Goal: Task Accomplishment & Management: Use online tool/utility

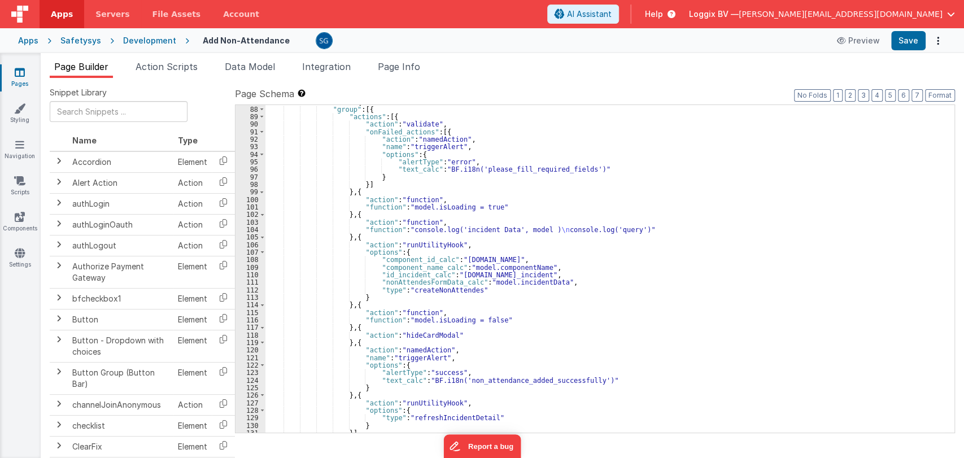
scroll to position [700, 0]
click at [495, 202] on div ""fields" : [{ "group" : [{ "actions" : [{ "action" : "validate" , "onFailed_act…" at bounding box center [604, 269] width 679 height 343
click at [495, 206] on div ""fields" : [{ "group" : [{ "actions" : [{ "action" : "validate" , "onFailed_act…" at bounding box center [604, 269] width 679 height 343
click at [18, 79] on link "Pages" at bounding box center [19, 78] width 41 height 23
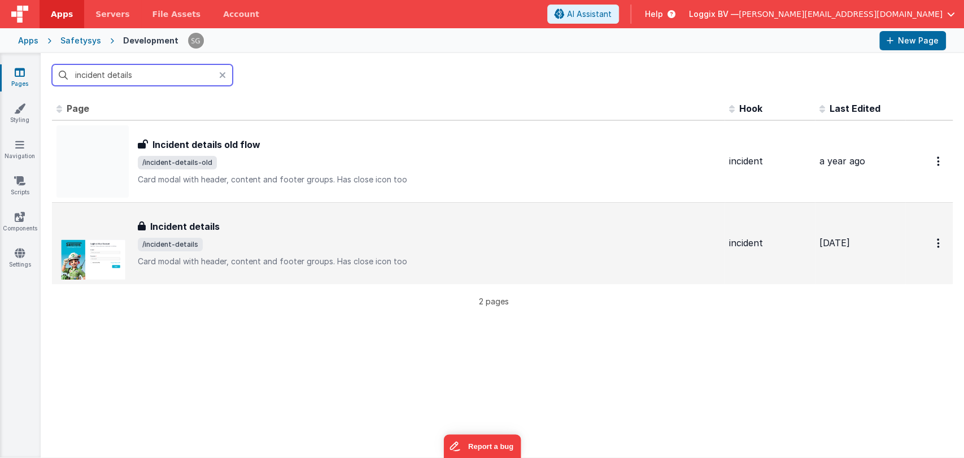
type input "incident details"
click at [209, 220] on h3 "Incident details" at bounding box center [184, 227] width 69 height 14
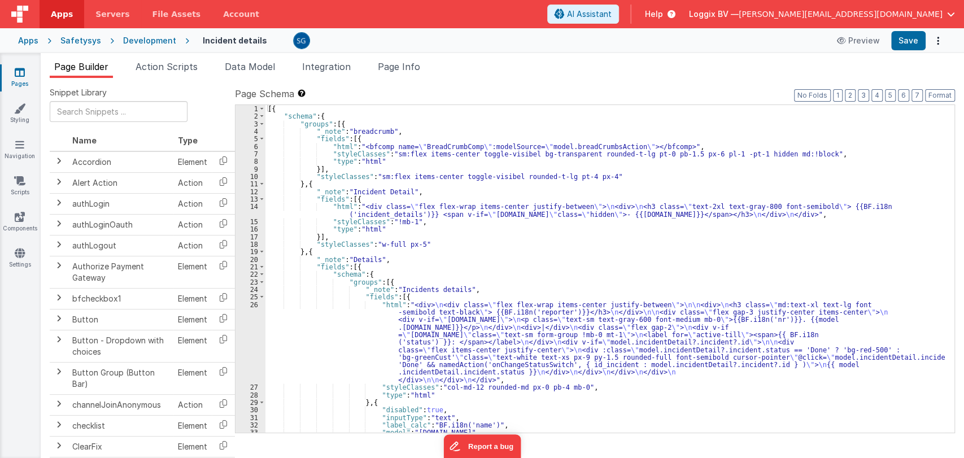
click at [442, 224] on div "[{ "schema" : { "groups" : [{ "_note" : "breadcrumb" , "fields" : [{ "html" : "…" at bounding box center [604, 276] width 679 height 343
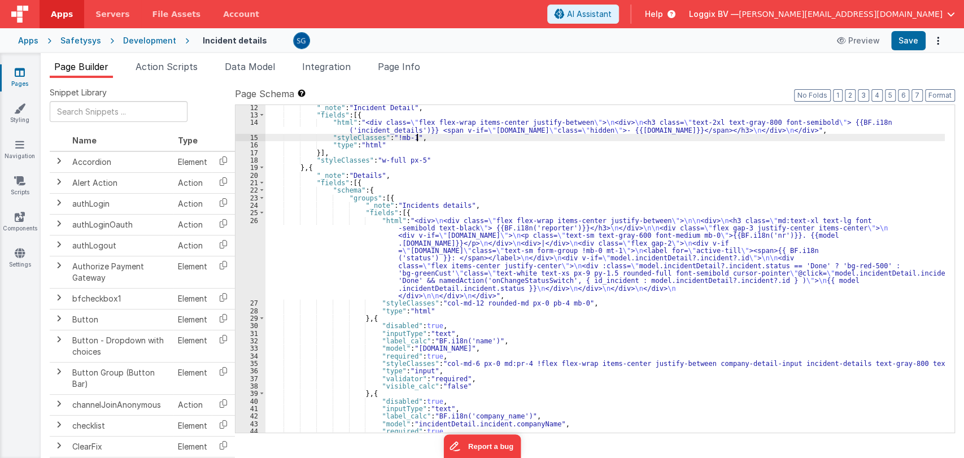
scroll to position [85, 0]
click at [429, 155] on div ""_note" : "Incident Detail" , "fields" : [{ "html" : "<div class= \" flex flex-…" at bounding box center [604, 274] width 679 height 343
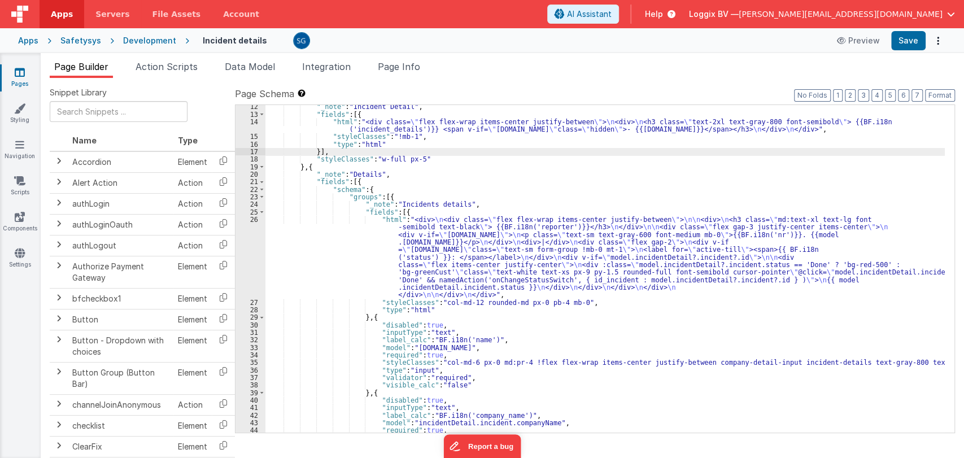
click at [427, 160] on div ""_note" : "Incident Detail" , "fields" : [{ "html" : "<div class= \" flex flex-…" at bounding box center [604, 274] width 679 height 343
click at [480, 204] on div ""_note" : "Incident Detail" , "fields" : [{ "html" : "<div class= \" flex flex-…" at bounding box center [604, 274] width 679 height 343
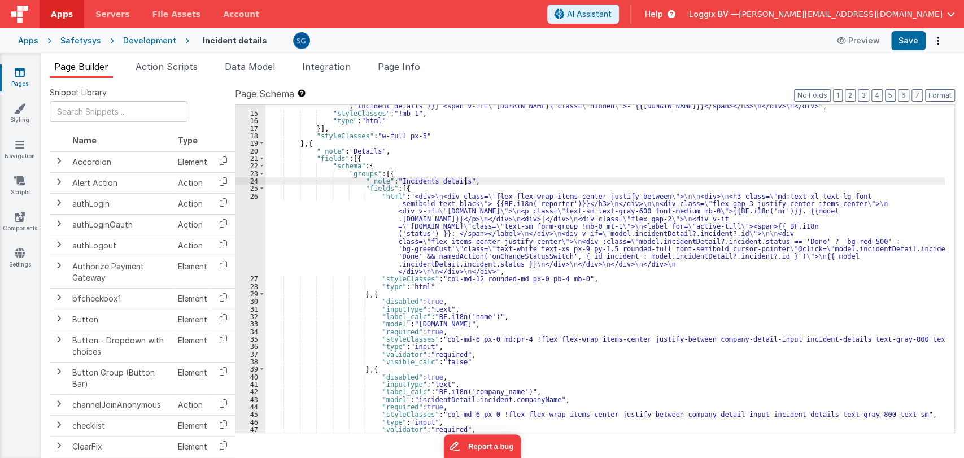
scroll to position [108, 0]
click at [592, 277] on div ""html" : "<div class= \" flex flex-wrap items-center justify-between \" > \n <d…" at bounding box center [604, 269] width 679 height 350
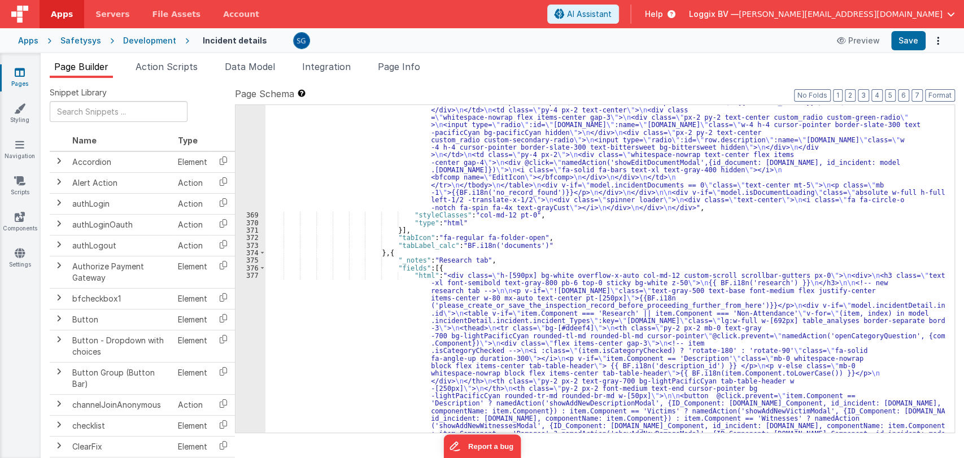
scroll to position [4666, 0]
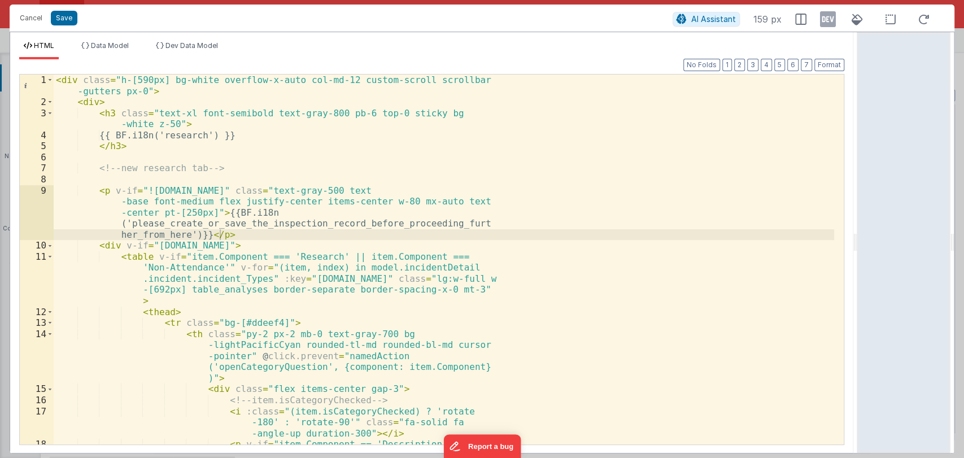
drag, startPoint x: 481, startPoint y: 243, endPoint x: 963, endPoint y: 252, distance: 481.7
click at [963, 252] on html "Cancel Save AI Assistant 159 px HTML Data Model Dev Data Model Format 7 6 5 4 3…" at bounding box center [482, 229] width 964 height 458
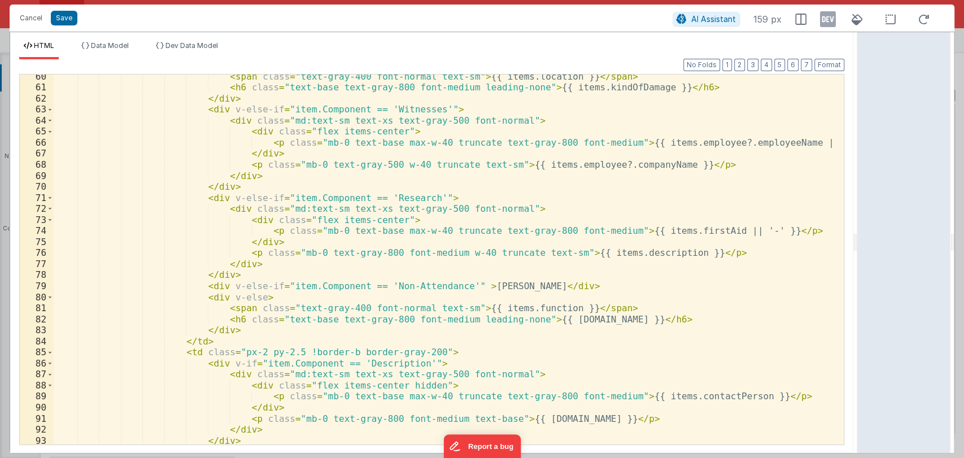
scroll to position [920, 0]
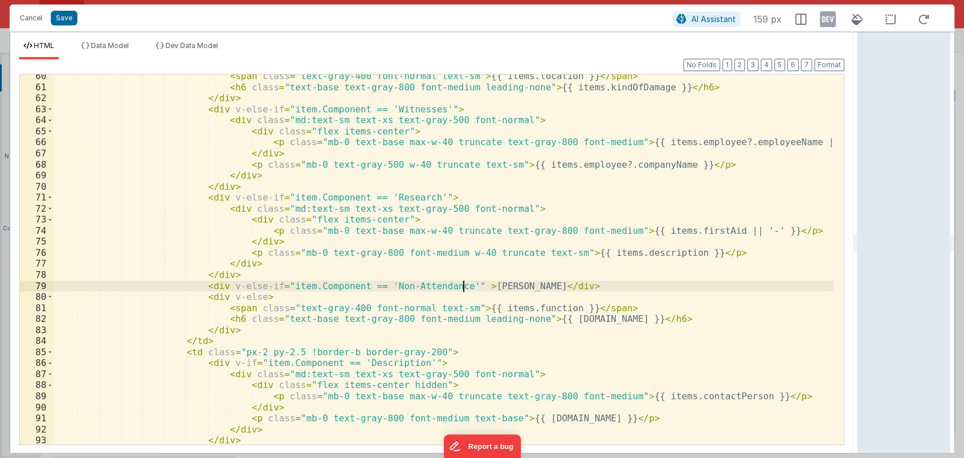
click at [462, 286] on div "< span class = "text-gray-400 font-normal text-sm" > {{ items.location }} </ sp…" at bounding box center [444, 267] width 780 height 392
click at [494, 285] on div "< span class = "text-gray-400 font-normal text-sm" > {{ items.location }} </ sp…" at bounding box center [444, 267] width 780 height 392
drag, startPoint x: 274, startPoint y: 286, endPoint x: 437, endPoint y: 286, distance: 163.2
click at [437, 286] on div "< span class = "text-gray-400 font-normal text-sm" > {{ items.location }} </ sp…" at bounding box center [444, 267] width 780 height 392
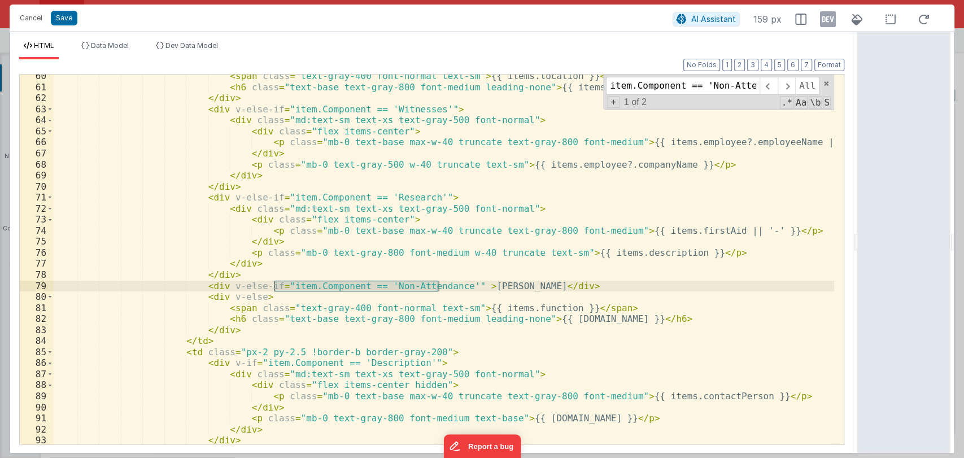
scroll to position [0, 18]
click at [769, 84] on span at bounding box center [768, 86] width 18 height 18
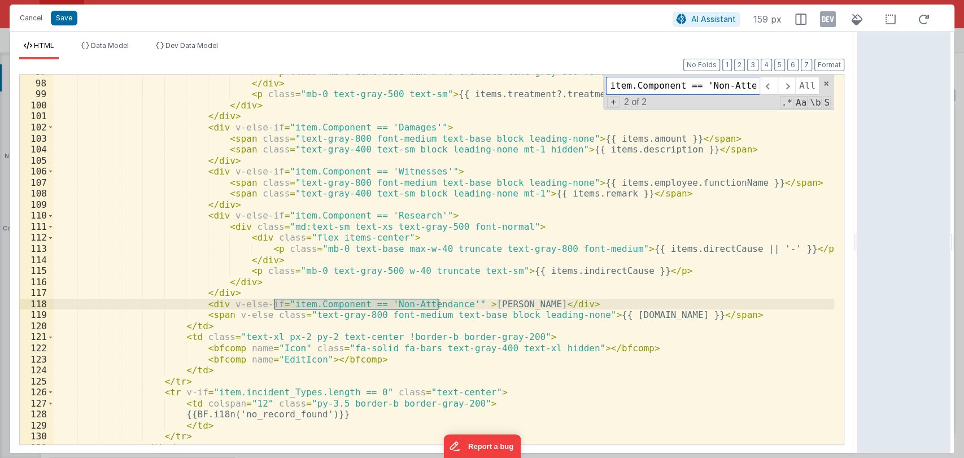
scroll to position [1333, 0]
click at [824, 85] on span at bounding box center [826, 84] width 8 height 8
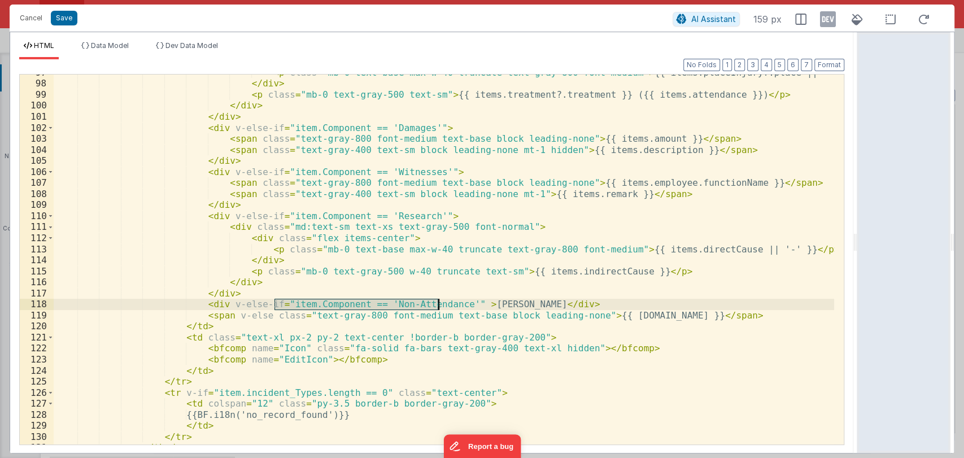
click at [824, 85] on div "< p class = "mb-0 text-base max-w-40 truncate text-gray-800 font-medium" > {{ i…" at bounding box center [444, 263] width 780 height 392
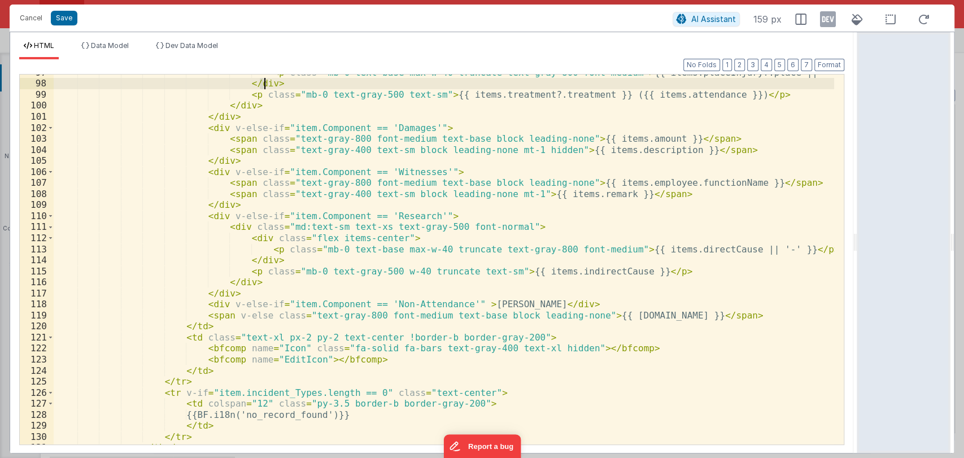
scroll to position [0, 0]
click at [483, 304] on div "< p class = "mb-0 text-base max-w-40 truncate text-gray-800 font-medium" > {{ i…" at bounding box center [444, 263] width 780 height 392
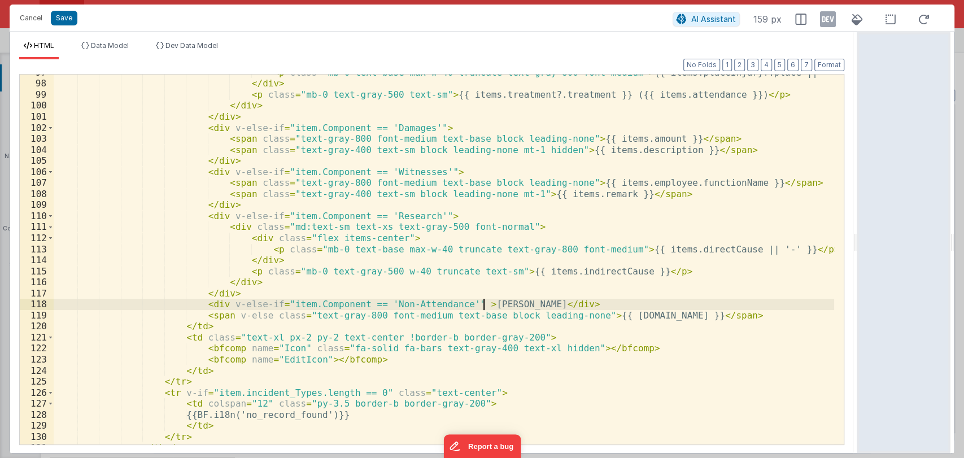
click at [483, 304] on div "< p class = "mb-0 text-base max-w-40 truncate text-gray-800 font-medium" > {{ i…" at bounding box center [444, 263] width 780 height 392
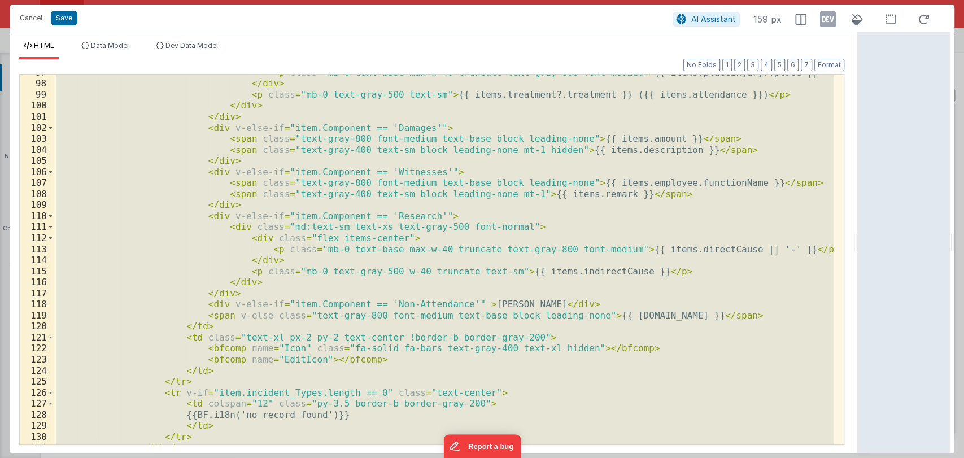
click at [483, 304] on div "< p class = "mb-0 text-base max-w-40 truncate text-gray-800 font-medium" > {{ i…" at bounding box center [444, 260] width 780 height 370
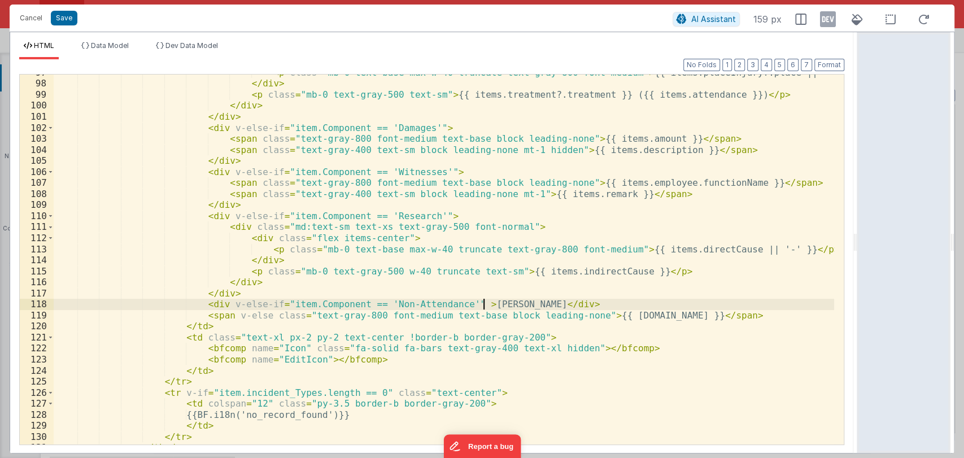
click at [483, 304] on div "< p class = "mb-0 text-base max-w-40 truncate text-gray-800 font-medium" > {{ i…" at bounding box center [444, 263] width 780 height 392
click at [512, 305] on div "< p class = "mb-0 text-base max-w-40 truncate text-gray-800 font-medium" > {{ i…" at bounding box center [444, 263] width 780 height 392
drag, startPoint x: 274, startPoint y: 300, endPoint x: 438, endPoint y: 305, distance: 163.8
click at [438, 305] on div "< p class = "mb-0 text-base max-w-40 truncate text-gray-800 font-medium" > {{ i…" at bounding box center [444, 263] width 780 height 392
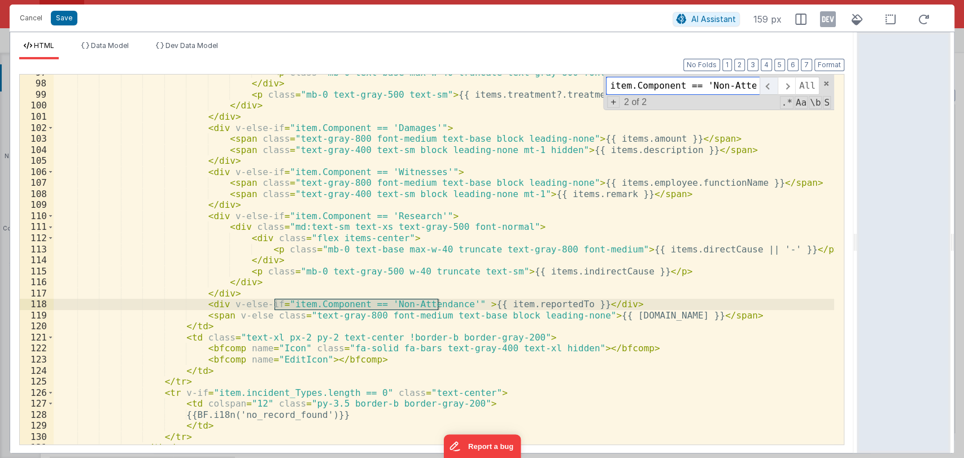
click at [768, 83] on span at bounding box center [768, 86] width 18 height 18
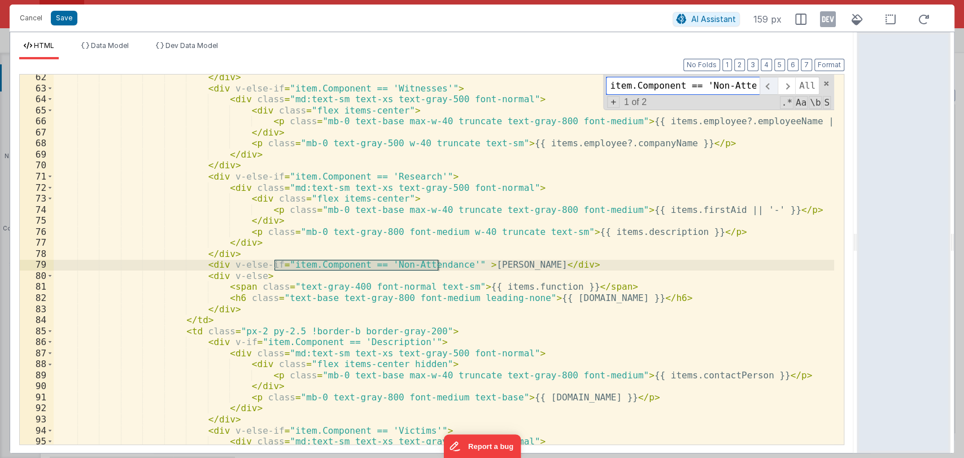
scroll to position [941, 0]
click at [474, 267] on div "</ div > < div v-else-if = "item.Component == 'Witnesses'" > < div class = "md:…" at bounding box center [444, 268] width 780 height 392
click at [783, 84] on span at bounding box center [787, 86] width 18 height 18
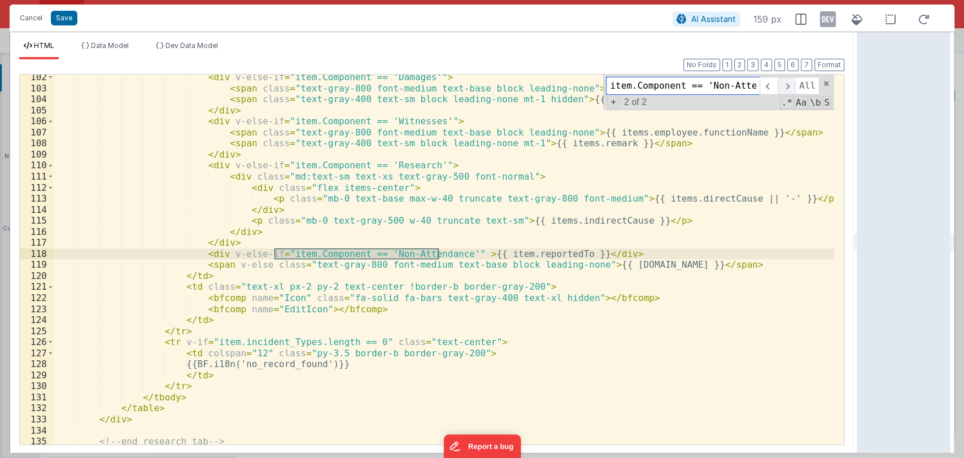
click at [783, 85] on span at bounding box center [787, 86] width 18 height 18
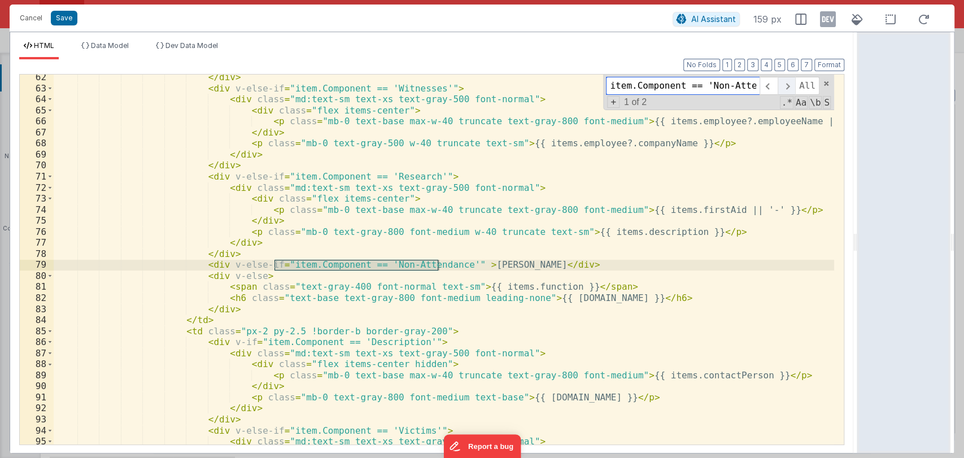
click at [790, 83] on span at bounding box center [787, 86] width 18 height 18
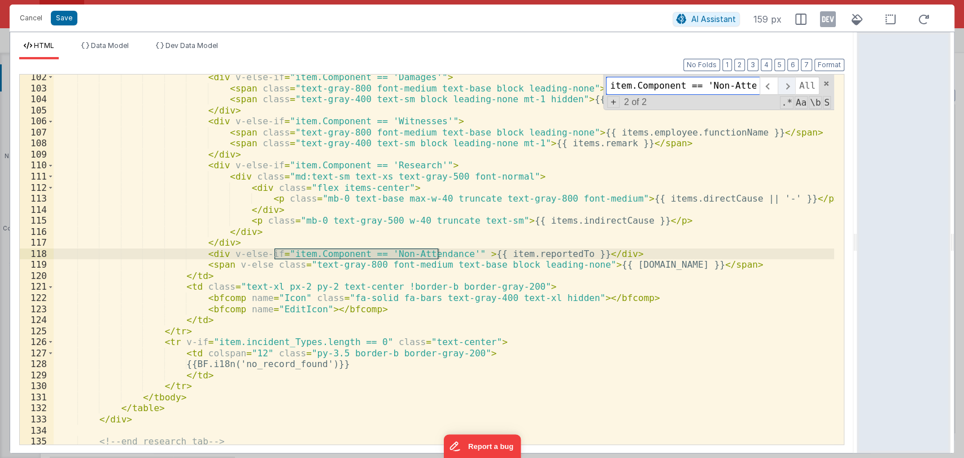
scroll to position [1383, 0]
click at [571, 255] on div "< div v-else-if = "item.Component == 'Damages'" > < span class = "text-gray-800…" at bounding box center [444, 268] width 780 height 392
drag, startPoint x: 467, startPoint y: 251, endPoint x: 574, endPoint y: 254, distance: 106.8
click at [574, 254] on div "< div v-else-if = "item.Component == 'Damages'" > < span class = "text-gray-800…" at bounding box center [444, 268] width 780 height 392
click at [823, 83] on span at bounding box center [826, 84] width 8 height 8
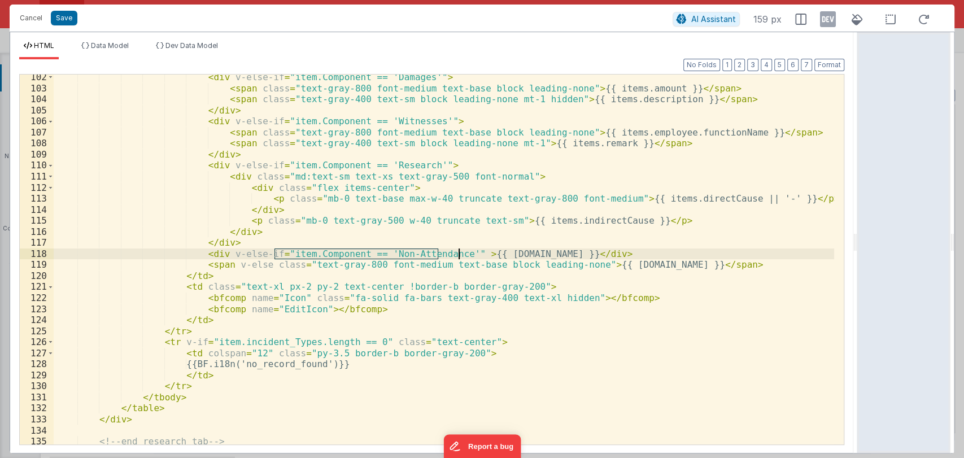
click at [273, 255] on div "< div v-else-if = "item.Component == 'Damages'" > < span class = "text-gray-800…" at bounding box center [444, 268] width 780 height 392
drag, startPoint x: 273, startPoint y: 255, endPoint x: 437, endPoint y: 252, distance: 163.8
click at [437, 252] on div "< div v-else-if = "item.Component == 'Damages'" > < span class = "text-gray-800…" at bounding box center [444, 268] width 780 height 392
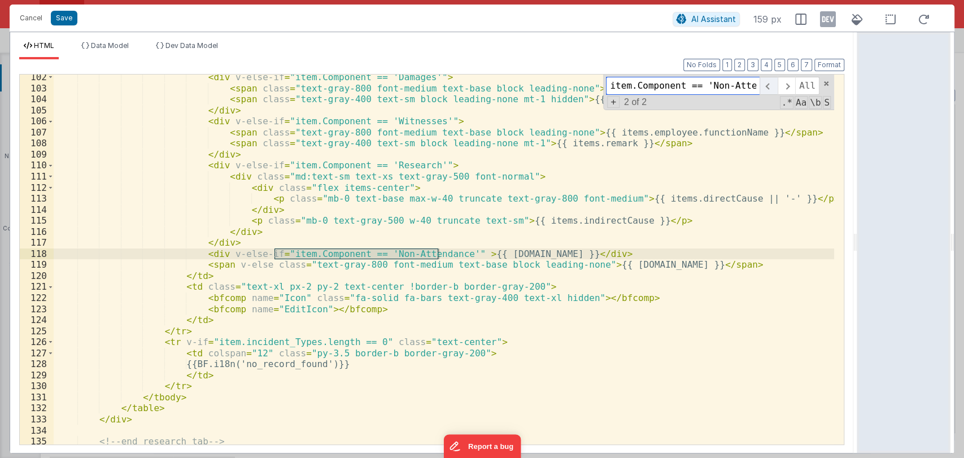
click at [771, 84] on span at bounding box center [768, 86] width 18 height 18
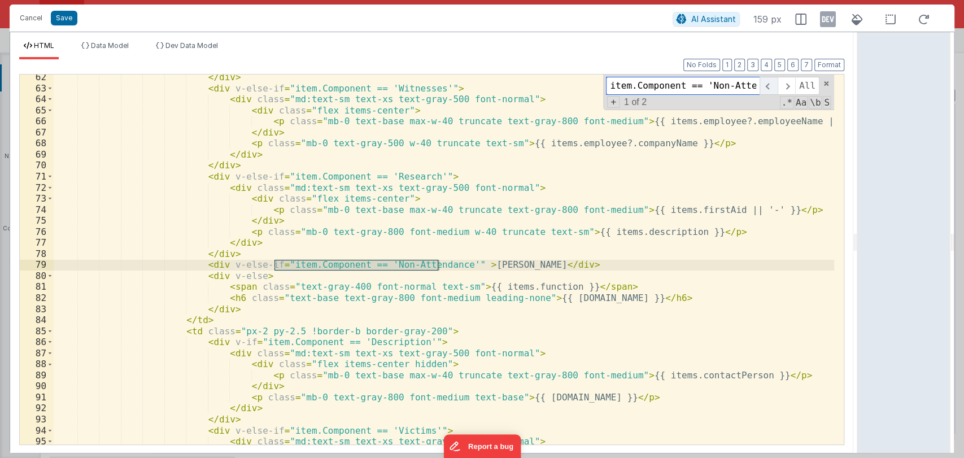
scroll to position [941, 0]
drag, startPoint x: 461, startPoint y: 261, endPoint x: 492, endPoint y: 264, distance: 31.2
click at [492, 264] on div "</ div > < div v-else-if = "item.Component == 'Witnesses'" > < div class = "md:…" at bounding box center [444, 268] width 780 height 392
click at [826, 88] on div "item.Component == 'Non-Attendance All Replace All + 1 of 2 .* Aa \b S" at bounding box center [718, 93] width 231 height 36
click at [827, 82] on span at bounding box center [826, 84] width 8 height 8
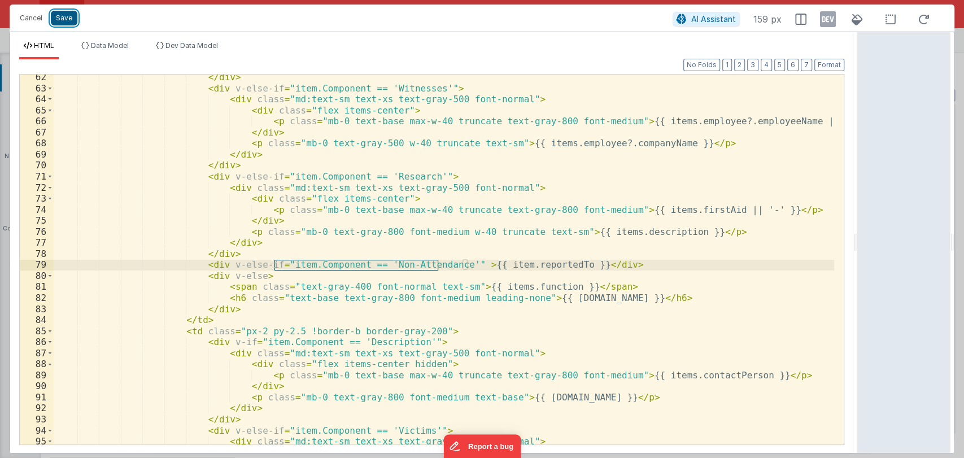
click at [66, 23] on button "Save" at bounding box center [64, 18] width 27 height 15
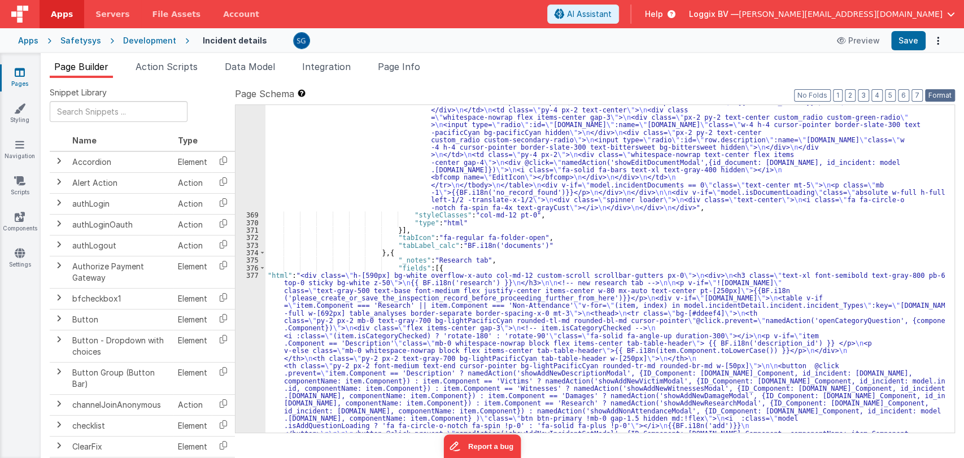
click at [941, 97] on button "Format" at bounding box center [940, 95] width 30 height 12
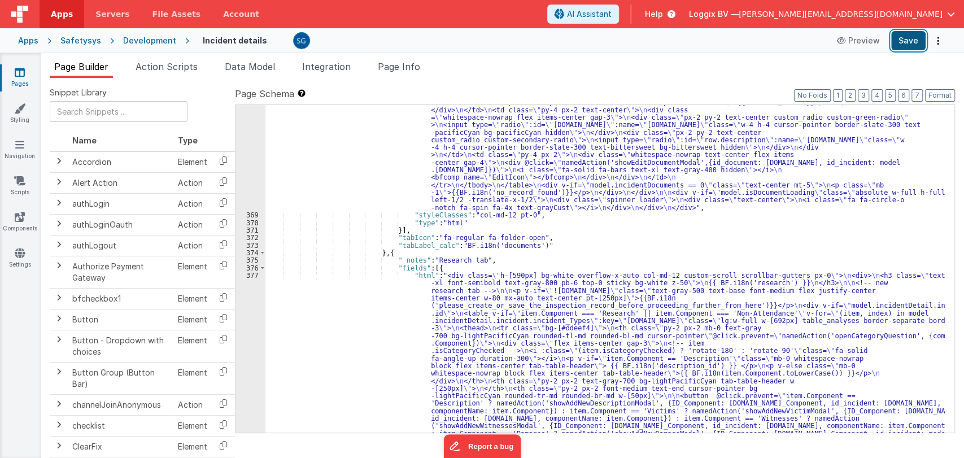
click at [905, 40] on button "Save" at bounding box center [908, 40] width 34 height 19
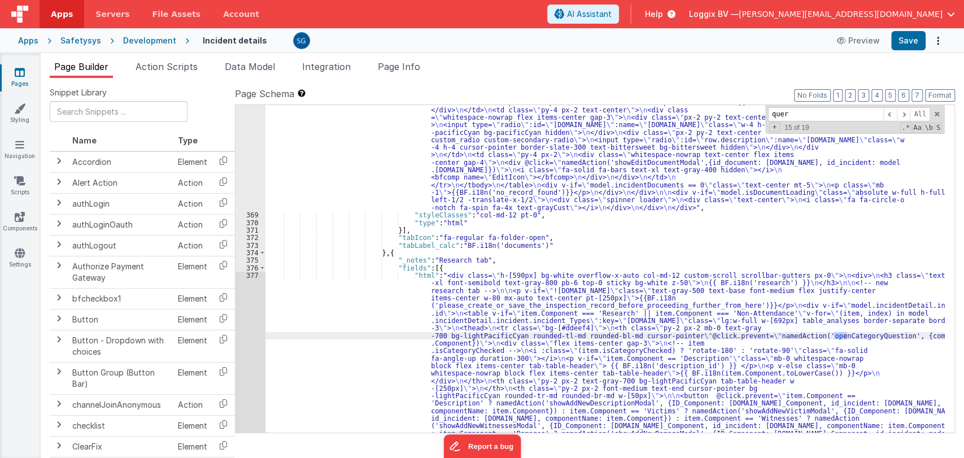
type input "query"
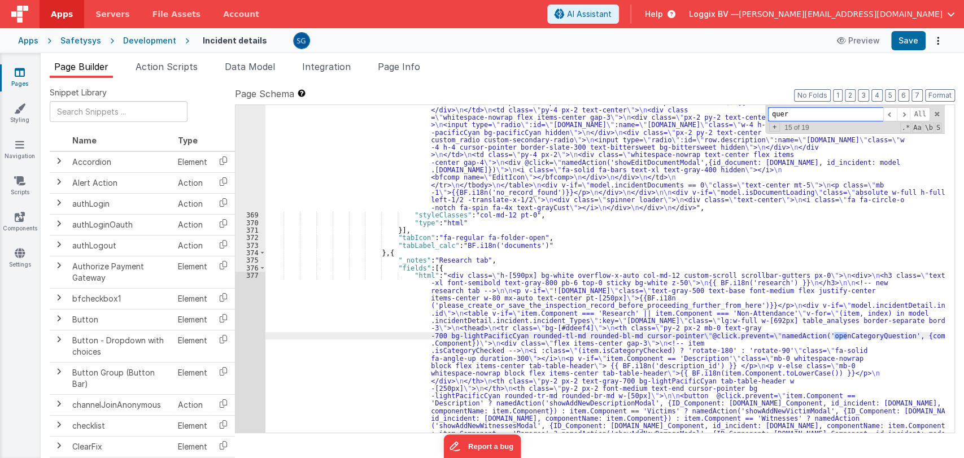
type input "query"
click at [939, 112] on span at bounding box center [937, 114] width 8 height 8
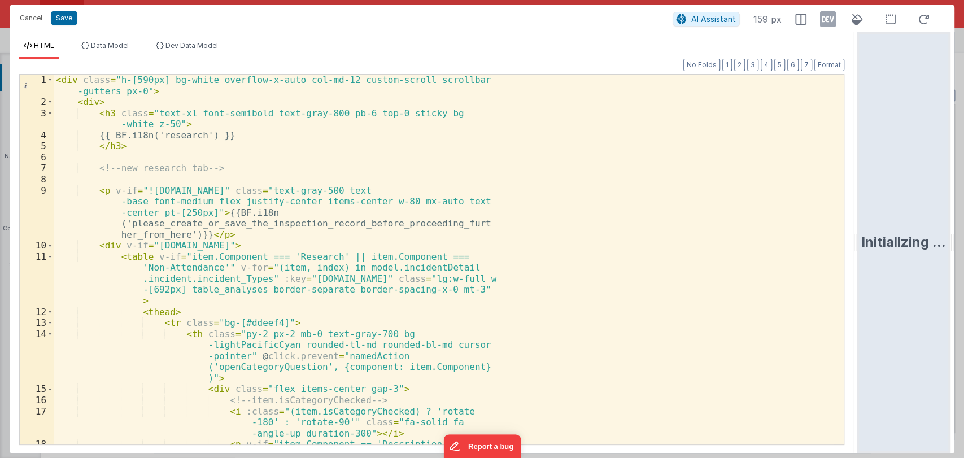
drag, startPoint x: 479, startPoint y: 243, endPoint x: 877, endPoint y: 220, distance: 399.3
click at [877, 220] on html "Cancel Save AI Assistant 159 px HTML Data Model Dev Data Model Format 7 6 5 4 3…" at bounding box center [482, 229] width 964 height 458
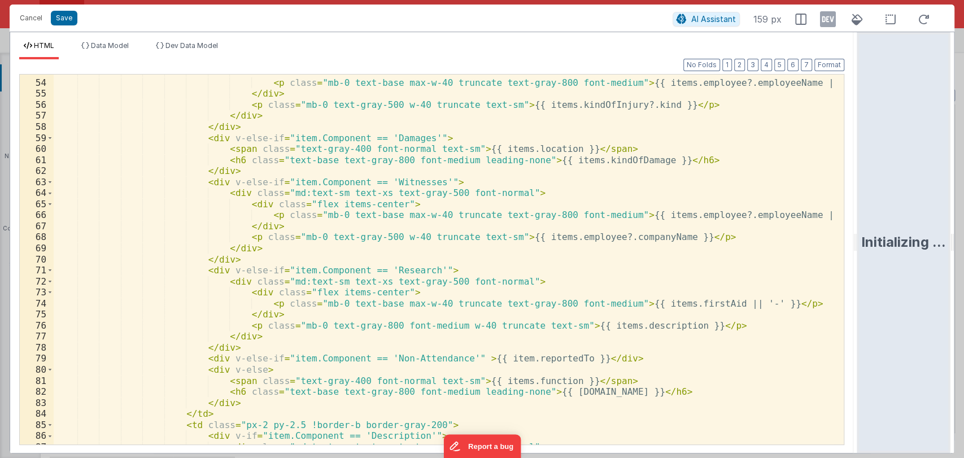
scroll to position [848, 0]
drag, startPoint x: 369, startPoint y: 360, endPoint x: 439, endPoint y: 358, distance: 69.5
click at [439, 358] on div "< div class = "flex items-center" > < p class = "mb-0 text-base max-w-40 trunca…" at bounding box center [444, 262] width 780 height 392
click at [497, 359] on div "< div class = "flex items-center" > < p class = "mb-0 text-base max-w-40 trunca…" at bounding box center [444, 262] width 780 height 392
click at [438, 358] on div "< div class = "flex items-center" > < p class = "mb-0 text-base max-w-40 trunca…" at bounding box center [444, 262] width 780 height 392
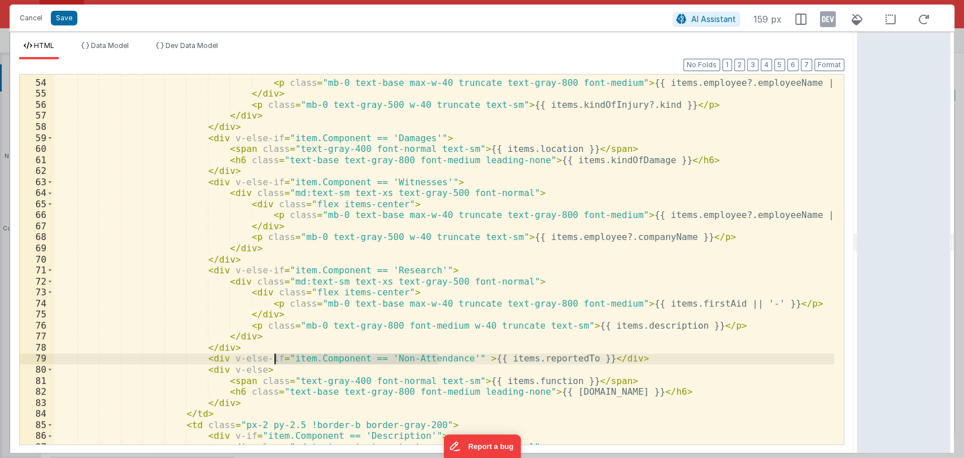
drag, startPoint x: 438, startPoint y: 358, endPoint x: 274, endPoint y: 356, distance: 164.3
click at [274, 356] on div "< div class = "flex items-center" > < p class = "mb-0 text-base max-w-40 trunca…" at bounding box center [444, 262] width 780 height 392
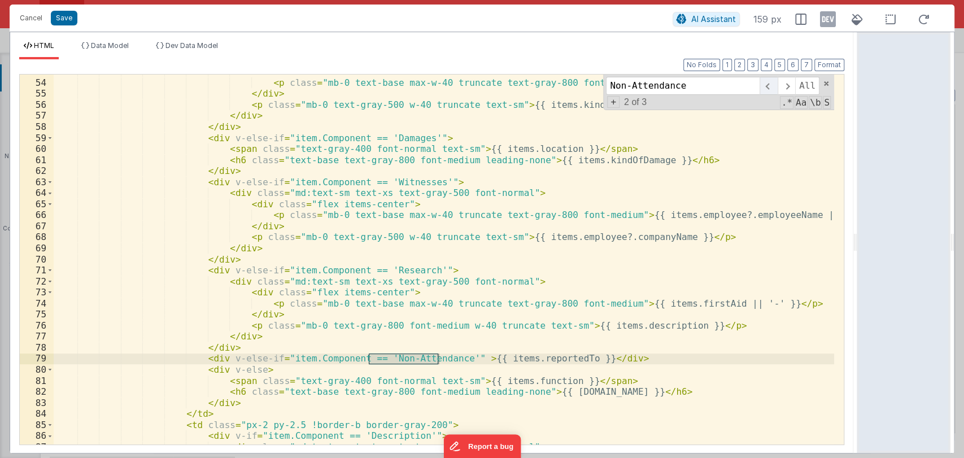
type input "Non-Attendance"
click at [770, 83] on span at bounding box center [768, 86] width 18 height 18
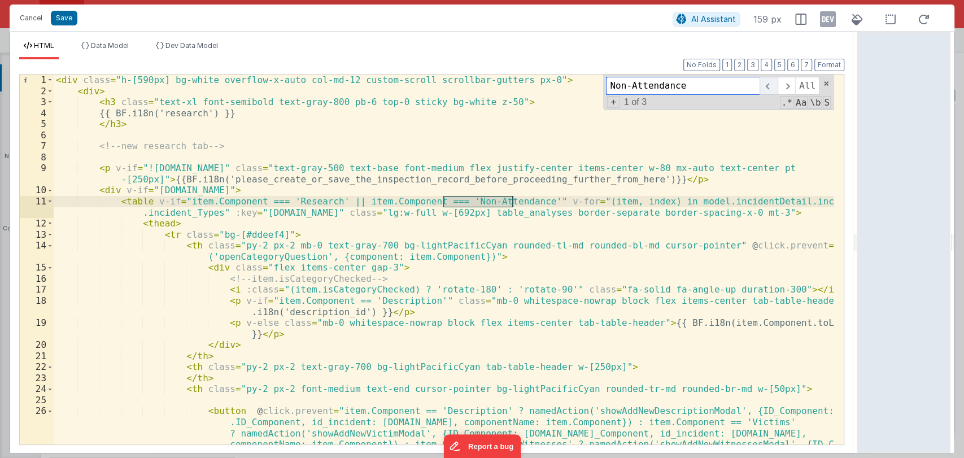
scroll to position [0, 0]
click at [772, 84] on span at bounding box center [768, 86] width 18 height 18
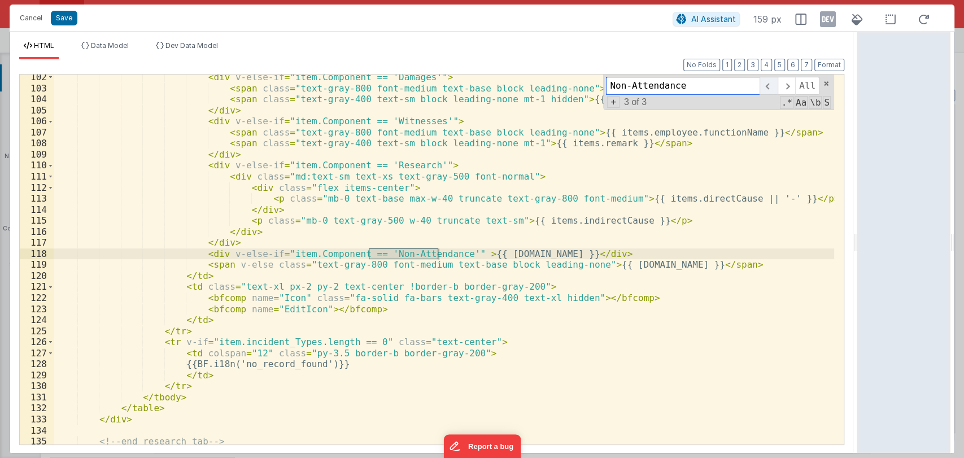
scroll to position [1383, 0]
click at [496, 252] on div "< div v-else-if = "item.Component == 'Damages'" > < span class = "text-gray-800…" at bounding box center [444, 268] width 780 height 392
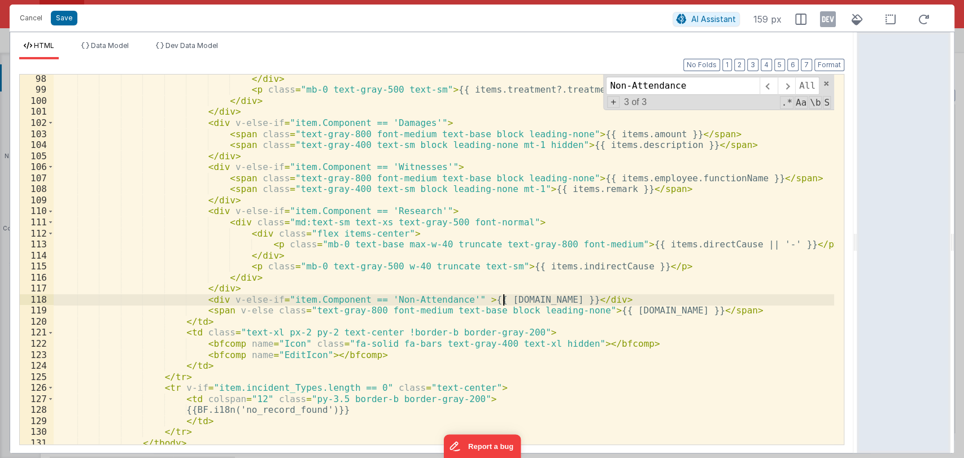
scroll to position [1336, 0]
click at [537, 194] on div "< p class = "mb-0 text-base max-w-40 truncate text-gray-800 font-medium" > {{ i…" at bounding box center [444, 260] width 780 height 392
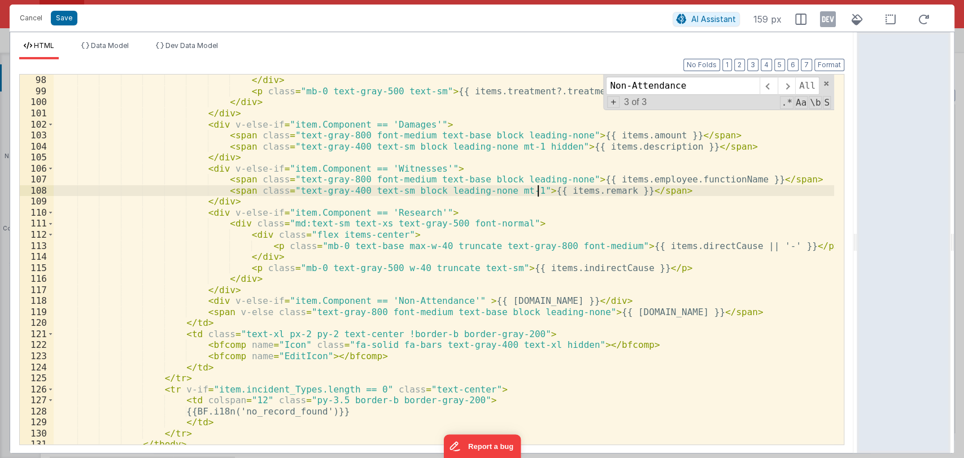
click at [537, 194] on div "< p class = "mb-0 text-base max-w-40 truncate text-gray-800 font-medium" > {{ i…" at bounding box center [444, 260] width 780 height 392
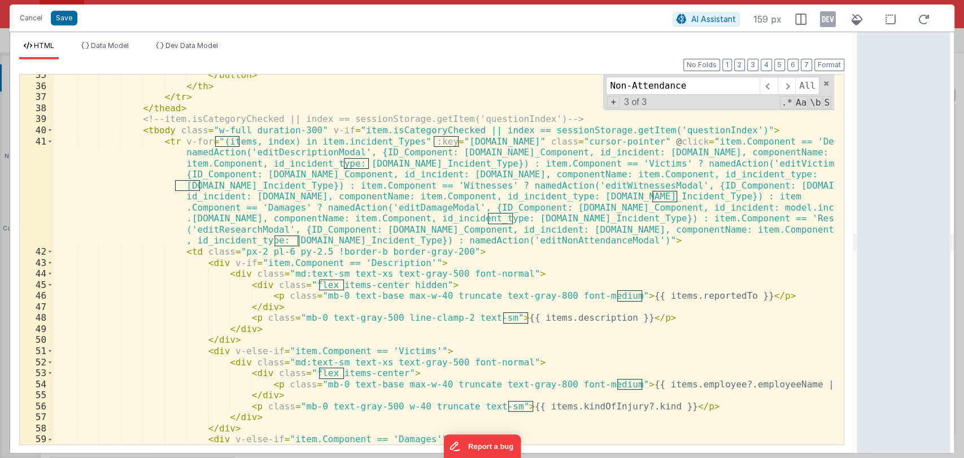
scroll to position [546, 0]
click at [60, 13] on button "Save" at bounding box center [64, 18] width 27 height 15
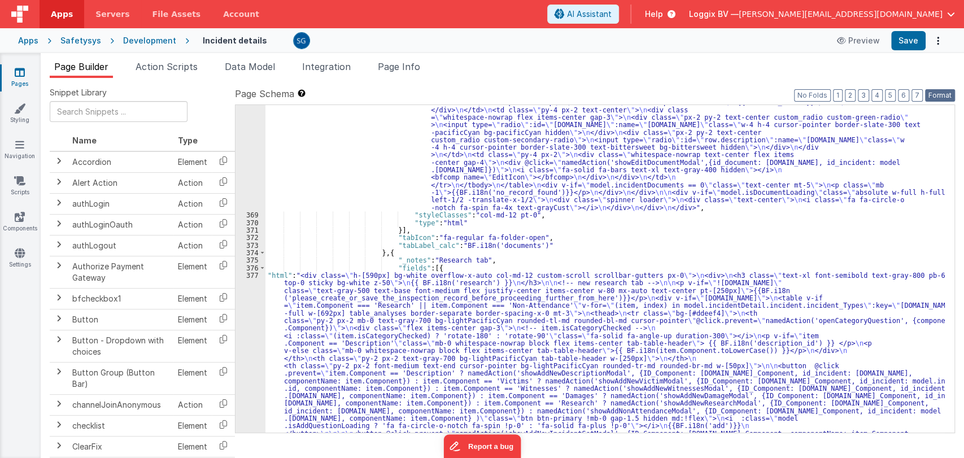
click at [931, 95] on button "Format" at bounding box center [940, 95] width 30 height 12
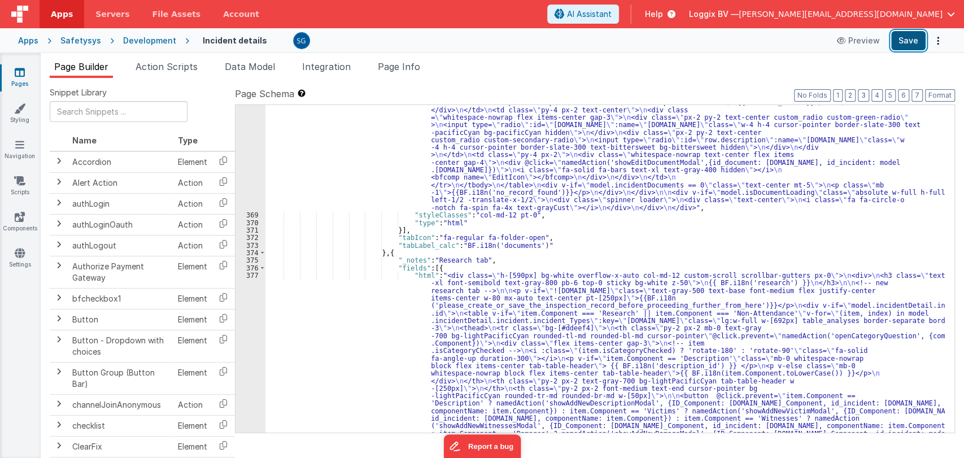
click at [912, 41] on button "Save" at bounding box center [908, 40] width 34 height 19
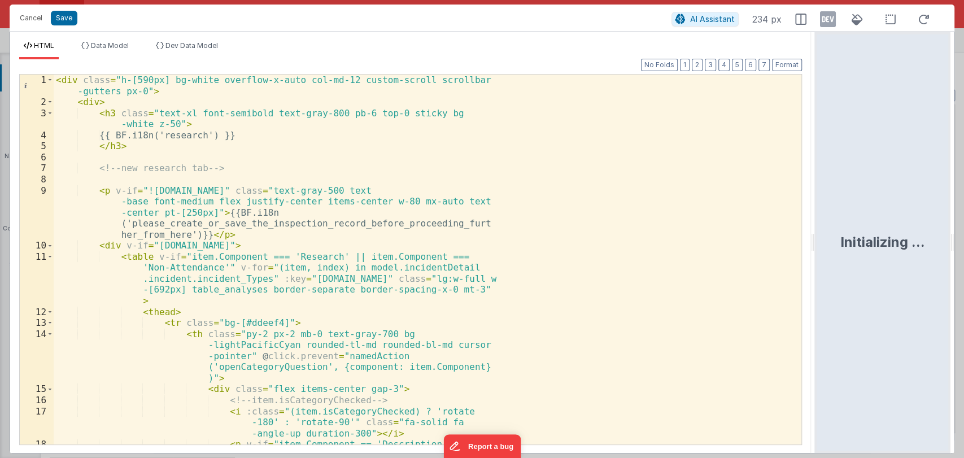
drag, startPoint x: 479, startPoint y: 241, endPoint x: 816, endPoint y: 233, distance: 337.2
click at [816, 233] on html "Cancel Save AI Assistant 234 px HTML Data Model Dev Data Model Format 7 6 5 4 3…" at bounding box center [482, 229] width 964 height 458
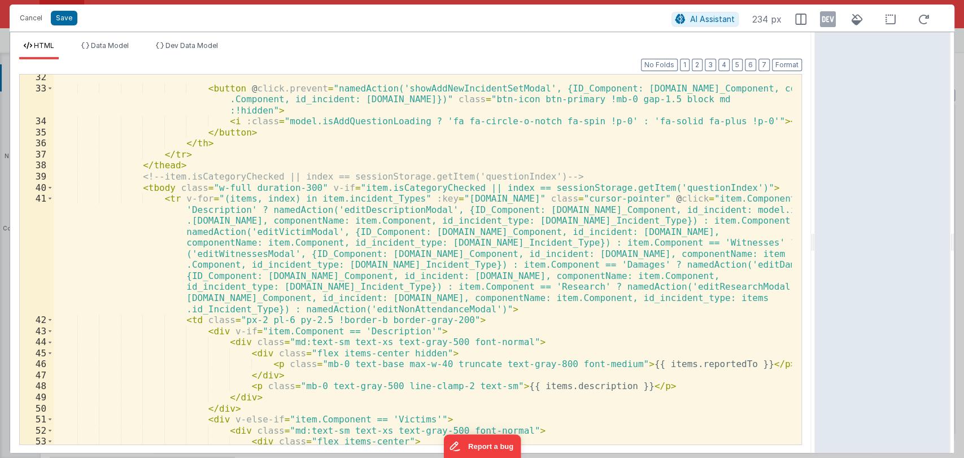
scroll to position [510, 0]
click at [386, 314] on div "< button @ click.prevent = "namedAction('showAddNewIncidentSetModal', {ID_Compo…" at bounding box center [423, 273] width 738 height 403
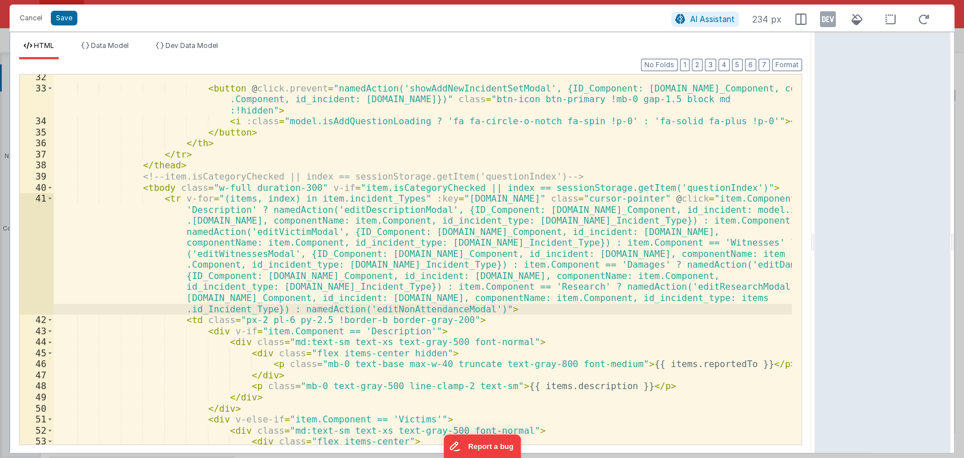
click at [402, 315] on div "< button @ click.prevent = "namedAction('showAddNewIncidentSetModal', {ID_Compo…" at bounding box center [423, 273] width 738 height 403
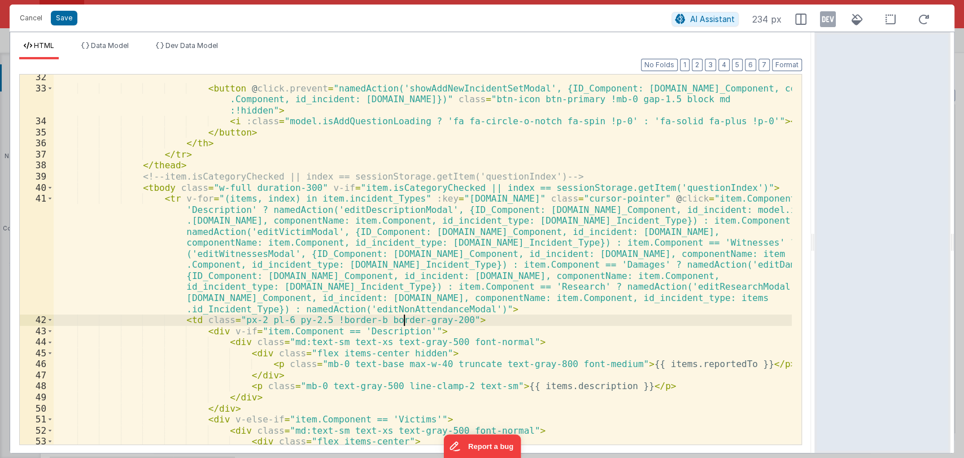
click at [402, 315] on div "< button @ click.prevent = "namedAction('showAddNewIncidentSetModal', {ID_Compo…" at bounding box center [423, 273] width 738 height 403
click at [420, 308] on div "< button @ click.prevent = "namedAction('showAddNewIncidentSetModal', {ID_Compo…" at bounding box center [423, 273] width 738 height 403
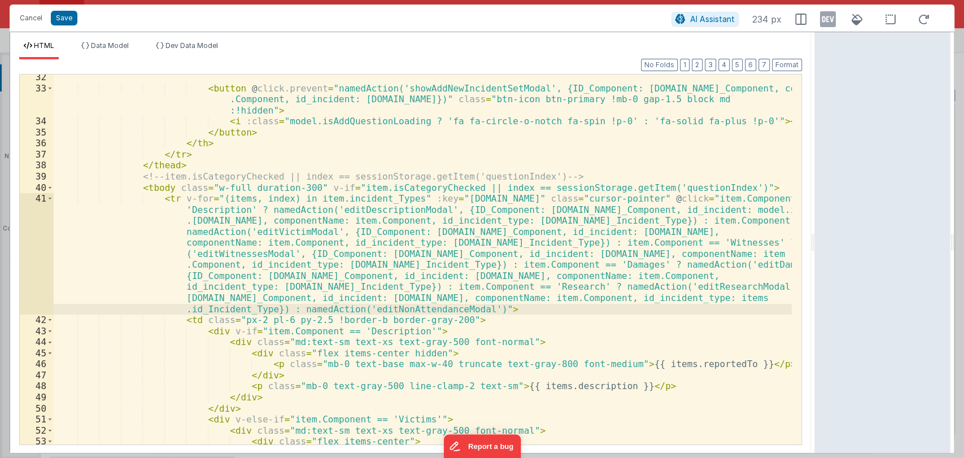
click at [420, 308] on div "< button @ click.prevent = "namedAction('showAddNewIncidentSetModal', {ID_Compo…" at bounding box center [423, 273] width 738 height 403
click at [420, 308] on div "< button @ click.prevent = "namedAction('showAddNewIncidentSetModal', {ID_Compo…" at bounding box center [423, 260] width 738 height 370
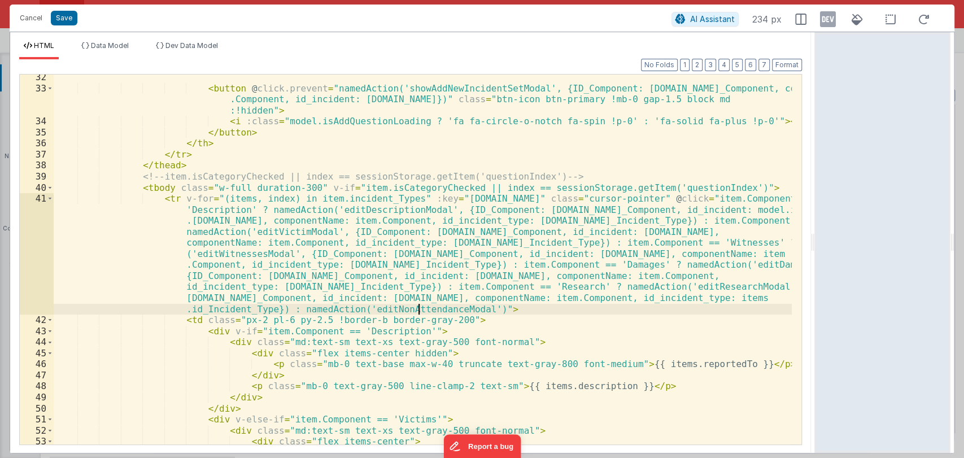
click at [434, 308] on div "< button @ click.prevent = "namedAction('showAddNewIncidentSetModal', {ID_Compo…" at bounding box center [423, 273] width 738 height 403
click at [434, 308] on div "< button @ click.prevent = "namedAction('showAddNewIncidentSetModal', {ID_Compo…" at bounding box center [423, 260] width 738 height 370
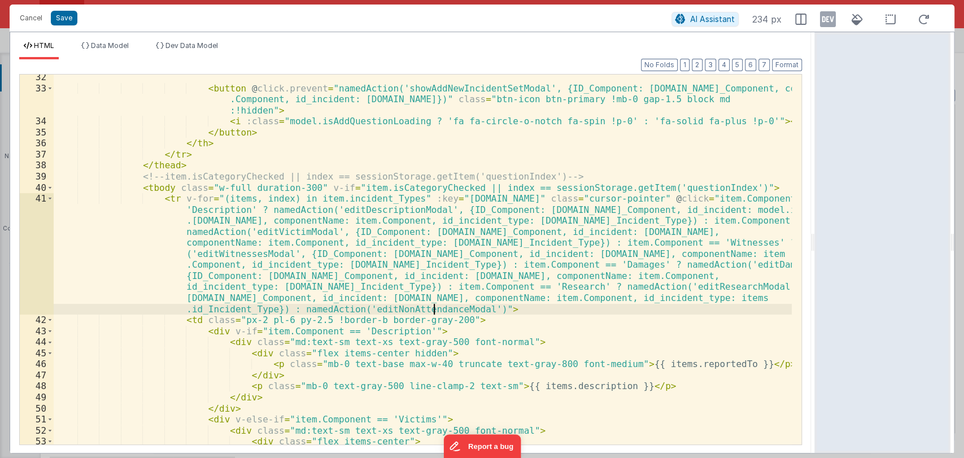
click at [434, 308] on div "< button @ click.prevent = "namedAction('showAddNewIncidentSetModal', {ID_Compo…" at bounding box center [423, 273] width 738 height 403
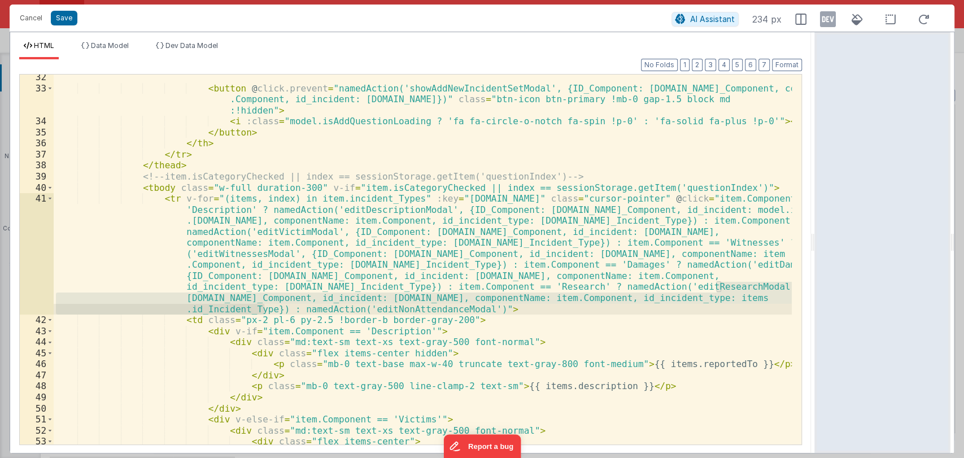
drag, startPoint x: 716, startPoint y: 284, endPoint x: 264, endPoint y: 307, distance: 452.3
click at [264, 307] on div "< button @ click.prevent = "namedAction('showAddNewIncidentSetModal', {ID_Compo…" at bounding box center [423, 273] width 738 height 403
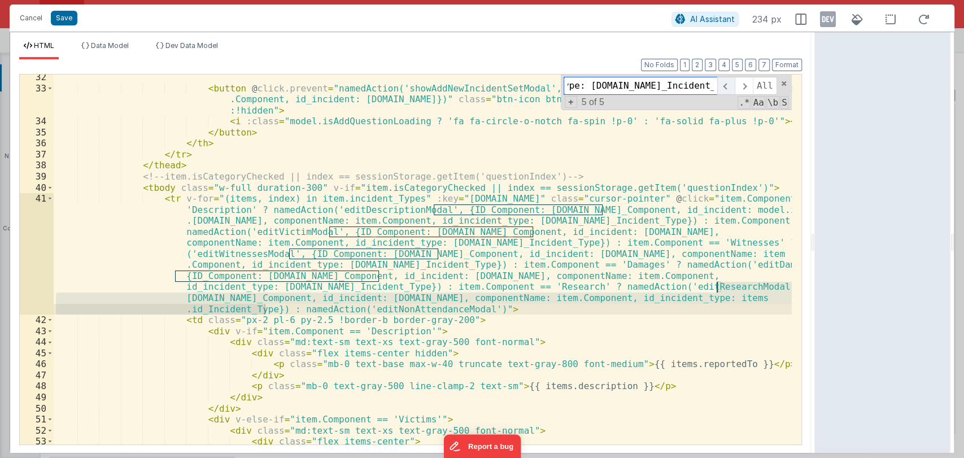
scroll to position [0, 0]
click at [724, 88] on span at bounding box center [726, 86] width 18 height 18
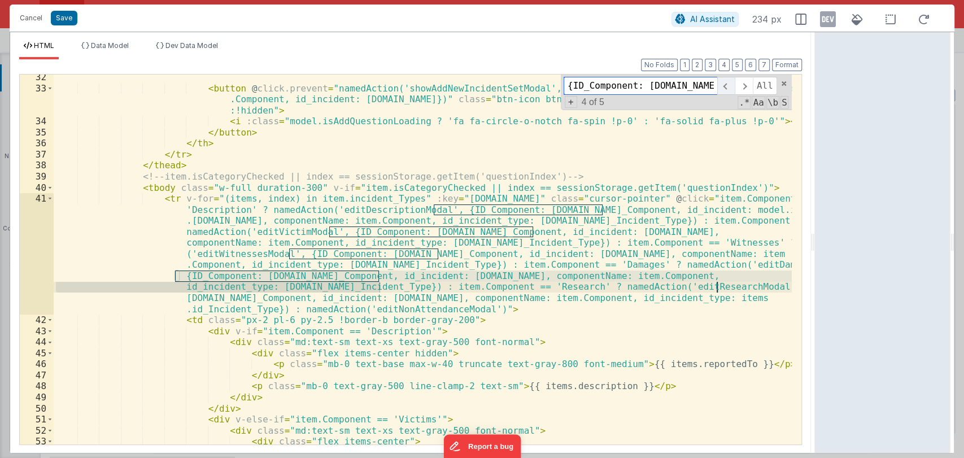
click at [724, 88] on span at bounding box center [726, 86] width 18 height 18
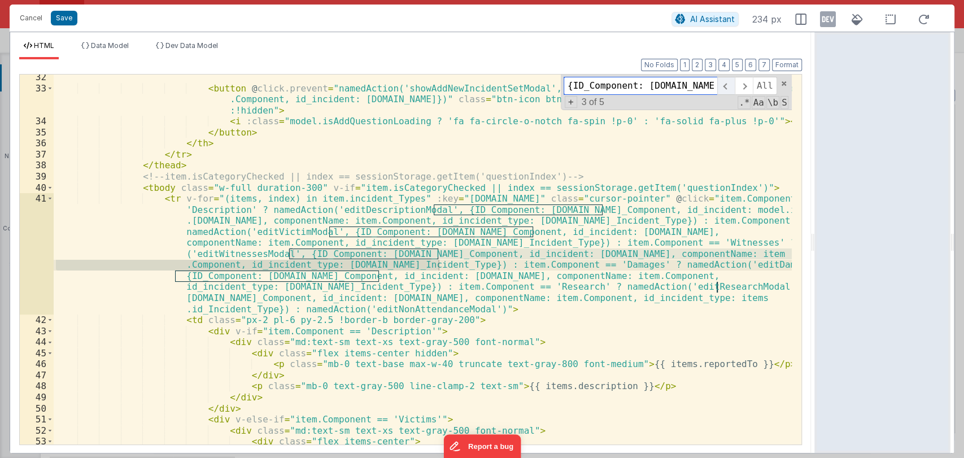
click at [724, 88] on span at bounding box center [726, 86] width 18 height 18
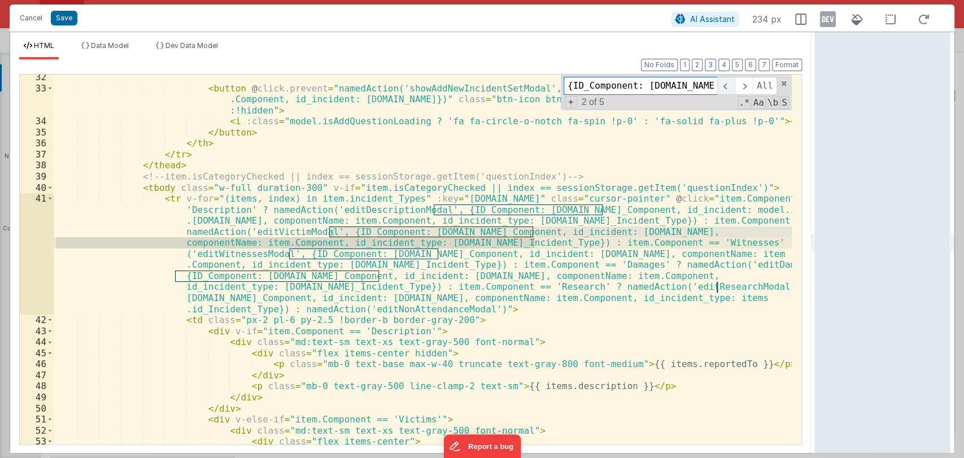
click at [724, 88] on span at bounding box center [726, 86] width 18 height 18
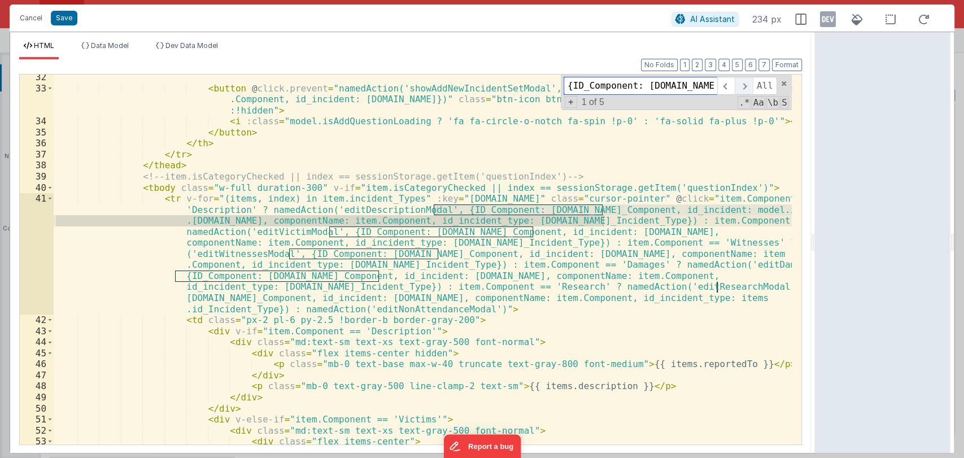
click at [739, 86] on span at bounding box center [744, 86] width 18 height 18
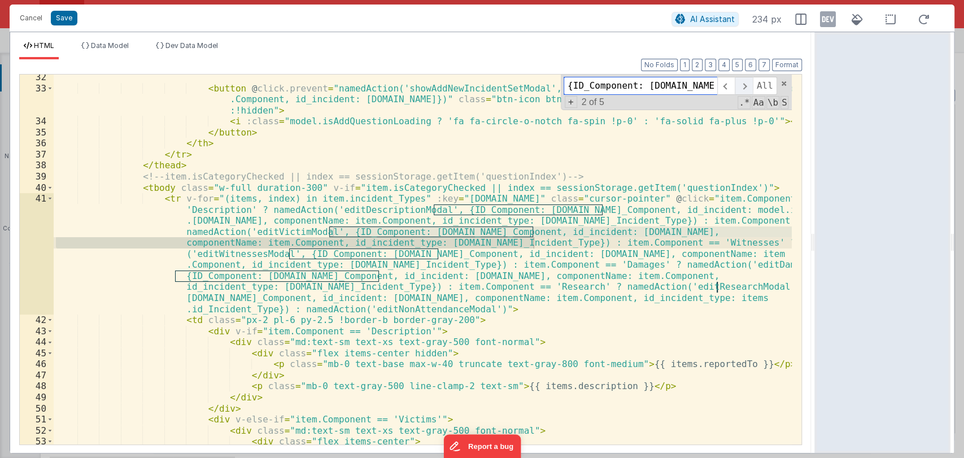
click at [739, 86] on span at bounding box center [744, 86] width 18 height 18
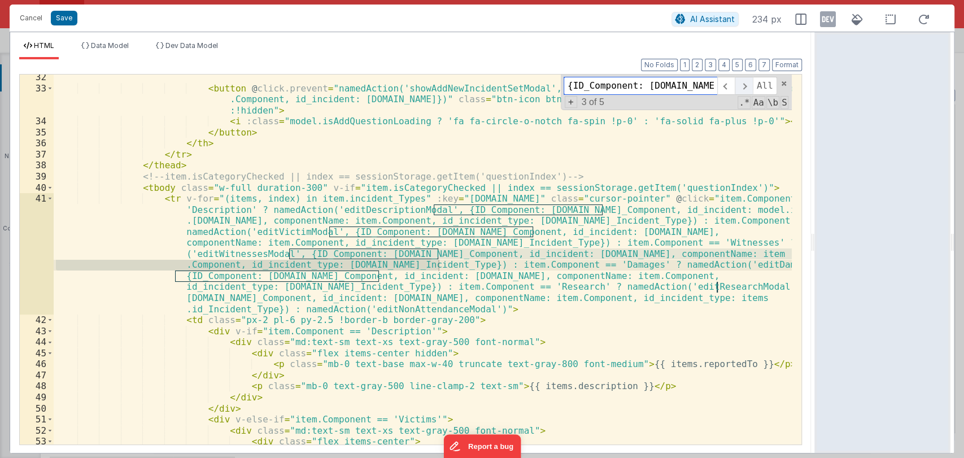
click at [739, 86] on span at bounding box center [744, 86] width 18 height 18
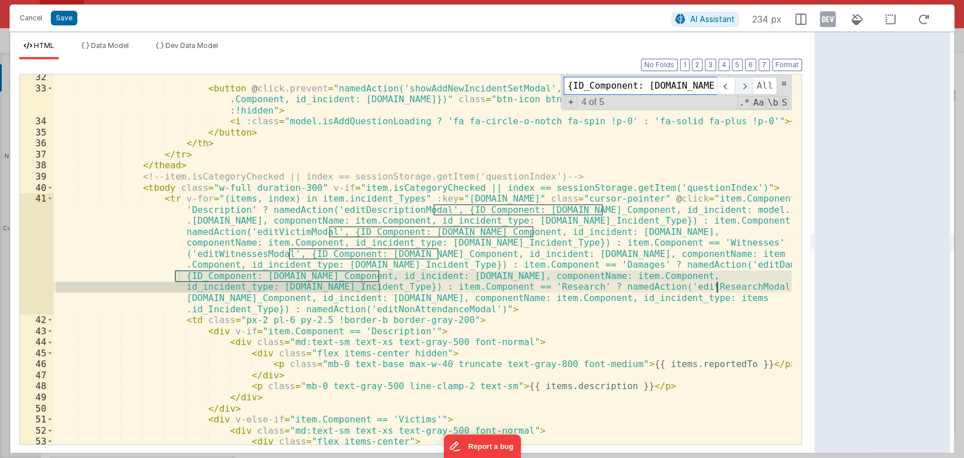
click at [739, 86] on span at bounding box center [744, 86] width 18 height 18
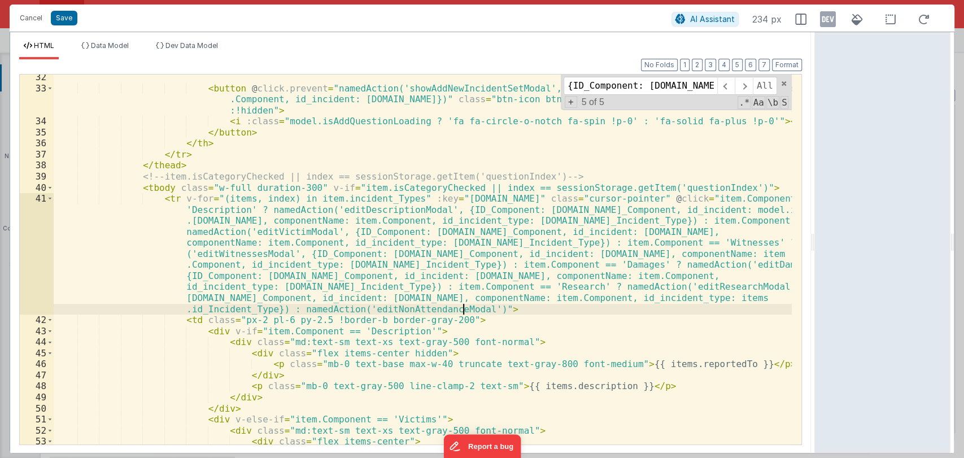
click at [464, 307] on div "< button @ click.prevent = "namedAction('showAddNewIncidentSetModal', {ID_Compo…" at bounding box center [423, 273] width 738 height 403
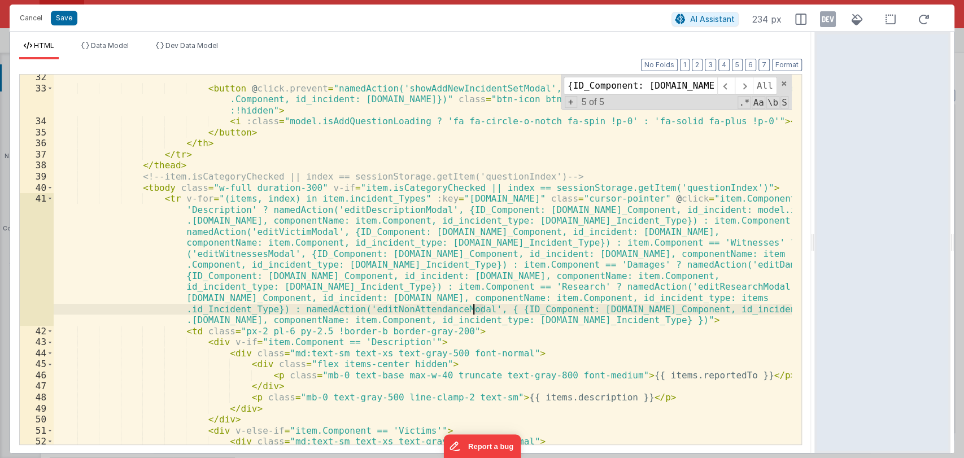
drag, startPoint x: 482, startPoint y: 309, endPoint x: 475, endPoint y: 308, distance: 6.9
click at [475, 308] on div "< button @ click.prevent = "namedAction('showAddNewIncidentSetModal', {ID_Compo…" at bounding box center [423, 268] width 738 height 392
click at [678, 321] on div "< button @ click.prevent = "namedAction('showAddNewIncidentSetModal', {ID_Compo…" at bounding box center [423, 268] width 738 height 392
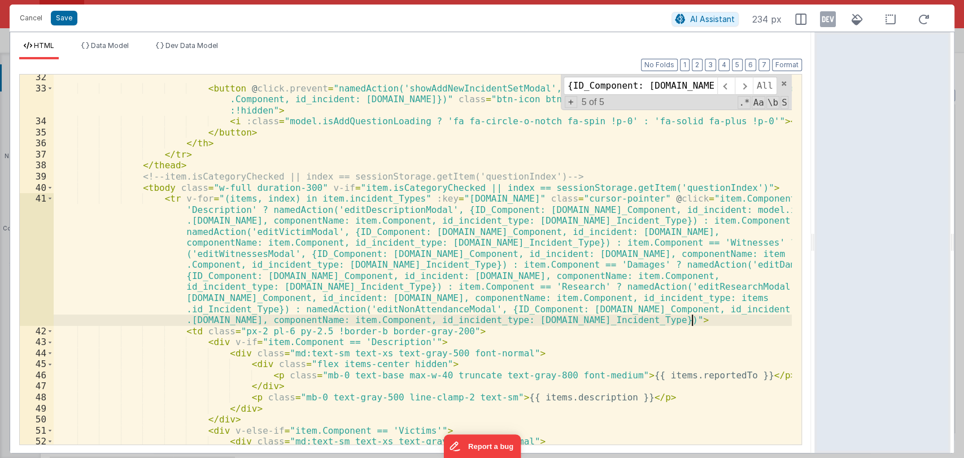
click at [704, 318] on div "< button @ click.prevent = "namedAction('showAddNewIncidentSetModal', {ID_Compo…" at bounding box center [423, 268] width 738 height 392
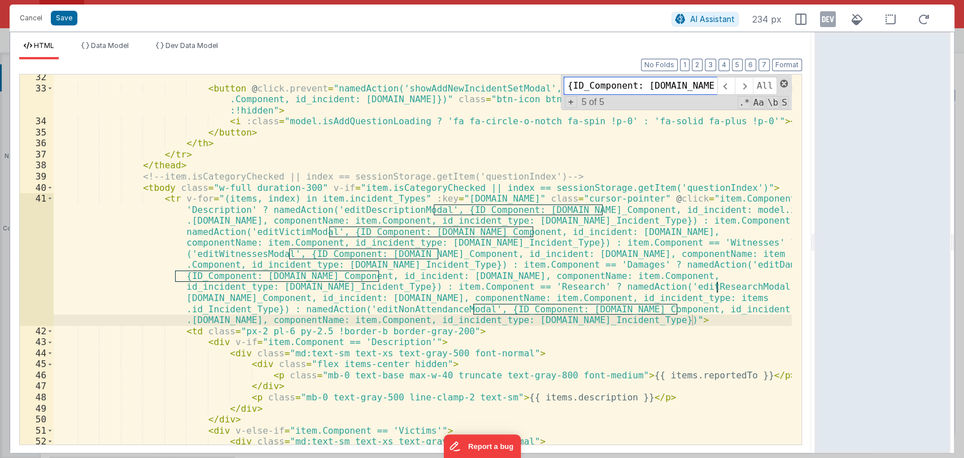
click at [781, 84] on span at bounding box center [784, 84] width 8 height 8
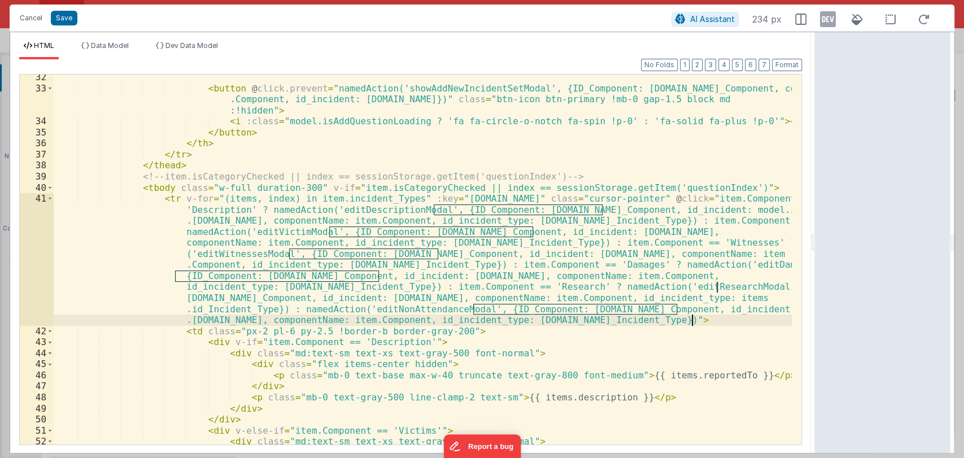
click at [416, 308] on div "< button @ click.prevent = "namedAction('showAddNewIncidentSetModal', {ID_Compo…" at bounding box center [423, 268] width 738 height 392
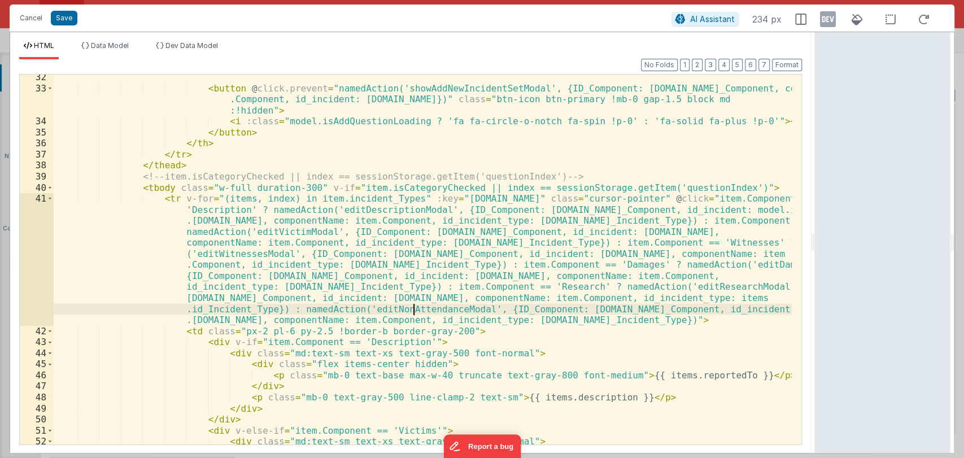
click at [416, 308] on div "< button @ click.prevent = "namedAction('showAddNewIncidentSetModal', {ID_Compo…" at bounding box center [423, 268] width 738 height 392
click at [68, 15] on button "Save" at bounding box center [64, 18] width 27 height 15
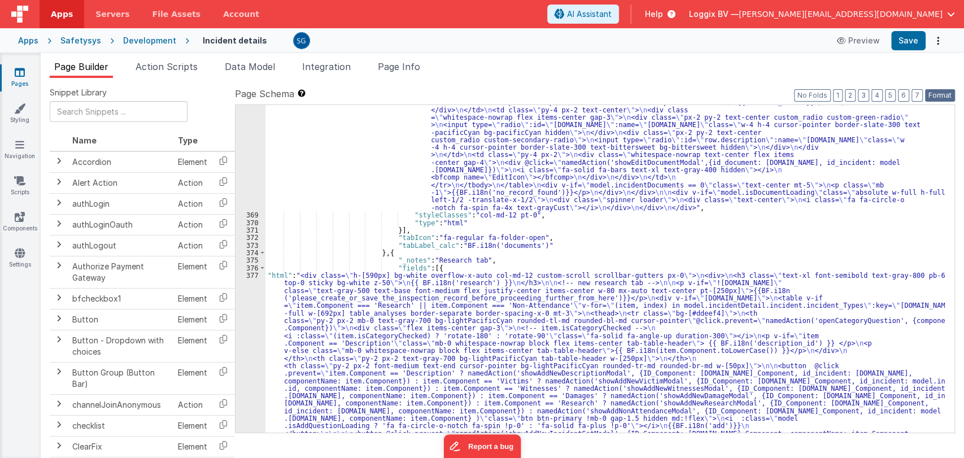
click at [935, 95] on button "Format" at bounding box center [940, 95] width 30 height 12
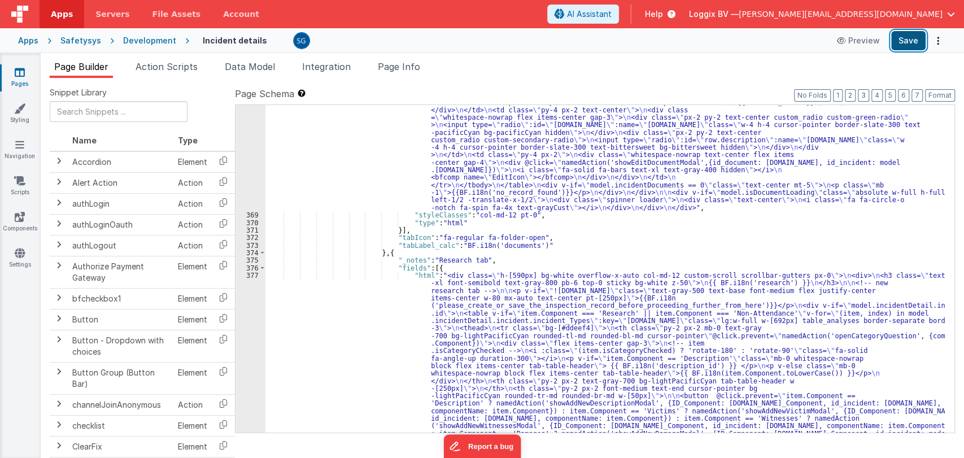
click at [911, 38] on button "Save" at bounding box center [908, 40] width 34 height 19
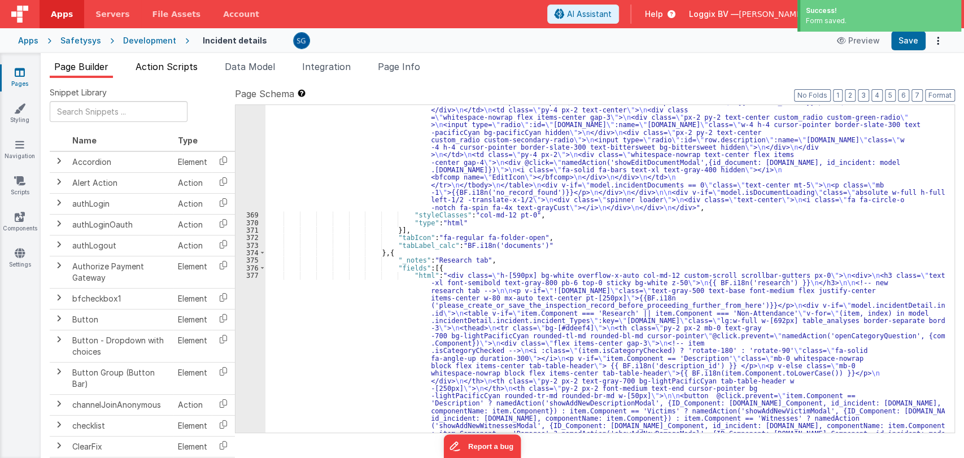
click at [154, 64] on span "Action Scripts" at bounding box center [167, 66] width 62 height 11
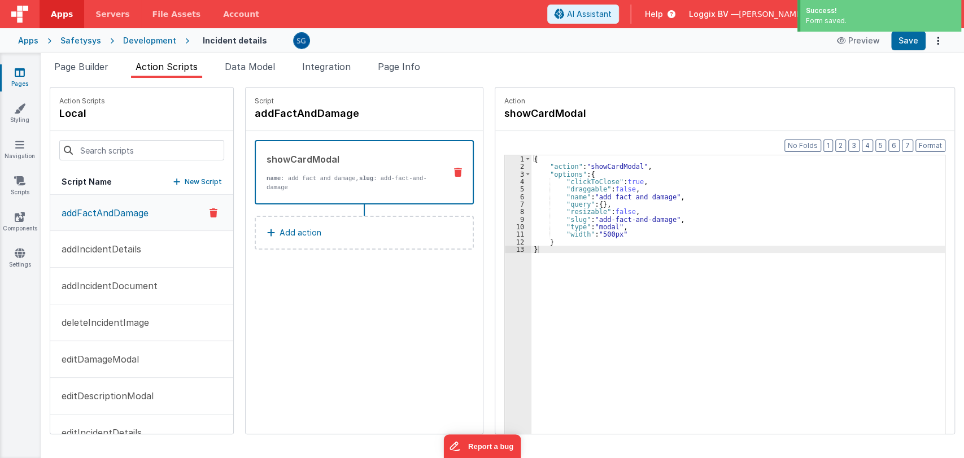
click at [136, 137] on div at bounding box center [141, 150] width 183 height 38
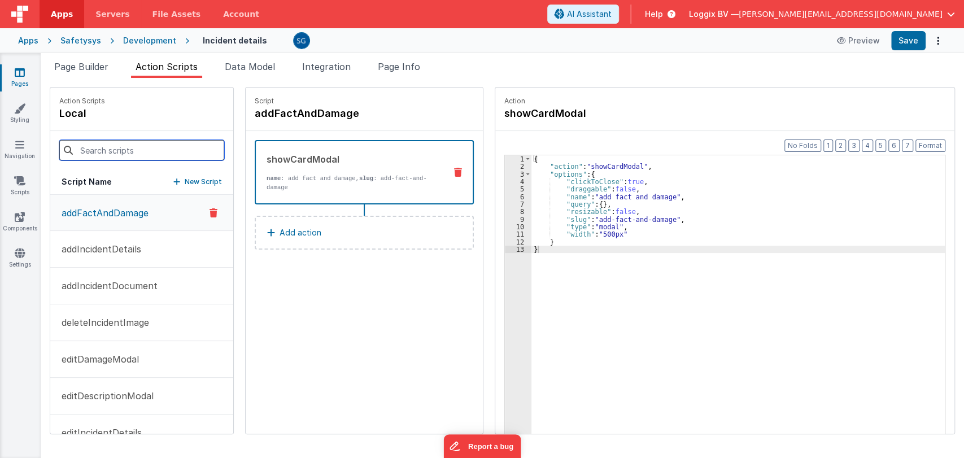
click at [137, 146] on input at bounding box center [141, 150] width 165 height 20
paste input "editNonAttendanceModal"
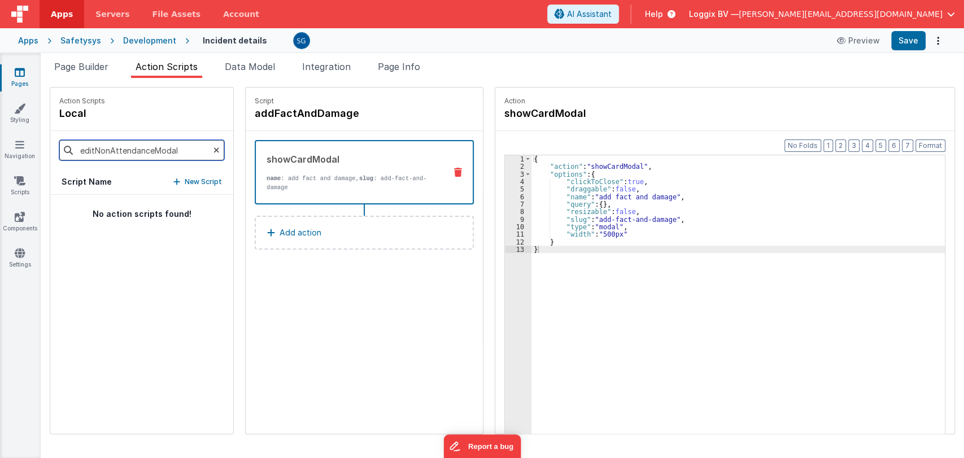
type input "editNonAttendanceModal"
click at [213, 150] on icon at bounding box center [216, 150] width 6 height 38
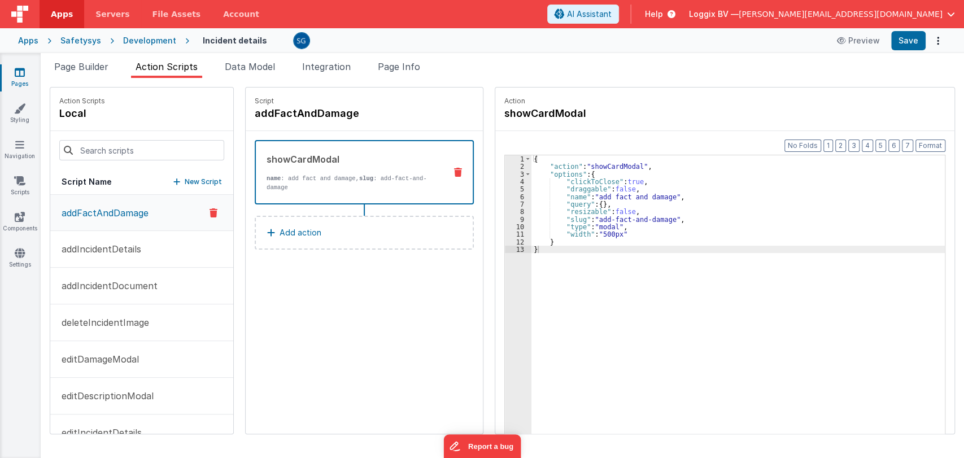
click at [199, 180] on p "New Script" at bounding box center [203, 181] width 37 height 11
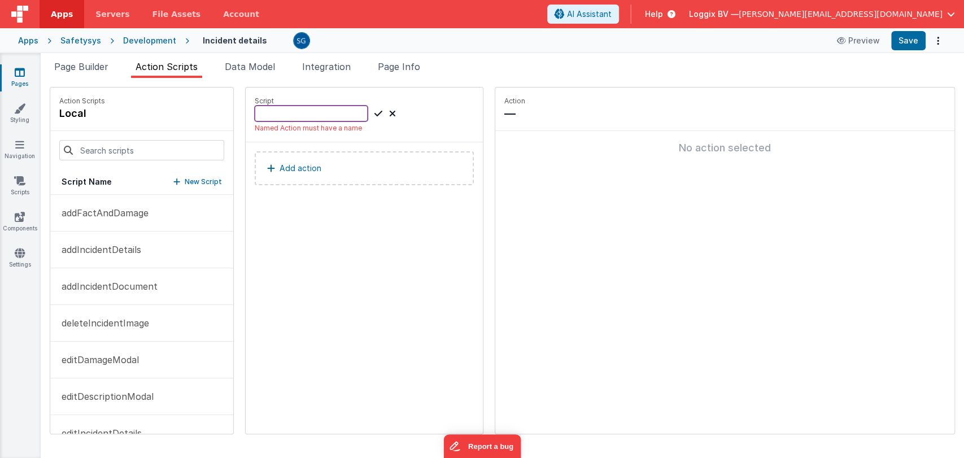
paste input "editNonAttendanceModal"
type input "editNonAttendanceModal"
click at [377, 113] on icon at bounding box center [378, 114] width 8 height 14
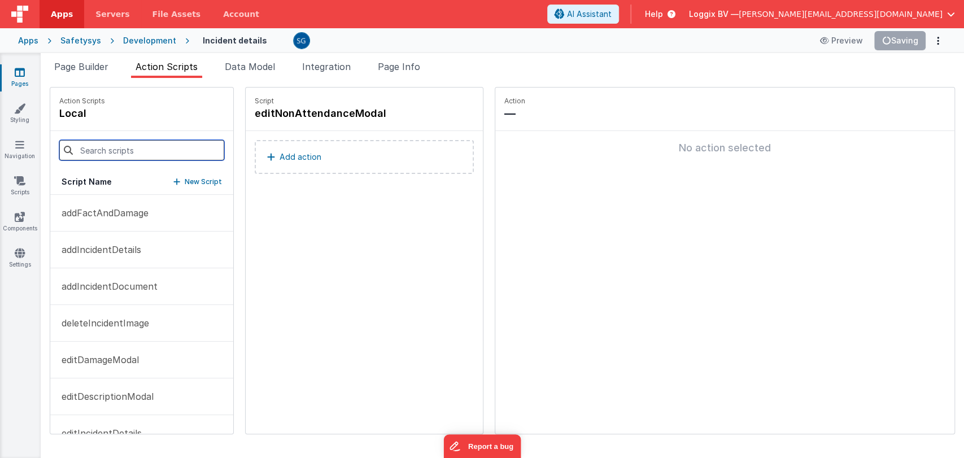
click at [152, 146] on input at bounding box center [141, 150] width 165 height 20
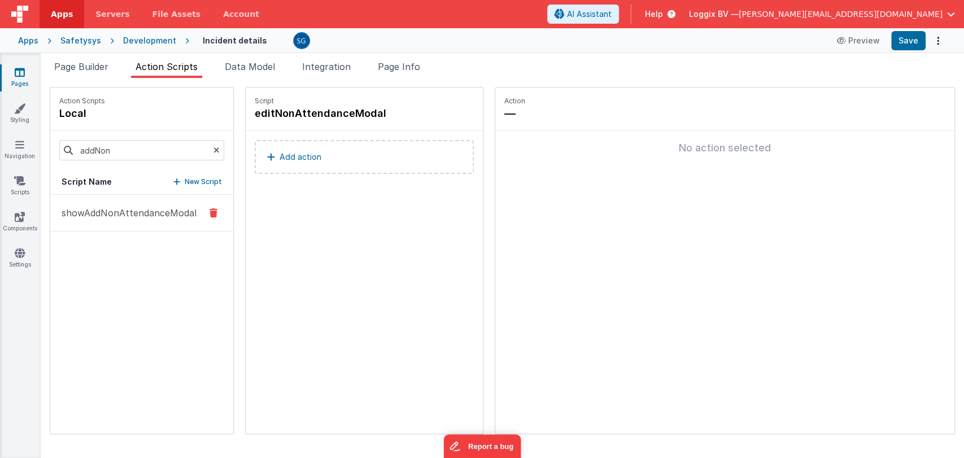
click at [105, 204] on button "showAddNonAttendanceModal" at bounding box center [141, 213] width 183 height 37
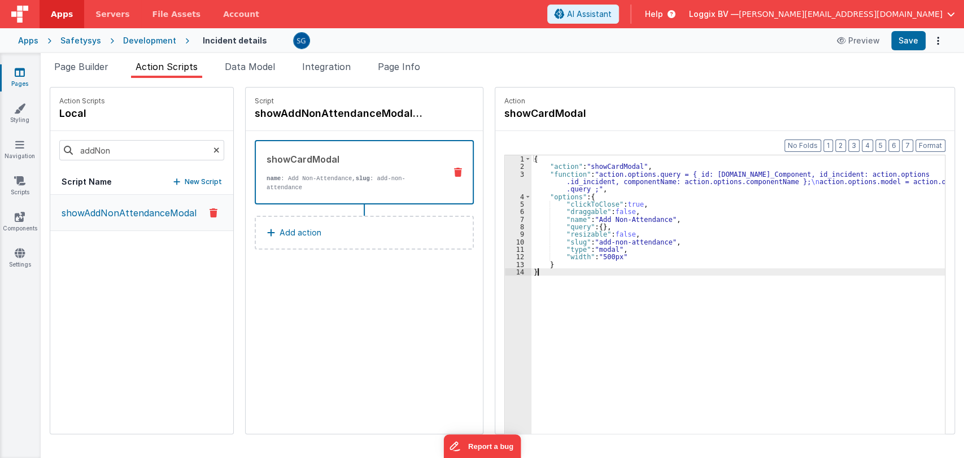
click at [565, 274] on div "{ "action" : "showCardModal" , "function" : "action.options.query = { id: actio…" at bounding box center [740, 319] width 418 height 329
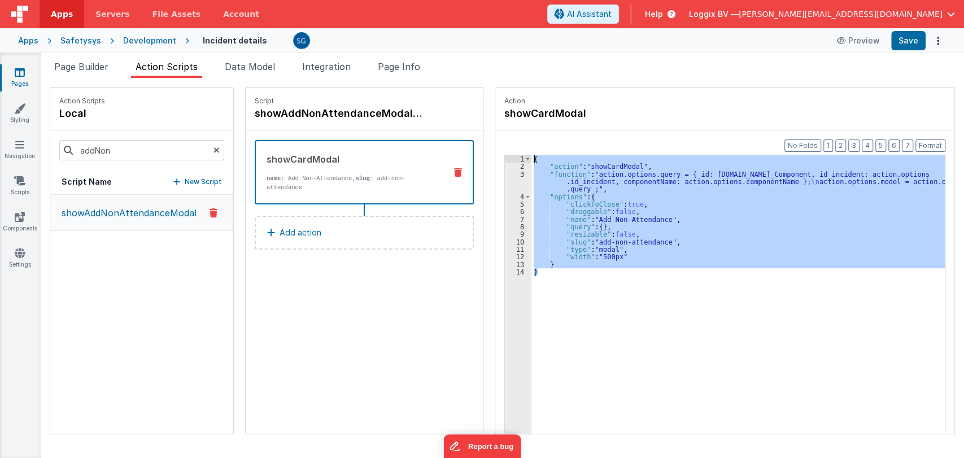
drag, startPoint x: 565, startPoint y: 274, endPoint x: 527, endPoint y: 158, distance: 122.9
click at [531, 158] on div "{ "action" : "showCardModal" , "function" : "action.options.query = { id: actio…" at bounding box center [740, 319] width 418 height 329
click at [123, 150] on input "addNon" at bounding box center [141, 150] width 165 height 20
click at [129, 206] on p "editNonAttendanceModal" at bounding box center [114, 213] width 119 height 14
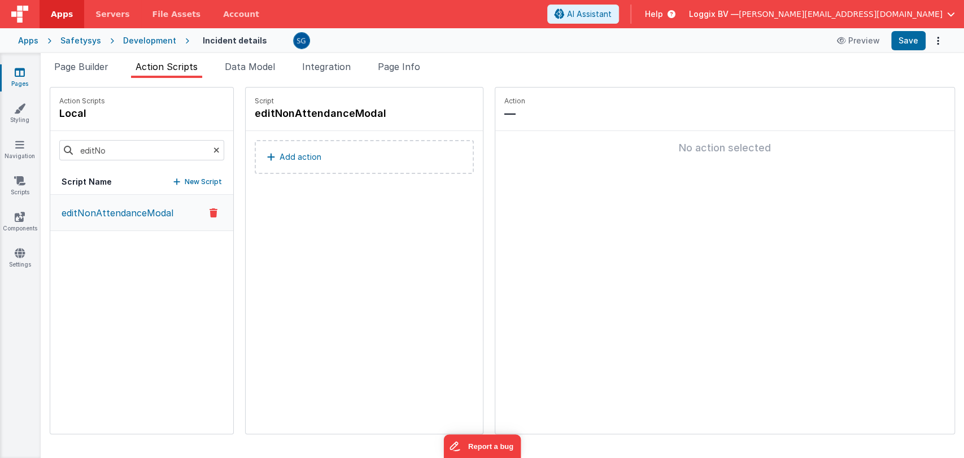
click at [268, 147] on button "Add action" at bounding box center [364, 157] width 219 height 34
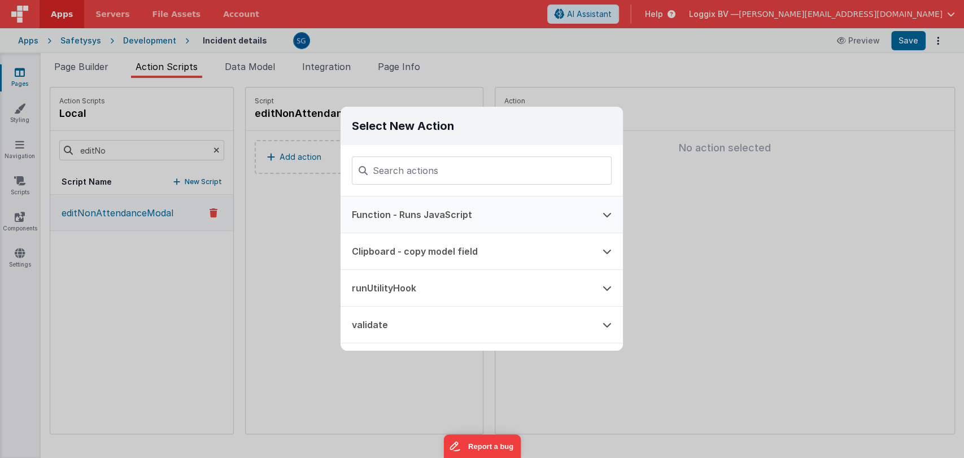
click at [411, 217] on button "Function - Runs JavaScript" at bounding box center [465, 214] width 251 height 36
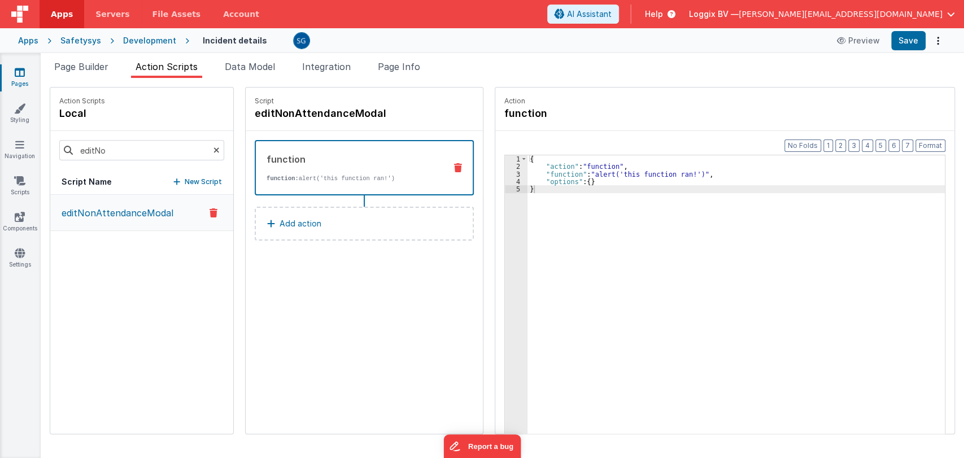
click at [544, 195] on div "{ "action" : "function" , "function" : "alert('this function ran!')" , "options…" at bounding box center [741, 319] width 429 height 329
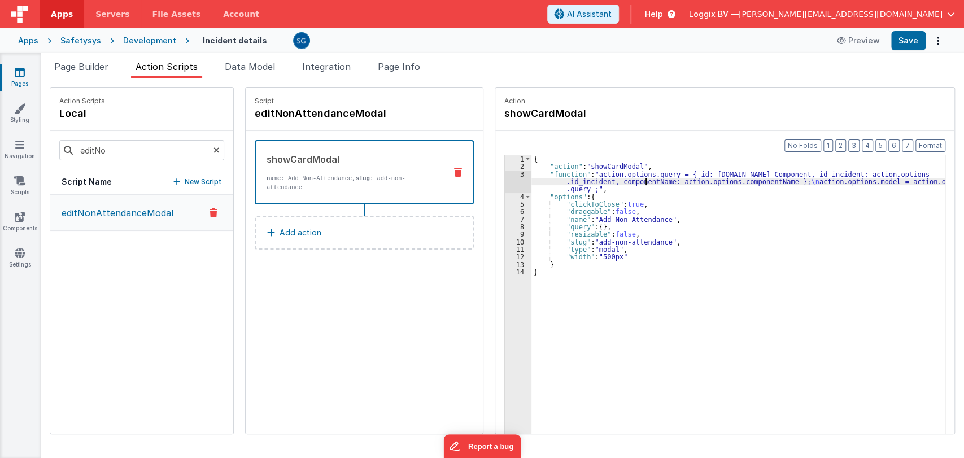
click at [632, 178] on div "{ "action" : "showCardModal" , "function" : "action.options.query = { id: actio…" at bounding box center [743, 319] width 425 height 329
click at [913, 41] on button "Save" at bounding box center [908, 40] width 34 height 19
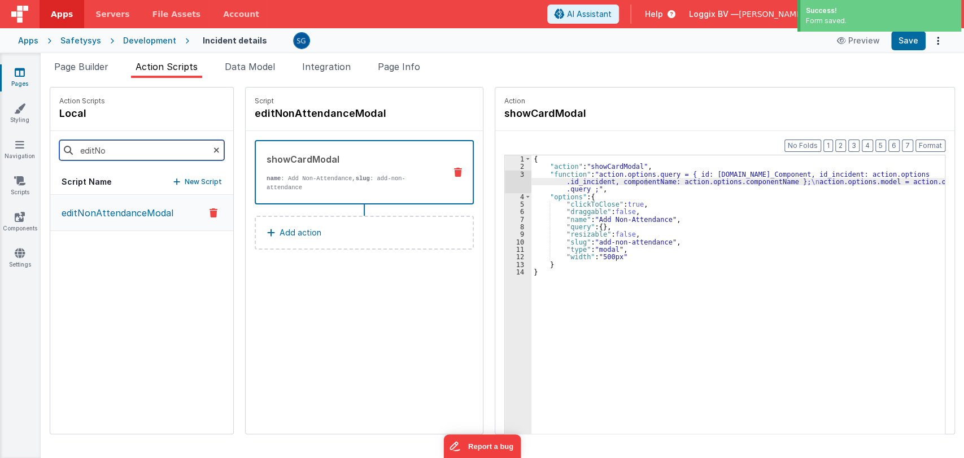
click at [114, 146] on input "editNo" at bounding box center [141, 150] width 165 height 20
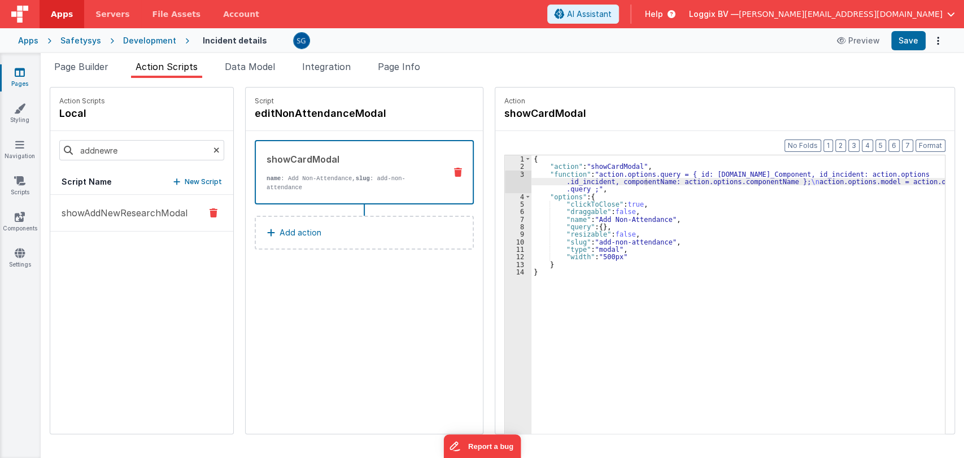
click at [123, 220] on button "showAddNewResearchModal" at bounding box center [141, 213] width 183 height 37
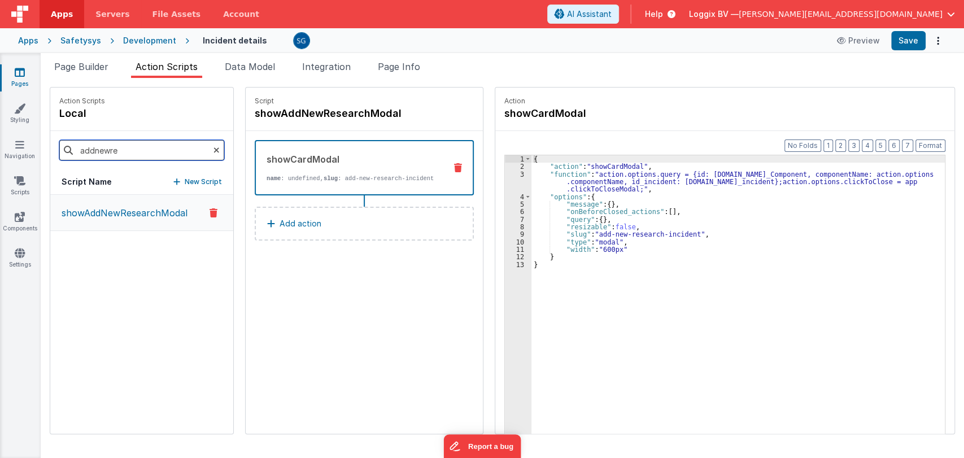
click at [142, 153] on input "addnewre" at bounding box center [141, 150] width 165 height 20
type input "editre"
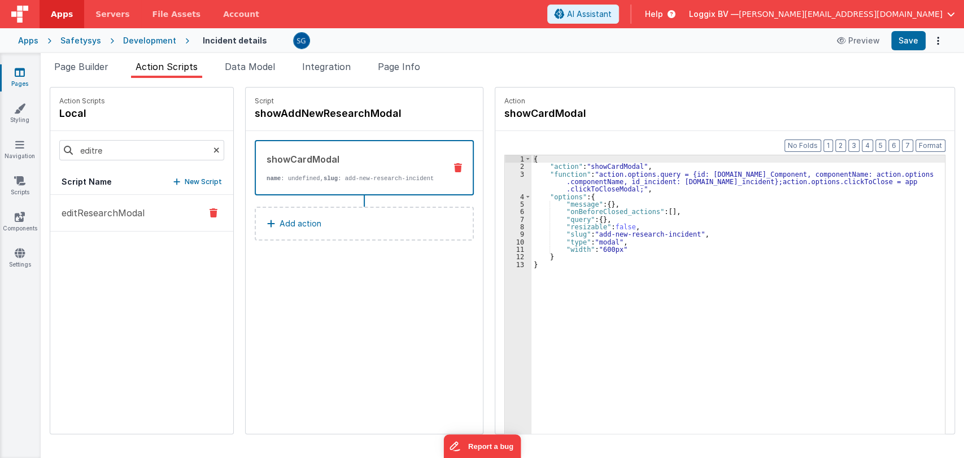
click at [107, 217] on p "editResearchModal" at bounding box center [100, 213] width 90 height 14
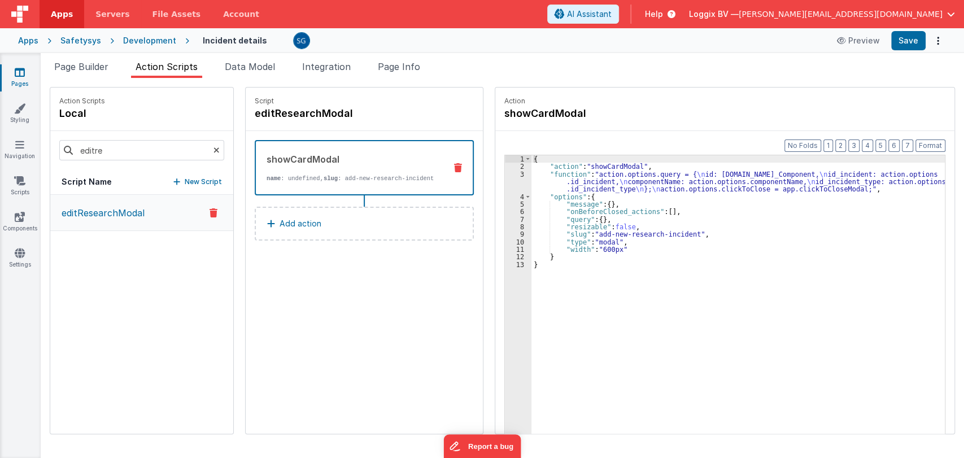
click at [532, 262] on div "{ "action" : "showCardModal" , "function" : "action.options.query = { \n id: ac…" at bounding box center [743, 319] width 425 height 329
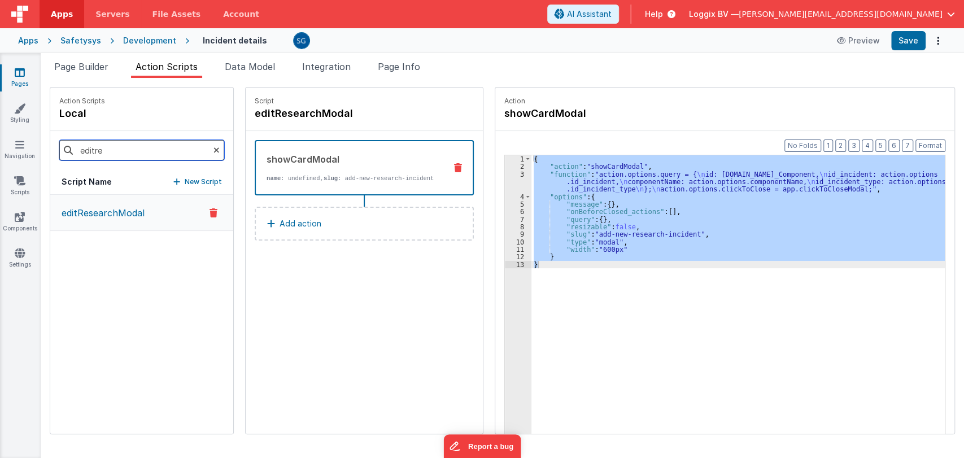
click at [119, 149] on input "editre" at bounding box center [141, 150] width 165 height 20
type input "addnewre"
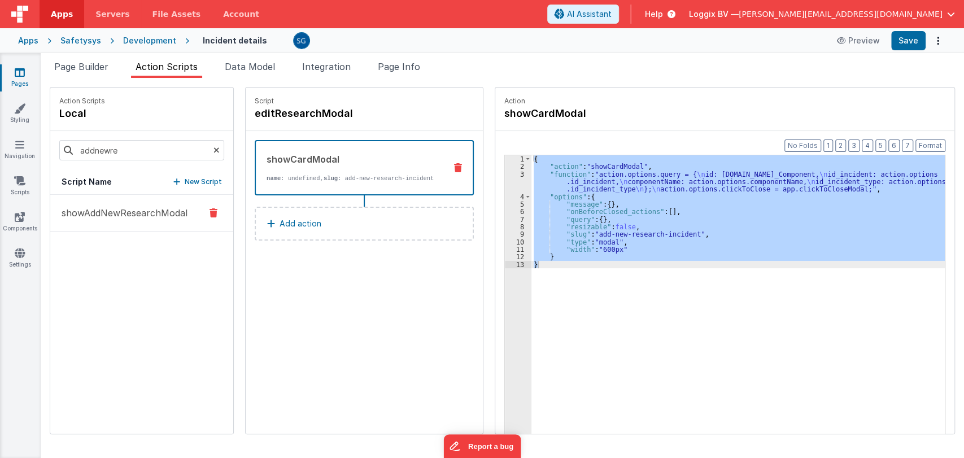
click at [122, 213] on p "showAddNewResearchModal" at bounding box center [121, 213] width 133 height 14
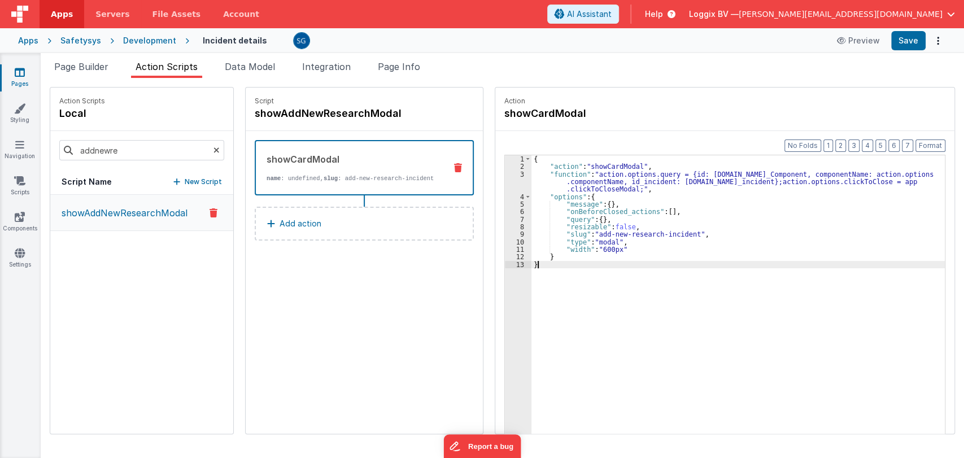
click at [540, 267] on div "{ "action" : "showCardModal" , "function" : "action.options.query = {id: action…" at bounding box center [743, 319] width 425 height 329
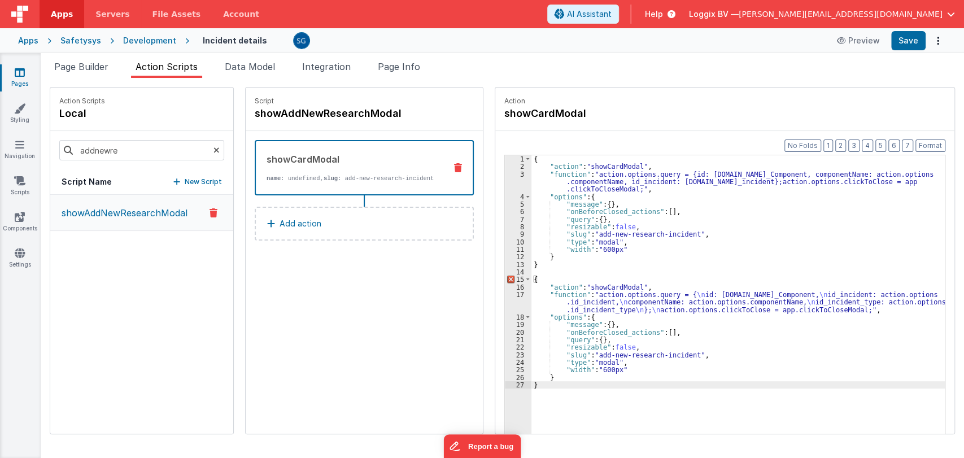
click at [508, 173] on div "3" at bounding box center [518, 182] width 27 height 23
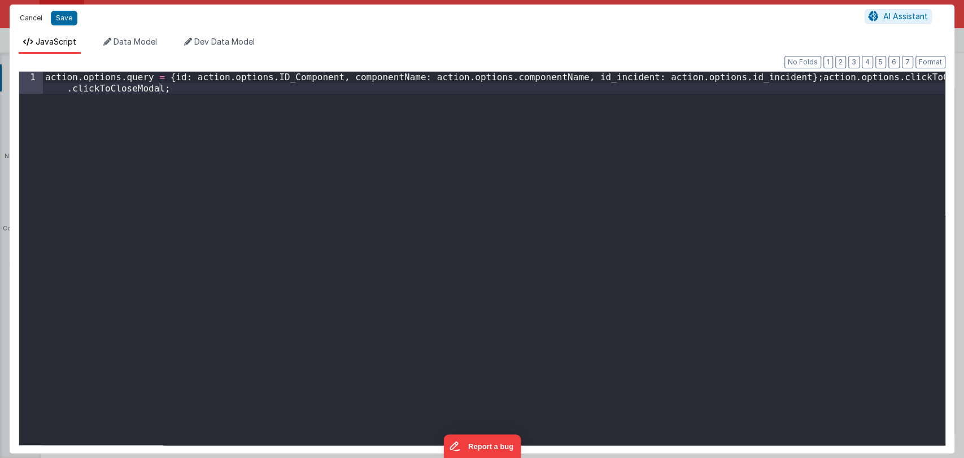
click at [32, 16] on button "Cancel" at bounding box center [31, 18] width 34 height 16
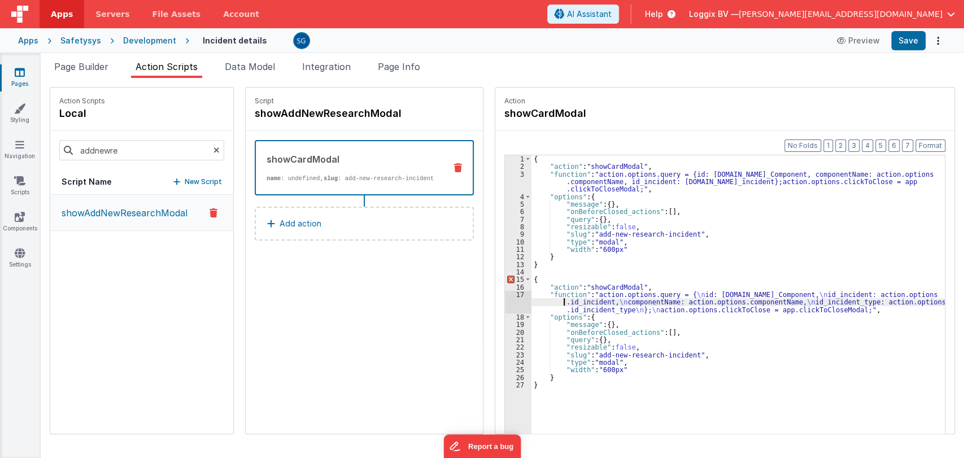
click at [531, 300] on div "{ "action" : "showCardModal" , "function" : "action.options.query = {id: action…" at bounding box center [743, 319] width 425 height 329
click at [505, 292] on div "17" at bounding box center [518, 302] width 27 height 23
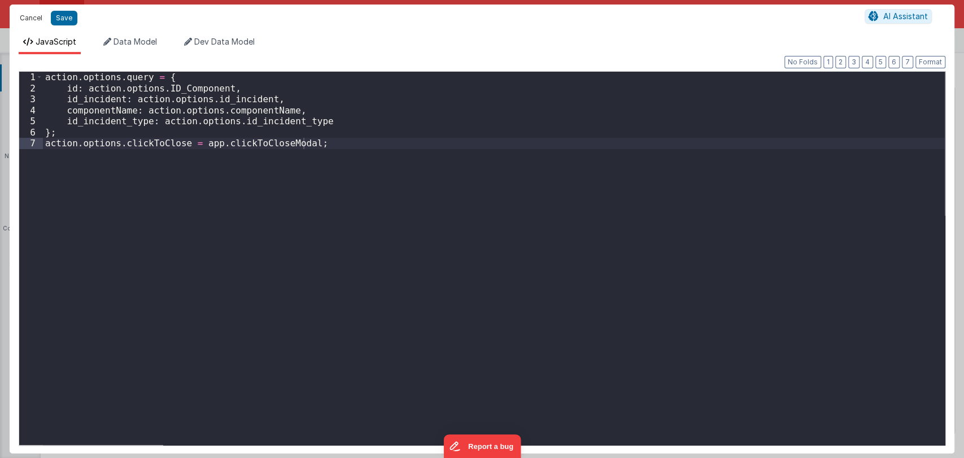
click at [33, 16] on button "Cancel" at bounding box center [31, 18] width 34 height 16
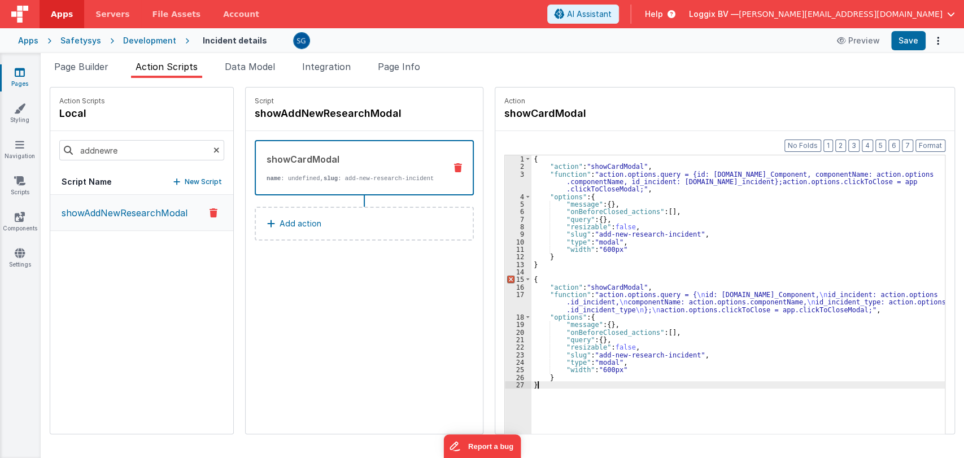
click at [540, 383] on div "{ "action" : "showCardModal" , "function" : "action.options.query = {id: action…" at bounding box center [743, 319] width 425 height 329
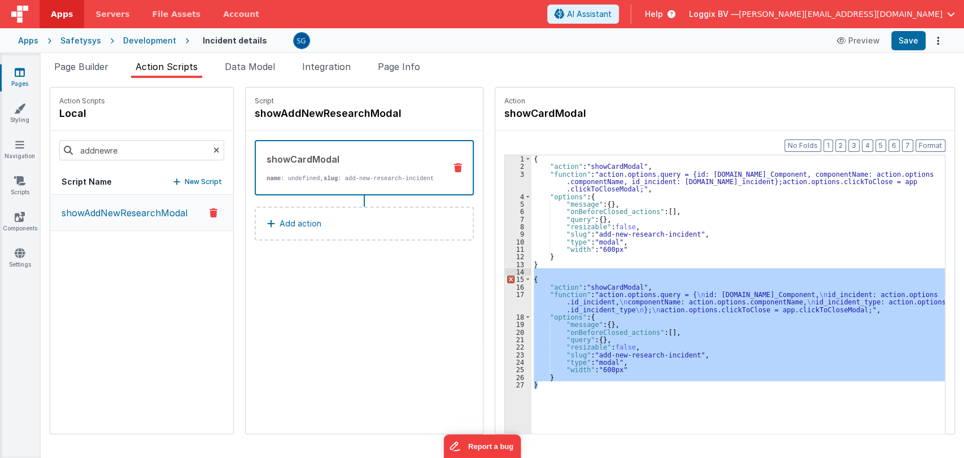
drag, startPoint x: 540, startPoint y: 383, endPoint x: 519, endPoint y: 272, distance: 113.6
click at [519, 272] on div "1 2 3 4 5 6 7 8 9 10 11 12 13 14 15 16 17 18 19 20 21 22 23 24 25 26 27 { "acti…" at bounding box center [724, 312] width 441 height 315
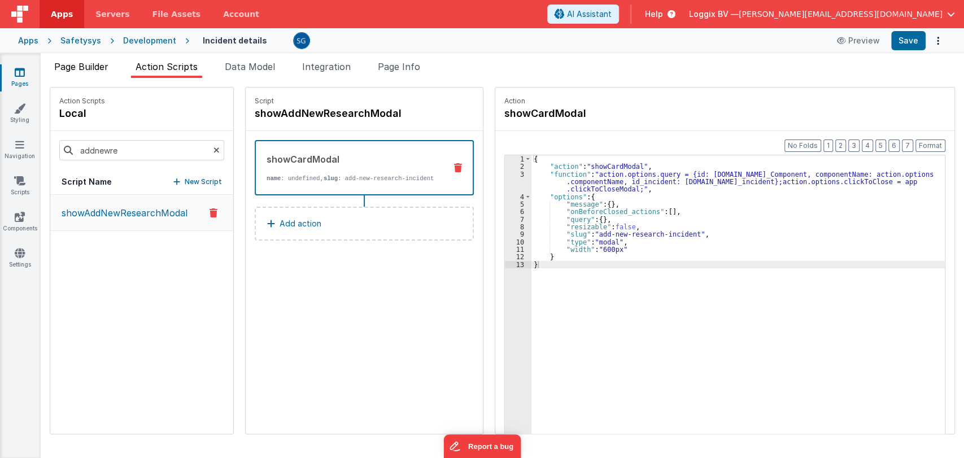
click at [65, 65] on span "Page Builder" at bounding box center [81, 66] width 54 height 11
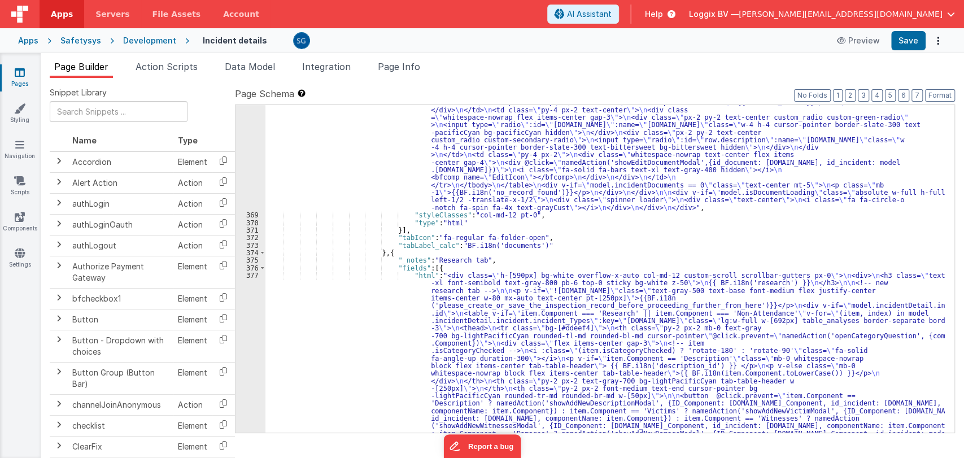
click at [23, 68] on icon at bounding box center [20, 72] width 10 height 11
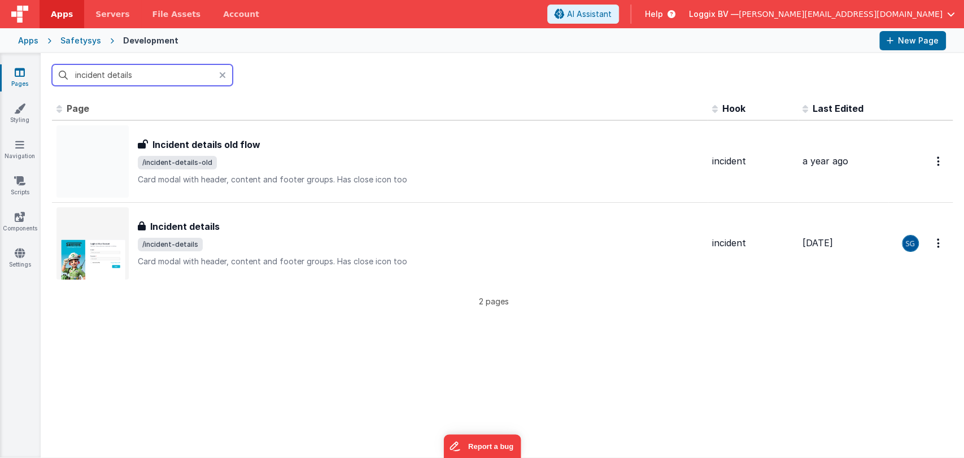
click at [173, 74] on input "incident details" at bounding box center [142, 74] width 181 height 21
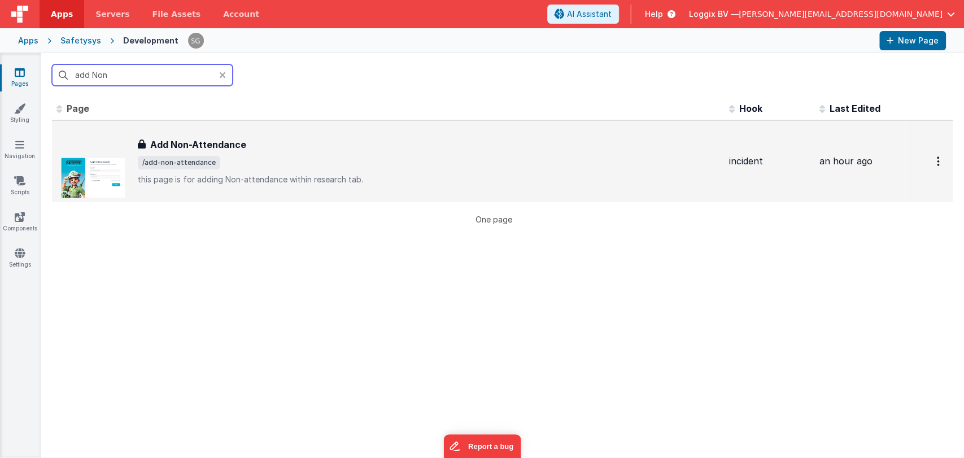
type input "add Non"
click at [178, 139] on h3 "Add Non-Attendance" at bounding box center [198, 145] width 96 height 14
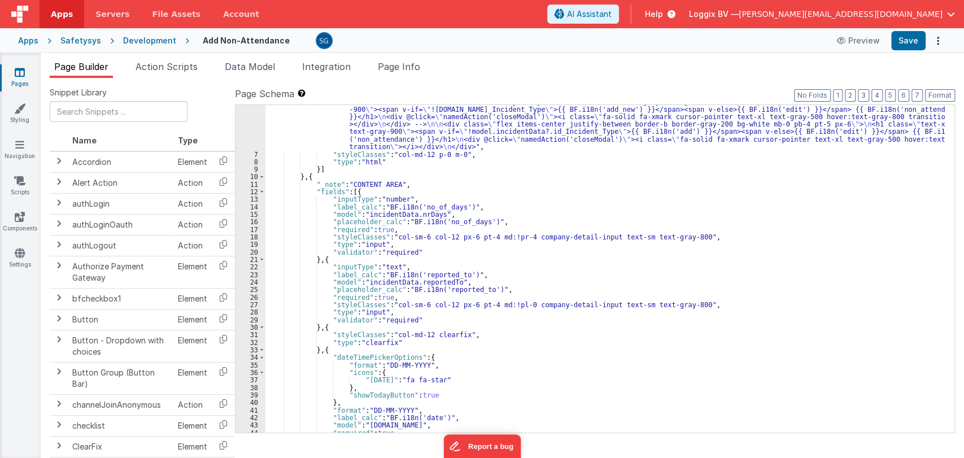
scroll to position [45, 0]
click at [518, 225] on div ""html" : "<!-- <div class= \" flex items-center justify-between border-b border…" at bounding box center [604, 292] width 679 height 388
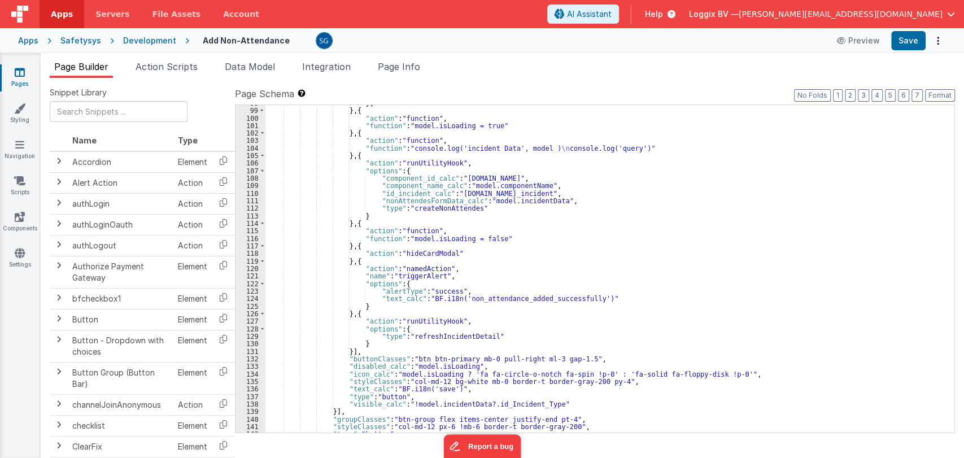
scroll to position [817, 0]
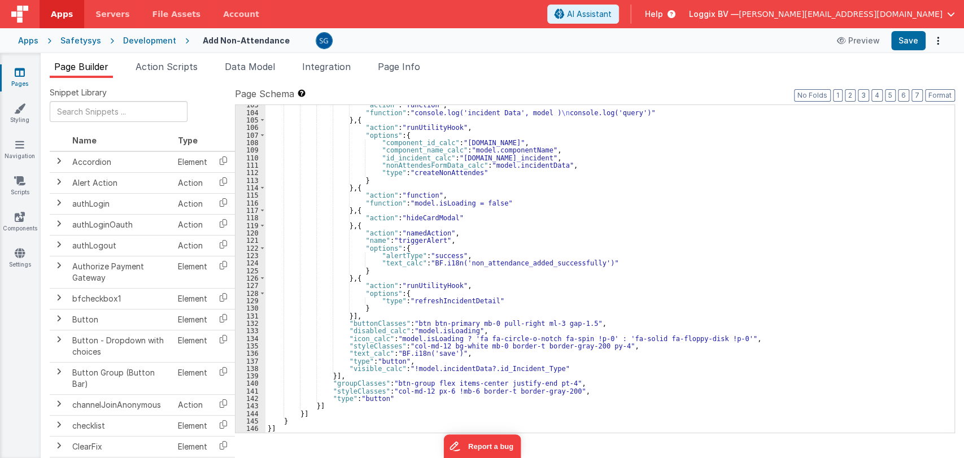
click at [608, 264] on div ""action" : "function" , "function" : "console.log('incident Data', model ) \n c…" at bounding box center [604, 272] width 679 height 343
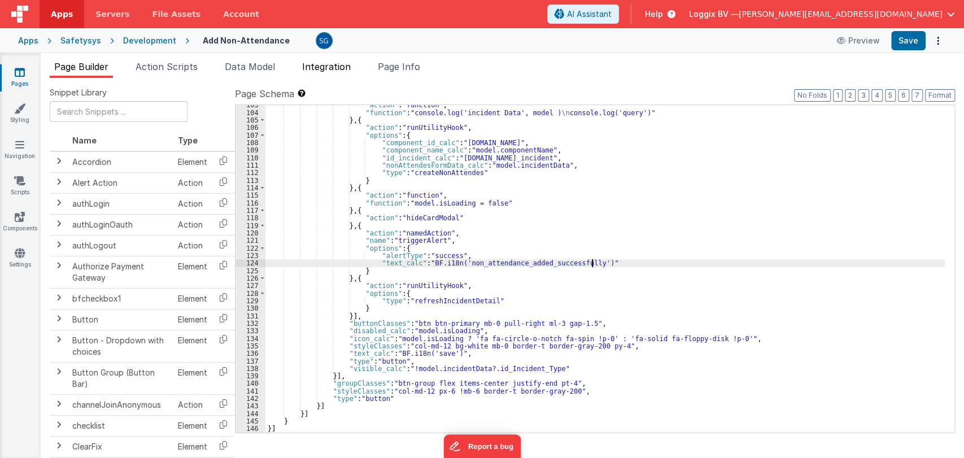
click at [334, 70] on span "Integration" at bounding box center [326, 66] width 49 height 11
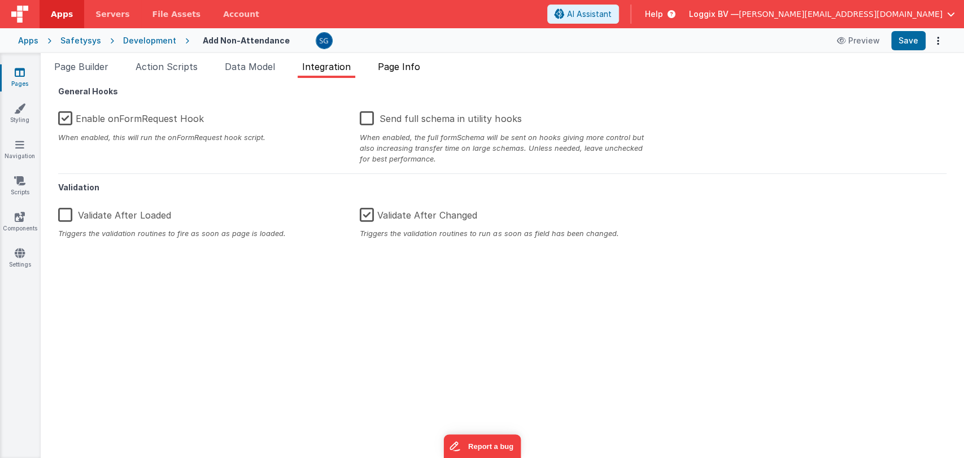
click at [392, 68] on span "Page Info" at bounding box center [399, 66] width 42 height 11
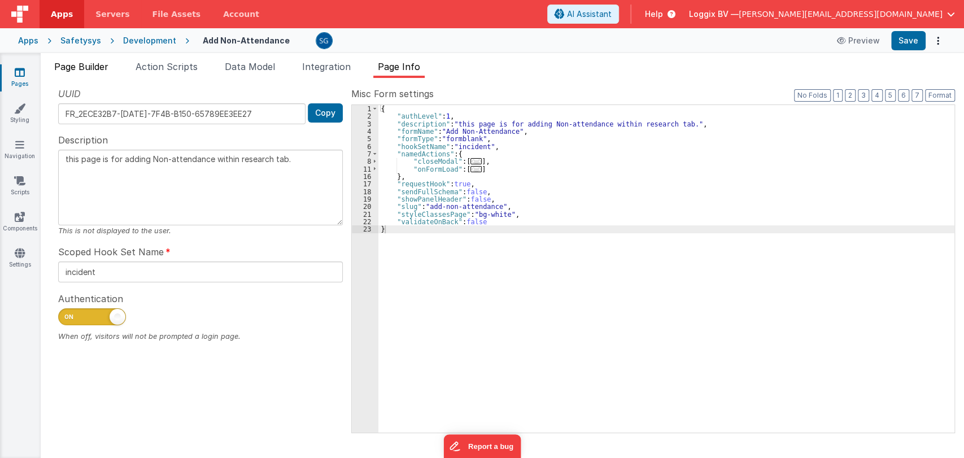
click at [90, 64] on span "Page Builder" at bounding box center [81, 66] width 54 height 11
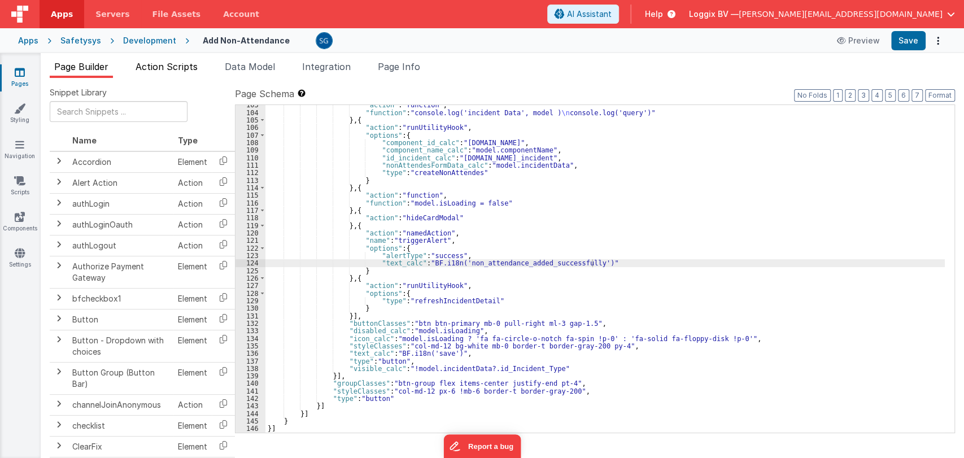
click at [158, 65] on span "Action Scripts" at bounding box center [167, 66] width 62 height 11
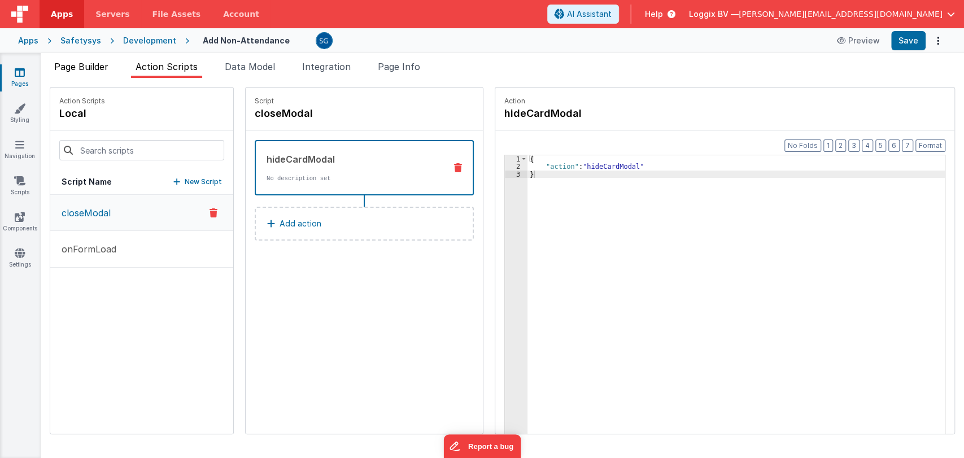
click at [92, 63] on span "Page Builder" at bounding box center [81, 66] width 54 height 11
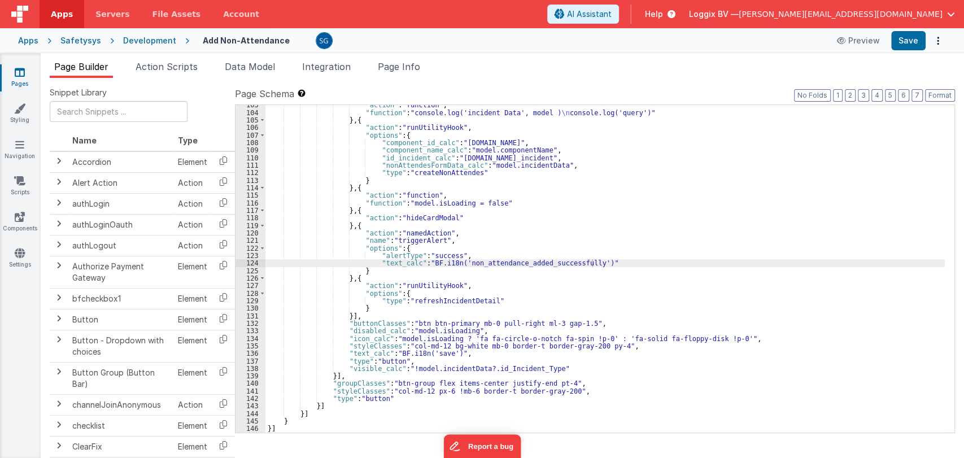
click at [554, 249] on div ""action" : "function" , "function" : "console.log('incident Data', model ) \n c…" at bounding box center [604, 272] width 679 height 343
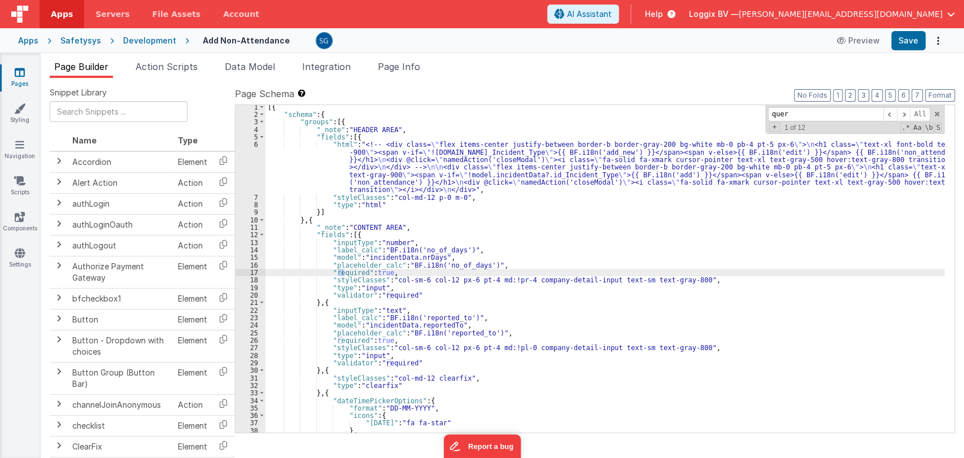
type input "query"
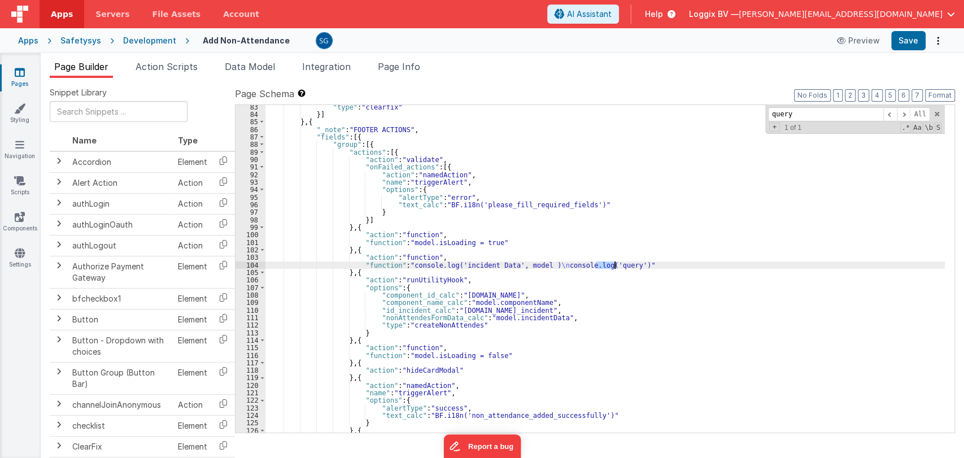
click at [253, 264] on div "104" at bounding box center [250, 264] width 30 height 7
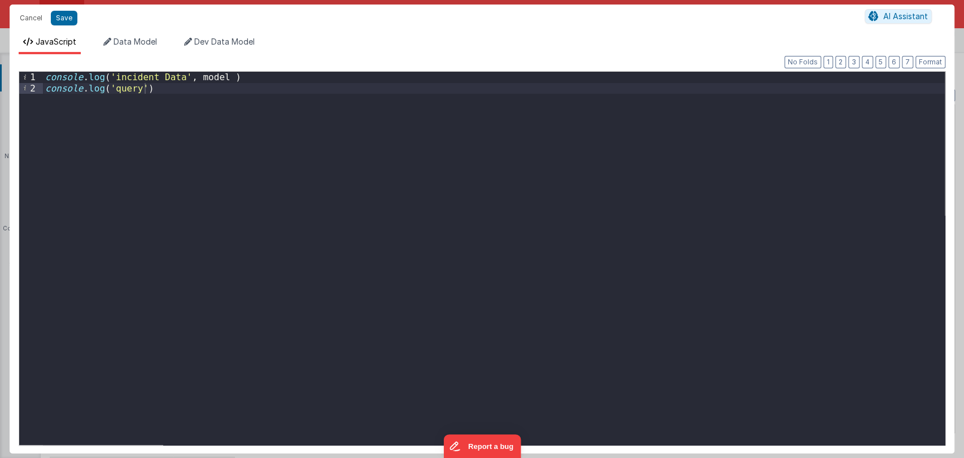
click at [269, 84] on div "console . log ( 'incident Data' , model ) console . log ( 'query' )" at bounding box center [494, 269] width 902 height 395
click at [269, 80] on div "console . log ( 'incident Data' , model ) console . log ( 'query' )" at bounding box center [494, 269] width 902 height 395
click at [269, 80] on div "console . log ( 'incident Data' , model ) console . log ( 'query' )" at bounding box center [494, 258] width 902 height 373
click at [171, 90] on div "console . log ( 'incident Data' , model ) console . log ( 'query' )" at bounding box center [494, 269] width 902 height 395
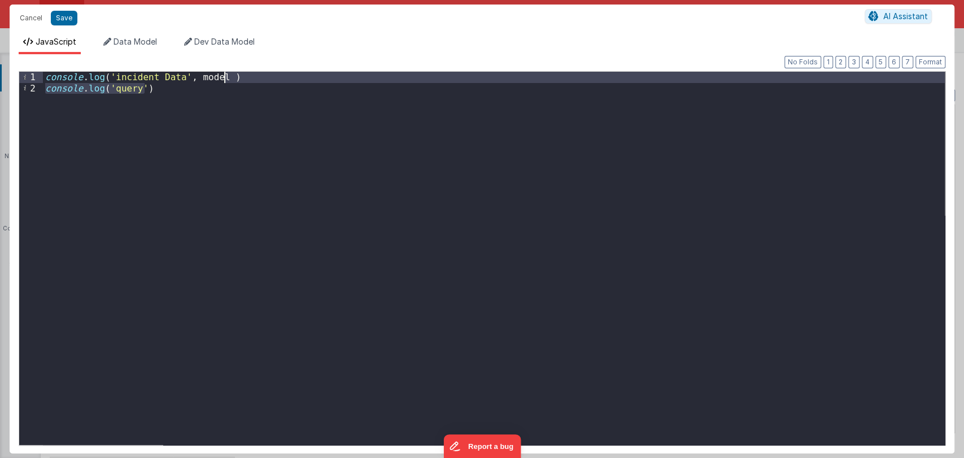
drag, startPoint x: 248, startPoint y: 89, endPoint x: 242, endPoint y: 74, distance: 16.7
click at [242, 74] on div "console . log ( 'incident Data' , model ) console . log ( 'query' )" at bounding box center [494, 269] width 902 height 395
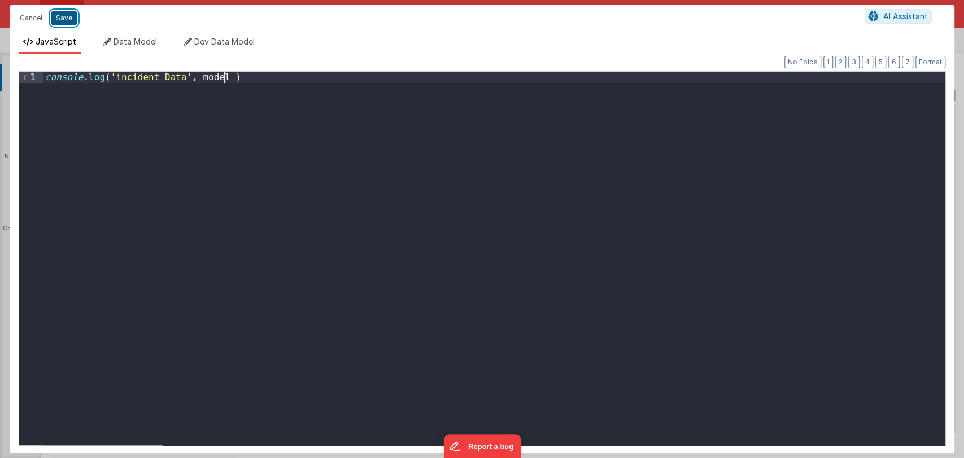
click at [63, 20] on button "Save" at bounding box center [64, 18] width 27 height 15
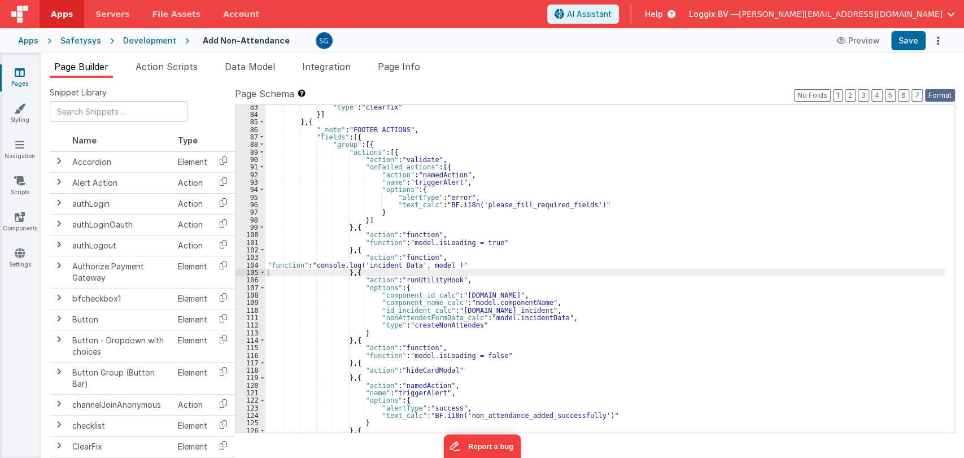
click at [939, 96] on button "Format" at bounding box center [940, 95] width 30 height 12
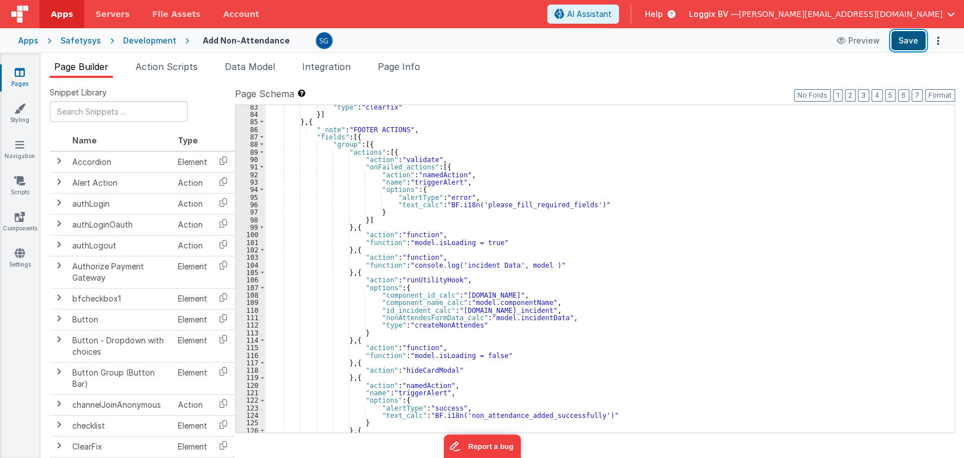
click at [908, 47] on button "Save" at bounding box center [908, 40] width 34 height 19
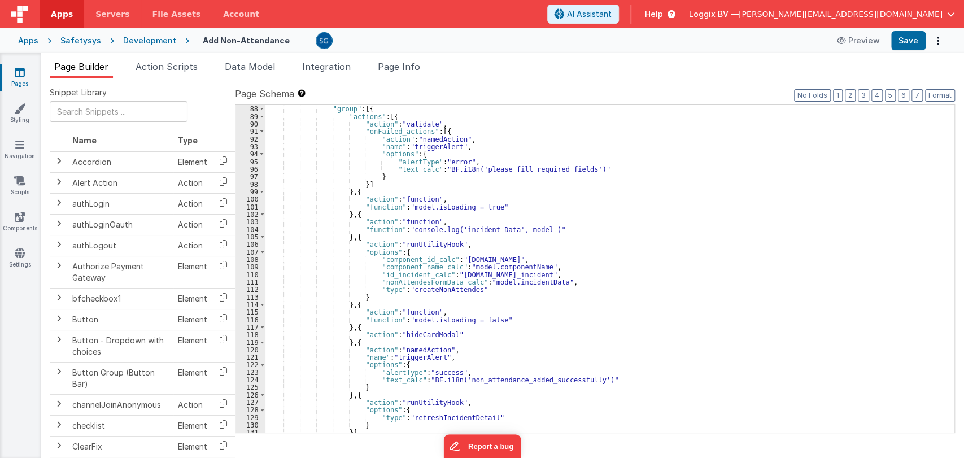
scroll to position [706, 0]
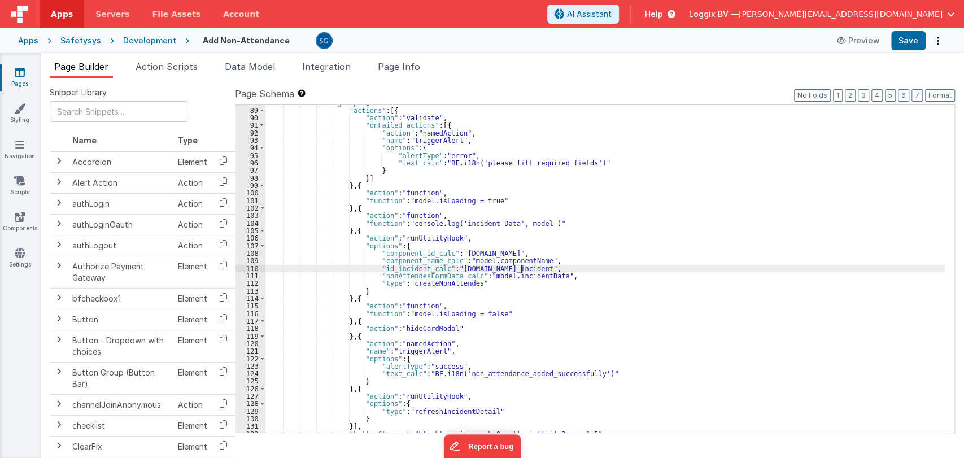
click at [556, 265] on div ""group" : [{ "actions" : [{ "action" : "validate" , "onFailed_actions" : [{ "ac…" at bounding box center [604, 270] width 679 height 343
click at [561, 272] on div ""group" : [{ "actions" : [{ "action" : "validate" , "onFailed_actions" : [{ "ac…" at bounding box center [604, 270] width 679 height 343
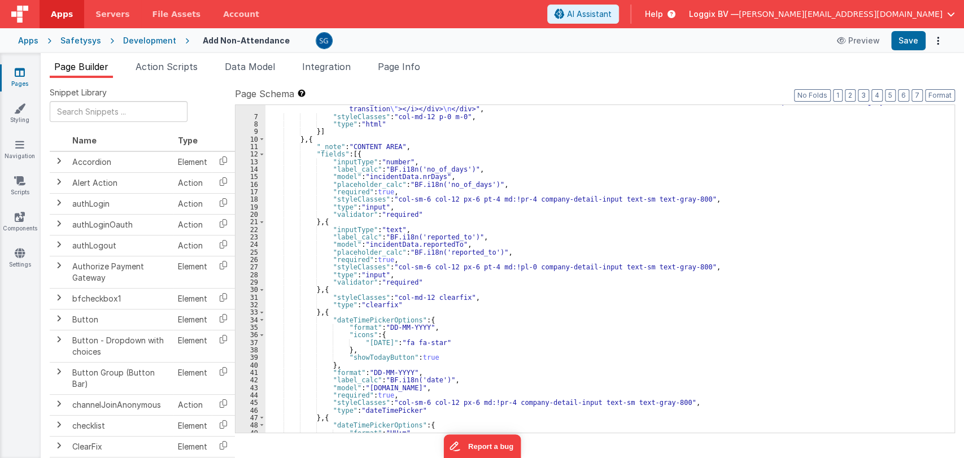
scroll to position [0, 0]
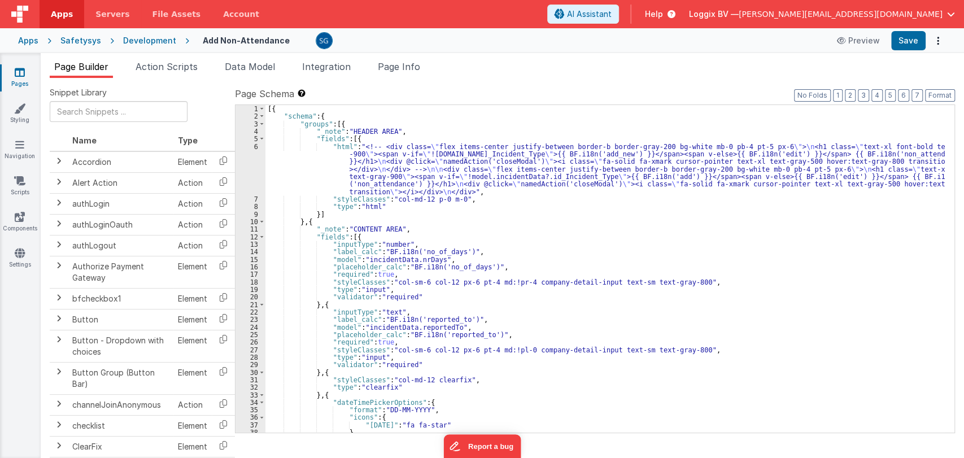
click at [476, 198] on div "[{ "schema" : { "groups" : [{ "_note" : "HEADER AREA" , "fields" : [{ "html" : …" at bounding box center [604, 276] width 679 height 343
click at [427, 176] on div "[{ "schema" : { "groups" : [{ "_note" : "HEADER AREA" , "fields" : [{ "html" : …" at bounding box center [604, 276] width 679 height 343
click at [257, 146] on div "6" at bounding box center [250, 169] width 30 height 53
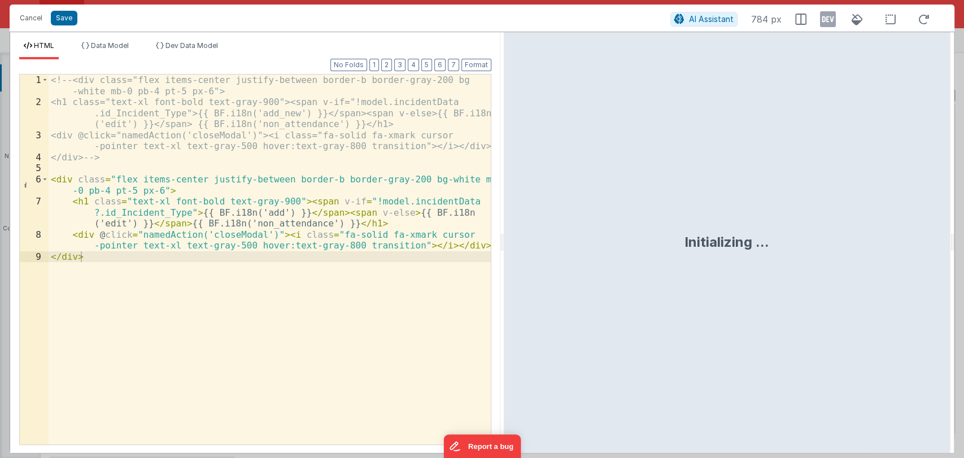
drag, startPoint x: 479, startPoint y: 244, endPoint x: 492, endPoint y: 238, distance: 14.9
click at [499, 238] on html "Cancel Save AI Assistant 784 px HTML Data Model Dev Data Model Format 7 6 5 4 3…" at bounding box center [482, 229] width 964 height 458
click at [497, 238] on html "Cancel Save AI Assistant 784 px HTML Data Model Dev Data Model Format 7 6 5 4 3…" at bounding box center [482, 229] width 964 height 458
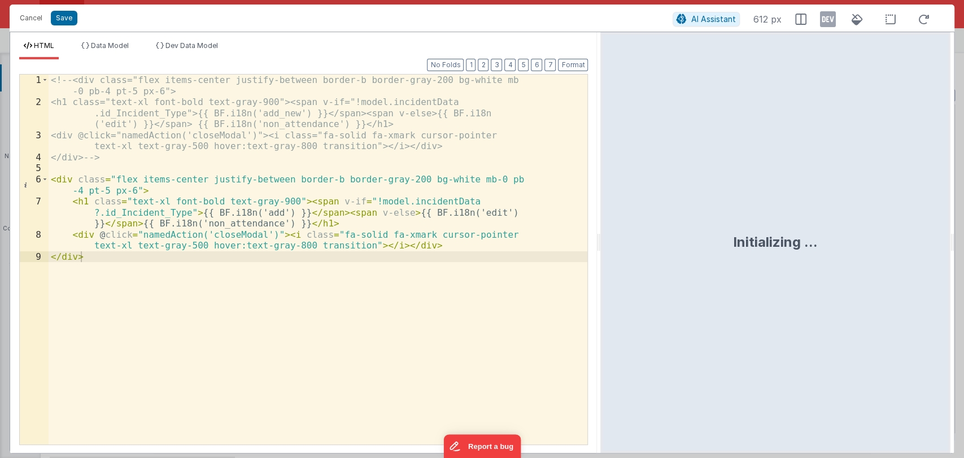
drag, startPoint x: 495, startPoint y: 238, endPoint x: 601, endPoint y: 270, distance: 110.6
click at [601, 270] on html "Cancel Save AI Assistant 612 px HTML Data Model Dev Data Model Format 7 6 5 4 3…" at bounding box center [482, 229] width 964 height 458
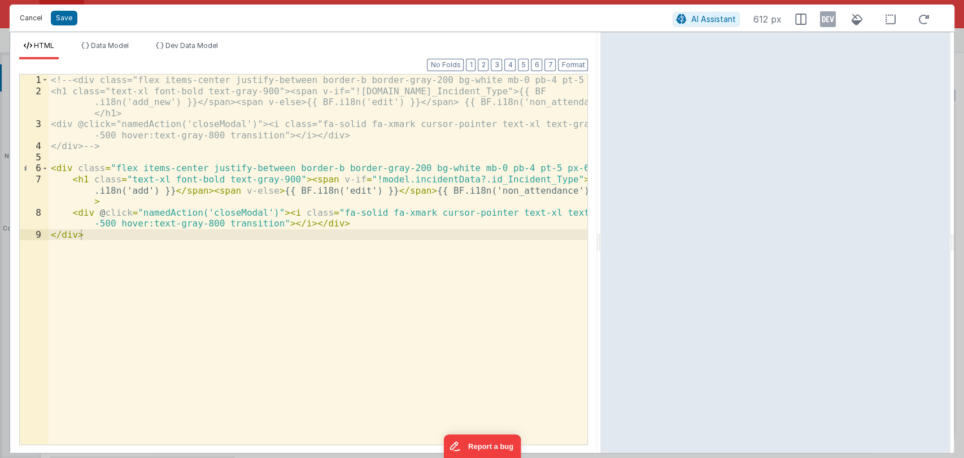
click at [31, 15] on button "Cancel" at bounding box center [31, 18] width 34 height 16
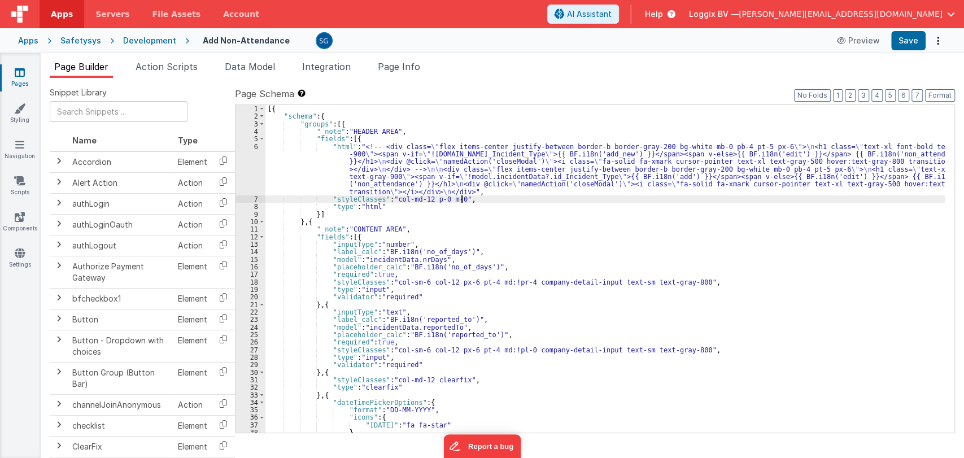
click at [475, 197] on div "[{ "schema" : { "groups" : [{ "_note" : "HEADER AREA" , "fields" : [{ "html" : …" at bounding box center [604, 276] width 679 height 343
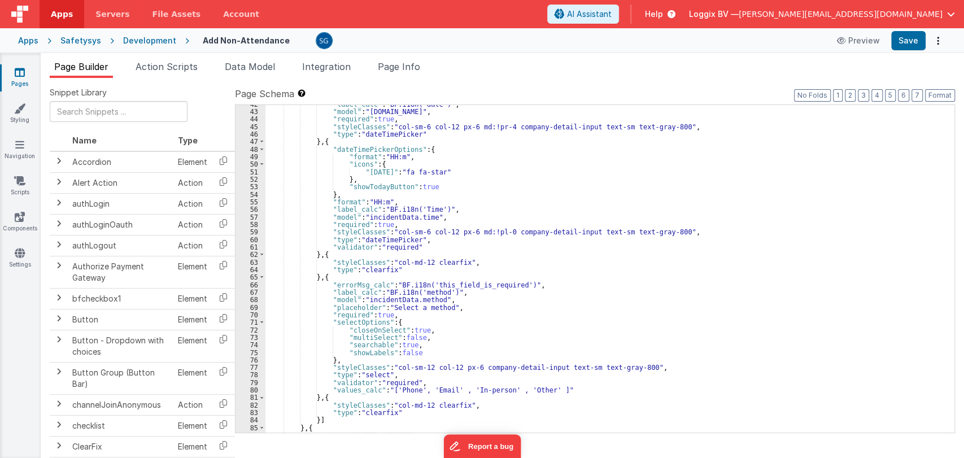
scroll to position [358, 0]
click at [431, 150] on div ""label_calc" : "BF.i18n('date')" , "model" : "incidentData.date" , "required" :…" at bounding box center [604, 272] width 679 height 343
click at [20, 71] on icon at bounding box center [20, 72] width 10 height 11
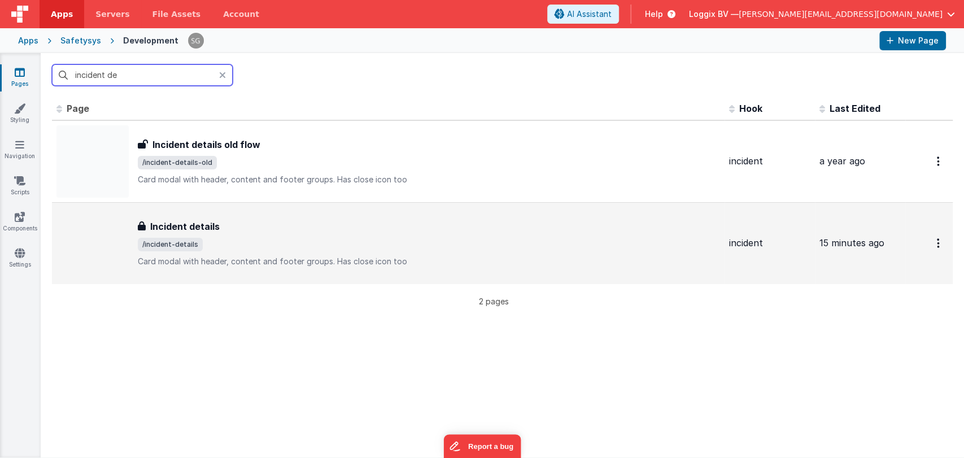
type input "incident de"
click at [198, 256] on p "Card modal with header, content and footer groups.Has close icon too" at bounding box center [429, 261] width 582 height 11
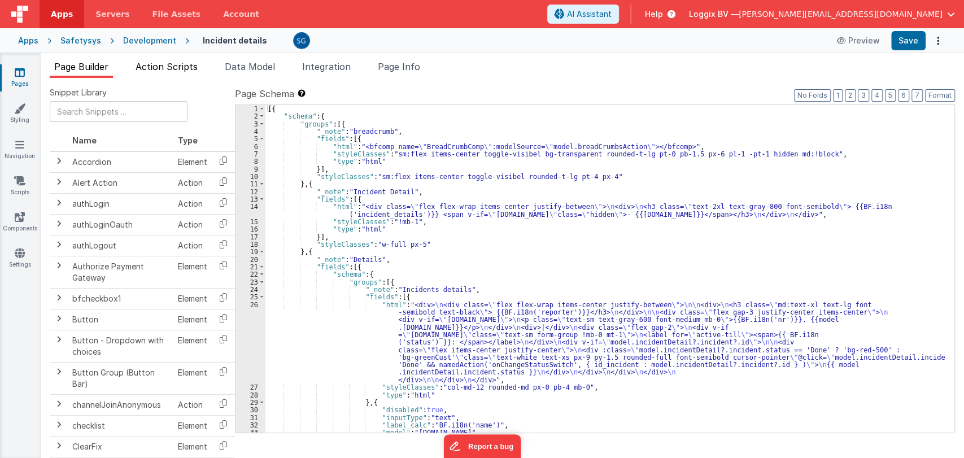
click at [172, 67] on span "Action Scripts" at bounding box center [167, 66] width 62 height 11
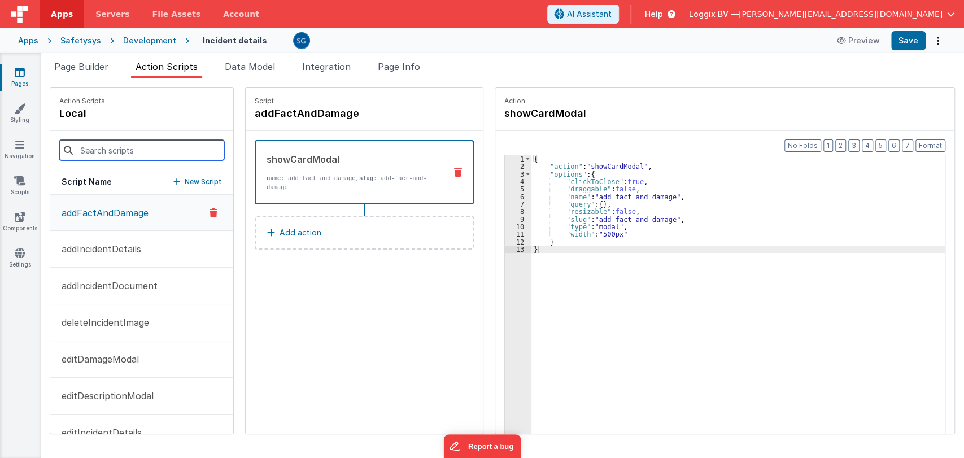
click at [154, 156] on input at bounding box center [141, 150] width 165 height 20
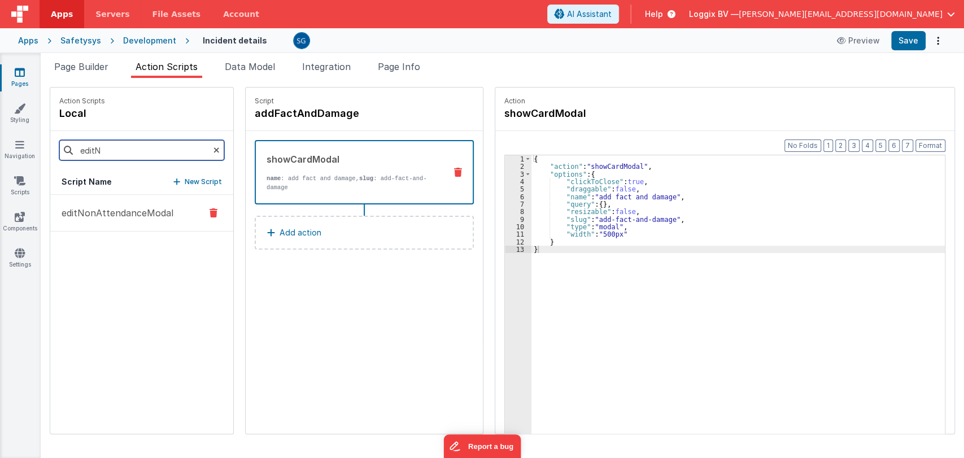
type input "editN"
click at [154, 212] on p "editNonAttendanceModal" at bounding box center [114, 213] width 119 height 14
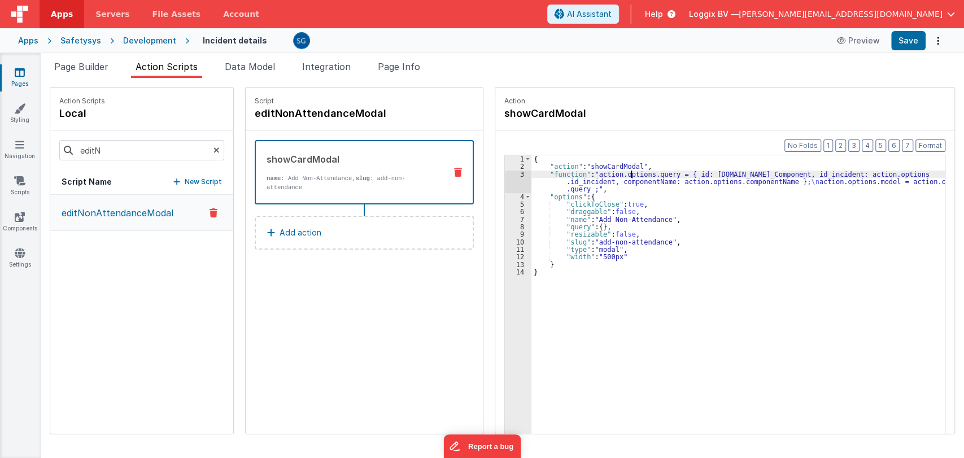
click at [618, 173] on div "{ "action" : "showCardModal" , "function" : "action.options.query = { id: actio…" at bounding box center [739, 319] width 416 height 329
click at [508, 173] on div "3" at bounding box center [518, 182] width 27 height 23
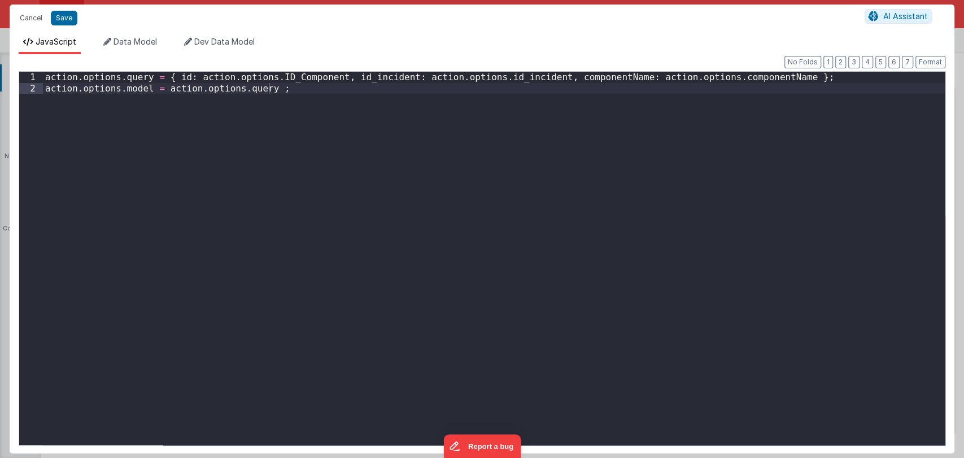
click at [750, 78] on div "action . options . query = { id : action . options . ID_Component , id_incident…" at bounding box center [494, 269] width 902 height 395
click at [791, 80] on div "action . options . query = { id : action . options . ID_Component , id_incident…" at bounding box center [494, 269] width 902 height 395
click at [798, 78] on div "action . options . query = { id : action . options . ID_Component , id_incident…" at bounding box center [494, 258] width 902 height 373
click at [28, 16] on button "Cancel" at bounding box center [31, 18] width 34 height 16
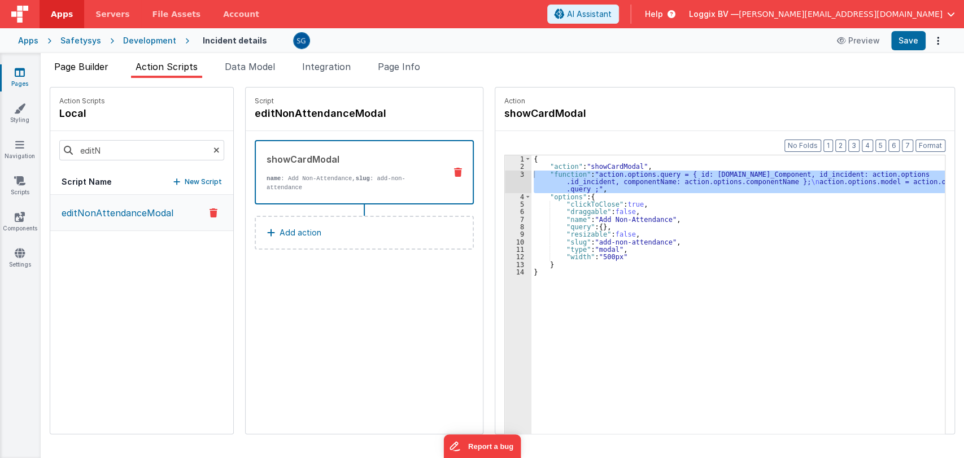
click at [81, 64] on span "Page Builder" at bounding box center [81, 66] width 54 height 11
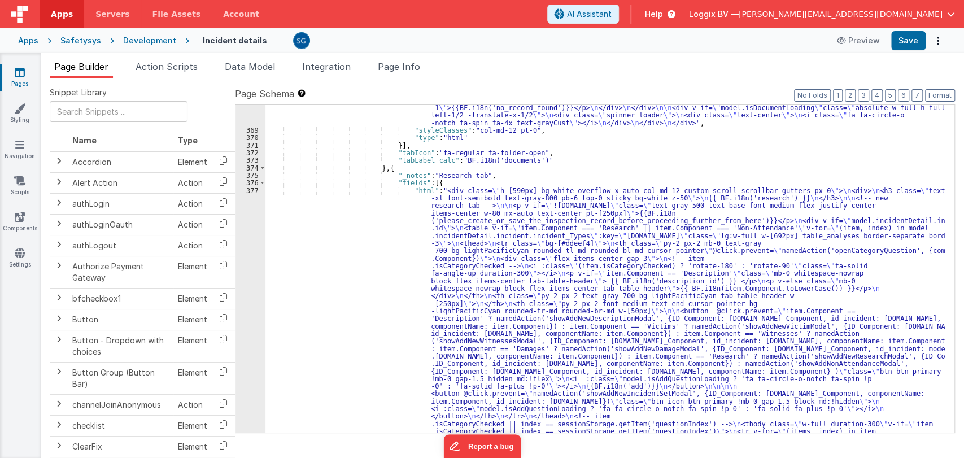
scroll to position [4752, 0]
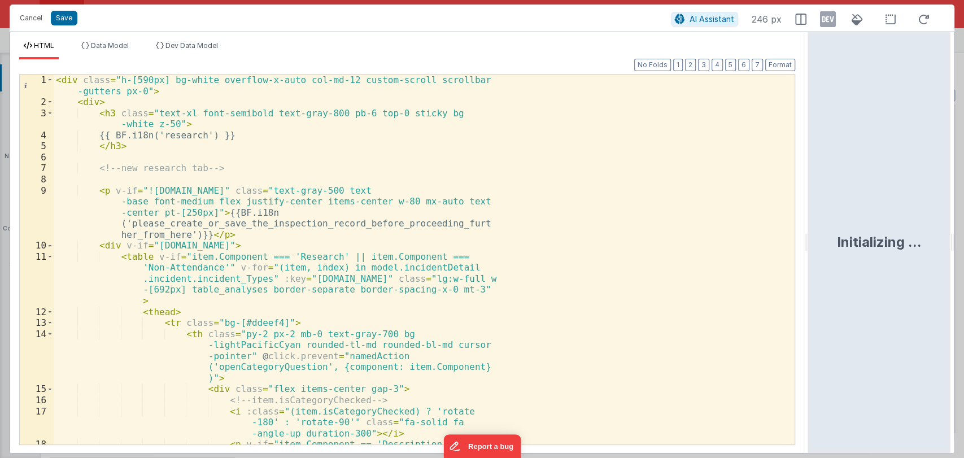
drag, startPoint x: 479, startPoint y: 241, endPoint x: 858, endPoint y: 263, distance: 379.5
click at [858, 263] on html "Cancel Save AI Assistant 246 px HTML Data Model Dev Data Model Format 7 6 5 4 3…" at bounding box center [482, 229] width 964 height 458
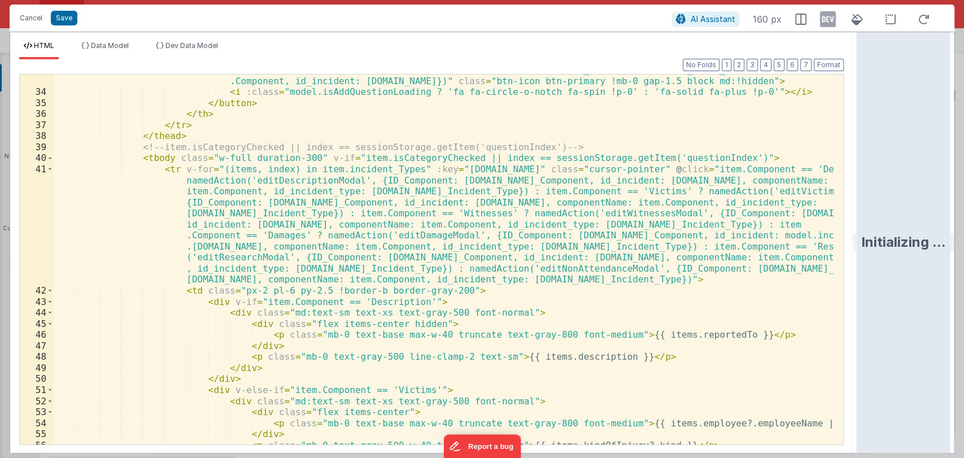
scroll to position [525, 0]
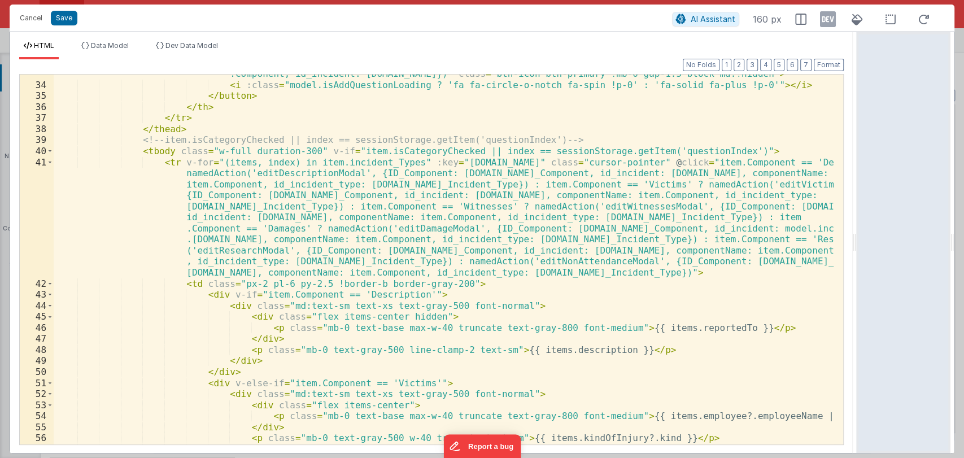
click at [548, 276] on div "< button @ click.prevent = "namedAction('showAddNewIncidentSetModal', {ID_Compo…" at bounding box center [444, 259] width 780 height 403
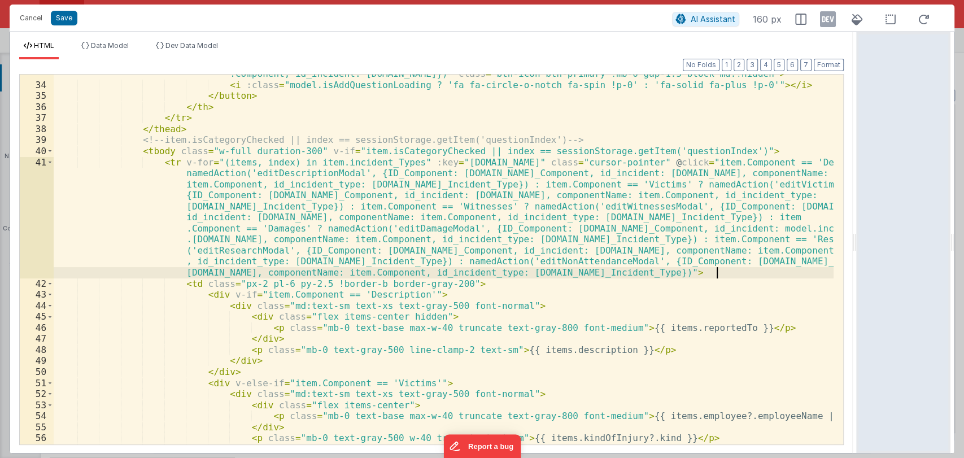
click at [720, 275] on div "< button @ click.prevent = "namedAction('showAddNewIncidentSetModal', {ID_Compo…" at bounding box center [444, 259] width 780 height 403
click at [553, 274] on div "< button @ click.prevent = "namedAction('showAddNewIncidentSetModal', {ID_Compo…" at bounding box center [444, 259] width 780 height 403
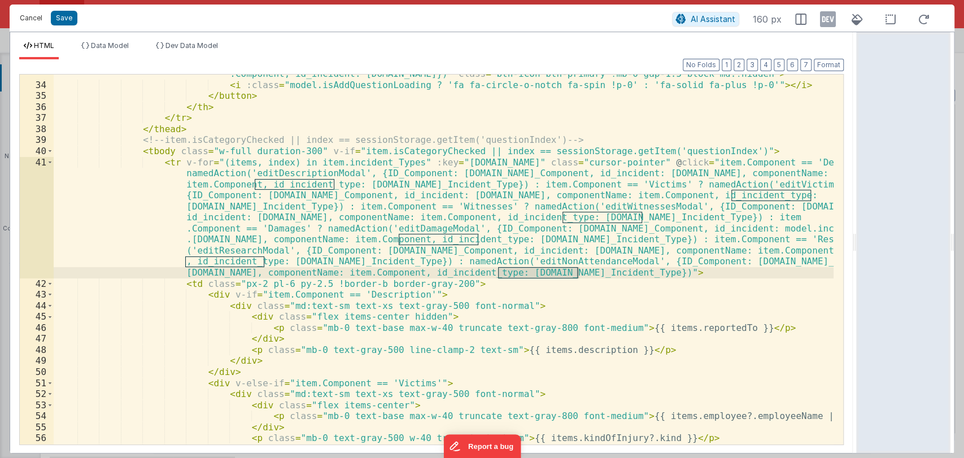
click at [30, 15] on button "Cancel" at bounding box center [31, 18] width 34 height 16
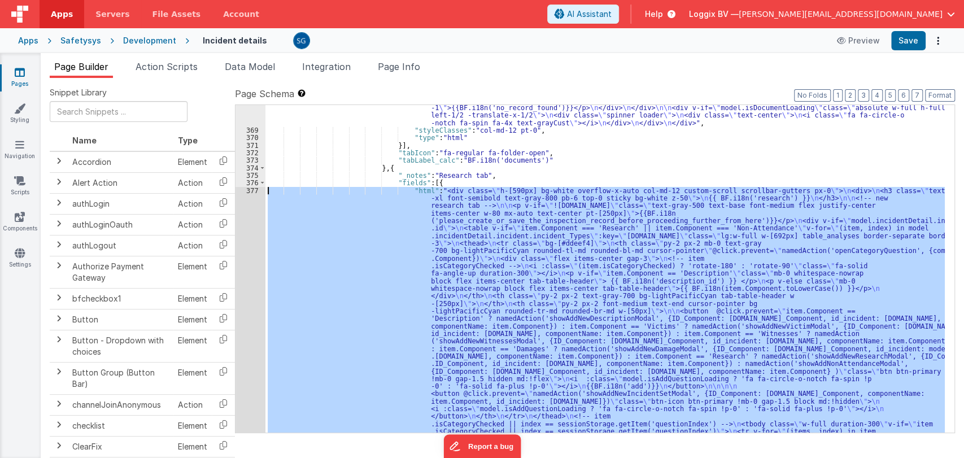
click at [452, 194] on div ""html" : "<div :class= \" (!model.incidentDetail.incident.id || model.isDocumen…" at bounding box center [604, 268] width 679 height 327
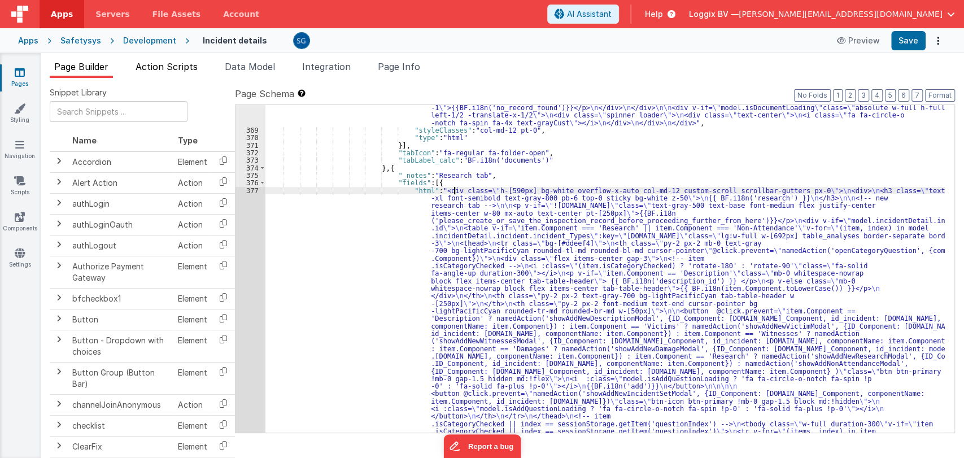
click at [181, 69] on span "Action Scripts" at bounding box center [167, 66] width 62 height 11
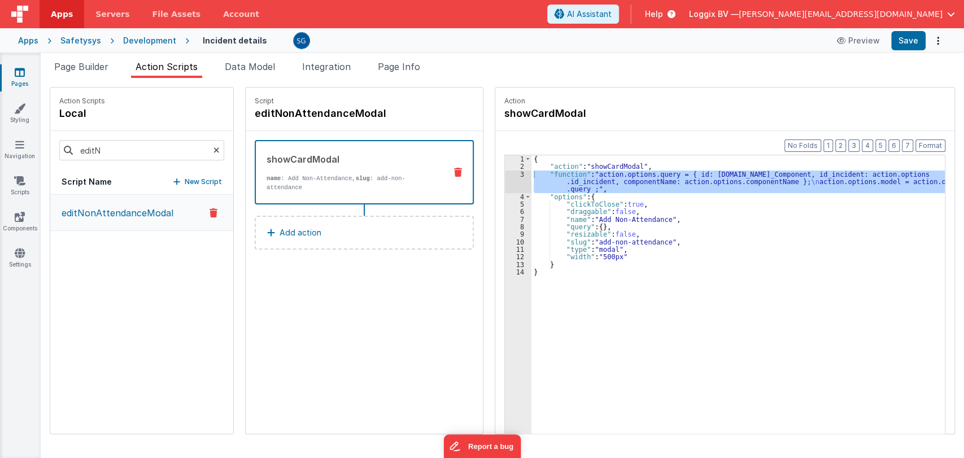
click at [628, 182] on div "{ "action" : "showCardModal" , "function" : "action.options.query = { id: actio…" at bounding box center [737, 311] width 413 height 313
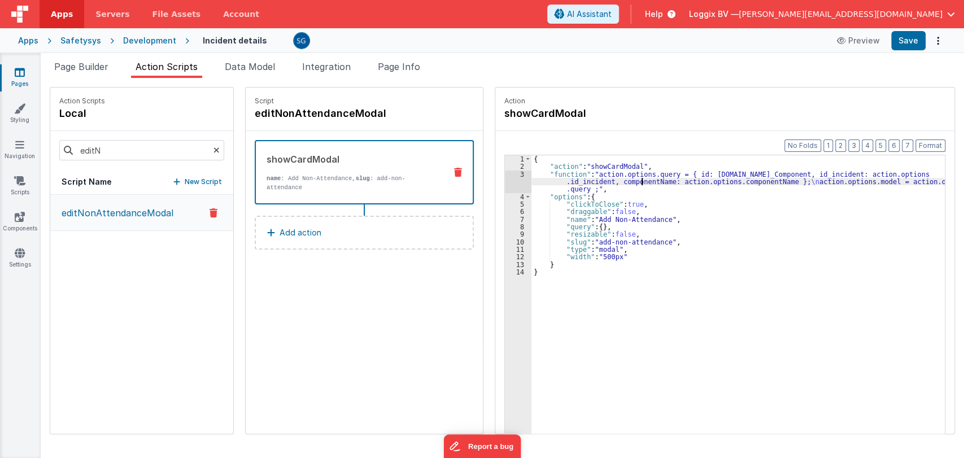
click at [510, 172] on div "3" at bounding box center [518, 182] width 27 height 23
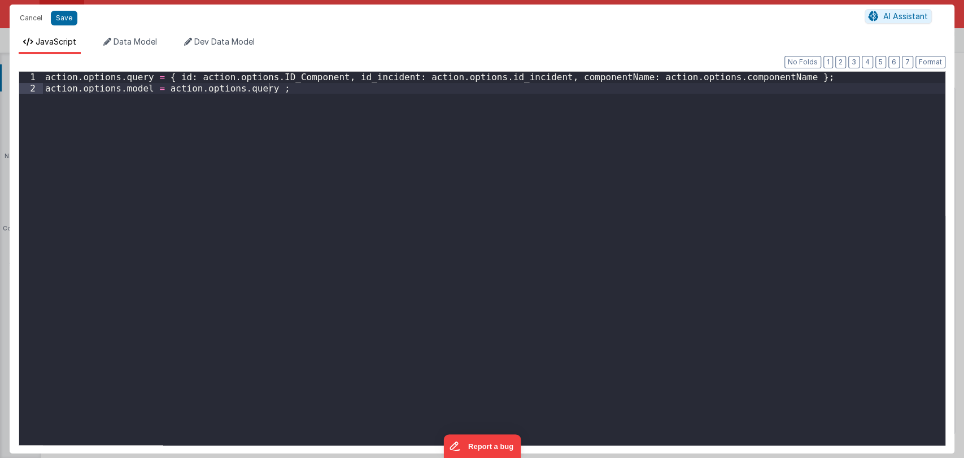
click at [749, 77] on div "action . options . query = { id : action . options . ID_Component , id_incident…" at bounding box center [494, 269] width 902 height 395
paste textarea
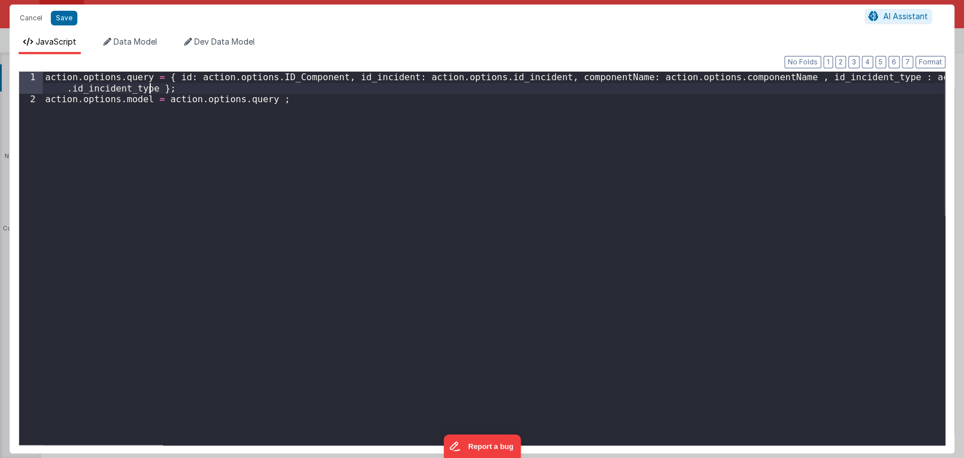
click at [129, 90] on div "action . options . query = { id : action . options . ID_Component , id_incident…" at bounding box center [494, 275] width 902 height 407
click at [129, 89] on div "action . options . query = { id : action . options . ID_Component , id_incident…" at bounding box center [494, 275] width 902 height 407
click at [800, 77] on div "action . options . query = { id : action . options . ID_Component , id_incident…" at bounding box center [494, 275] width 902 height 407
click at [804, 79] on div "action . options . query = { id : action . options . ID_Component , id_incident…" at bounding box center [494, 258] width 902 height 373
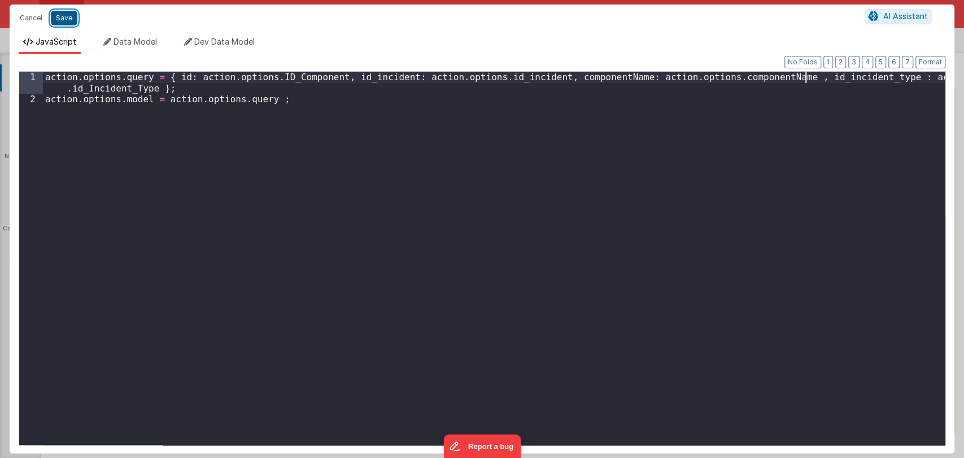
click at [63, 16] on button "Save" at bounding box center [64, 18] width 27 height 15
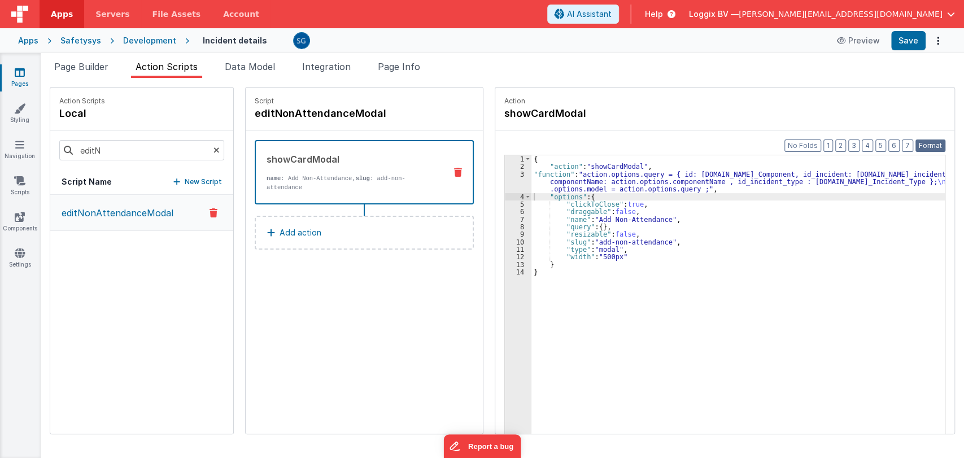
click at [941, 143] on button "Format" at bounding box center [930, 145] width 30 height 12
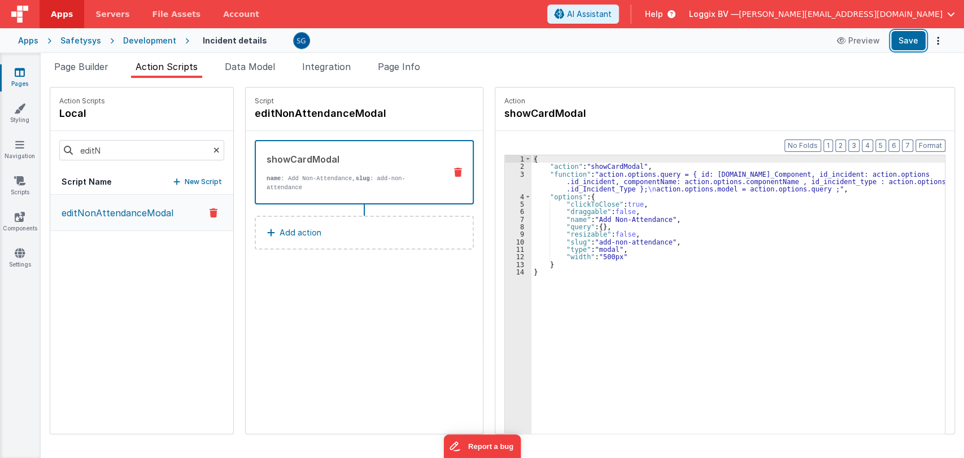
click at [912, 40] on button "Save" at bounding box center [908, 40] width 34 height 19
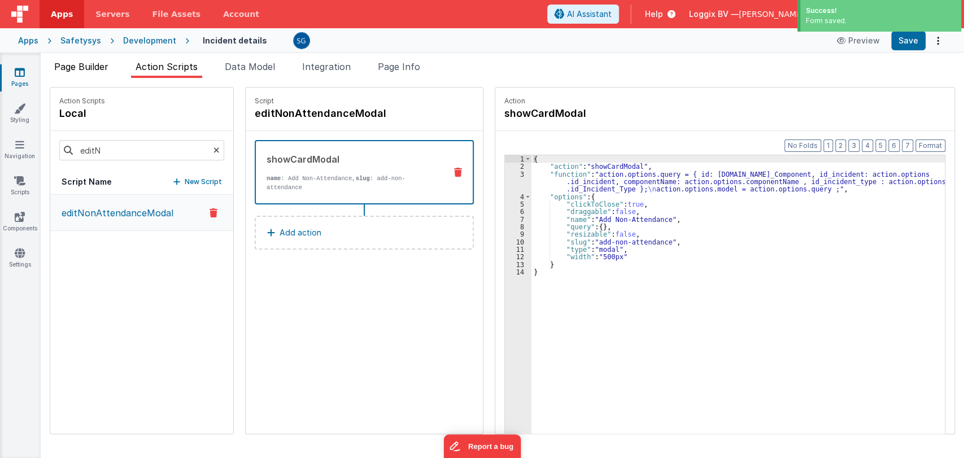
click at [93, 67] on span "Page Builder" at bounding box center [81, 66] width 54 height 11
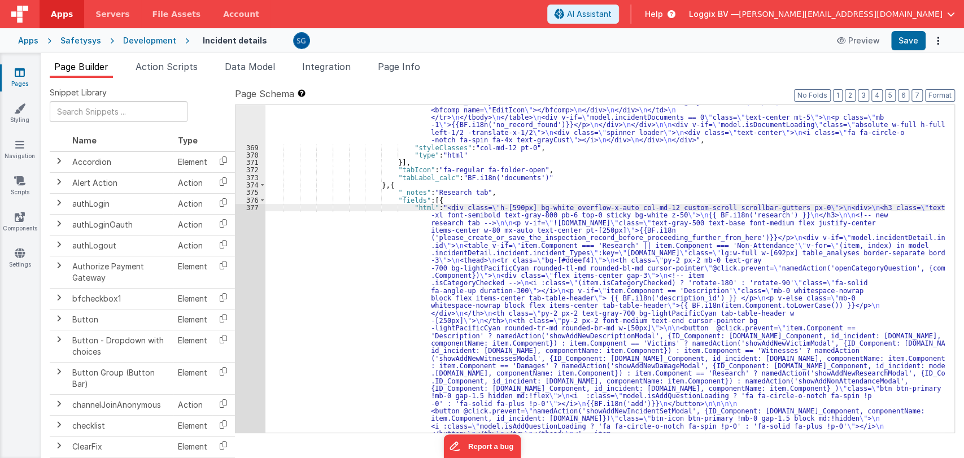
scroll to position [4734, 0]
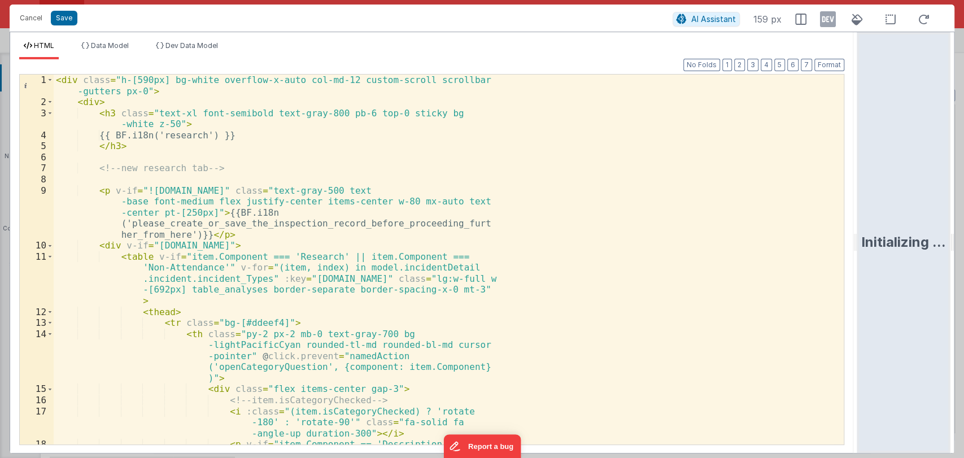
drag, startPoint x: 481, startPoint y: 233, endPoint x: 898, endPoint y: 196, distance: 419.4
click at [936, 192] on html "Cancel Save AI Assistant 159 px HTML Data Model Dev Data Model Format 7 6 5 4 3…" at bounding box center [482, 229] width 964 height 458
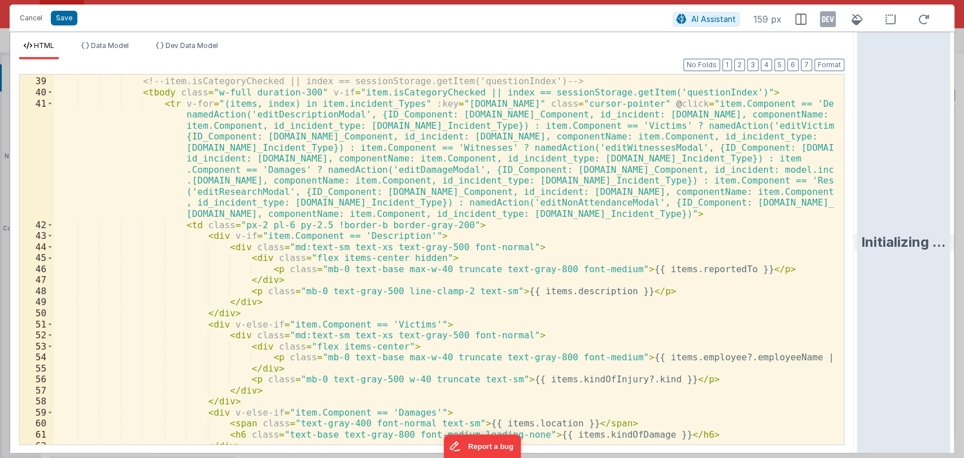
scroll to position [583, 0]
click at [669, 216] on div "</ thead > <!-- item.isCategoryChecked || index == sessionStorage.getItem('ques…" at bounding box center [444, 261] width 780 height 392
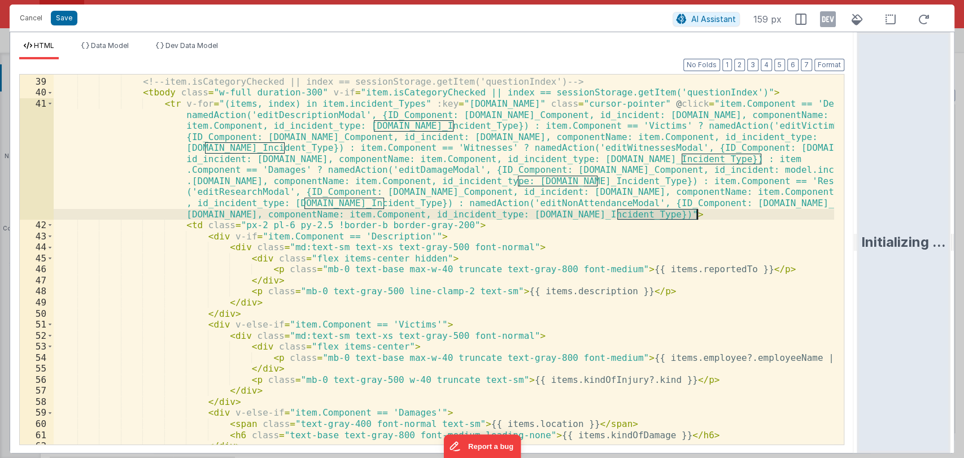
click at [669, 216] on div "</ thead > <!-- item.isCategoryChecked || index == sessionStorage.getItem('ques…" at bounding box center [444, 261] width 780 height 392
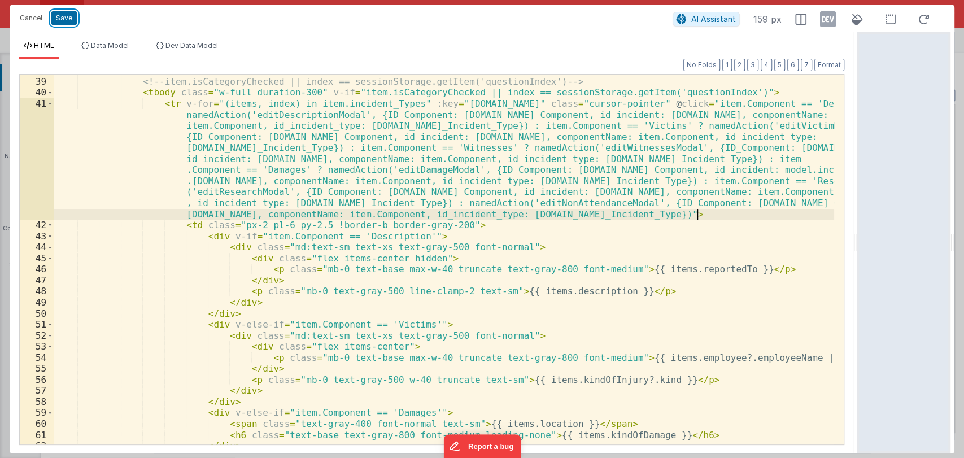
click at [65, 17] on button "Save" at bounding box center [64, 18] width 27 height 15
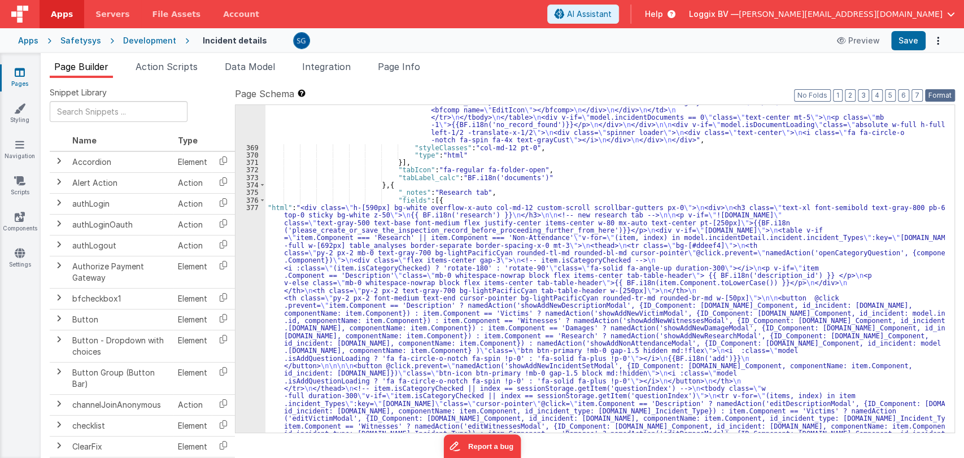
click at [947, 94] on button "Format" at bounding box center [940, 95] width 30 height 12
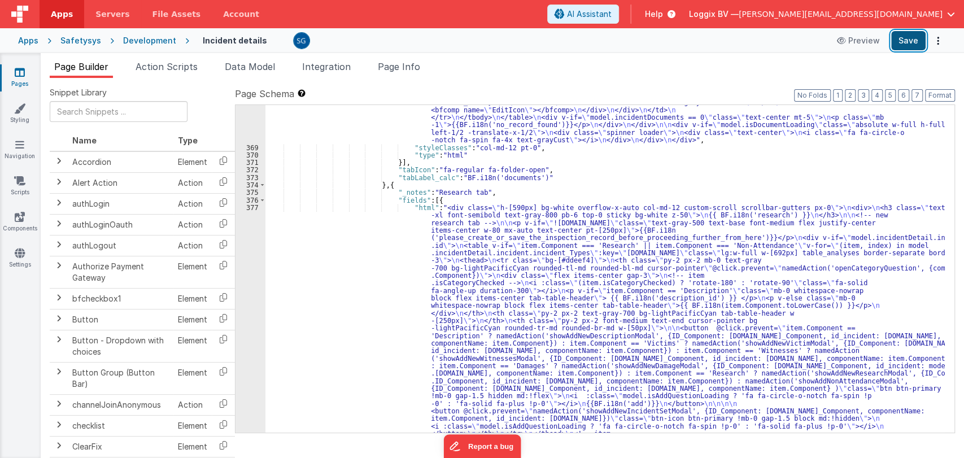
click at [917, 41] on button "Save" at bounding box center [908, 40] width 34 height 19
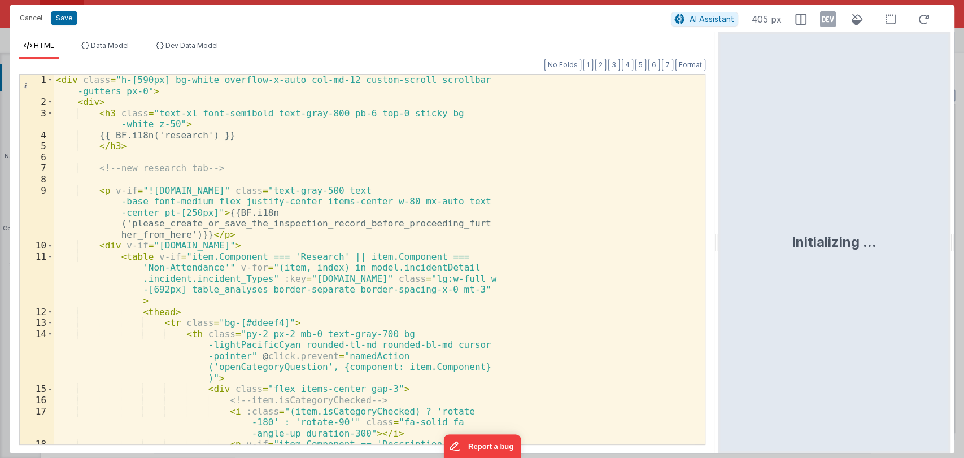
drag, startPoint x: 478, startPoint y: 247, endPoint x: 719, endPoint y: 252, distance: 241.2
click at [719, 252] on html "Cancel Save AI Assistant 405 px HTML Data Model Dev Data Model Format 7 6 5 4 3…" at bounding box center [482, 229] width 964 height 458
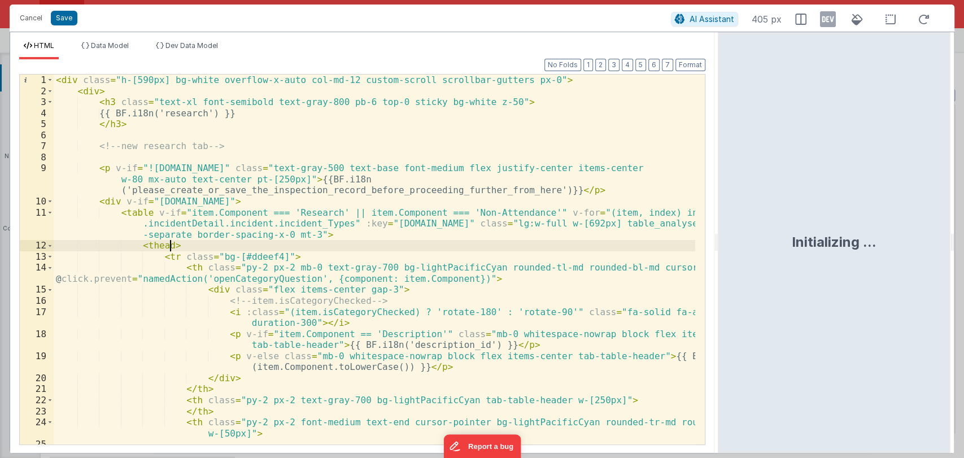
click at [434, 240] on div "< div class = "h-[590px] bg-white overflow-x-auto col-md-12 custom-scroll scrol…" at bounding box center [374, 337] width 641 height 525
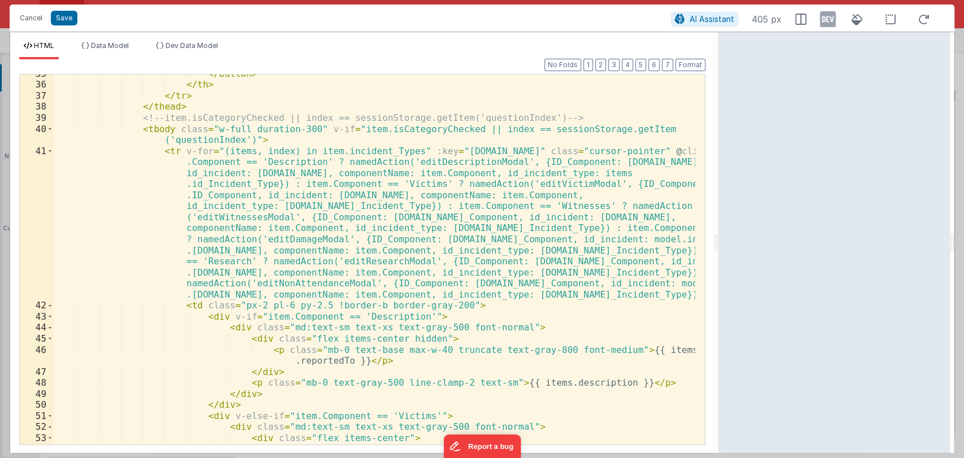
scroll to position [658, 0]
click at [587, 292] on div "</ button > </ th > </ tr > </ thead > <!-- item.isCategoryChecked || index == …" at bounding box center [374, 269] width 641 height 403
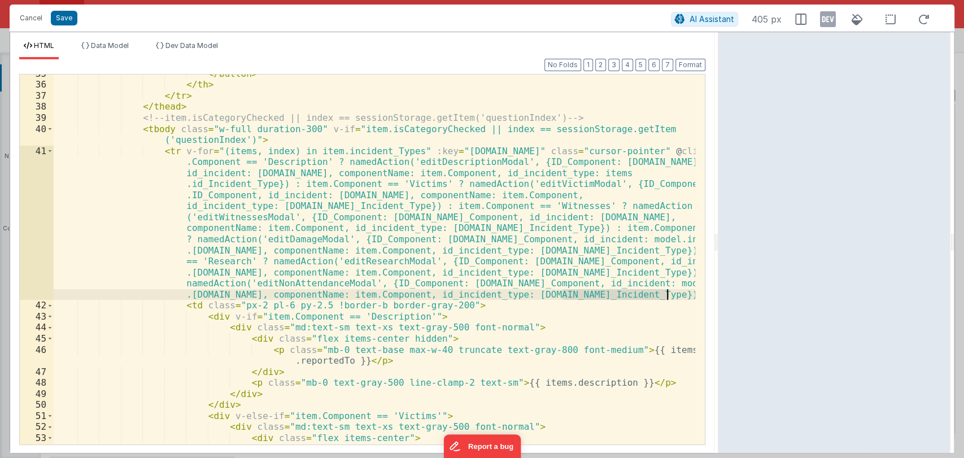
drag, startPoint x: 563, startPoint y: 295, endPoint x: 667, endPoint y: 294, distance: 104.5
click at [667, 294] on div "</ button > </ th > </ tr > </ thead > <!-- item.isCategoryChecked || index == …" at bounding box center [374, 269] width 641 height 403
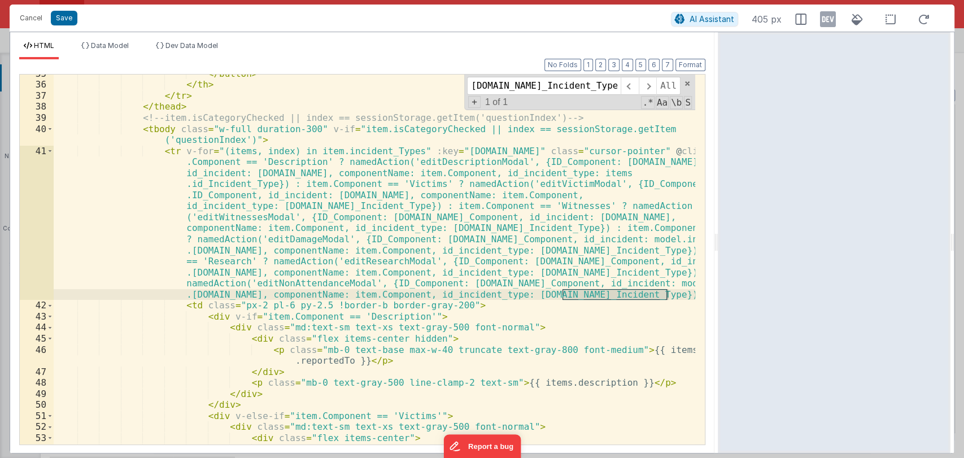
click at [493, 298] on div "</ button > </ th > </ tr > </ thead > <!-- item.isCategoryChecked || index == …" at bounding box center [374, 269] width 641 height 403
click at [688, 81] on span at bounding box center [687, 84] width 8 height 8
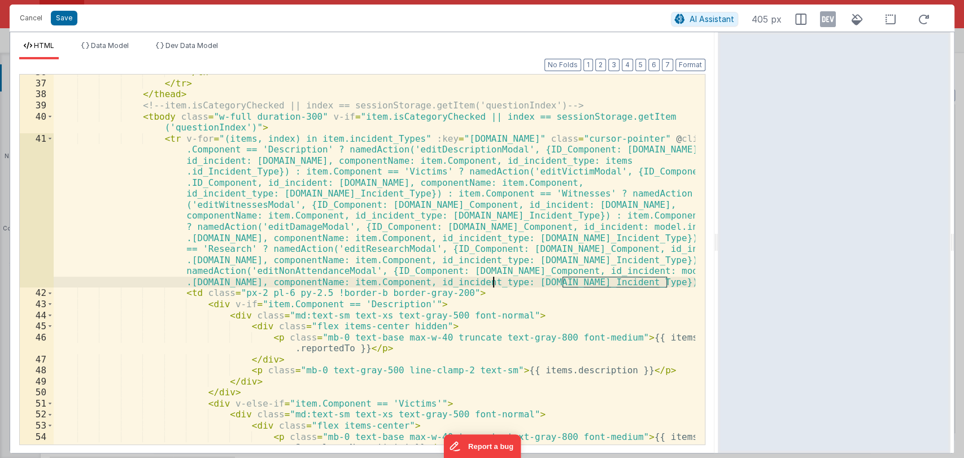
scroll to position [670, 0]
click at [56, 16] on button "Save" at bounding box center [64, 18] width 27 height 15
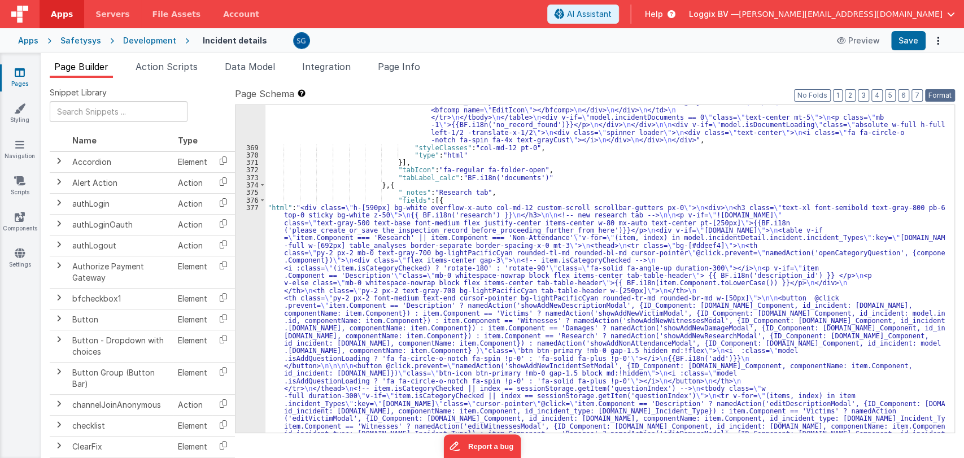
click at [936, 94] on button "Format" at bounding box center [940, 95] width 30 height 12
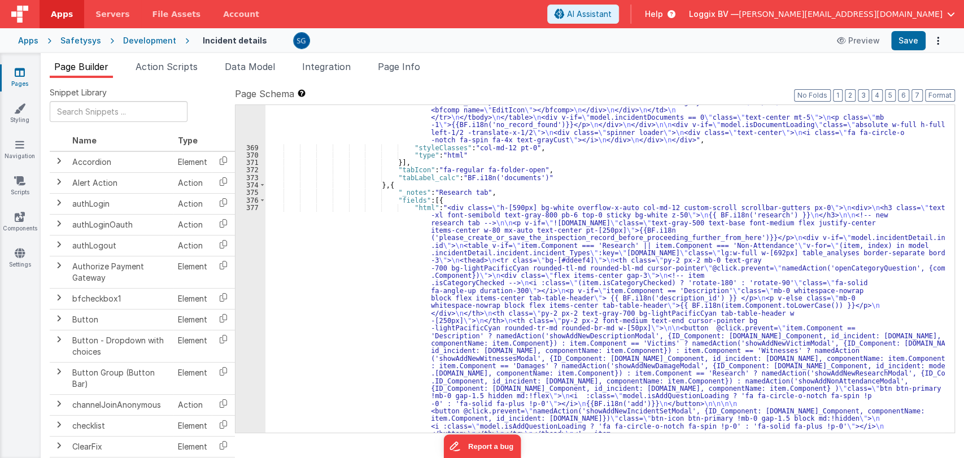
click at [912, 54] on div "Page Builder Action Scripts Data Model Integration Page Info Snippet Library Na…" at bounding box center [502, 255] width 923 height 405
click at [911, 45] on button "Save" at bounding box center [908, 40] width 34 height 19
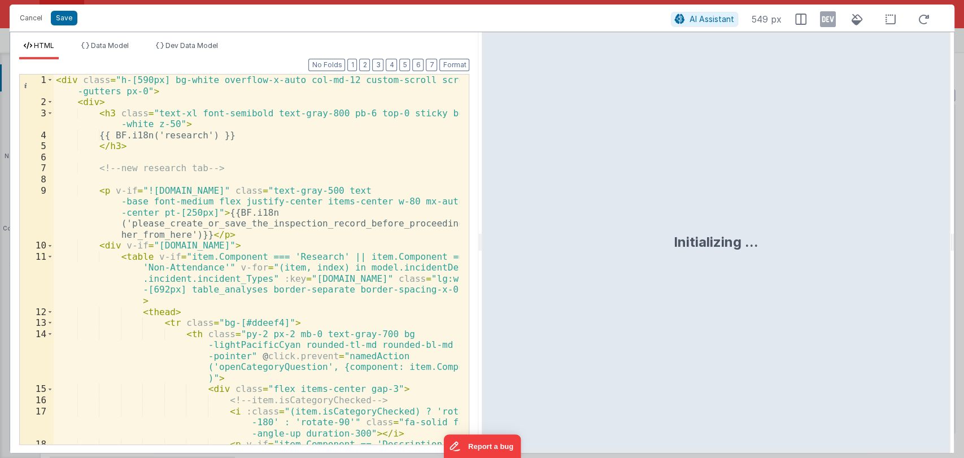
drag, startPoint x: 481, startPoint y: 242, endPoint x: 927, endPoint y: 248, distance: 446.1
click at [927, 248] on html "Cancel Save AI Assistant 549 px HTML Data Model Dev Data Model Format 7 6 5 4 3…" at bounding box center [482, 229] width 964 height 458
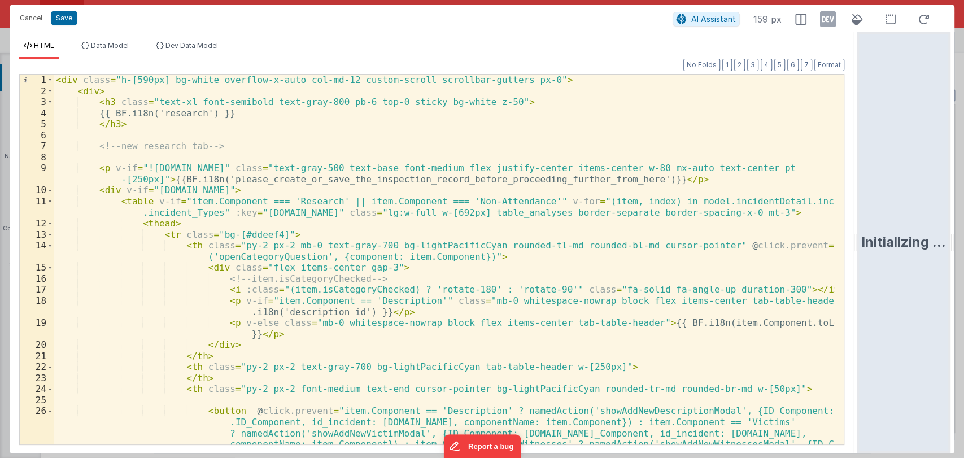
click at [563, 261] on div "< div class = "h-[590px] bg-white overflow-x-auto col-md-12 custom-scroll scrol…" at bounding box center [444, 320] width 780 height 491
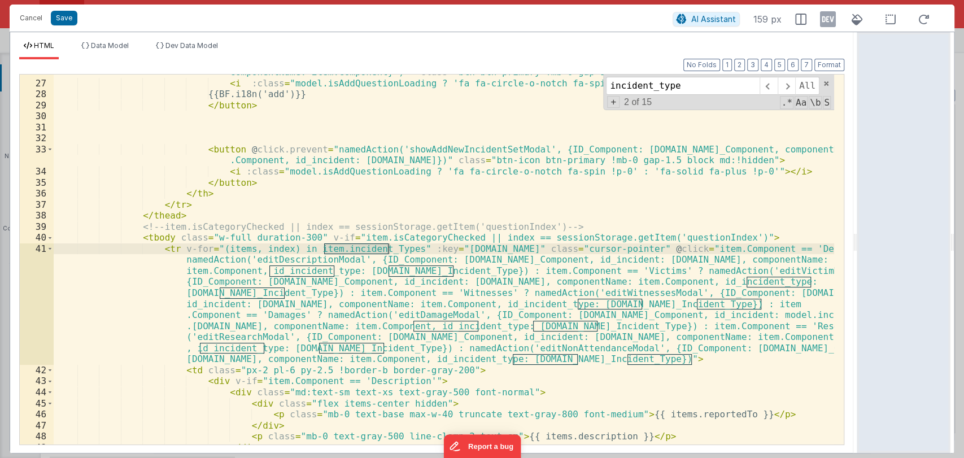
scroll to position [438, 0]
type input "incident_type"
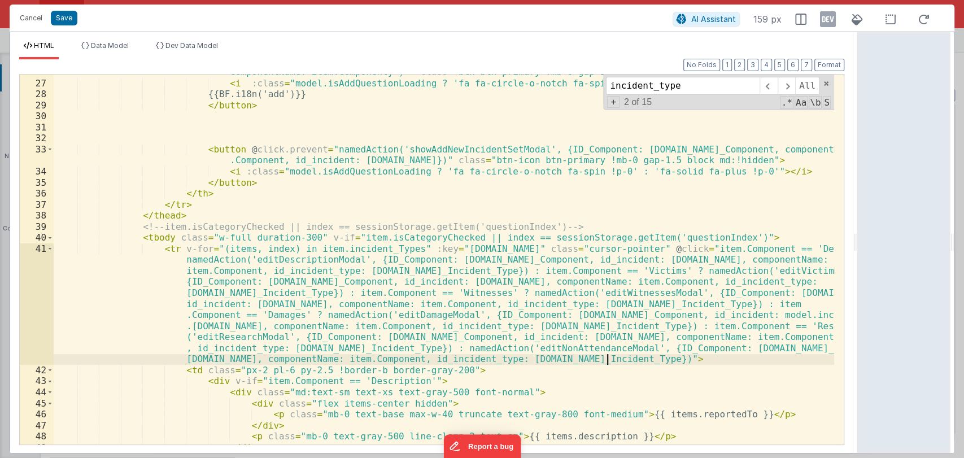
click at [608, 360] on div "< button @ click.prevent = "item.Component == 'Description' ? namedAction('show…" at bounding box center [444, 212] width 780 height 491
click at [543, 359] on div "< button @ click.prevent = "item.Component == 'Description' ? namedAction('show…" at bounding box center [444, 212] width 780 height 491
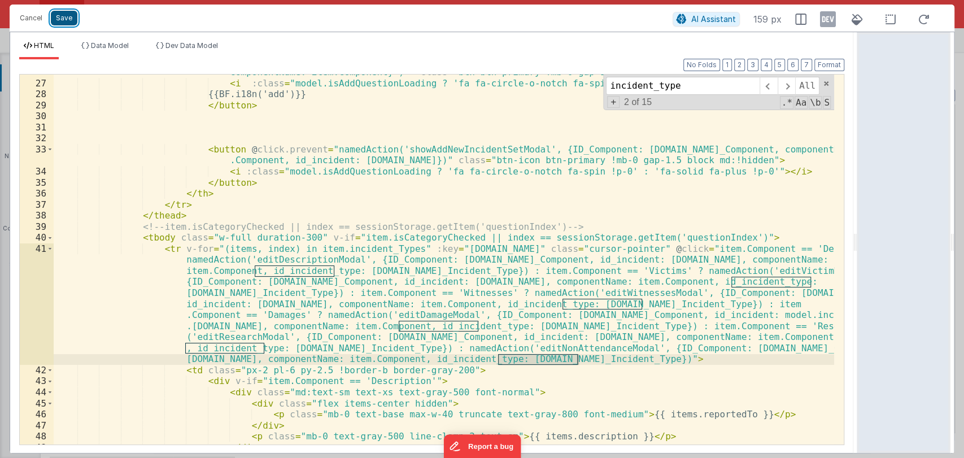
click at [67, 19] on button "Save" at bounding box center [64, 18] width 27 height 15
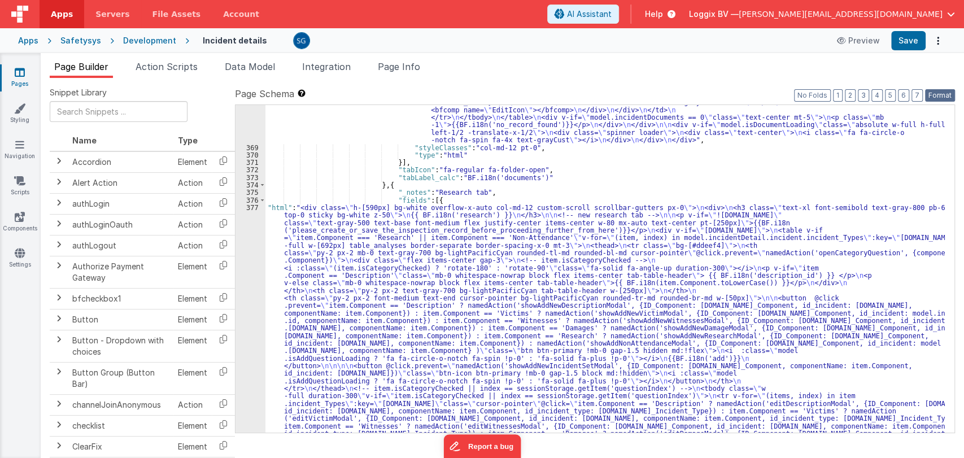
click at [941, 97] on button "Format" at bounding box center [940, 95] width 30 height 12
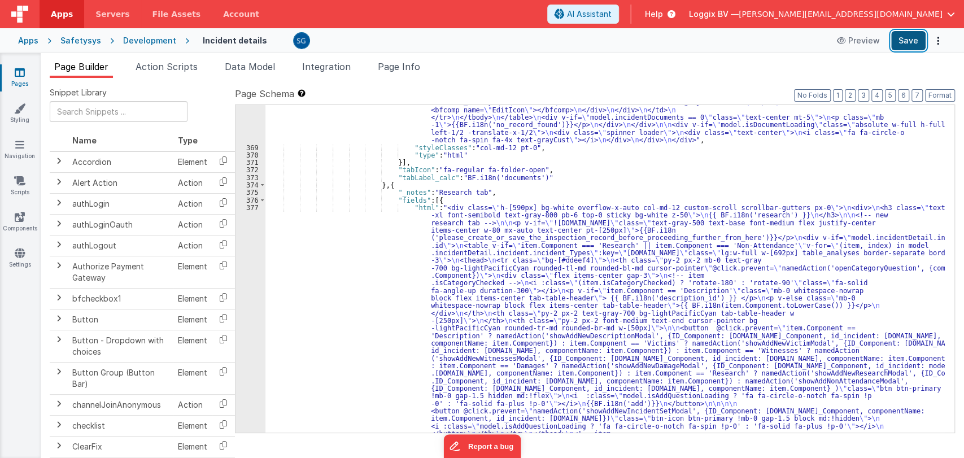
click at [910, 43] on button "Save" at bounding box center [908, 40] width 34 height 19
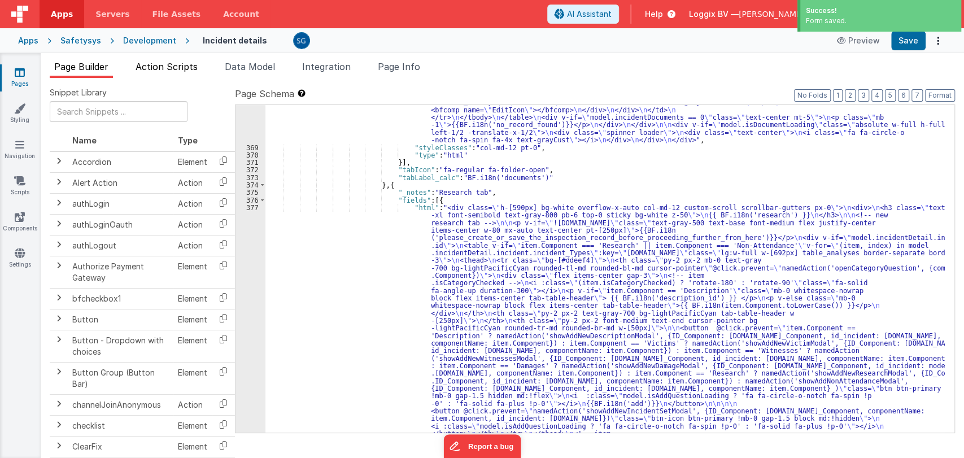
click at [173, 65] on span "Action Scripts" at bounding box center [167, 66] width 62 height 11
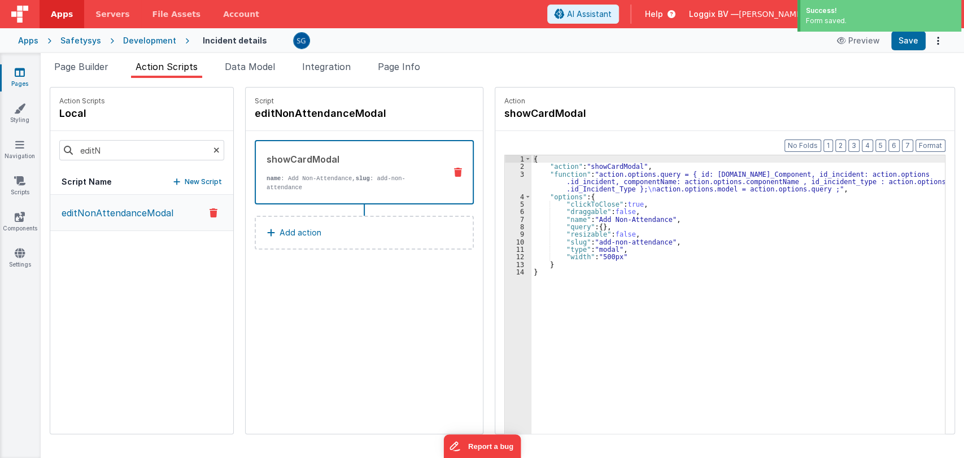
click at [558, 193] on div "{ "action" : "showCardModal" , "function" : "action.options.query = { id: actio…" at bounding box center [743, 319] width 425 height 329
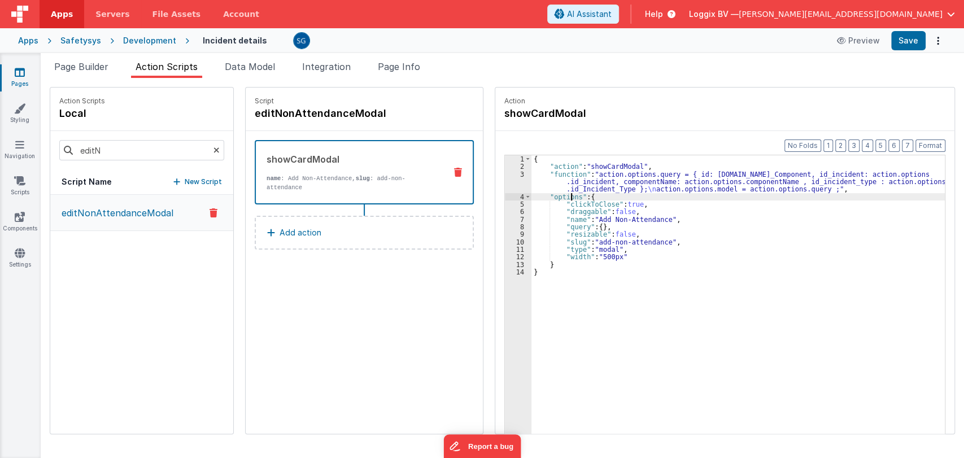
click at [509, 171] on div "3" at bounding box center [518, 182] width 27 height 23
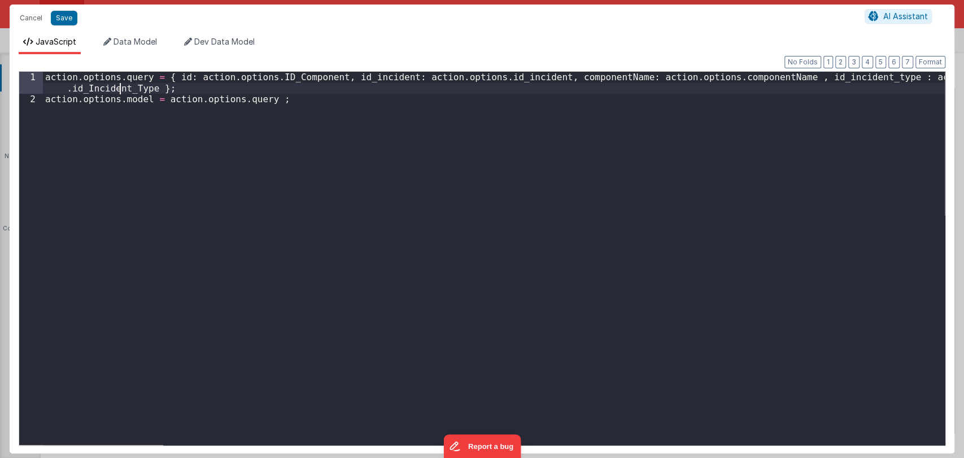
click at [121, 89] on div "action . options . query = { id : action . options . ID_Component , id_incident…" at bounding box center [494, 275] width 902 height 407
click at [65, 19] on button "Save" at bounding box center [64, 18] width 27 height 15
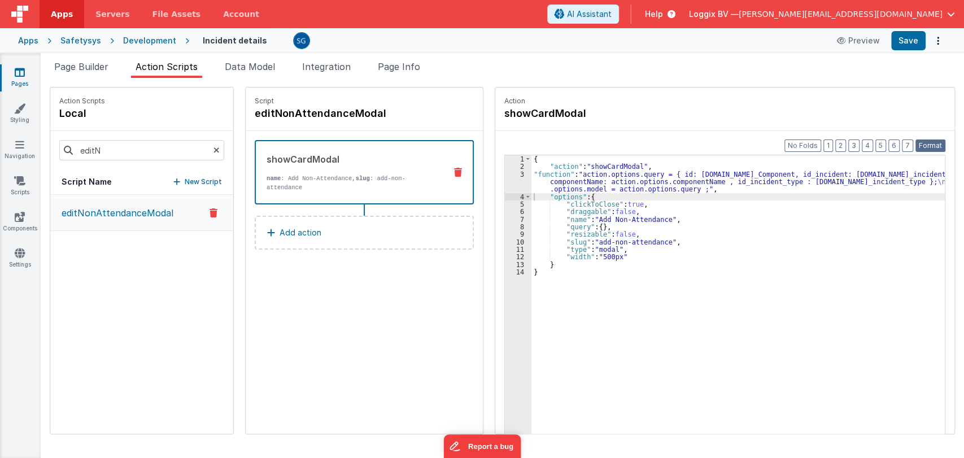
click at [923, 148] on button "Format" at bounding box center [930, 145] width 30 height 12
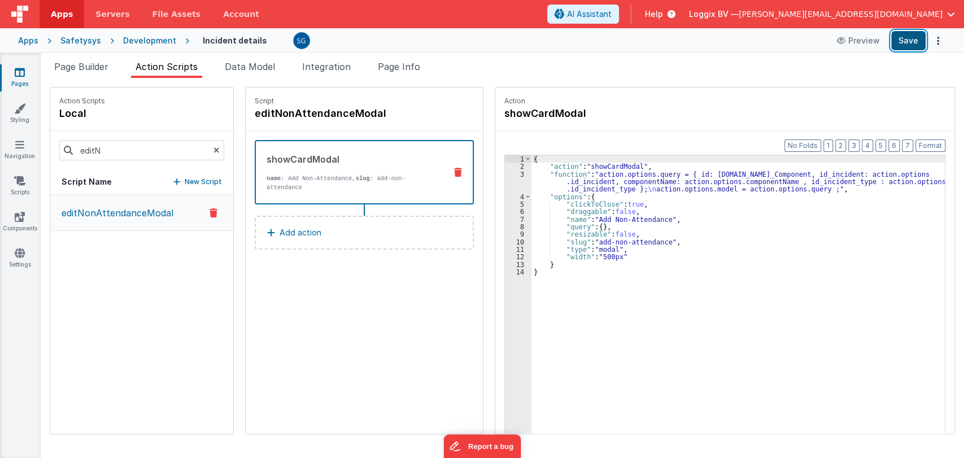
click at [899, 38] on button "Save" at bounding box center [908, 40] width 34 height 19
click at [20, 75] on icon at bounding box center [20, 72] width 10 height 11
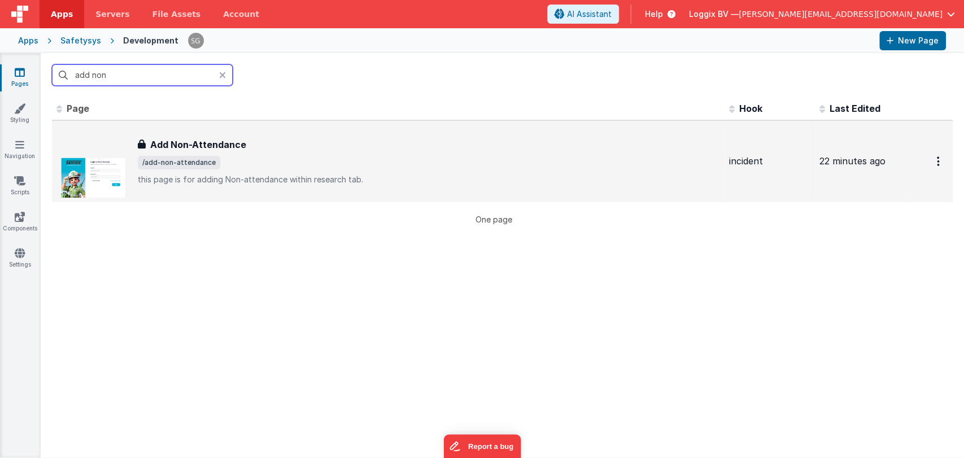
type input "add non"
click at [168, 149] on h3 "Add Non-Attendance" at bounding box center [198, 145] width 96 height 14
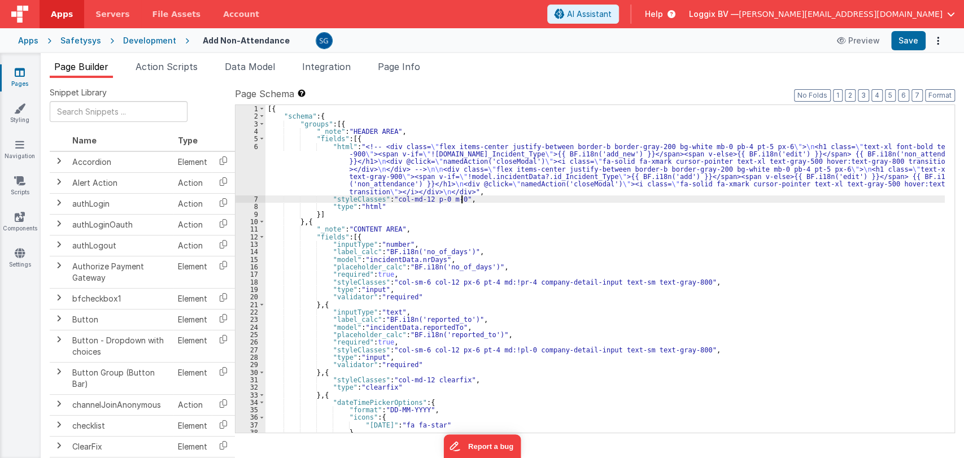
click at [469, 202] on div "[{ "schema" : { "groups" : [{ "_note" : "HEADER AREA" , "fields" : [{ "html" : …" at bounding box center [604, 276] width 679 height 343
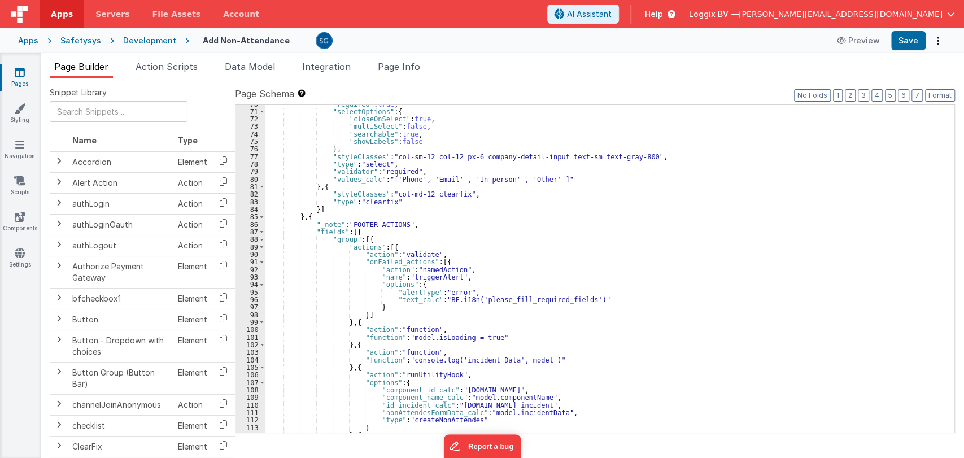
scroll to position [817, 0]
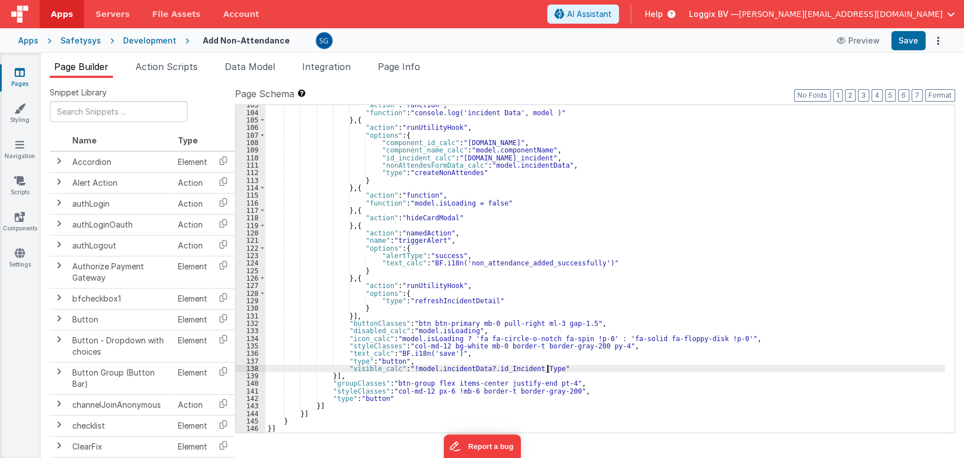
click at [551, 366] on div ""action" : "function" , "function" : "console.log('incident Data', model )" } ,…" at bounding box center [604, 272] width 679 height 343
click at [330, 361] on div ""action" : "function" , "function" : "console.log('incident Data', model )" } ,…" at bounding box center [604, 272] width 679 height 343
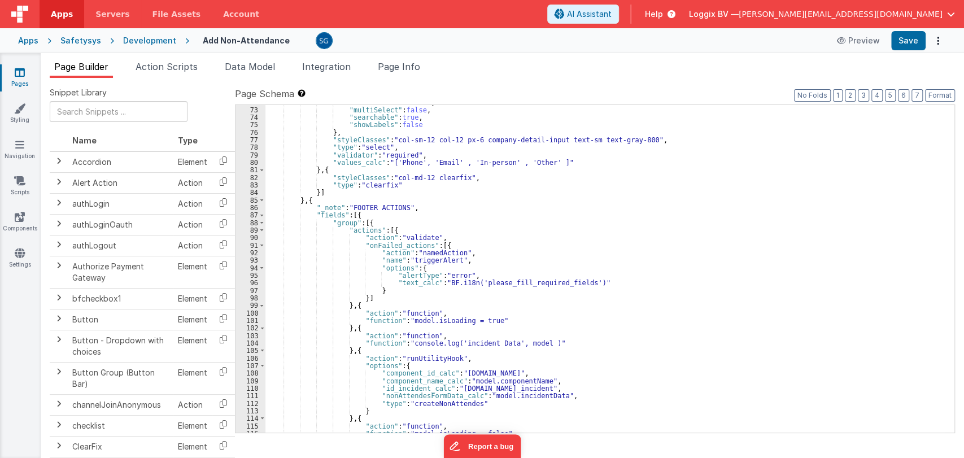
scroll to position [566, 0]
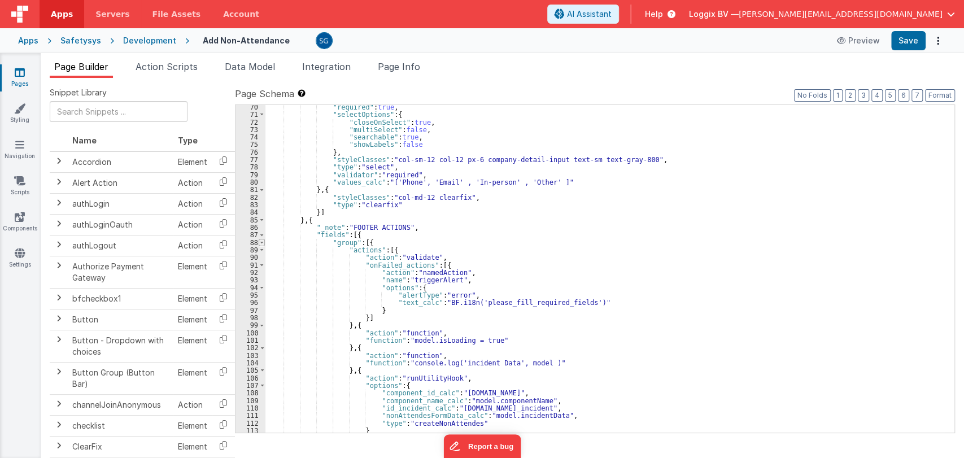
click at [261, 240] on span at bounding box center [262, 242] width 6 height 7
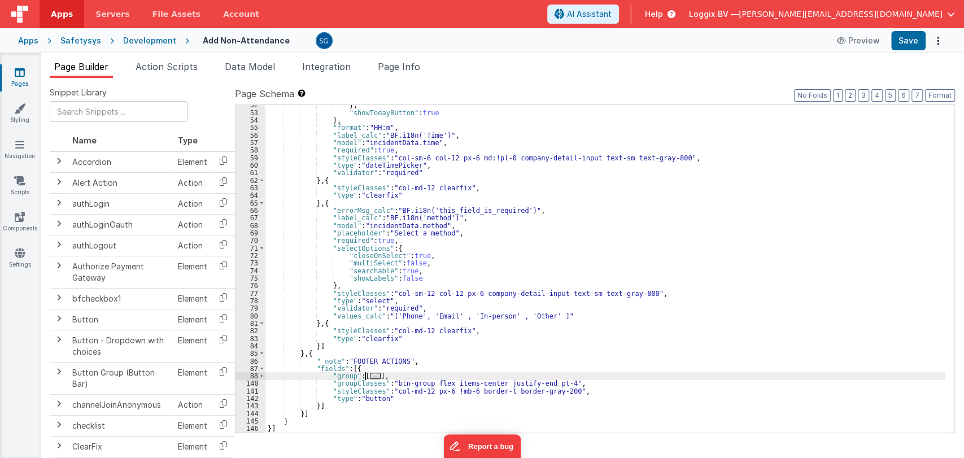
scroll to position [433, 0]
click at [370, 376] on span "..." at bounding box center [375, 376] width 11 height 6
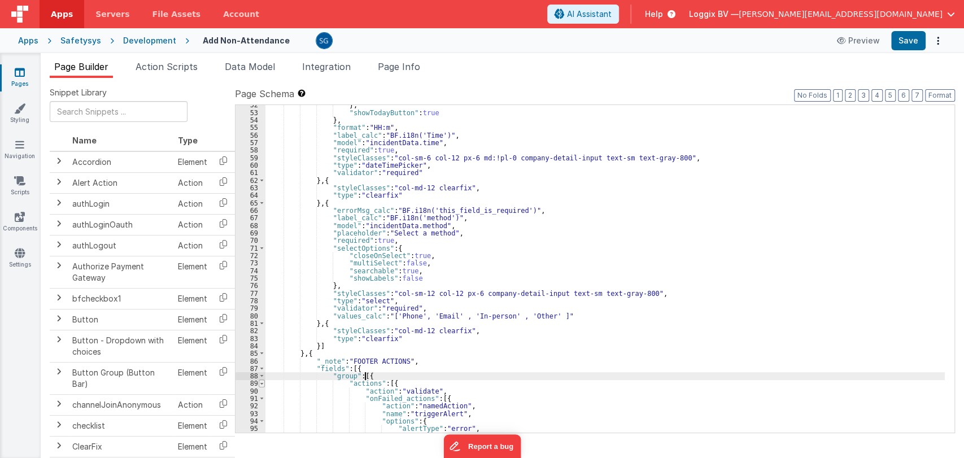
click at [259, 384] on span at bounding box center [262, 382] width 6 height 7
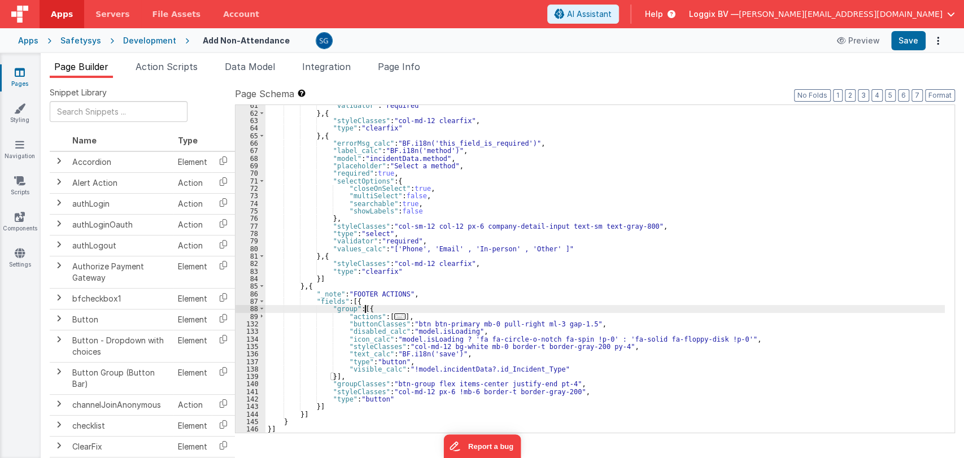
scroll to position [500, 0]
click at [330, 375] on div ""validator" : "required" } , { "styleClasses" : "col-md-12 clearfix" , "type" :…" at bounding box center [604, 273] width 679 height 343
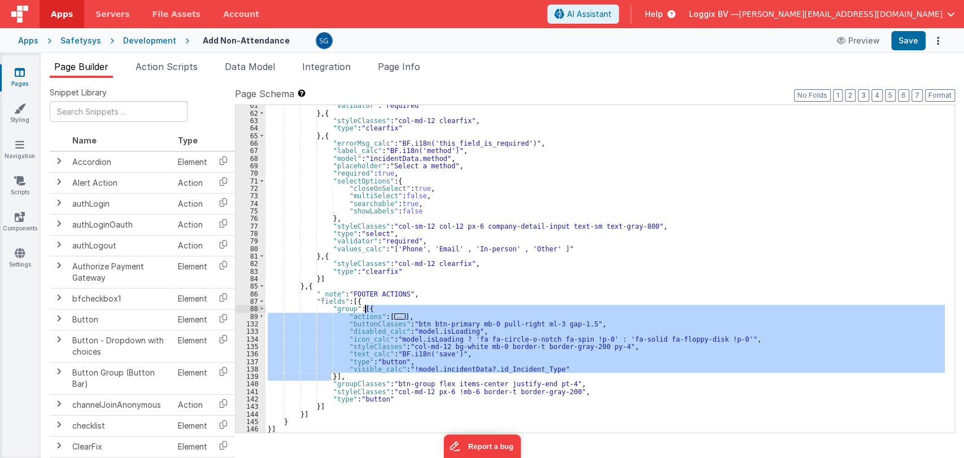
drag, startPoint x: 330, startPoint y: 376, endPoint x: 364, endPoint y: 308, distance: 76.0
click at [364, 308] on div ""validator" : "required" } , { "styleClasses" : "col-md-12 clearfix" , "type" :…" at bounding box center [604, 273] width 679 height 343
click at [330, 376] on div ""validator" : "required" } , { "styleClasses" : "col-md-12 clearfix" , "type" :…" at bounding box center [604, 268] width 679 height 327
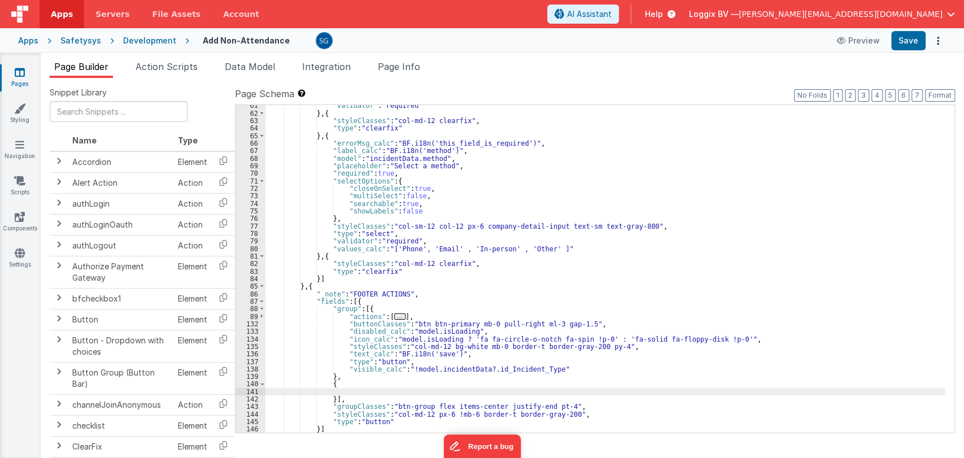
click at [360, 388] on div ""validator" : "required" } , { "styleClasses" : "col-md-12 clearfix" , "type" :…" at bounding box center [604, 273] width 679 height 343
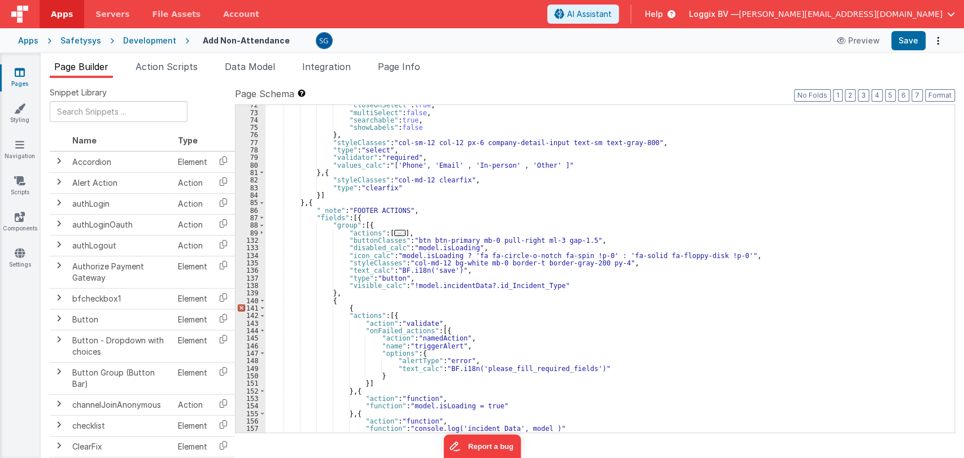
scroll to position [583, 0]
click at [355, 305] on div ""closeOnSelect" : true , "multiSelect" : false , "searchable" : true , "showLab…" at bounding box center [604, 272] width 679 height 343
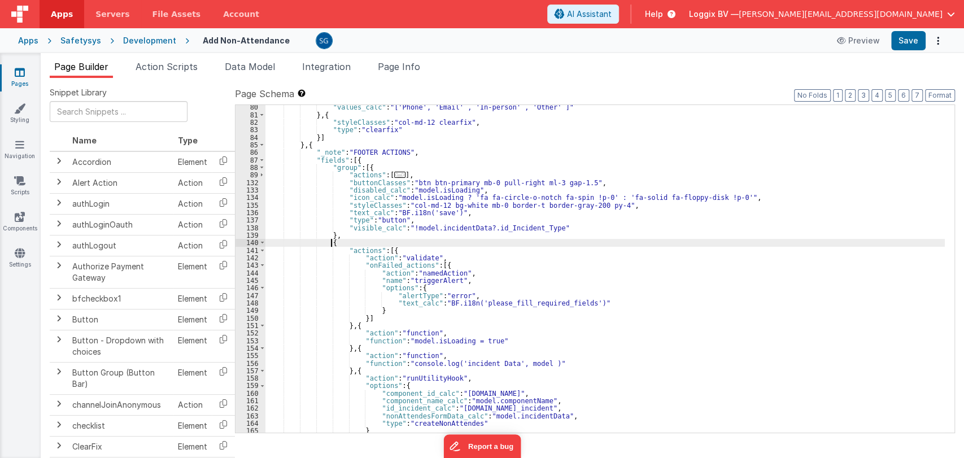
scroll to position [641, 0]
click at [935, 337] on div ""values_calc" : "['Phone', 'Email' , 'In-person' , 'Other' ]" } , { "styleClass…" at bounding box center [604, 274] width 679 height 343
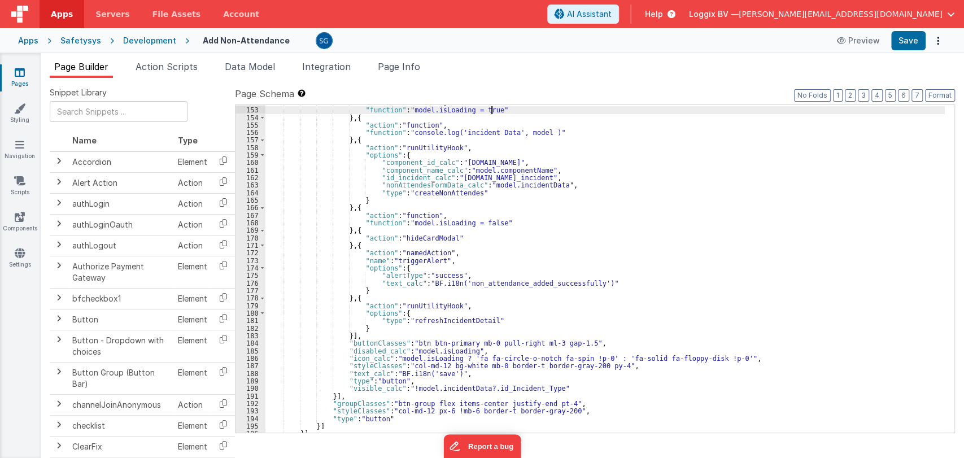
scroll to position [872, 0]
click at [409, 388] on div ""action" : "function" , "function" : "model.isLoading = true" } , { "action" : …" at bounding box center [604, 269] width 679 height 343
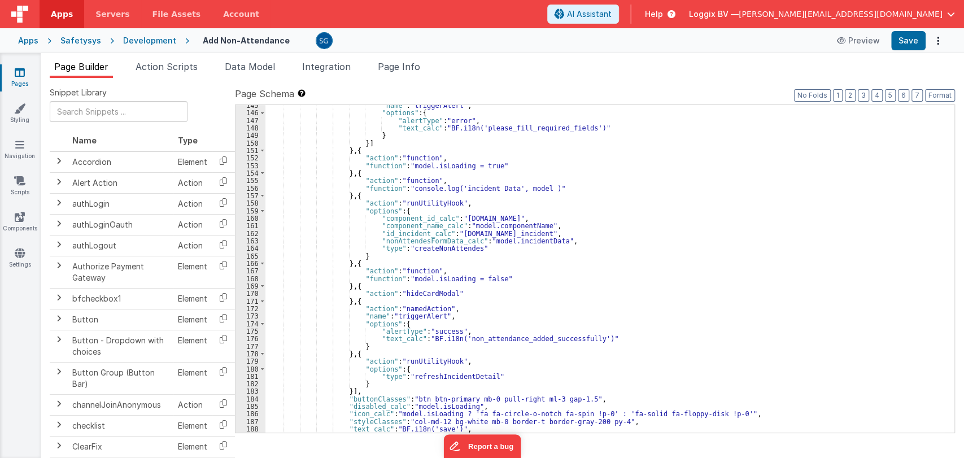
scroll to position [816, 0]
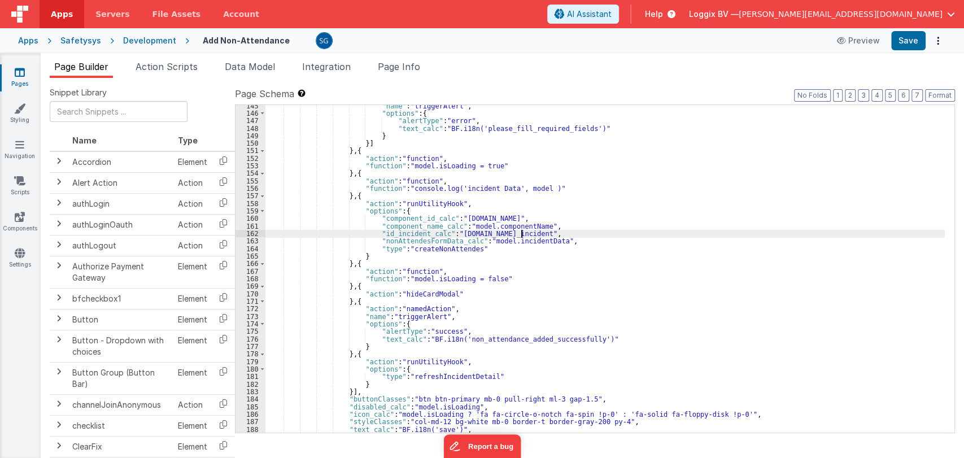
click at [540, 233] on div ""name" : "triggerAlert" , "options" : { "alertType" : "error" , "text_calc" : "…" at bounding box center [604, 273] width 679 height 343
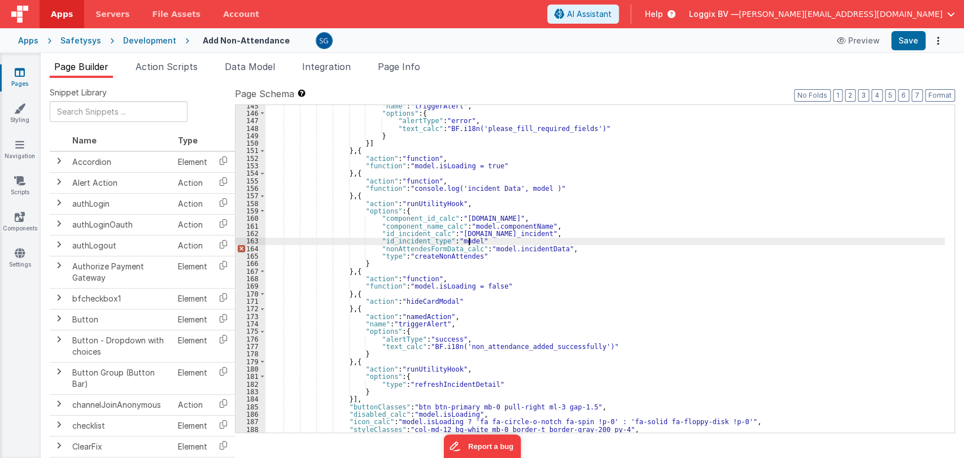
drag, startPoint x: 434, startPoint y: 244, endPoint x: 442, endPoint y: 255, distance: 13.3
click at [434, 244] on div ""name" : "triggerAlert" , "options" : { "alertType" : "error" , "text_calc" : "…" at bounding box center [604, 273] width 679 height 343
drag, startPoint x: 469, startPoint y: 239, endPoint x: 551, endPoint y: 241, distance: 81.9
click at [551, 241] on div ""name" : "triggerAlert" , "options" : { "alertType" : "error" , "text_calc" : "…" at bounding box center [604, 273] width 679 height 343
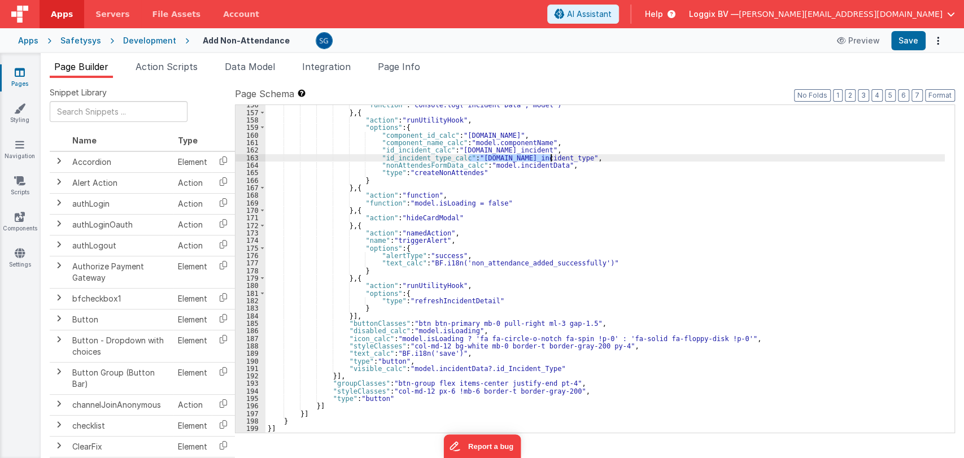
scroll to position [899, 0]
click at [407, 368] on div ""function" : "console.log('incident Data', model )" } , { "action" : "runUtilit…" at bounding box center [604, 272] width 679 height 343
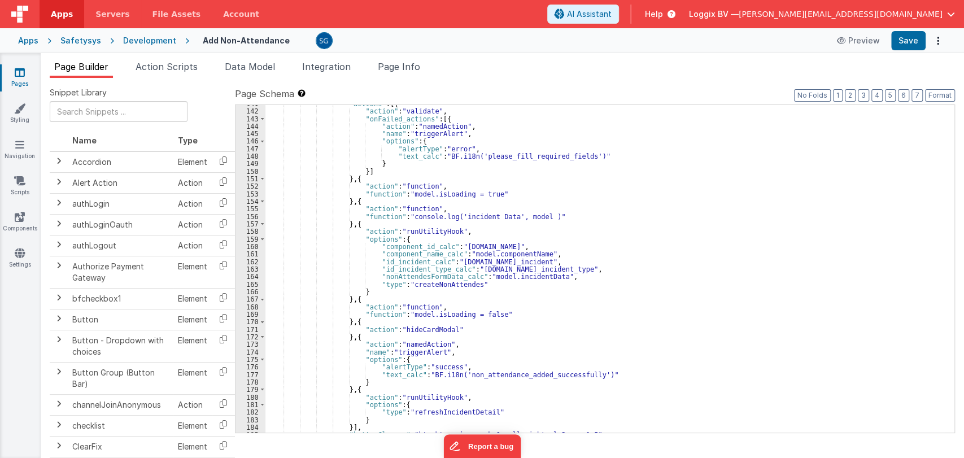
scroll to position [788, 0]
click at [490, 268] on div ""actions" : [{ "action" : "validate" , "onFailed_actions" : [{ "action" : "name…" at bounding box center [604, 271] width 679 height 343
paste textarea
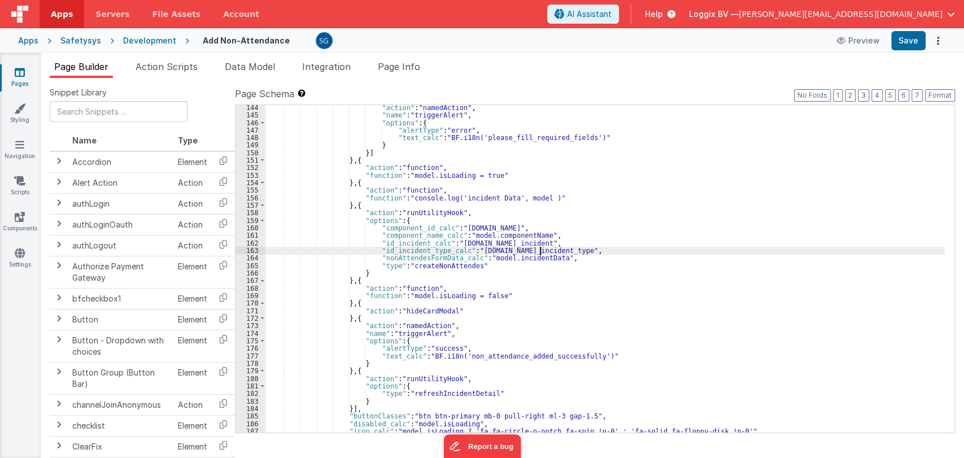
scroll to position [807, 0]
drag, startPoint x: 468, startPoint y: 248, endPoint x: 598, endPoint y: 248, distance: 130.4
click at [598, 248] on div ""action" : "namedAction" , "name" : "triggerAlert" , "options" : { "alertType" …" at bounding box center [604, 274] width 679 height 343
click at [539, 248] on div ""action" : "namedAction" , "name" : "triggerAlert" , "options" : { "alertType" …" at bounding box center [604, 268] width 679 height 327
click at [536, 248] on div ""action" : "namedAction" , "name" : "triggerAlert" , "options" : { "alertType" …" at bounding box center [604, 274] width 679 height 343
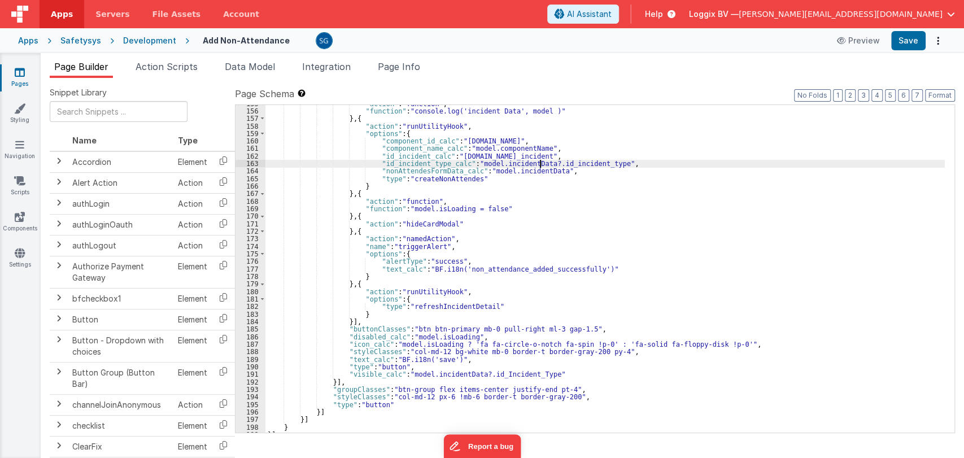
scroll to position [899, 0]
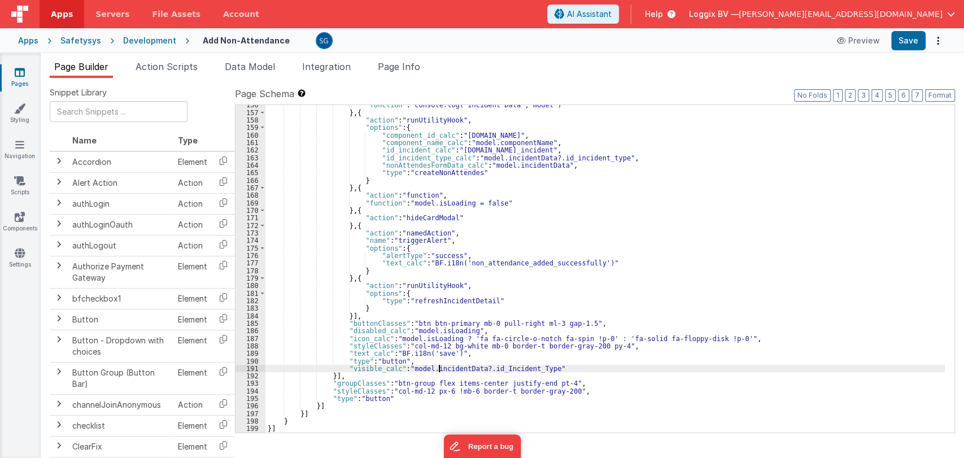
click at [440, 367] on div ""function" : "console.log('incident Data', model )" } , { "action" : "runUtilit…" at bounding box center [604, 272] width 679 height 343
drag, startPoint x: 626, startPoint y: 370, endPoint x: 407, endPoint y: 367, distance: 219.1
click at [407, 367] on div ""function" : "console.log('incident Data', model )" } , { "action" : "runUtilit…" at bounding box center [604, 272] width 679 height 343
click at [903, 45] on button "Save" at bounding box center [908, 40] width 34 height 19
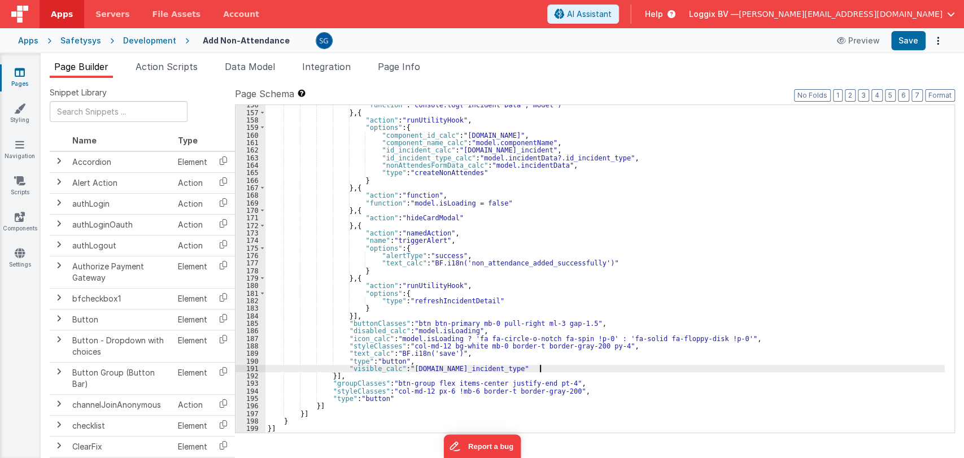
click at [551, 369] on div ""function" : "console.log('incident Data', model )" } , { "action" : "runUtilit…" at bounding box center [604, 272] width 679 height 343
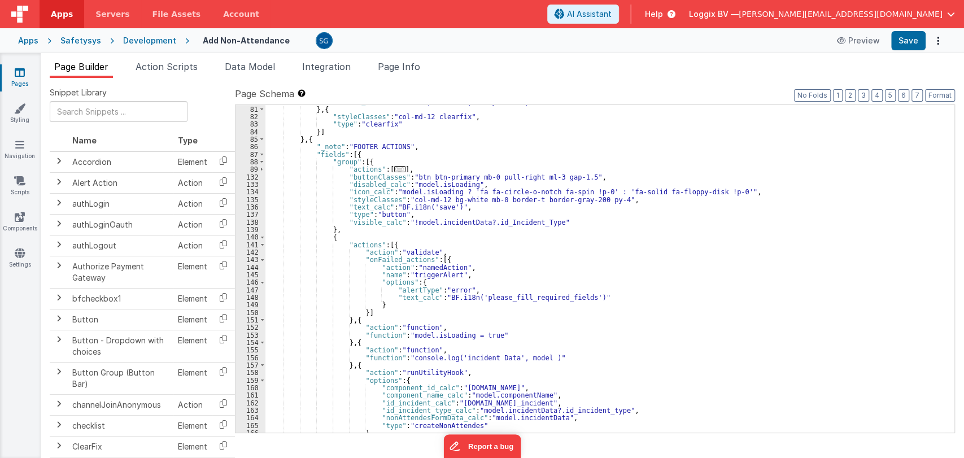
scroll to position [646, 0]
click at [637, 207] on div ""values_calc" : "['Phone', 'Email' , 'In-person' , 'Other' ]" } , { "styleClass…" at bounding box center [604, 270] width 679 height 343
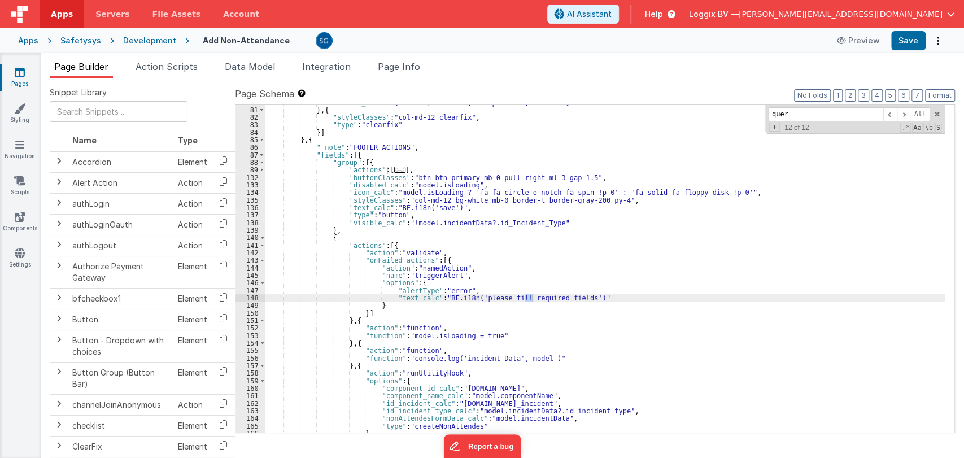
type input "query"
click at [194, 64] on span "Action Scripts" at bounding box center [167, 66] width 62 height 11
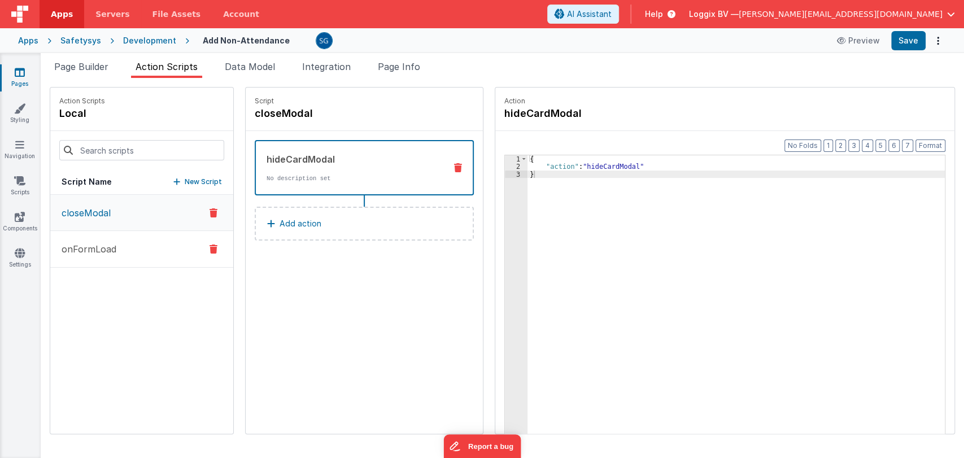
click at [89, 251] on p "onFormLoad" at bounding box center [86, 249] width 62 height 14
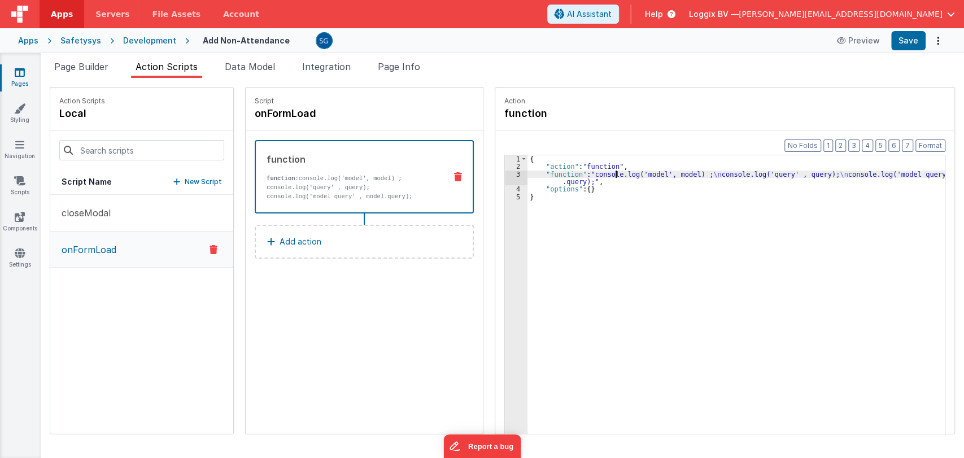
click at [603, 173] on div "{ "action" : "function" , "function" : "console.log('model', model) ; \n consol…" at bounding box center [741, 319] width 429 height 329
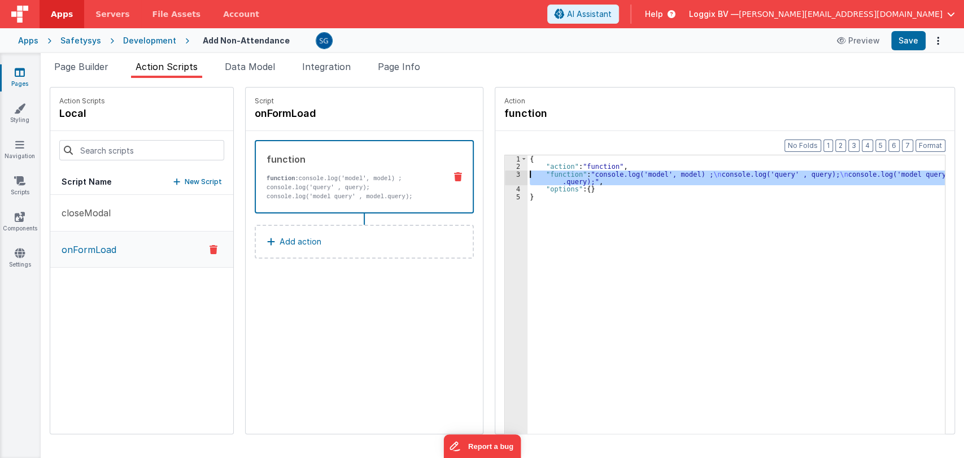
click at [505, 172] on div "3" at bounding box center [516, 178] width 23 height 15
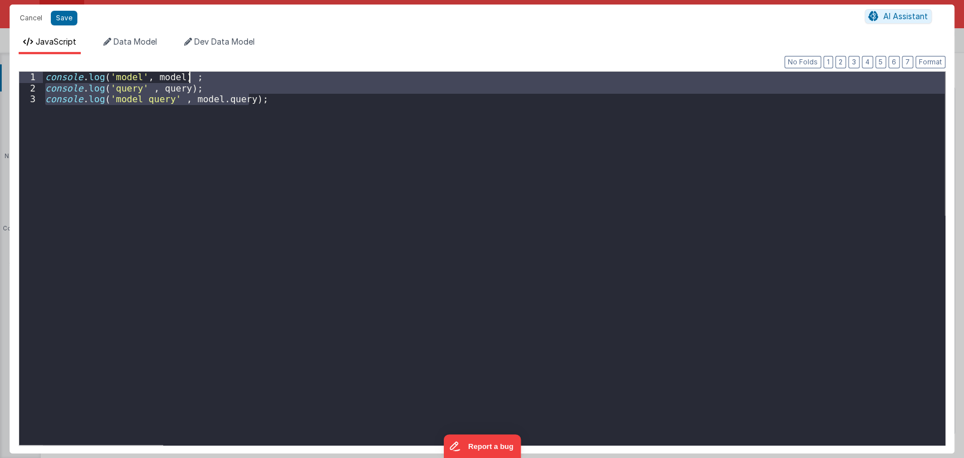
drag, startPoint x: 263, startPoint y: 101, endPoint x: 268, endPoint y: 77, distance: 24.1
click at [268, 77] on div "console . log ( 'model' , model ) ; console . log ( 'query' , query ) ; console…" at bounding box center [494, 269] width 902 height 395
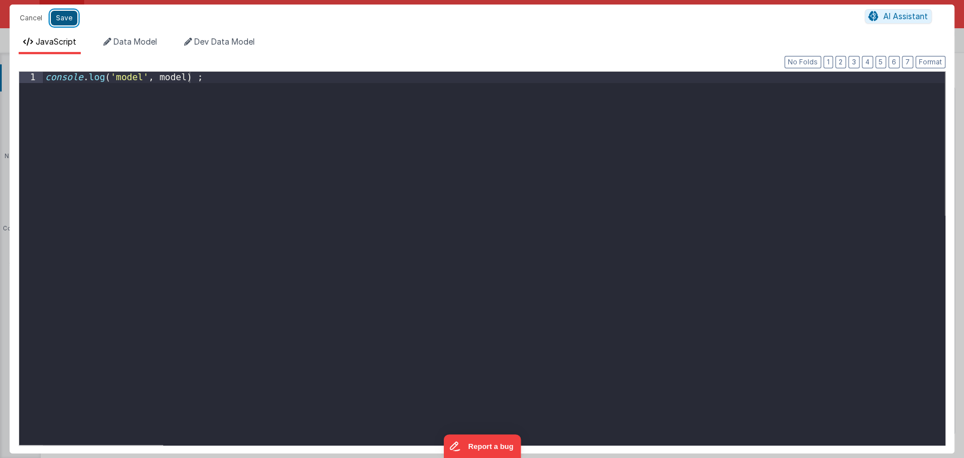
click at [71, 15] on button "Save" at bounding box center [64, 18] width 27 height 15
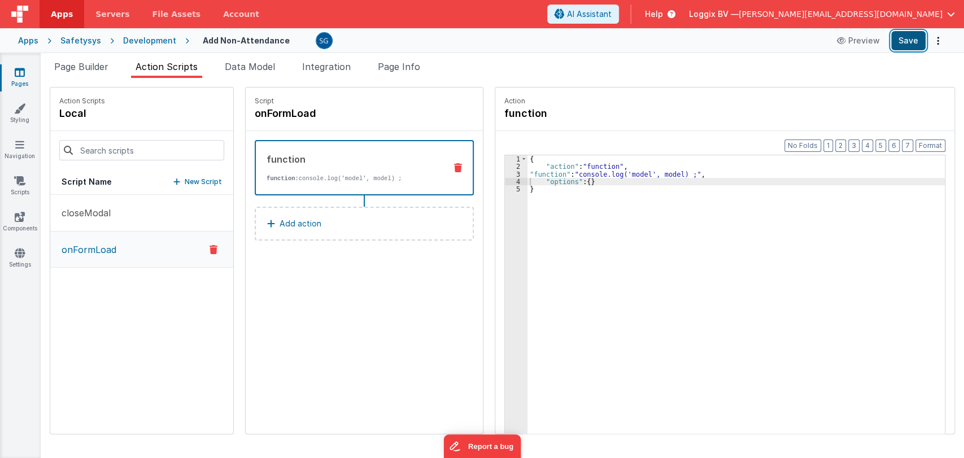
click at [915, 40] on button "Save" at bounding box center [908, 40] width 34 height 19
click at [86, 64] on span "Page Builder" at bounding box center [81, 66] width 54 height 11
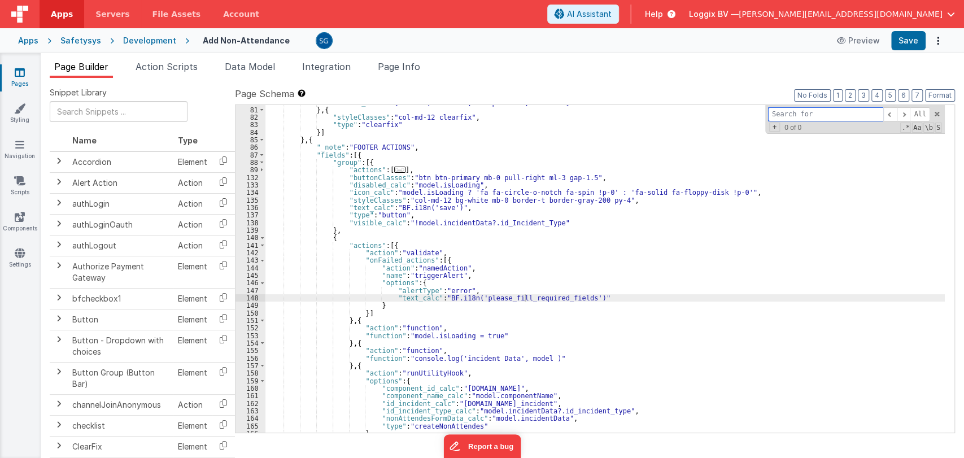
click at [936, 110] on span at bounding box center [937, 114] width 8 height 8
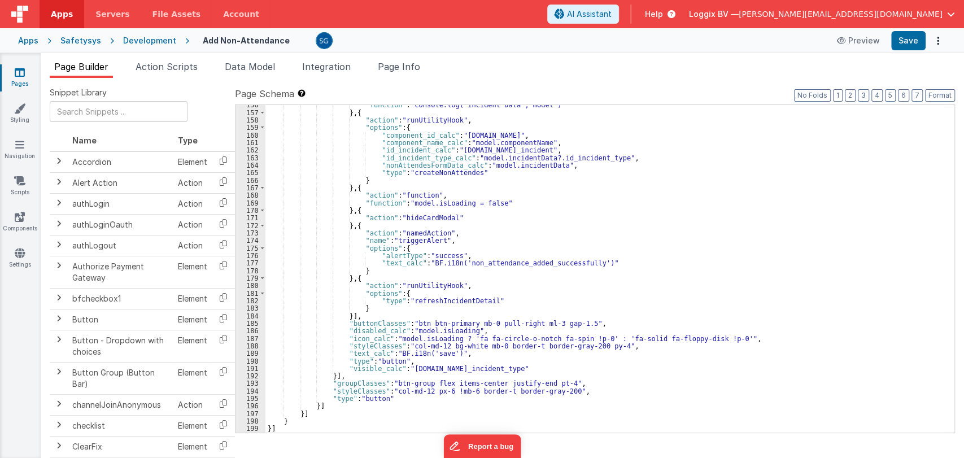
scroll to position [899, 0]
drag, startPoint x: 404, startPoint y: 370, endPoint x: 534, endPoint y: 369, distance: 129.9
click at [534, 369] on div ""function" : "console.log('incident Data', model )" } , { "action" : "runUtilit…" at bounding box center [604, 273] width 679 height 343
click at [473, 368] on div ""function" : "console.log('incident Data', model )" } , { "action" : "runUtilit…" at bounding box center [604, 268] width 679 height 327
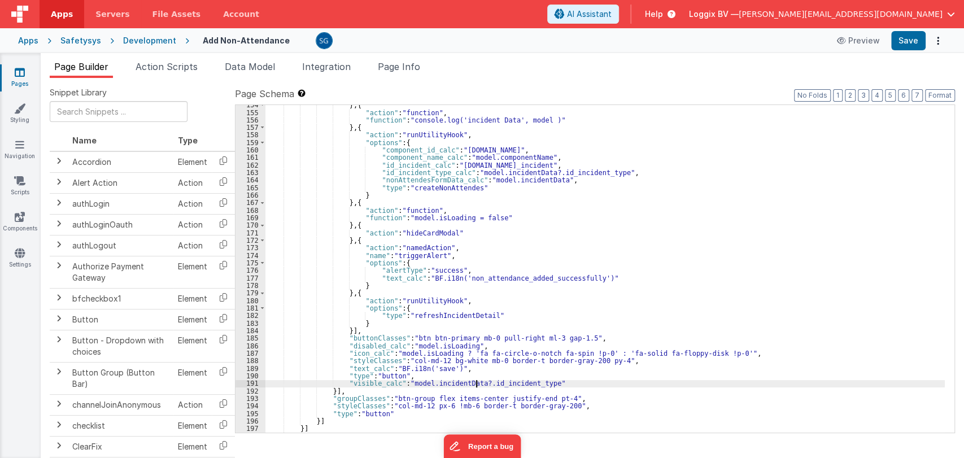
scroll to position [885, 0]
click at [912, 40] on button "Save" at bounding box center [908, 40] width 34 height 19
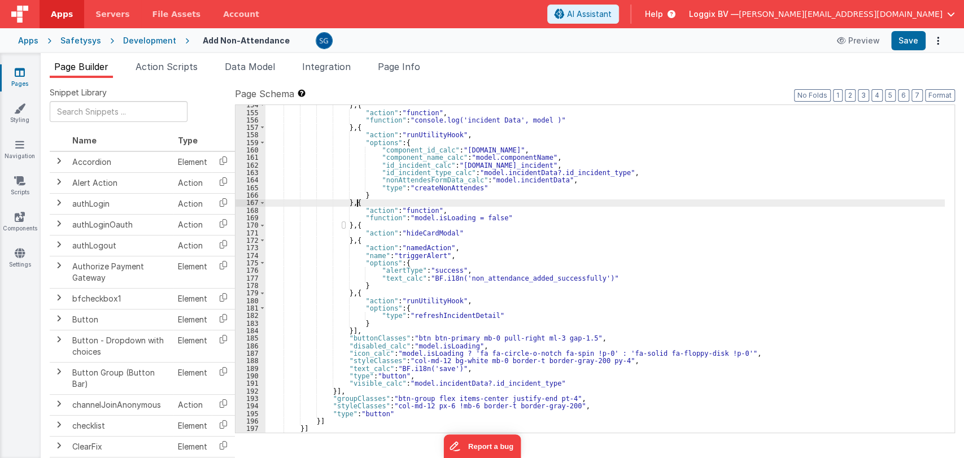
click at [488, 204] on div "} , { "action" : "function" , "function" : "console.log('incident Data', model …" at bounding box center [604, 272] width 679 height 343
click at [612, 14] on span "AI Assistant" at bounding box center [589, 13] width 45 height 11
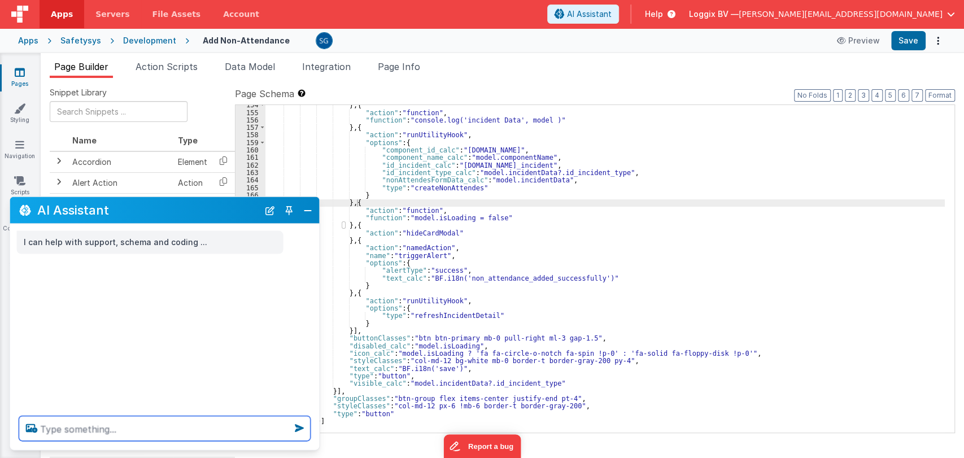
scroll to position [0, 0]
click at [148, 426] on textarea at bounding box center [164, 428] width 291 height 25
paste textarea "model.incidentData.id_incident_type"
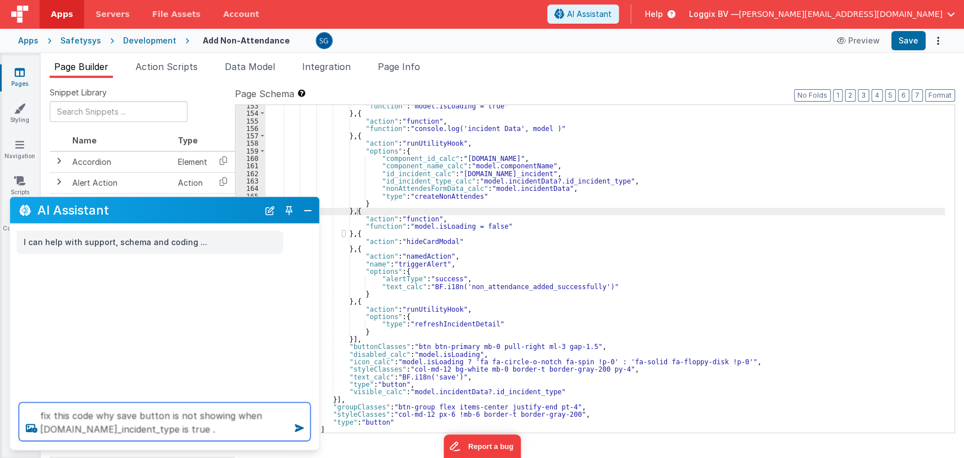
scroll to position [876, 0]
click at [426, 194] on div ""function" : "model.isLoading = true" } , { "action" : "function" , "function" …" at bounding box center [604, 273] width 679 height 343
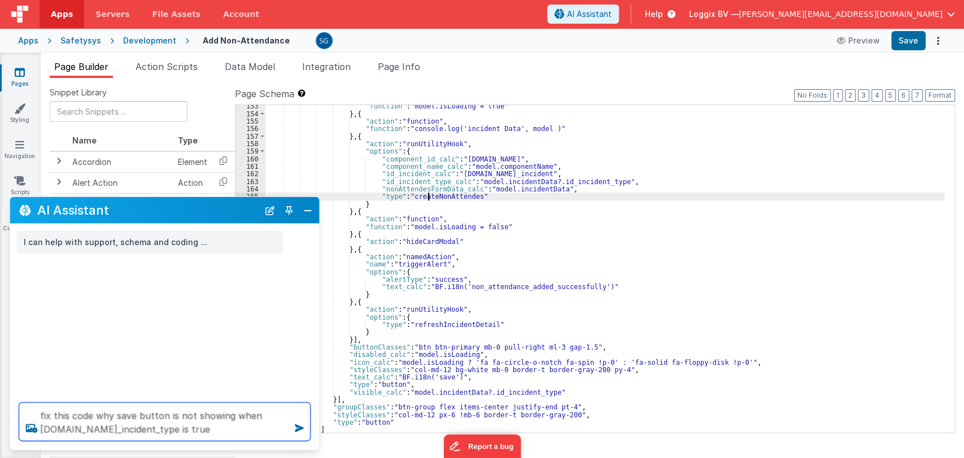
click at [259, 435] on textarea "fix this code why save button is not showing when model.incidentData.id_inciden…" at bounding box center [164, 422] width 291 height 38
type textarea "fix this code why save button is not showing when model.incidentData.id_inciden…"
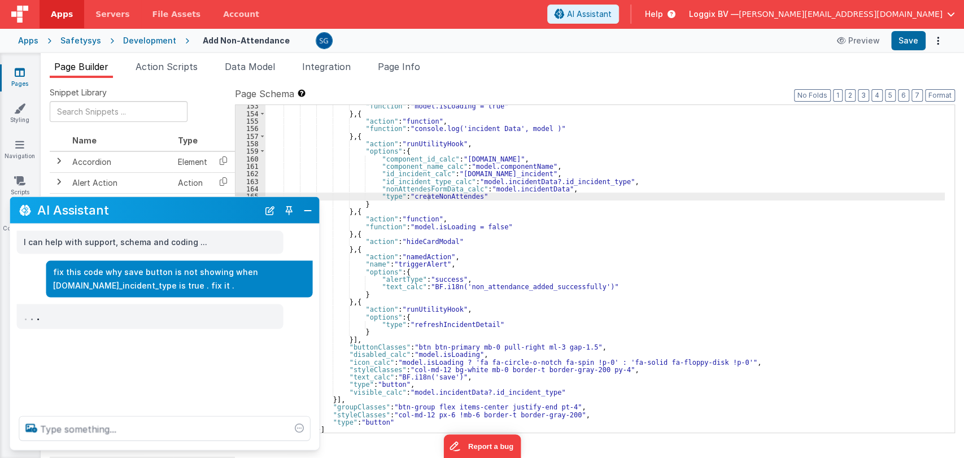
click at [577, 305] on div ""function" : "model.isLoading = true" } , { "action" : "function" , "function" …" at bounding box center [604, 273] width 679 height 343
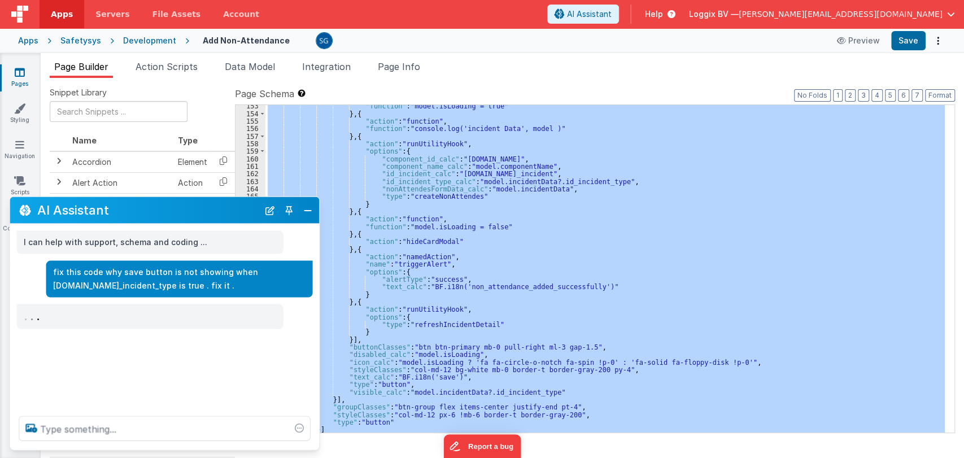
click at [557, 175] on div ""function" : "model.isLoading = true" } , { "action" : "function" , "function" …" at bounding box center [604, 268] width 679 height 327
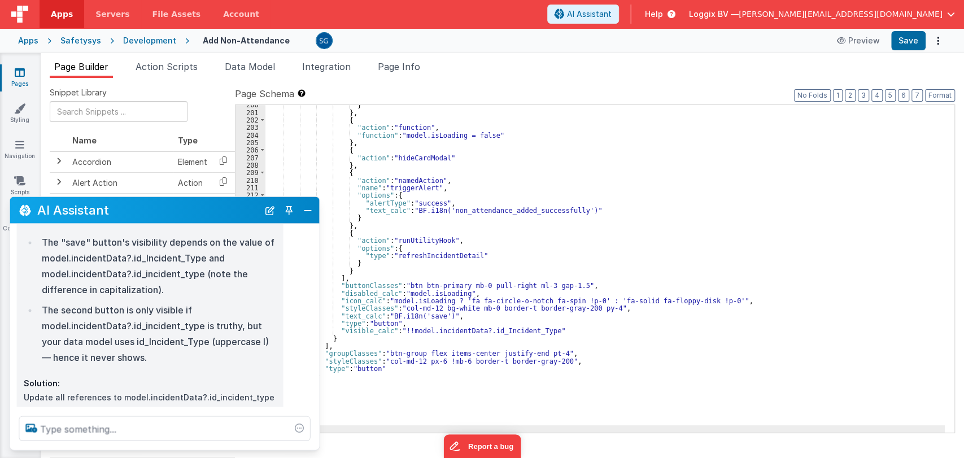
scroll to position [1517, 0]
click at [405, 327] on div "} } , { "action" : "function" , "function" : "model.isLoading = false" } , { "a…" at bounding box center [604, 272] width 679 height 343
click at [309, 213] on button "Close" at bounding box center [307, 210] width 15 height 16
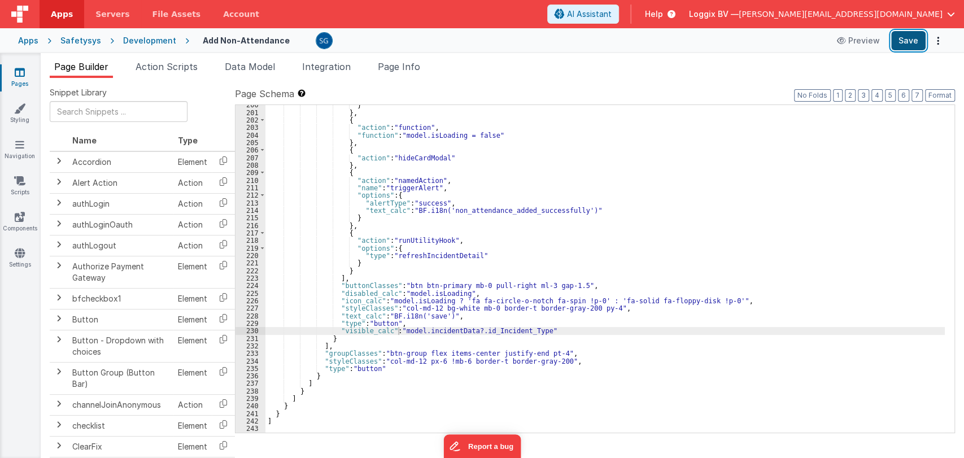
click at [901, 43] on button "Save" at bounding box center [908, 40] width 34 height 19
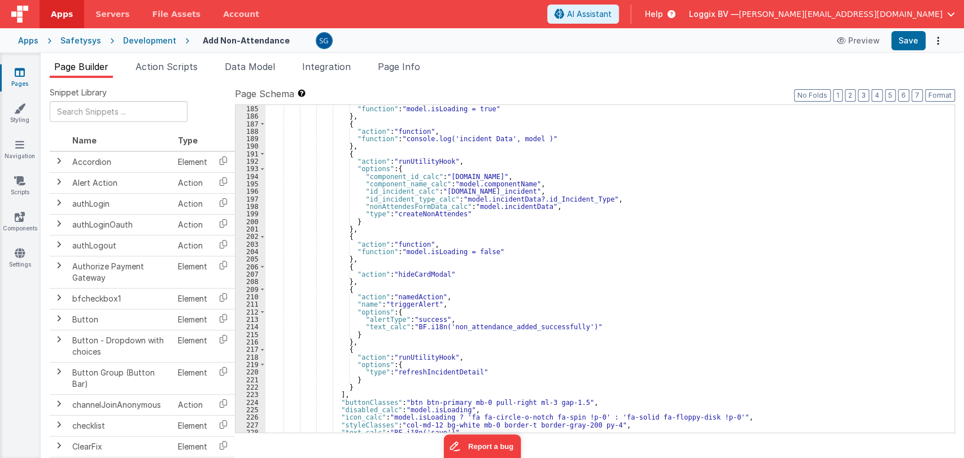
scroll to position [1399, 0]
click at [409, 215] on div ""action" : "function" , "function" : "model.isLoading = true" } , { "action" : …" at bounding box center [604, 270] width 679 height 343
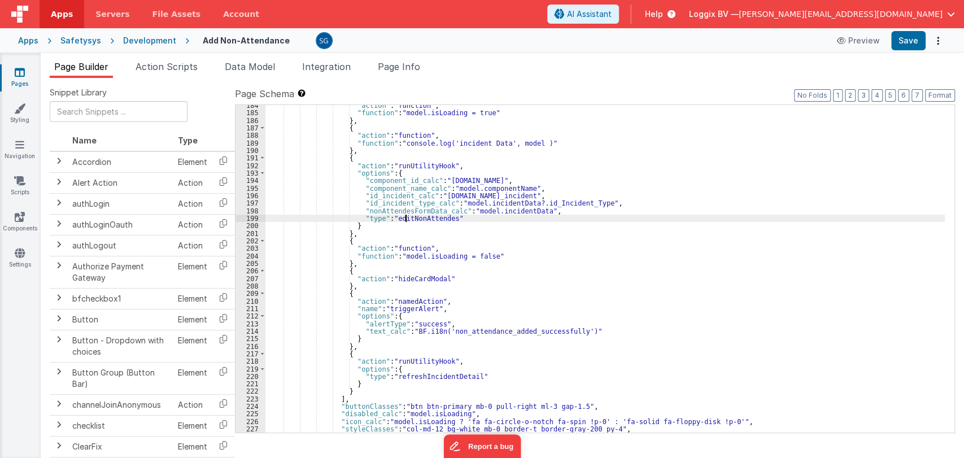
scroll to position [1394, 0]
click at [904, 42] on button "Save" at bounding box center [908, 40] width 34 height 19
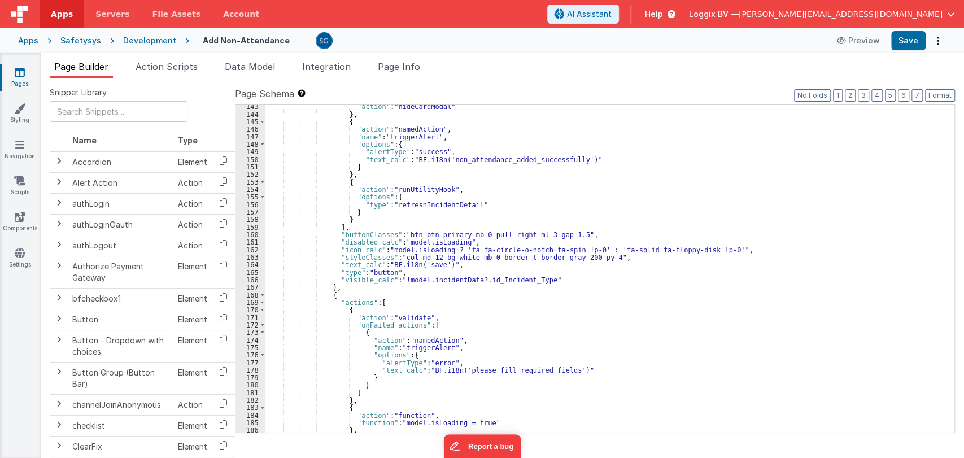
scroll to position [1086, 0]
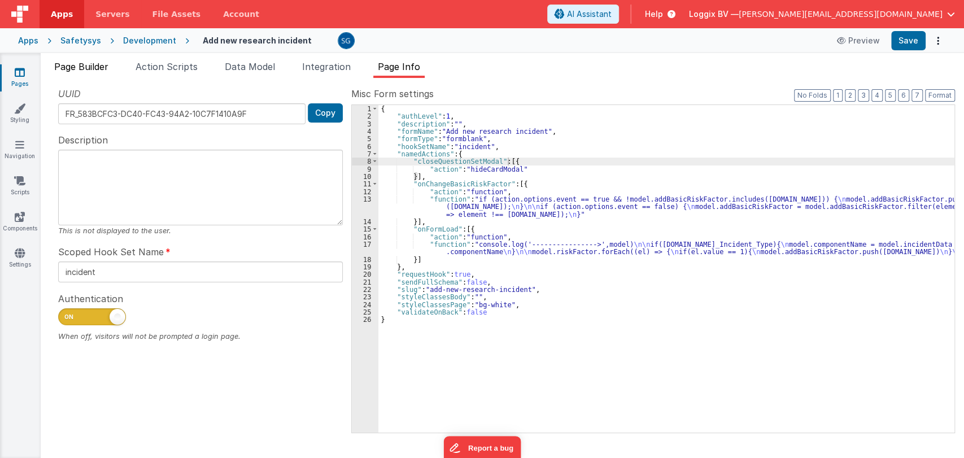
click at [95, 63] on span "Page Builder" at bounding box center [81, 66] width 54 height 11
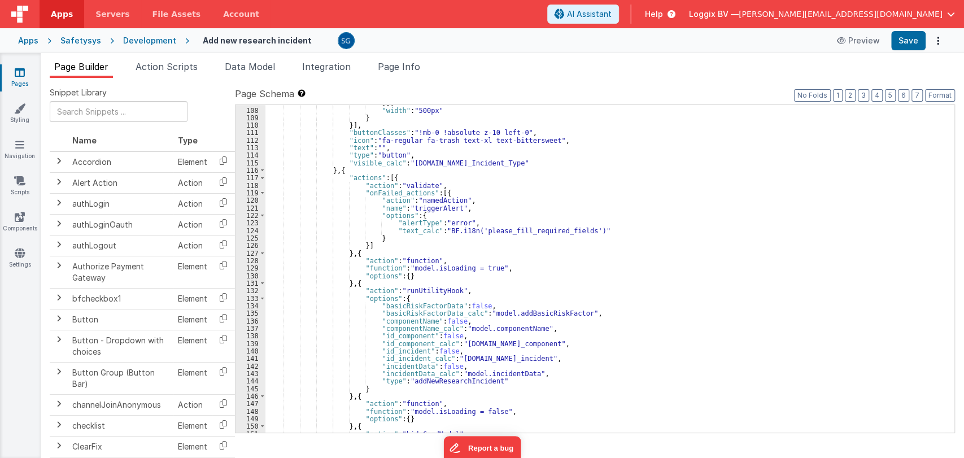
click at [586, 263] on div "}] , "width" : "500px" } }] , "buttonClasses" : "!mb-0 !absolute z-10 left-0" ,…" at bounding box center [604, 270] width 679 height 343
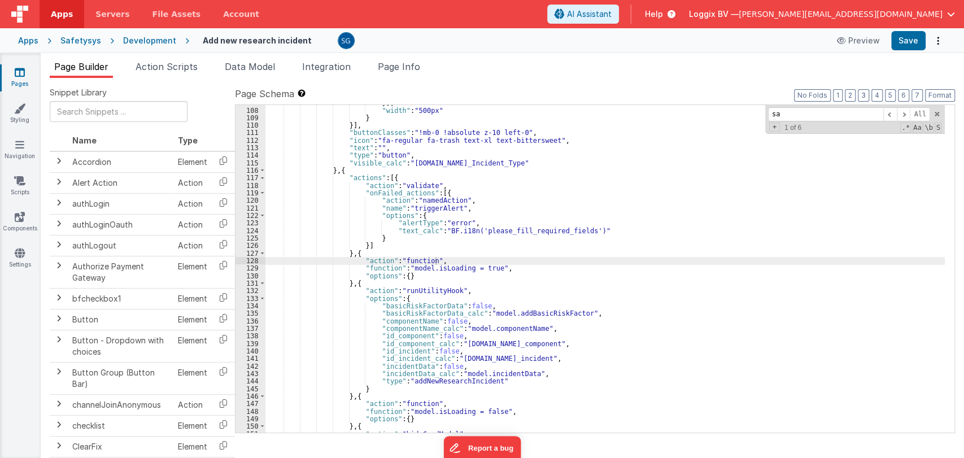
scroll to position [1161, 0]
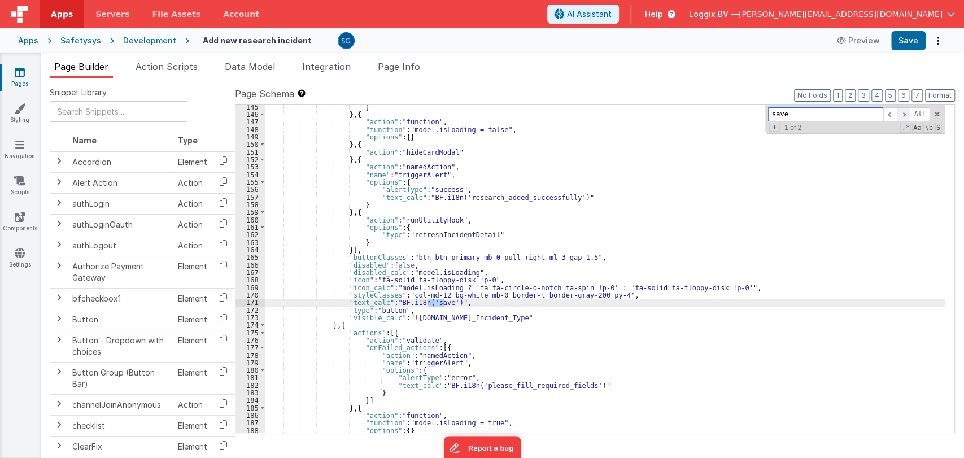
click at [903, 113] on span at bounding box center [904, 114] width 14 height 14
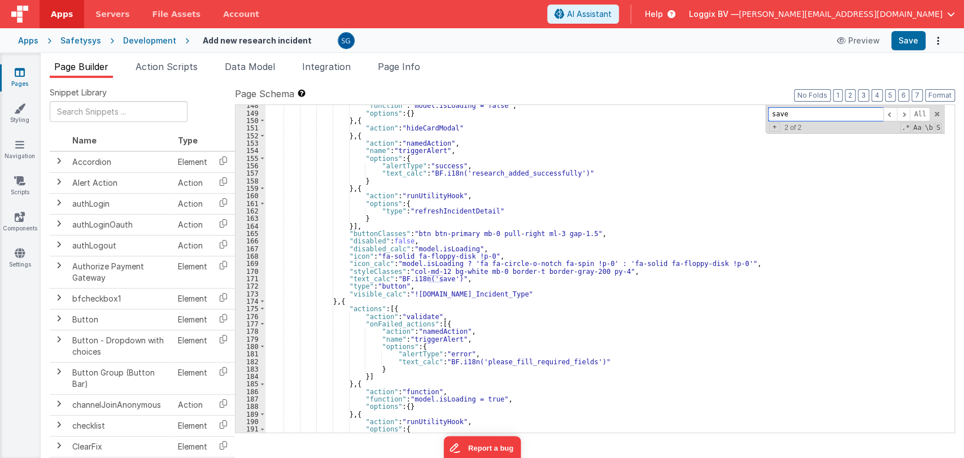
scroll to position [1185, 0]
click at [592, 313] on div ""function" : "model.isLoading = false" , "options" : { } } , { "action" : "hide…" at bounding box center [604, 273] width 679 height 343
paste input "id_Incident_Typ"
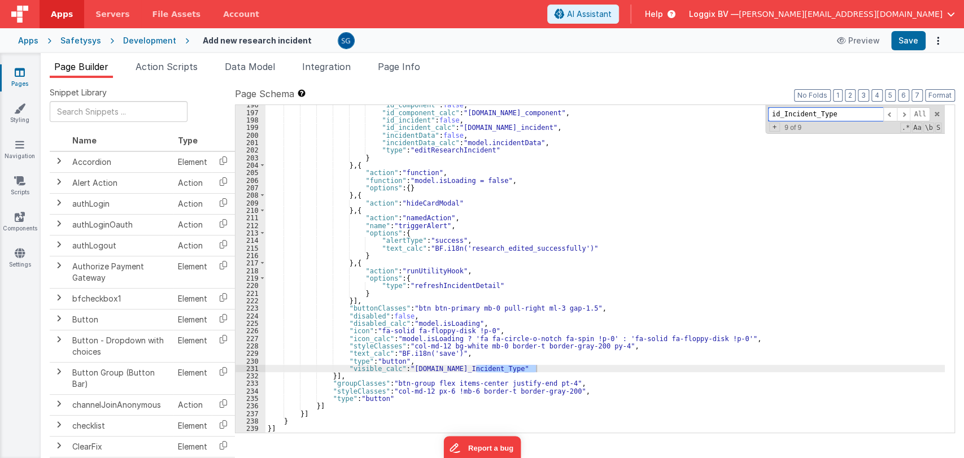
scroll to position [1547, 0]
type input "id_Incident_Type"
click at [888, 117] on span at bounding box center [890, 114] width 14 height 14
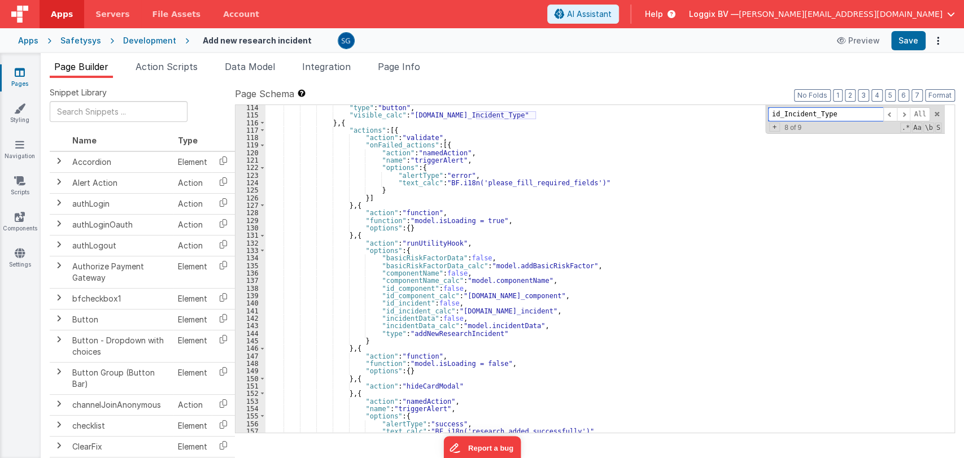
scroll to position [928, 0]
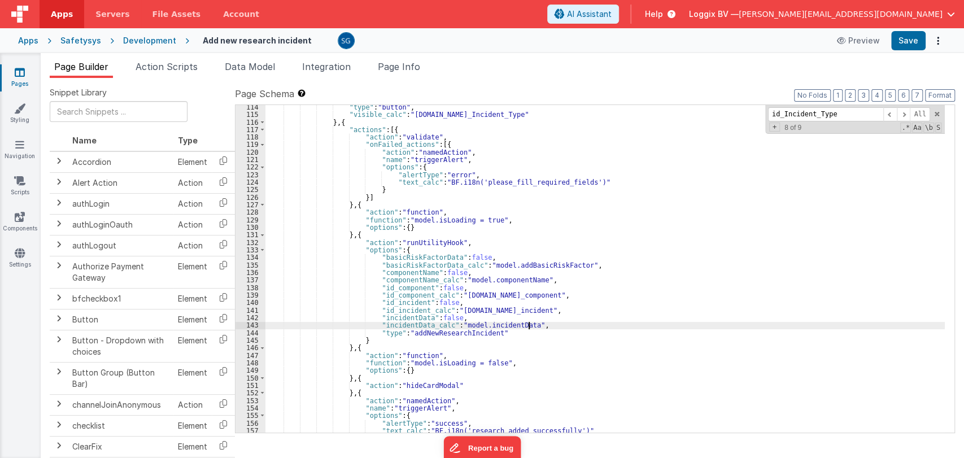
click at [531, 324] on div ""type" : "button" , "visible_calc" : "model.incidentData.id_Incident_Type" } , …" at bounding box center [604, 274] width 679 height 343
click at [492, 324] on div ""type" : "button" , "visible_calc" : "model.incidentData.id_Incident_Type" } , …" at bounding box center [604, 274] width 679 height 343
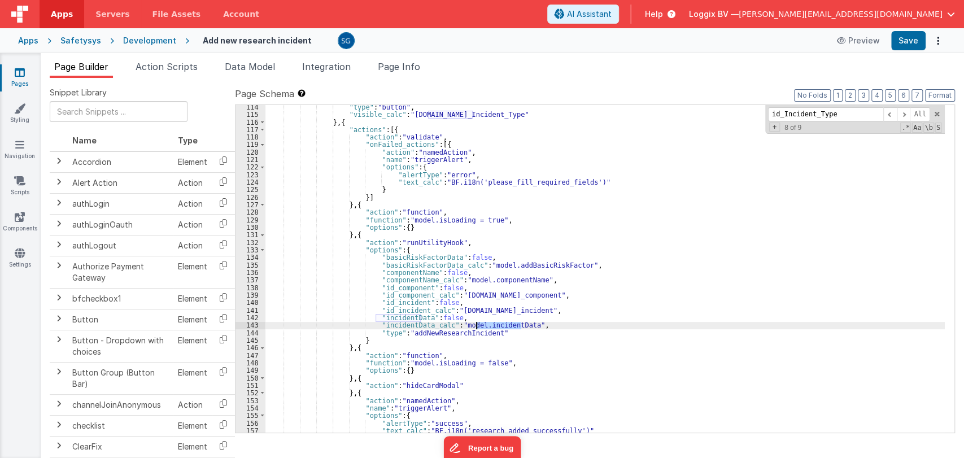
click at [492, 324] on div ""type" : "button" , "visible_calc" : "model.incidentData.id_Incident_Type" } , …" at bounding box center [604, 274] width 679 height 343
click at [545, 325] on div ""type" : "button" , "visible_calc" : "model.incidentData.id_Incident_Type" } , …" at bounding box center [604, 274] width 679 height 343
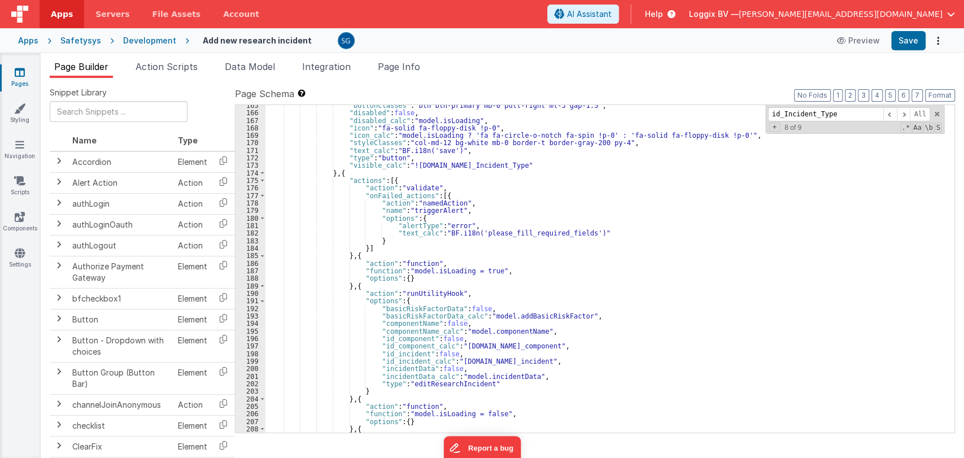
scroll to position [1313, 0]
click at [937, 113] on span at bounding box center [937, 114] width 8 height 8
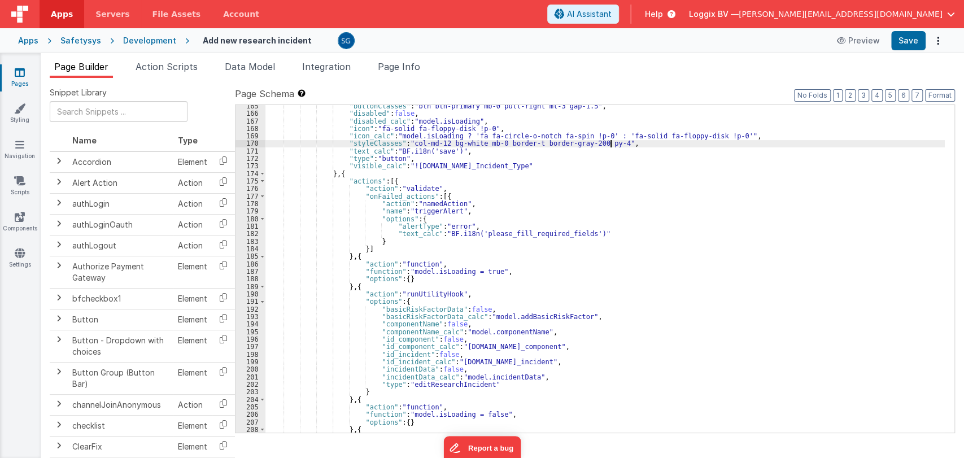
click at [640, 143] on div ""buttonClasses" : "btn btn-primary mb-0 pull-right ml-3 gap-1.5" , "disabled" :…" at bounding box center [604, 273] width 679 height 343
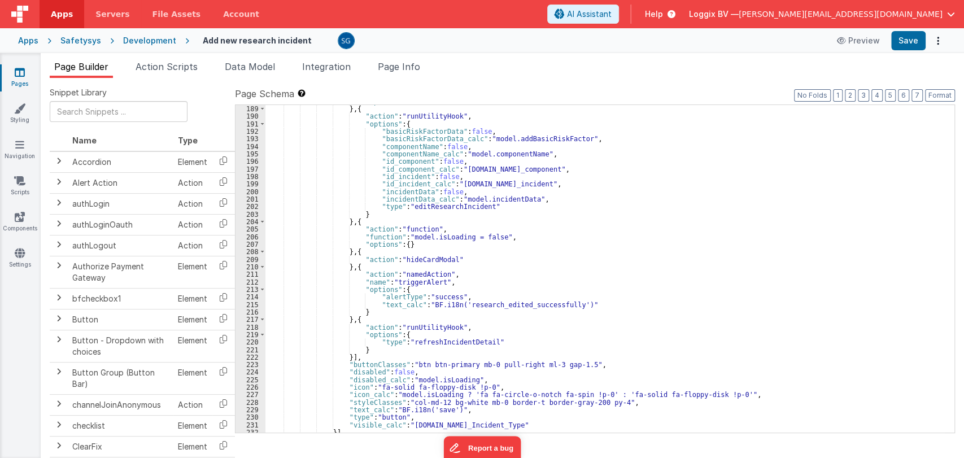
scroll to position [1491, 0]
click at [500, 236] on div ""options" : { } } , { "action" : "runUtilityHook" , "options" : { "basicRiskFac…" at bounding box center [604, 269] width 679 height 343
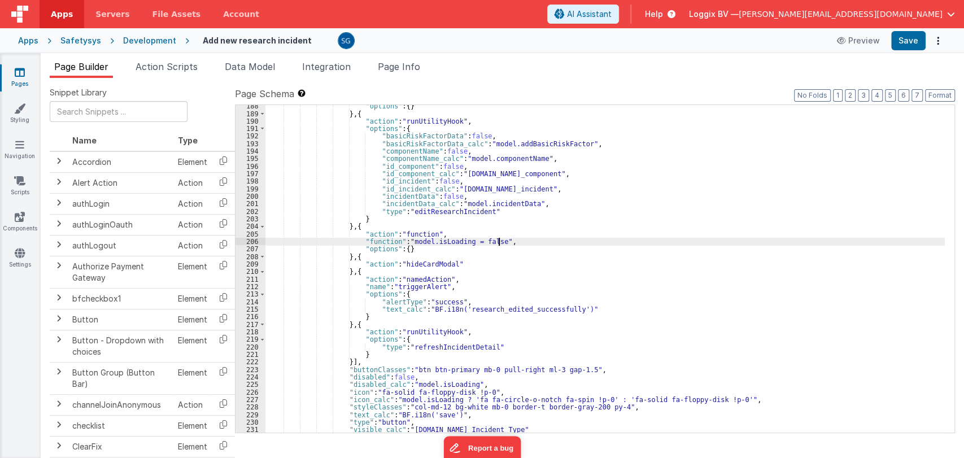
scroll to position [1485, 0]
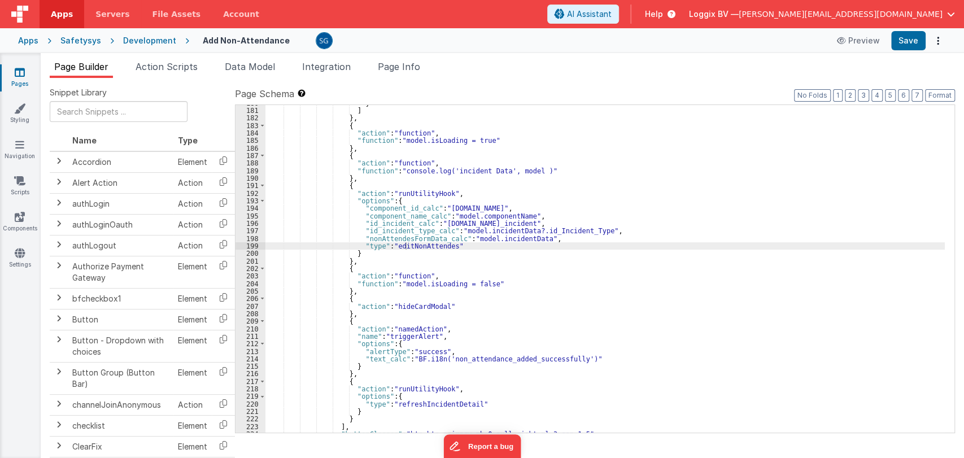
scroll to position [1369, 0]
click at [262, 185] on span at bounding box center [262, 185] width 6 height 7
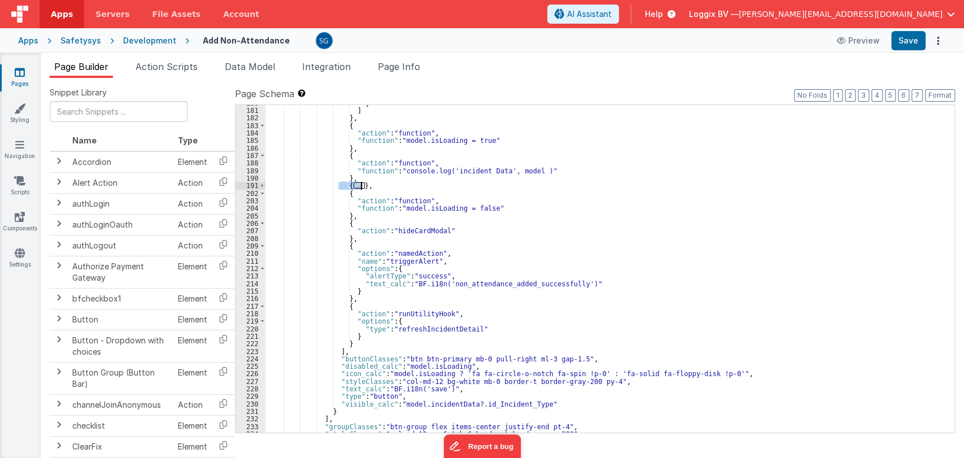
drag, startPoint x: 338, startPoint y: 186, endPoint x: 359, endPoint y: 187, distance: 20.9
click at [359, 187] on div "} ] } , { "action" : "function" , "function" : "model.isLoading = true" } , { "…" at bounding box center [604, 270] width 679 height 343
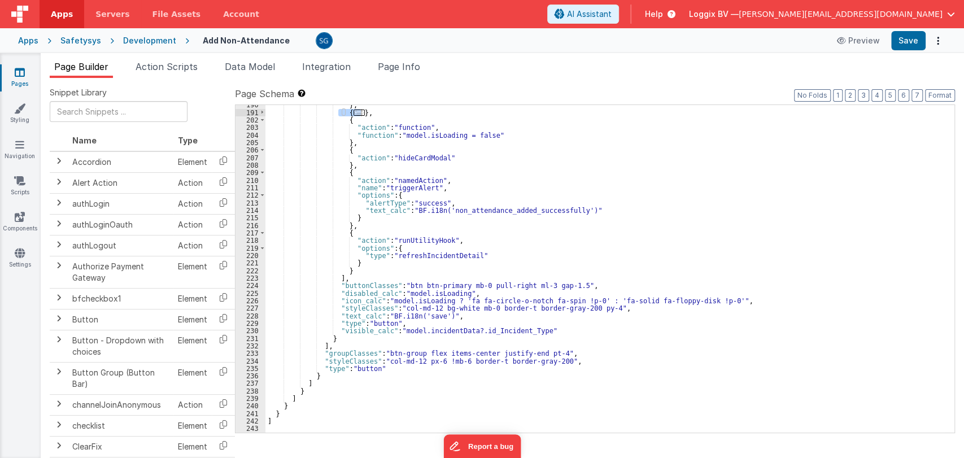
scroll to position [1442, 0]
click at [485, 160] on div "} , { ... } , { "action" : "function" , "function" : "model.isLoading = false" …" at bounding box center [604, 272] width 679 height 343
click at [21, 106] on icon at bounding box center [19, 108] width 11 height 11
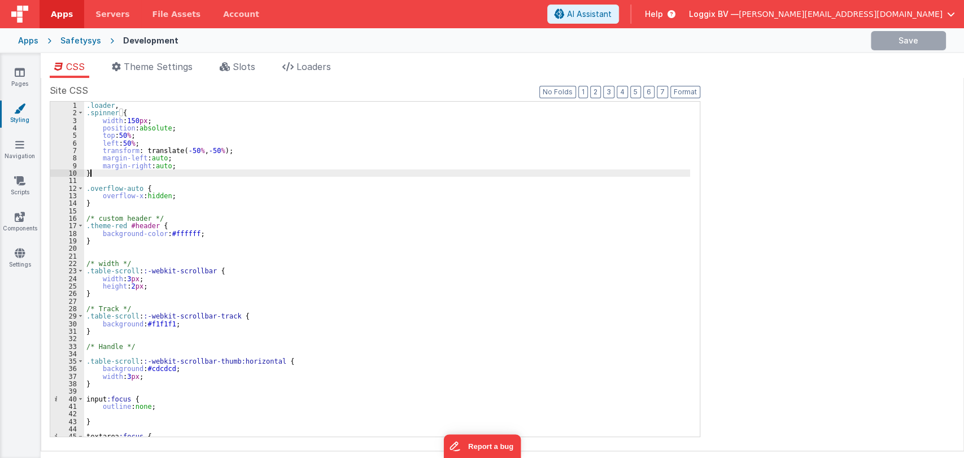
click at [110, 176] on div ".loader , .spinner { width : 150 px ; position : absolute ; top : 50 % ; left :…" at bounding box center [387, 277] width 606 height 350
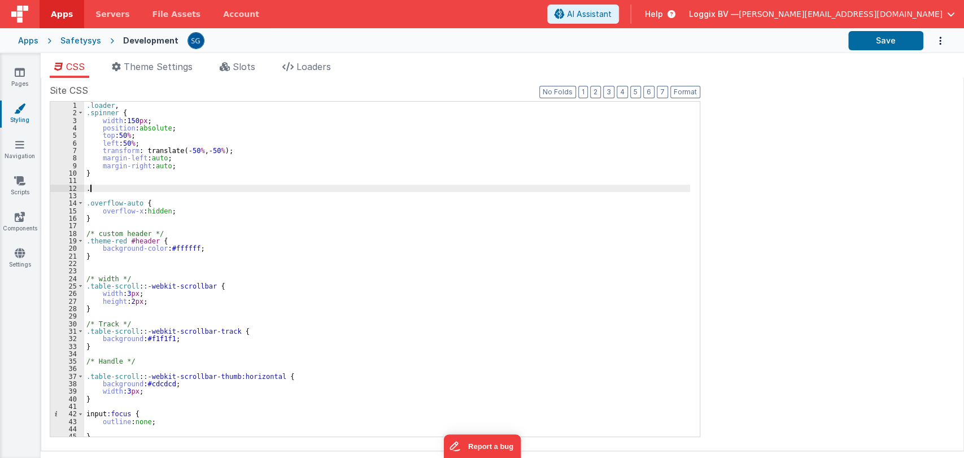
paste textarea
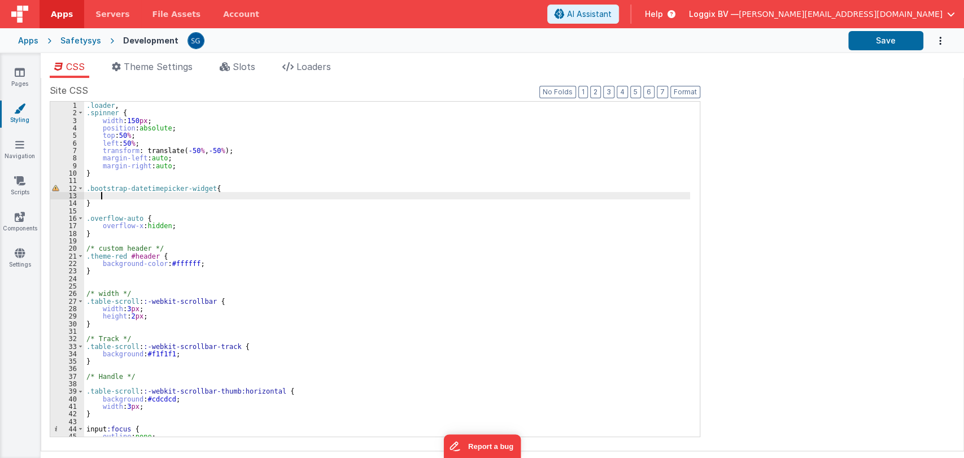
click at [165, 194] on div ".loader , .spinner { width : 150 px ; position : absolute ; top : 50 % ; left :…" at bounding box center [387, 277] width 606 height 350
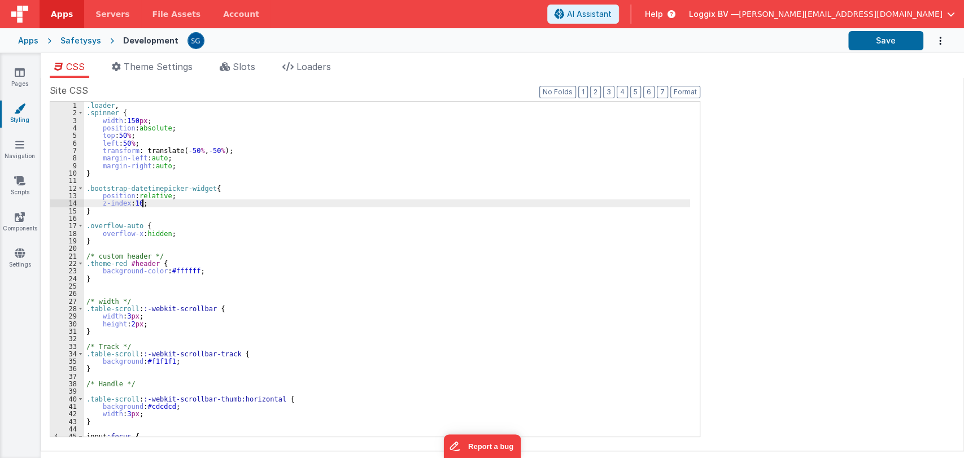
click at [175, 206] on div ".loader , .spinner { width : 150 px ; position : absolute ; top : 50 % ; left :…" at bounding box center [387, 277] width 606 height 350
click at [877, 46] on button "Save" at bounding box center [885, 40] width 75 height 19
click at [203, 189] on div ".loader , .spinner { width : 150 px ; position : absolute ; top : 50 % ; left :…" at bounding box center [387, 277] width 606 height 350
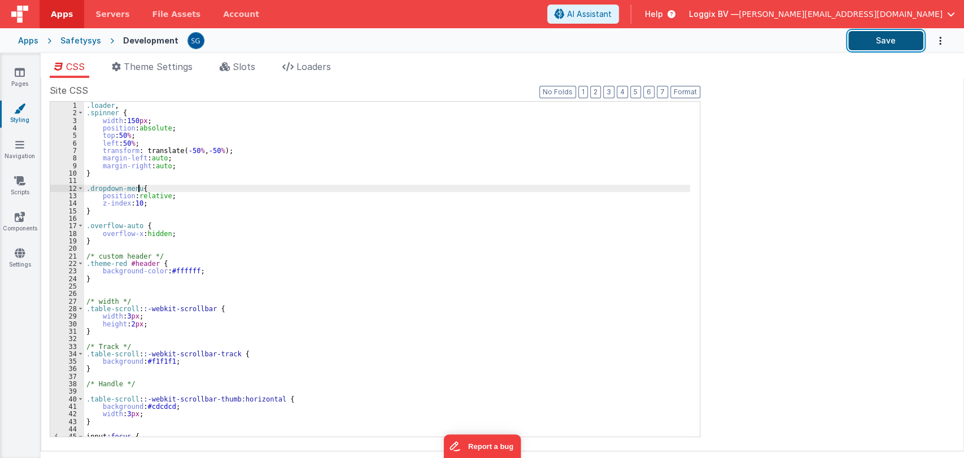
click at [871, 37] on button "Save" at bounding box center [885, 40] width 75 height 19
click at [119, 210] on div ".loader , .spinner { width : 150 px ; position : absolute ; top : 50 % ; left :…" at bounding box center [387, 277] width 606 height 350
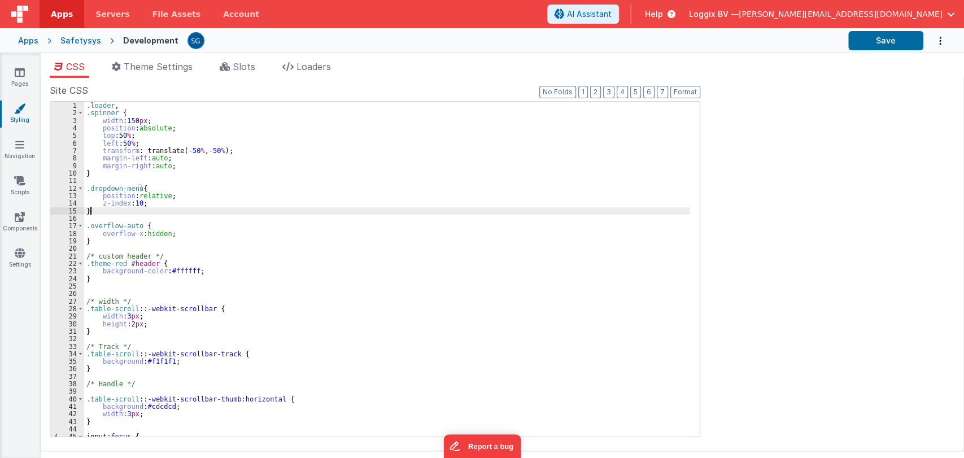
drag, startPoint x: 119, startPoint y: 211, endPoint x: 106, endPoint y: 198, distance: 18.4
click at [115, 204] on div ".loader , .spinner { width : 150 px ; position : absolute ; top : 50 % ; left :…" at bounding box center [387, 277] width 606 height 350
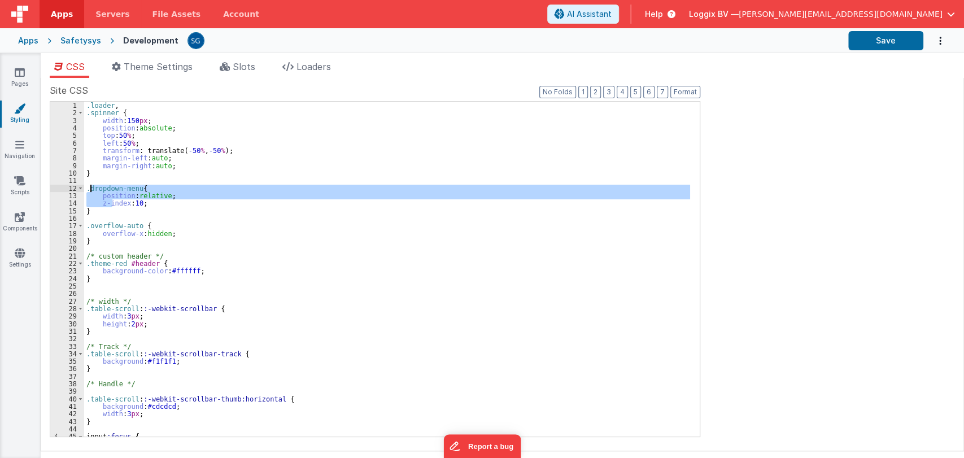
drag, startPoint x: 106, startPoint y: 198, endPoint x: 89, endPoint y: 186, distance: 20.8
click at [89, 186] on div ".loader , .spinner { width : 150 px ; position : absolute ; top : 50 % ; left :…" at bounding box center [387, 277] width 606 height 350
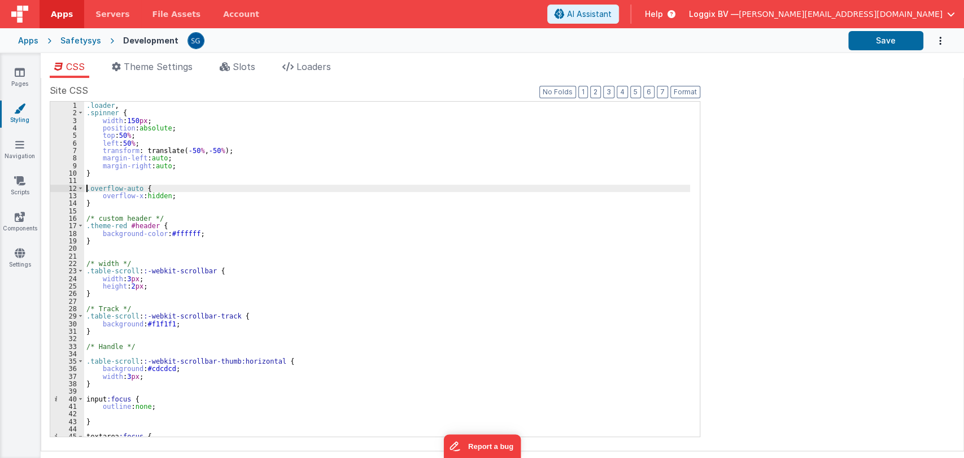
click at [865, 50] on div "Apps Safetysys Development Save" at bounding box center [482, 40] width 964 height 25
click at [865, 48] on button "Save" at bounding box center [885, 40] width 75 height 19
click at [19, 78] on link "Pages" at bounding box center [19, 78] width 41 height 23
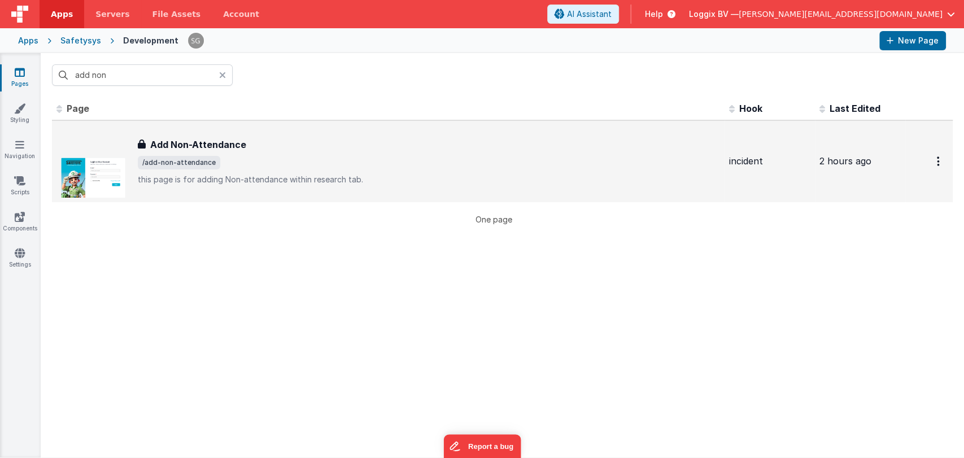
click at [210, 155] on div "Add Non-Attendance Add Non-Attendance /add-non-attendance this page is for addi…" at bounding box center [429, 161] width 582 height 47
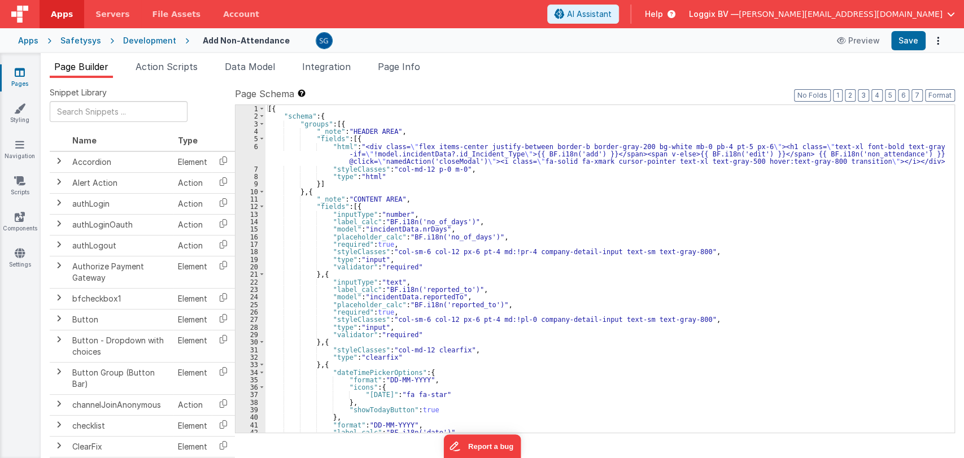
click at [532, 286] on div "[{ "schema" : { "groups" : [{ "_note" : "HEADER AREA" , "fields" : [{ "html" : …" at bounding box center [604, 276] width 679 height 343
click at [526, 299] on div "[{ "schema" : { "groups" : [{ "_note" : "HEADER AREA" , "fields" : [{ "html" : …" at bounding box center [604, 276] width 679 height 343
click at [515, 306] on div "[{ "schema" : { "groups" : [{ "_note" : "HEADER AREA" , "fields" : [{ "html" : …" at bounding box center [604, 276] width 679 height 343
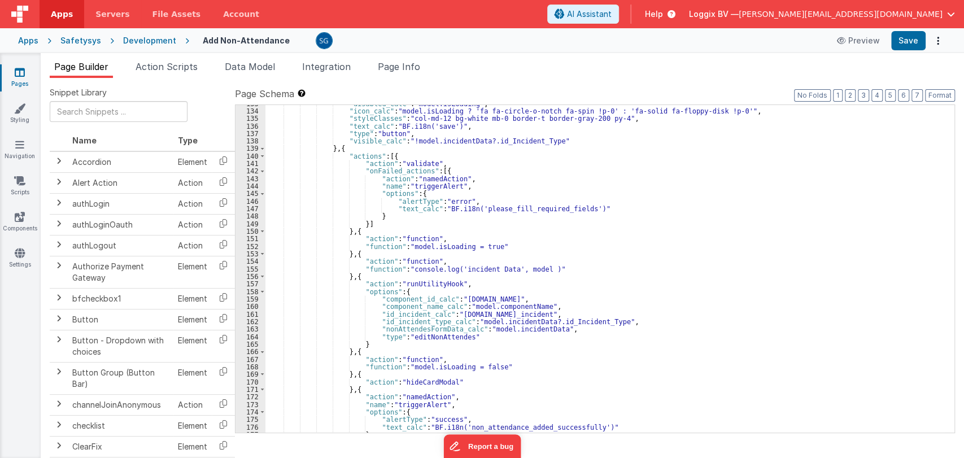
scroll to position [1014, 0]
click at [623, 321] on div ""disabled_calc" : "model.isLoading" , "icon_calc" : "model.isLoading ? 'fa fa-c…" at bounding box center [604, 271] width 679 height 343
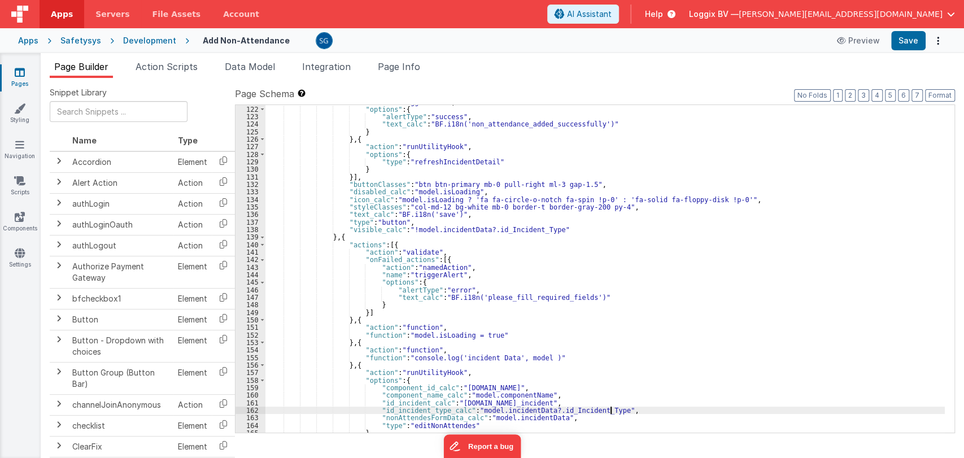
scroll to position [925, 0]
click at [573, 318] on div ""name" : "triggerAlert" , "options" : { "alertType" : "success" , "text_calc" :…" at bounding box center [604, 269] width 679 height 343
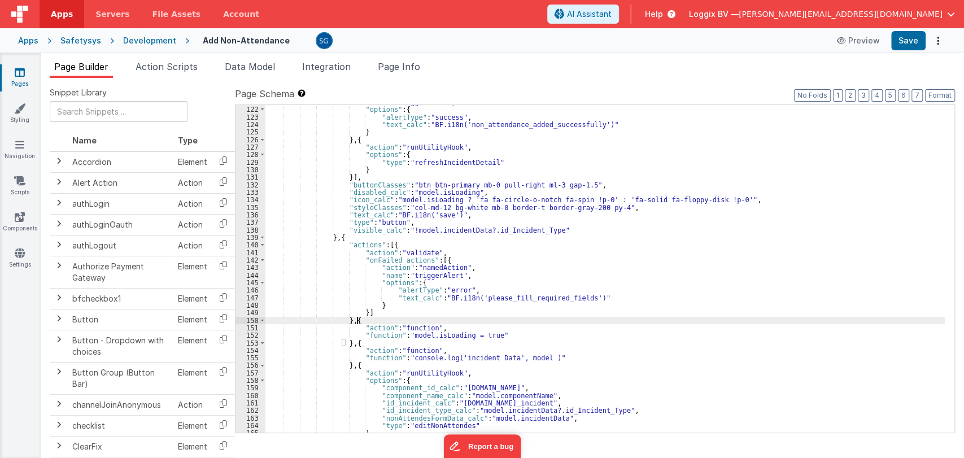
click at [574, 285] on div ""name" : "triggerAlert" , "options" : { "alertType" : "success" , "text_calc" :…" at bounding box center [604, 269] width 679 height 343
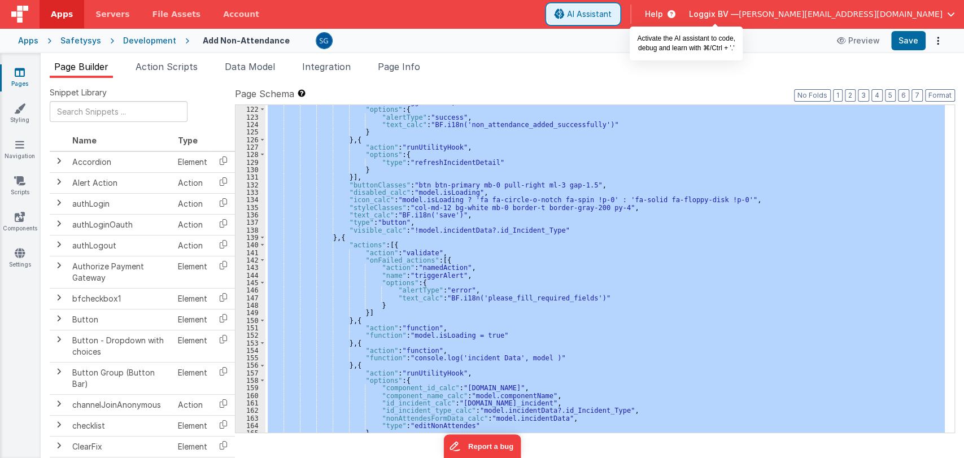
click at [612, 10] on span "AI Assistant" at bounding box center [589, 13] width 45 height 11
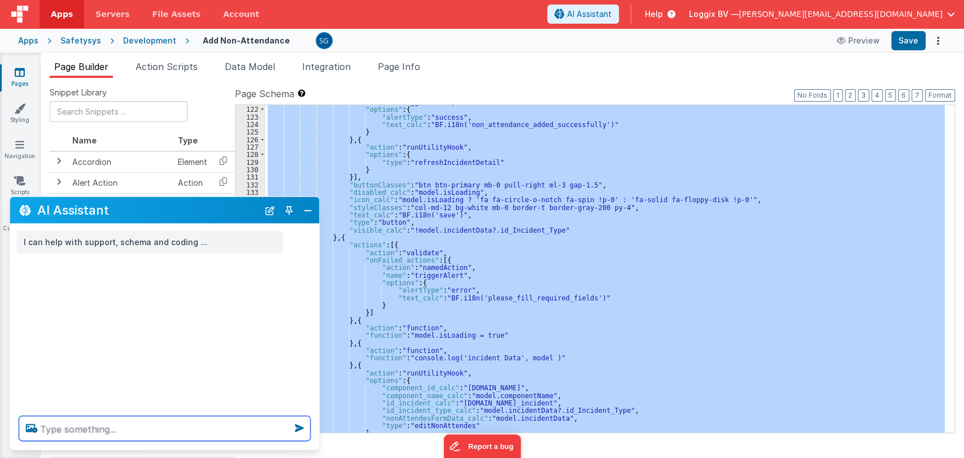
click at [130, 427] on textarea at bounding box center [164, 428] width 291 height 25
type textarea "Here I need to add a delete icon to delete the"
click at [524, 270] on div ""name" : "triggerAlert" , "options" : { "alertType" : "success" , "text_calc" :…" at bounding box center [604, 268] width 679 height 327
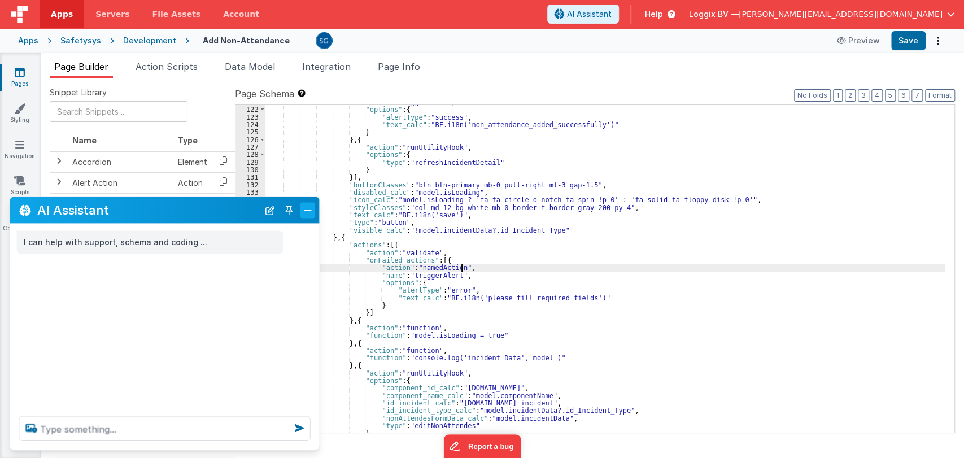
click at [307, 212] on button "Close" at bounding box center [307, 210] width 15 height 16
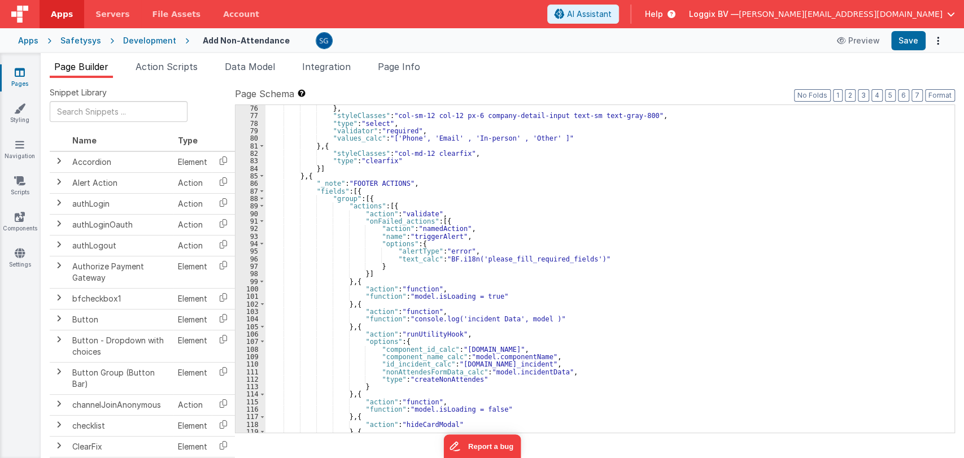
scroll to position [578, 0]
click at [262, 208] on span at bounding box center [262, 207] width 6 height 7
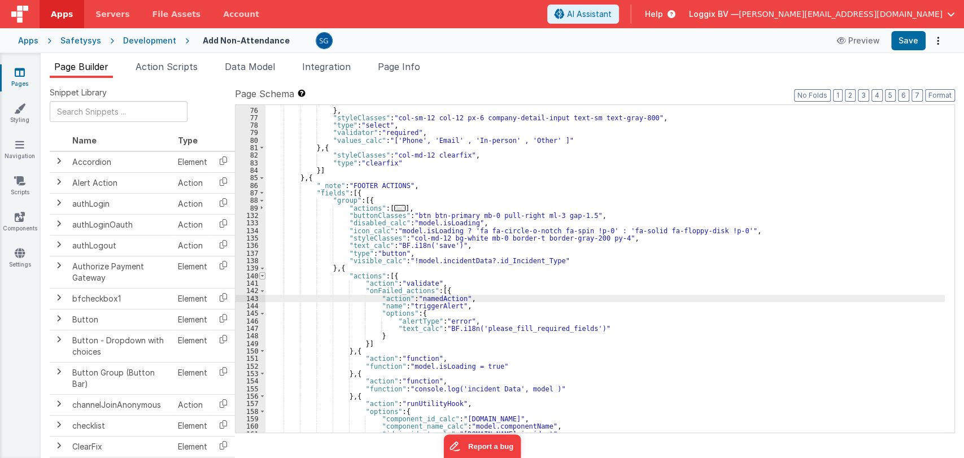
click at [261, 274] on span at bounding box center [262, 275] width 6 height 7
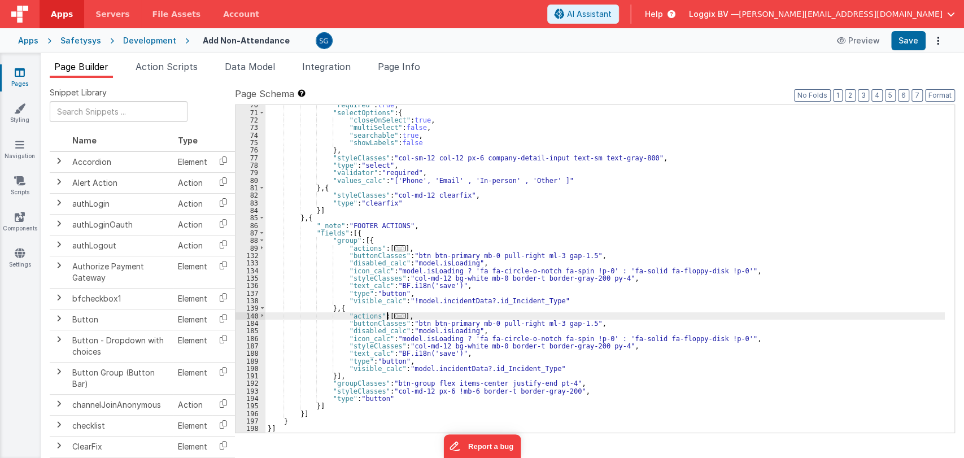
scroll to position [538, 0]
click at [363, 240] on div ""required" : true , "selectOptions" : { "closeOnSelect" : true , "multiSelect" …" at bounding box center [604, 272] width 679 height 343
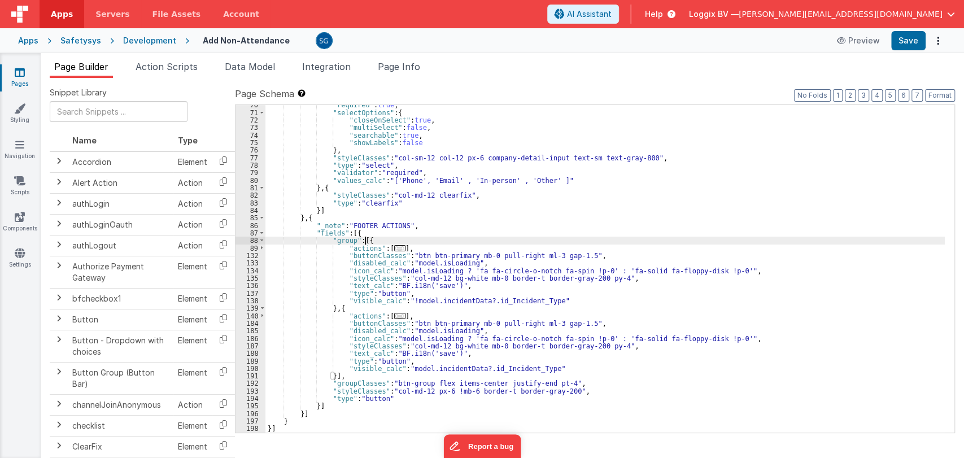
click at [364, 240] on div ""required" : true , "selectOptions" : { "closeOnSelect" : true , "multiSelect" …" at bounding box center [604, 272] width 679 height 343
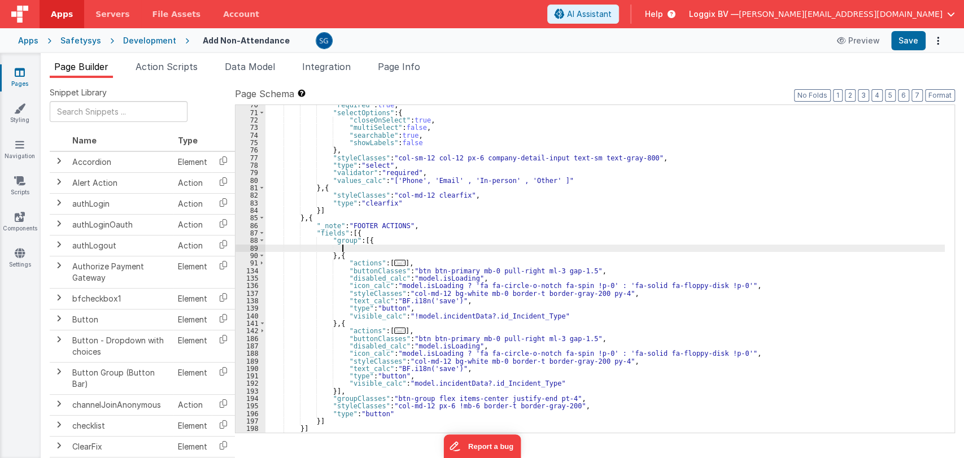
click at [363, 246] on div ""required" : true , "selectOptions" : { "closeOnSelect" : true , "multiSelect" …" at bounding box center [604, 272] width 679 height 343
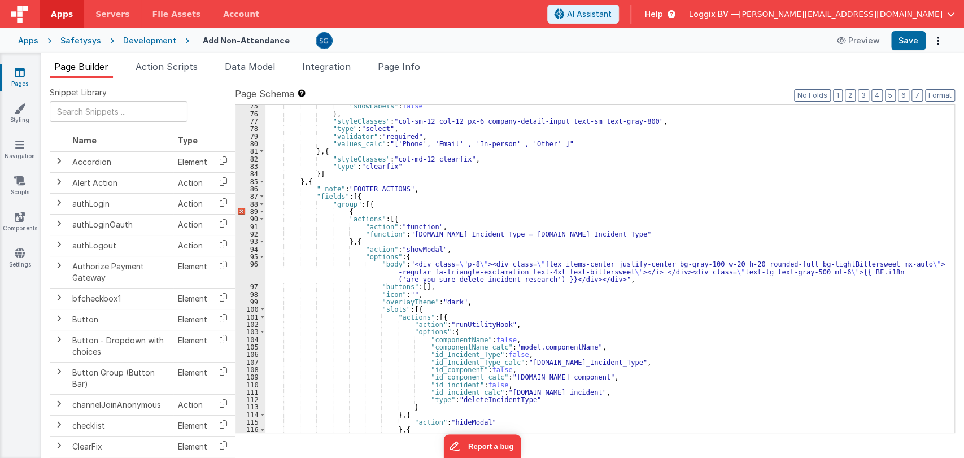
scroll to position [573, 0]
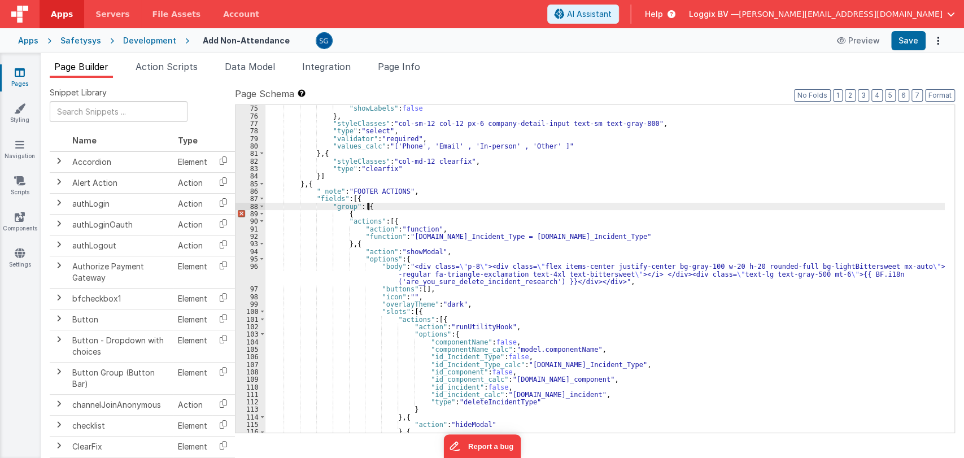
click at [379, 207] on div ""showLabels" : false } , "styleClasses" : "col-sm-12 col-12 px-6 company-detail…" at bounding box center [604, 275] width 679 height 343
click at [360, 212] on div ""showLabels" : false } , "styleClasses" : "col-sm-12 col-12 px-6 company-detail…" at bounding box center [604, 275] width 679 height 343
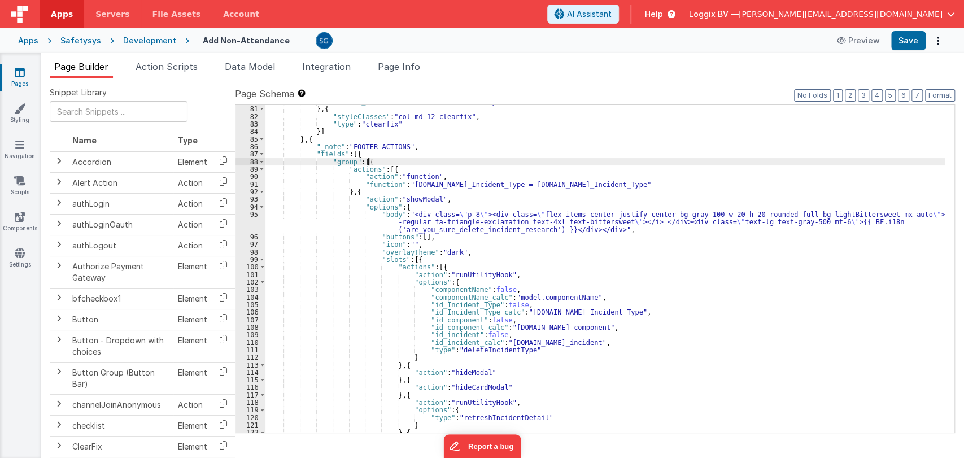
scroll to position [617, 0]
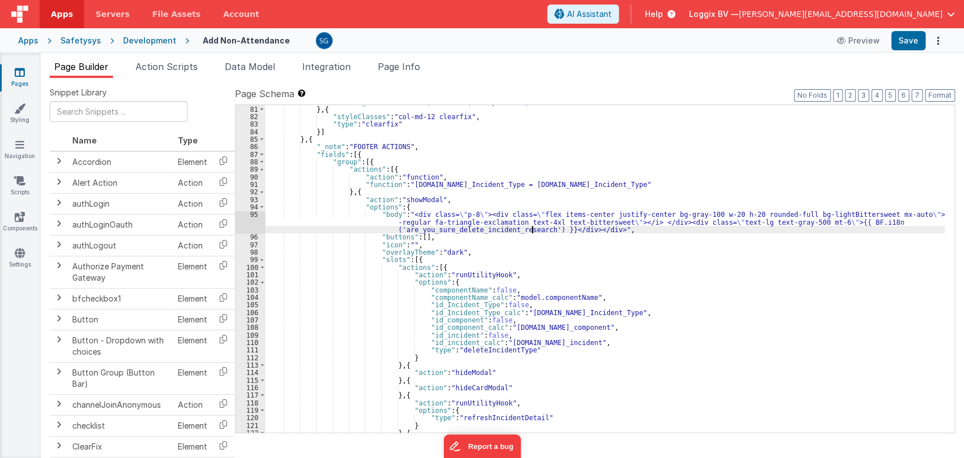
click at [534, 230] on div ""values_calc" : "['Phone', 'Email' , 'In-person' , 'Other' ]" } , { "styleClass…" at bounding box center [604, 269] width 679 height 343
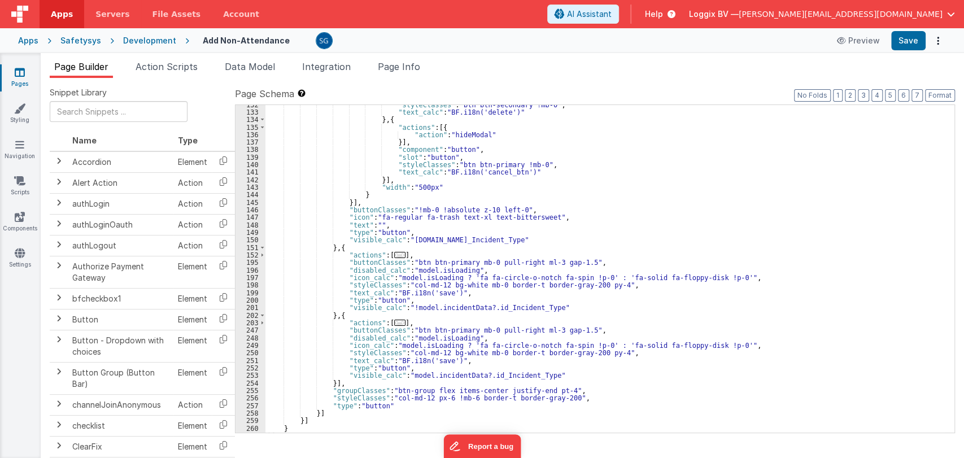
scroll to position [1028, 0]
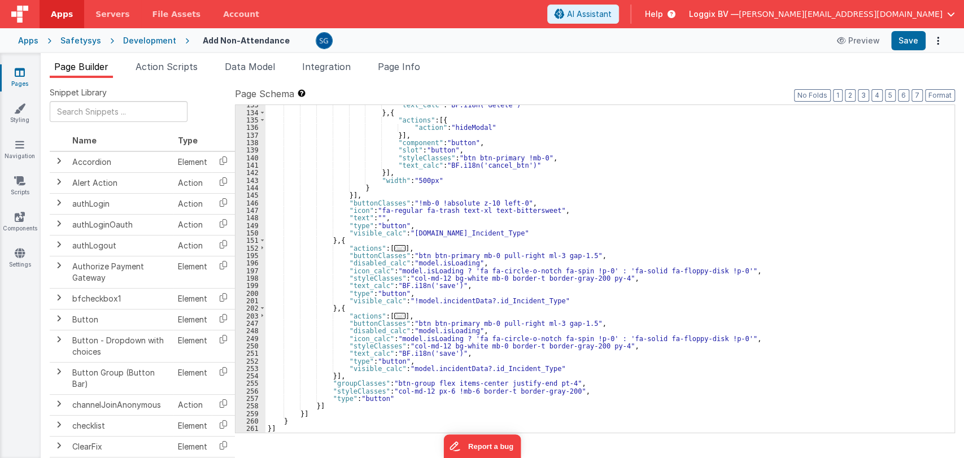
click at [394, 248] on span "..." at bounding box center [399, 248] width 11 height 6
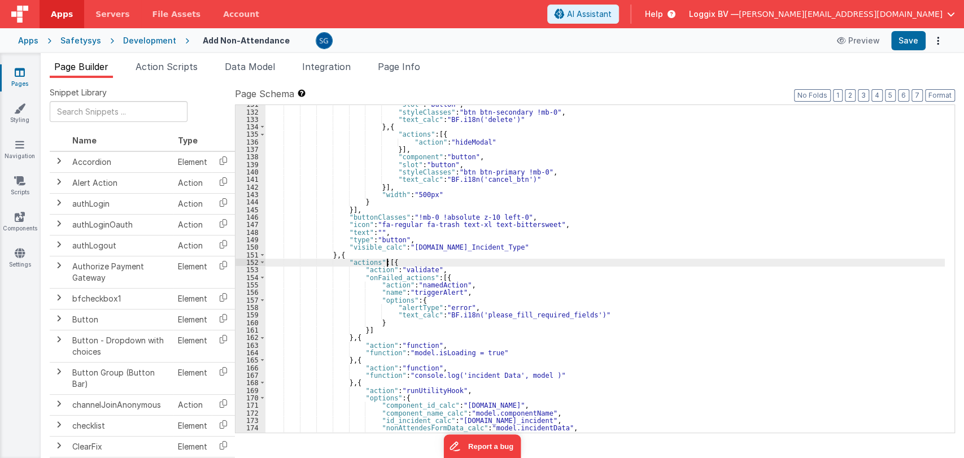
scroll to position [1012, 0]
click at [261, 263] on span at bounding box center [262, 262] width 6 height 7
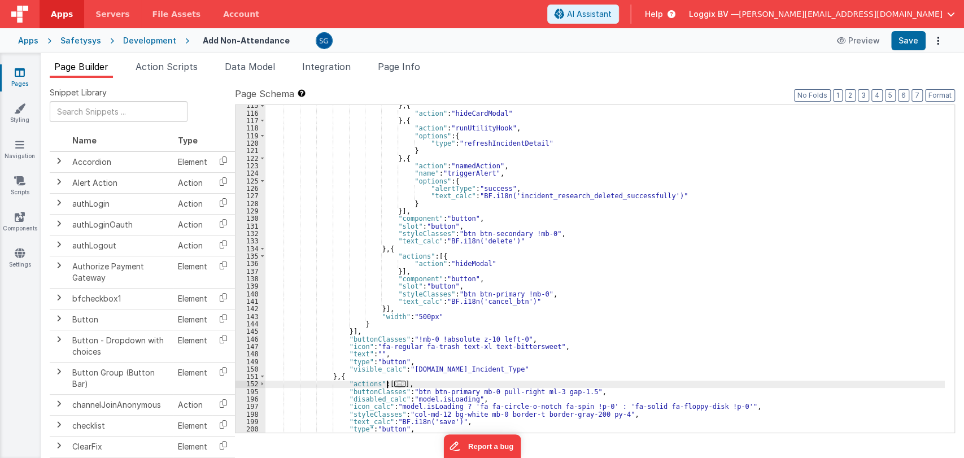
scroll to position [891, 0]
click at [557, 197] on div "} , { "action" : "hideCardModal" } , { "action" : "runUtilityHook" , "options" …" at bounding box center [604, 273] width 679 height 343
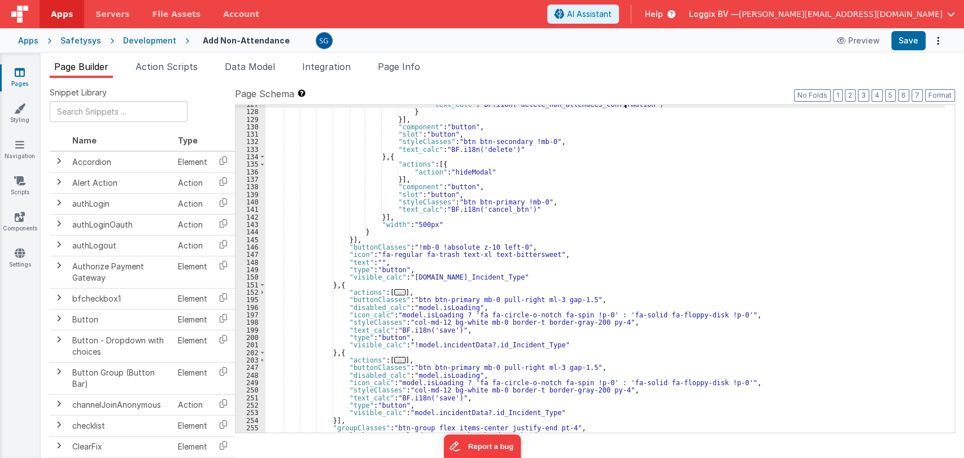
scroll to position [1011, 0]
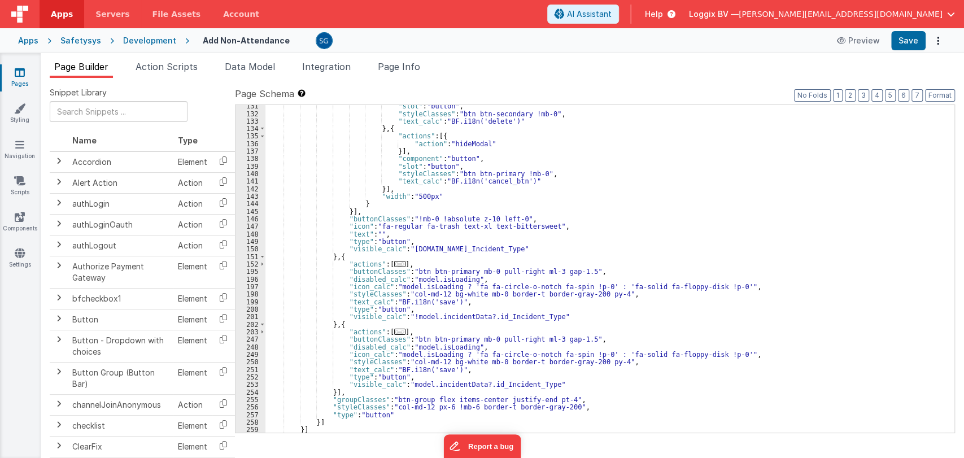
click at [394, 264] on span "..." at bounding box center [399, 264] width 11 height 6
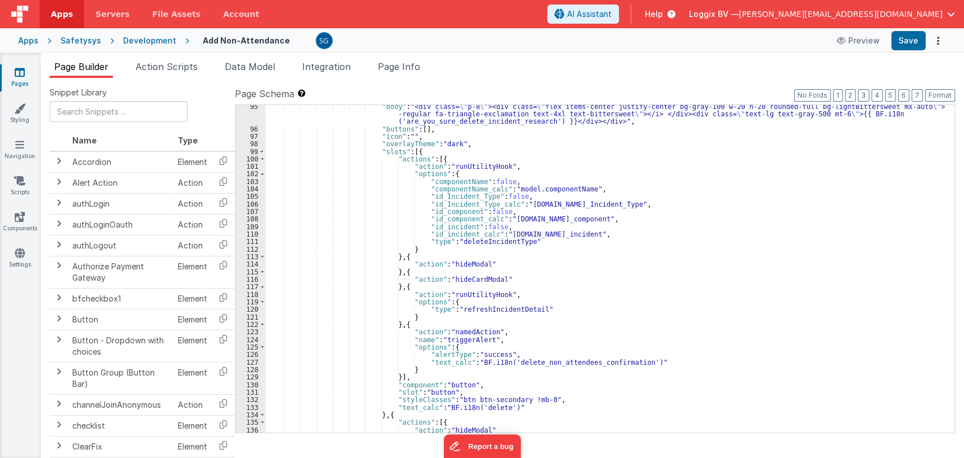
scroll to position [725, 0]
click at [497, 179] on div ""body" : "<div class= \" p-8 \" ><div class= \" flex items-center justify-cente…" at bounding box center [604, 281] width 679 height 357
click at [522, 182] on div ""body" : "<div class= \" p-8 \" ><div class= \" flex items-center justify-cente…" at bounding box center [604, 281] width 679 height 357
drag, startPoint x: 515, startPoint y: 181, endPoint x: 514, endPoint y: 168, distance: 13.0
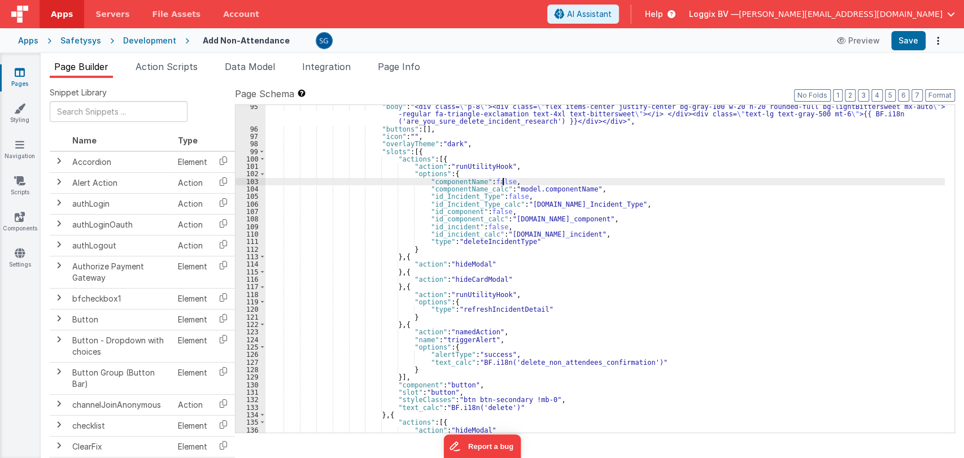
click at [514, 172] on div ""body" : "<div class= \" p-8 \" ><div class= \" flex items-center justify-cente…" at bounding box center [604, 281] width 679 height 357
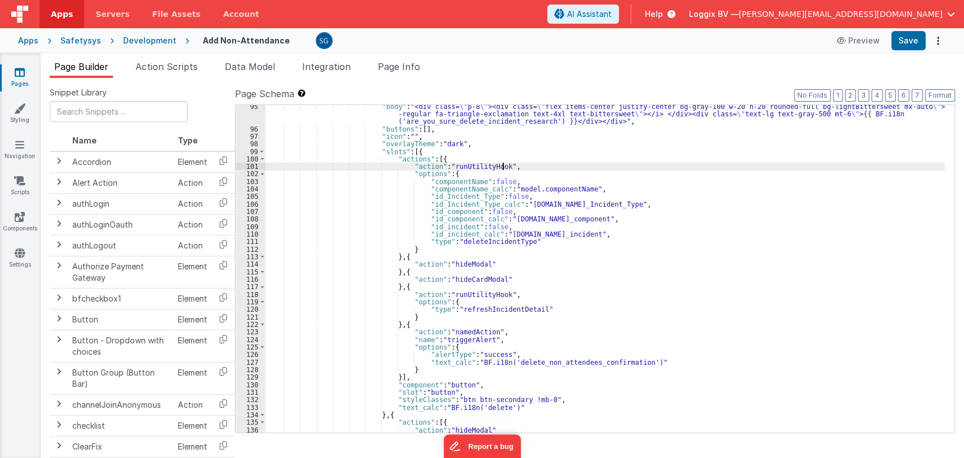
click at [514, 167] on div ""body" : "<div class= \" p-8 \" ><div class= \" flex items-center justify-cente…" at bounding box center [604, 281] width 679 height 357
click at [514, 168] on div ""body" : "<div class= \" p-8 \" ><div class= \" flex items-center justify-cente…" at bounding box center [604, 281] width 679 height 357
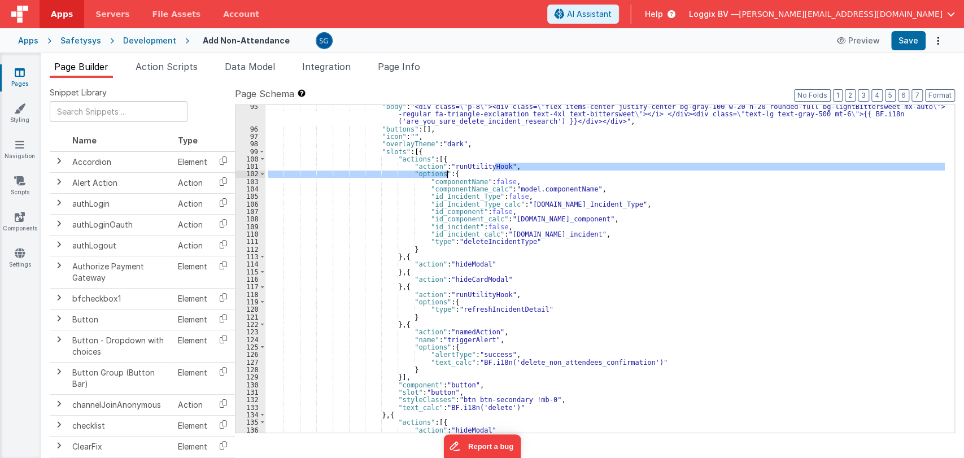
click at [513, 173] on div ""body" : "<div class= \" p-8 \" ><div class= \" flex items-center justify-cente…" at bounding box center [604, 281] width 679 height 357
click at [513, 173] on div ""body" : "<div class= \" p-8 \" ><div class= \" flex items-center justify-cente…" at bounding box center [604, 268] width 679 height 327
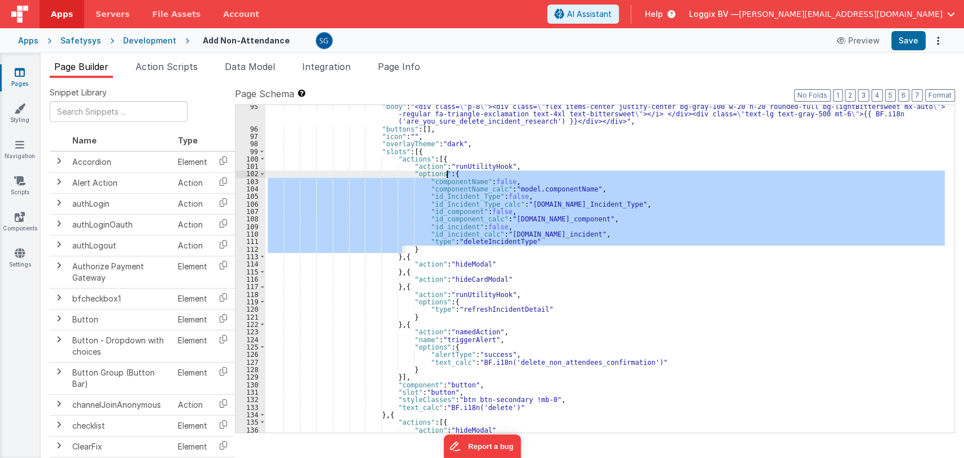
click at [513, 173] on div ""body" : "<div class= \" p-8 \" ><div class= \" flex items-center justify-cente…" at bounding box center [604, 281] width 679 height 357
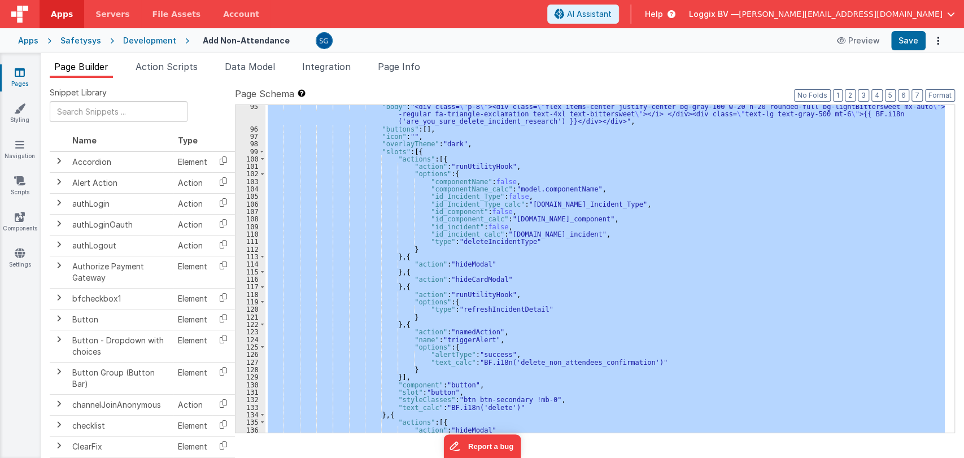
click at [615, 209] on div ""body" : "<div class= \" p-8 \" ><div class= \" flex items-center justify-cente…" at bounding box center [604, 268] width 679 height 327
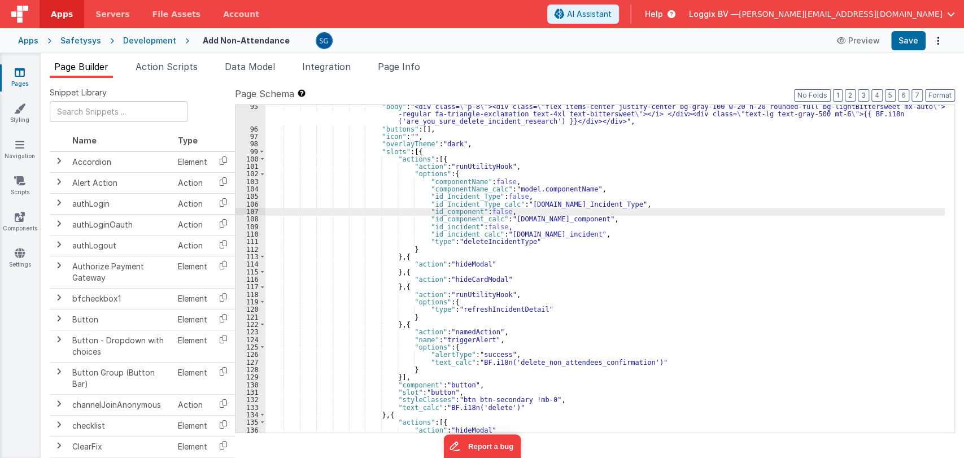
click at [625, 204] on div ""body" : "<div class= \" p-8 \" ><div class= \" flex items-center justify-cente…" at bounding box center [604, 281] width 679 height 357
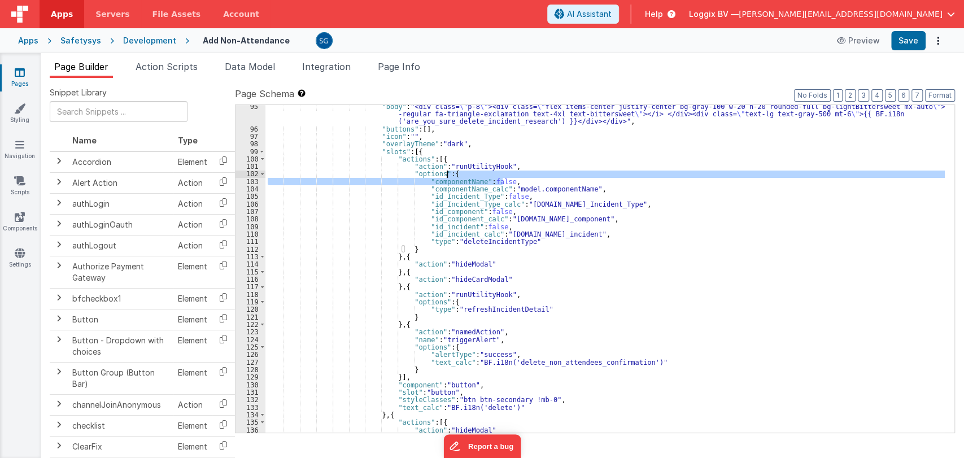
click at [510, 175] on div ""body" : "<div class= \" p-8 \" ><div class= \" flex items-center justify-cente…" at bounding box center [604, 281] width 679 height 357
click at [516, 181] on div ""body" : "<div class= \" p-8 \" ><div class= \" flex items-center justify-cente…" at bounding box center [604, 268] width 679 height 327
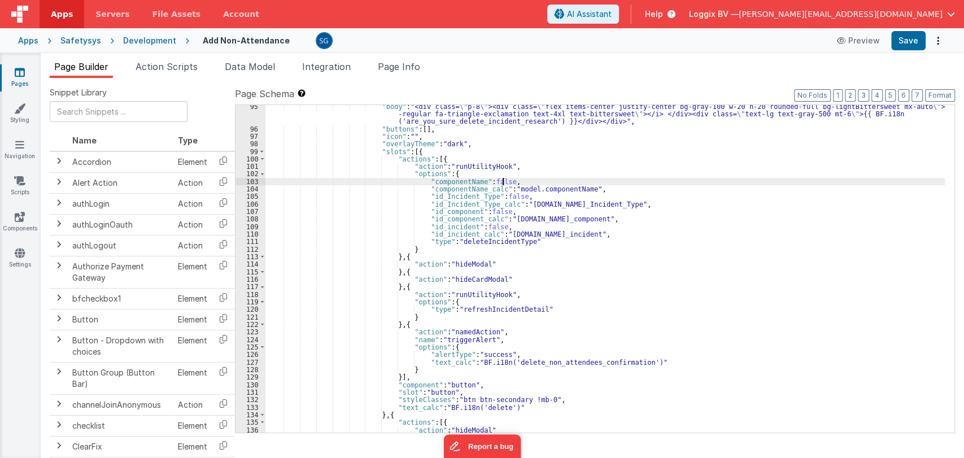
click at [516, 178] on div ""body" : "<div class= \" p-8 \" ><div class= \" flex items-center justify-cente…" at bounding box center [604, 281] width 679 height 357
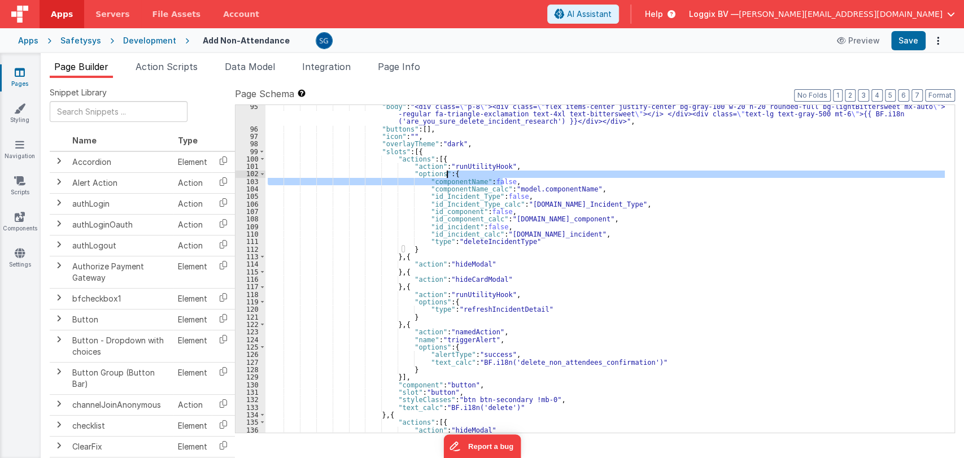
click at [516, 177] on div ""body" : "<div class= \" p-8 \" ><div class= \" flex items-center justify-cente…" at bounding box center [604, 281] width 679 height 357
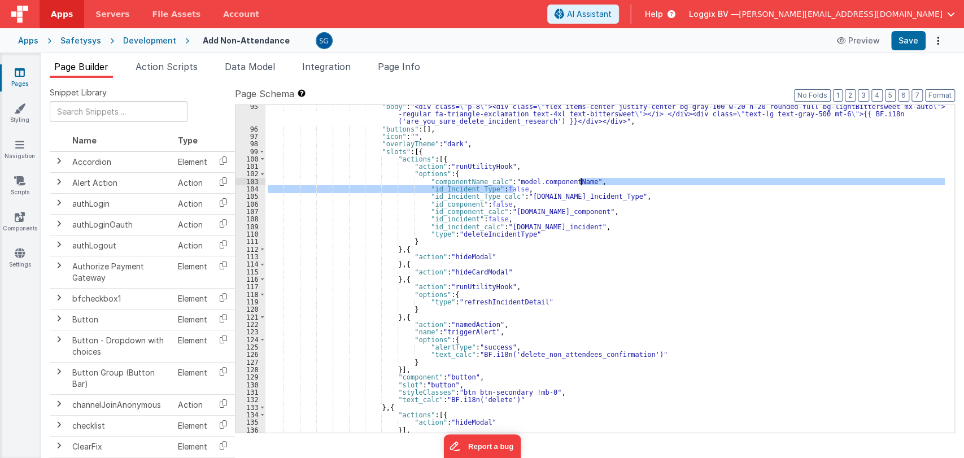
click at [597, 182] on div ""body" : "<div class= \" p-8 \" ><div class= \" flex items-center justify-cente…" at bounding box center [604, 281] width 679 height 357
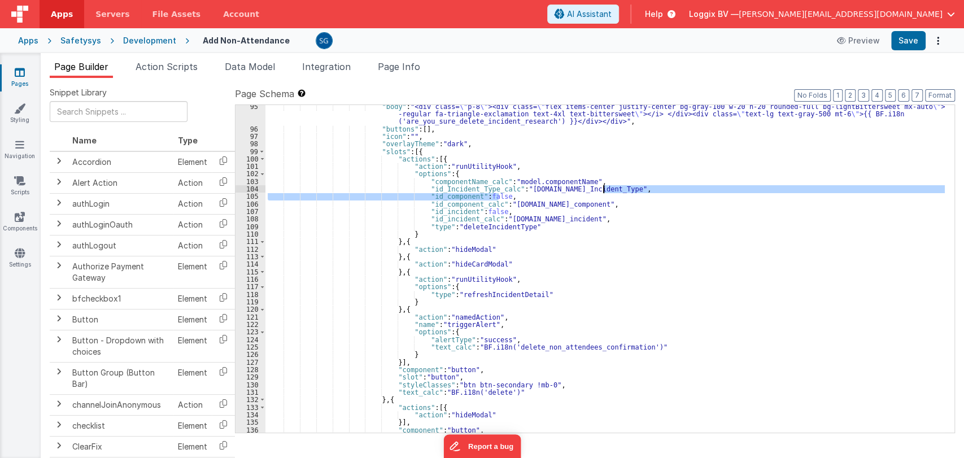
drag, startPoint x: 597, startPoint y: 195, endPoint x: 619, endPoint y: 191, distance: 22.4
click at [619, 191] on div ""body" : "<div class= \" p-8 \" ><div class= \" flex items-center justify-cente…" at bounding box center [604, 281] width 679 height 357
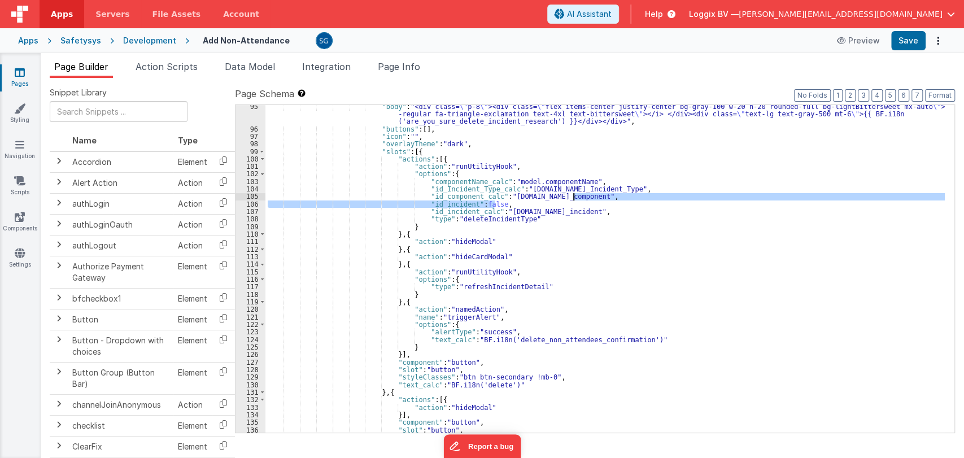
drag, startPoint x: 585, startPoint y: 204, endPoint x: 591, endPoint y: 198, distance: 8.0
click at [591, 198] on div ""body" : "<div class= \" p-8 \" ><div class= \" flex items-center justify-cente…" at bounding box center [604, 281] width 679 height 357
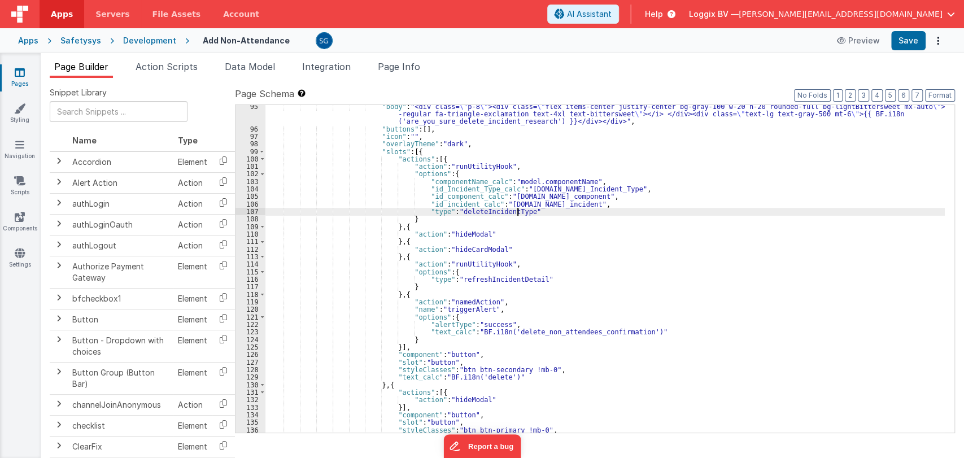
click at [516, 210] on div ""body" : "<div class= \" p-8 \" ><div class= \" flex items-center justify-cente…" at bounding box center [604, 281] width 679 height 357
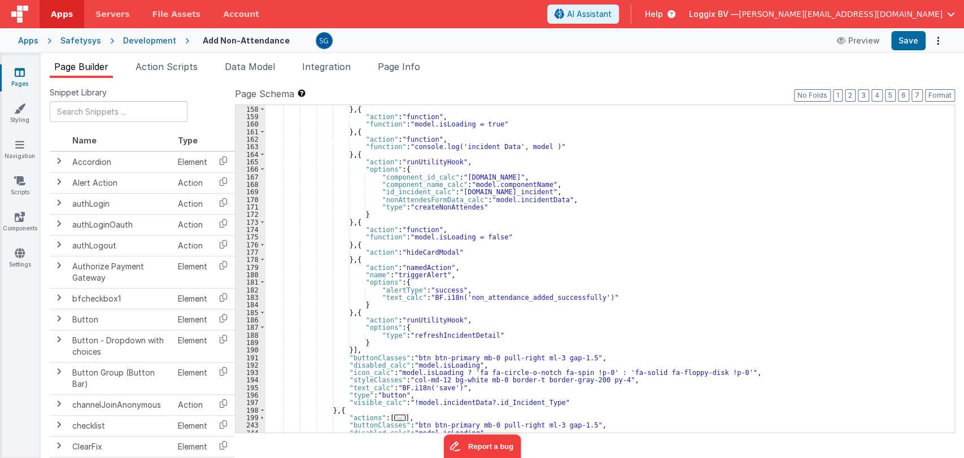
scroll to position [1212, 0]
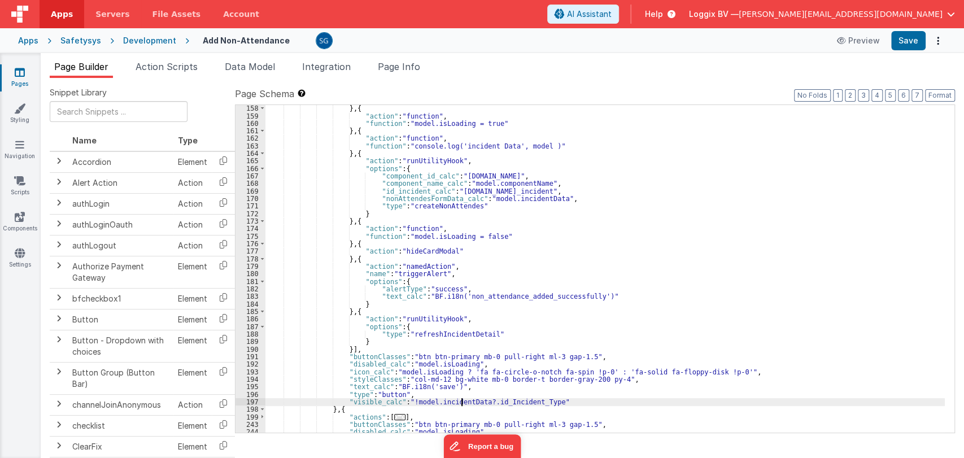
click at [461, 403] on div "} , { "action" : "function" , "function" : "model.isLoading = true" } , { "acti…" at bounding box center [604, 275] width 679 height 343
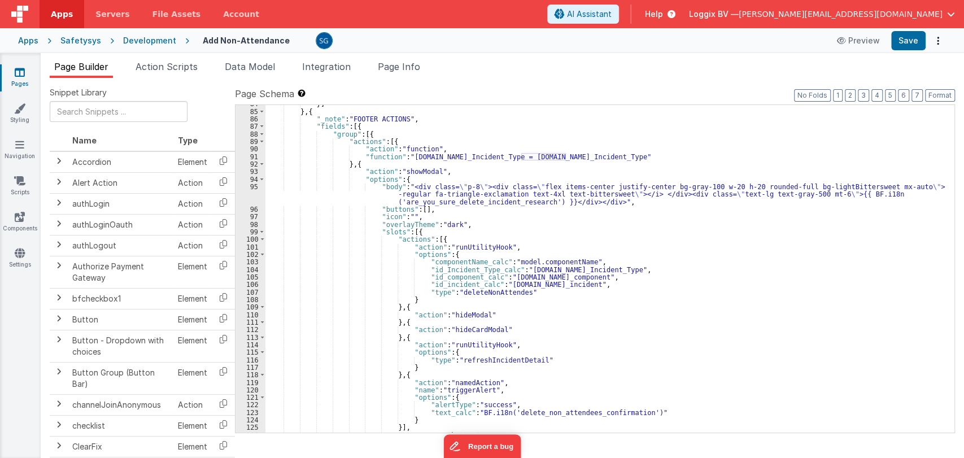
scroll to position [643, 0]
click at [464, 158] on div "}] } , { "_note" : "FOOTER ACTIONS" , "fields" : [{ "group" : [{ "actions" : [{…" at bounding box center [604, 273] width 679 height 343
click at [538, 159] on div "}] } , { "_note" : "FOOTER ACTIONS" , "fields" : [{ "group" : [{ "actions" : [{…" at bounding box center [604, 273] width 679 height 343
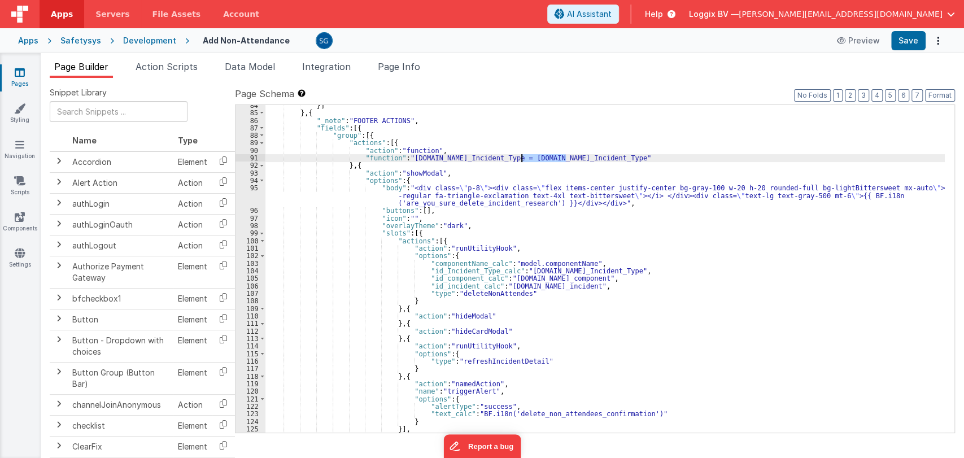
paste textarea
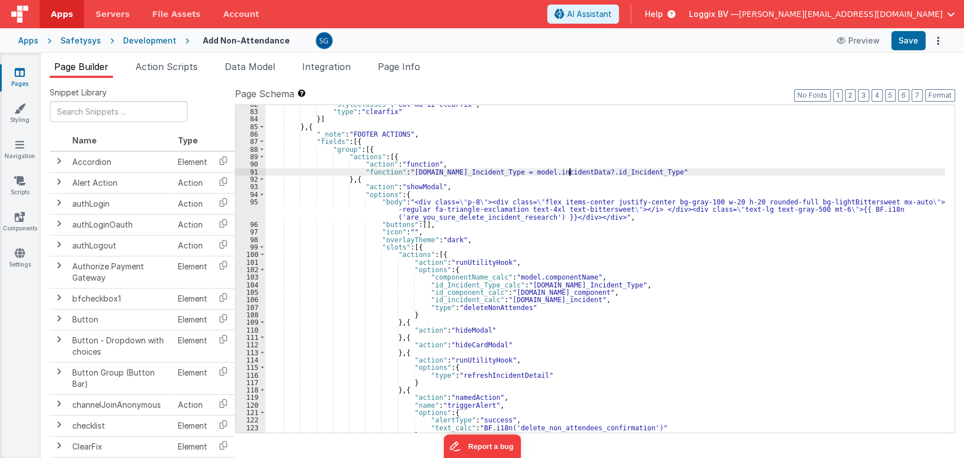
scroll to position [627, 0]
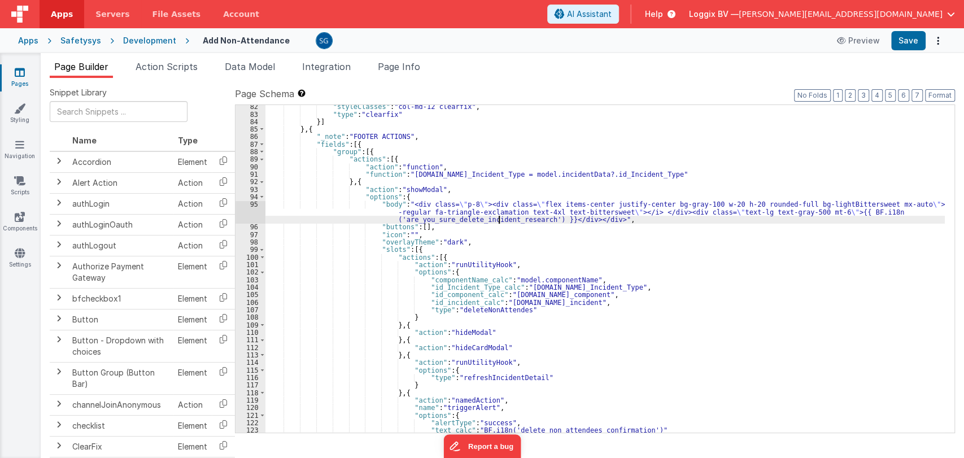
click at [497, 217] on div ""styleClasses" : "col-md-12 clearfix" , "type" : "clearfix" }] } , { "_note" : …" at bounding box center [604, 274] width 679 height 343
click at [497, 217] on div ""styleClasses" : "col-md-12 clearfix" , "type" : "clearfix" }] } , { "_note" : …" at bounding box center [604, 268] width 679 height 327
click at [497, 217] on div ""styleClasses" : "col-md-12 clearfix" , "type" : "clearfix" }] } , { "_note" : …" at bounding box center [604, 274] width 679 height 343
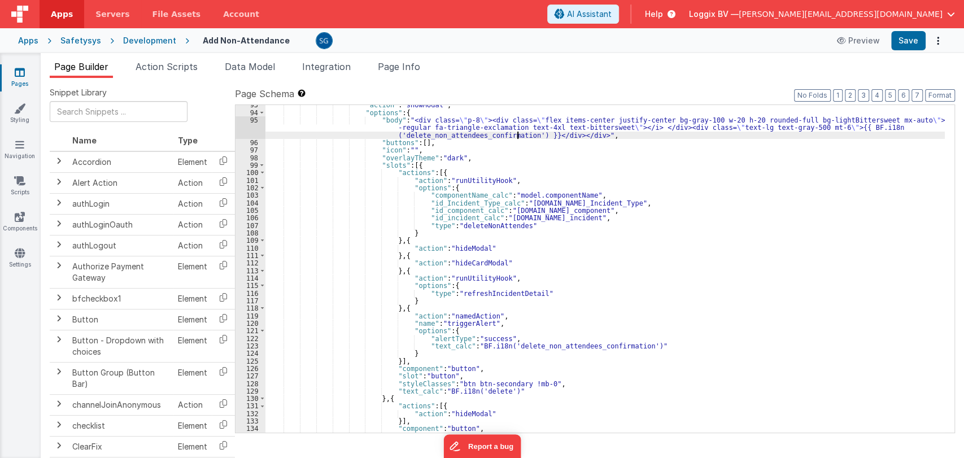
scroll to position [748, 0]
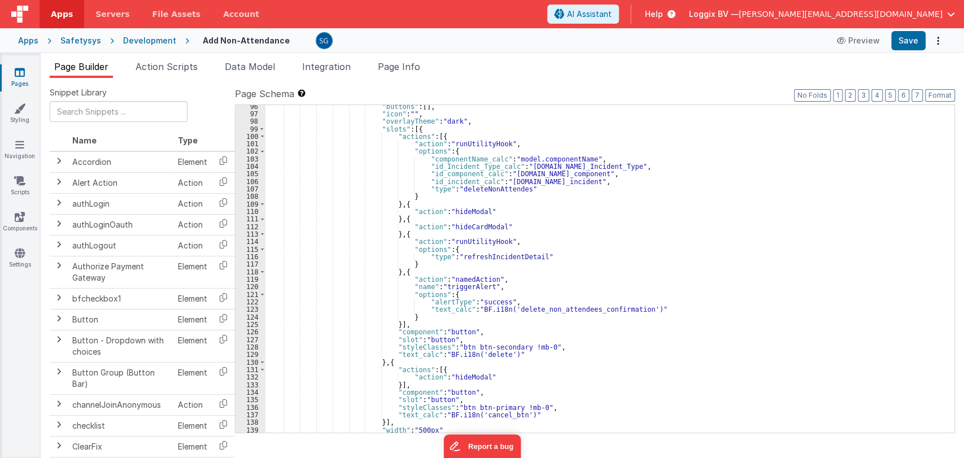
click at [549, 313] on div ""buttons" : [ ] , "icon" : "" , "overlayTheme" : "dark" , "slots" : [{ "actions…" at bounding box center [604, 274] width 679 height 343
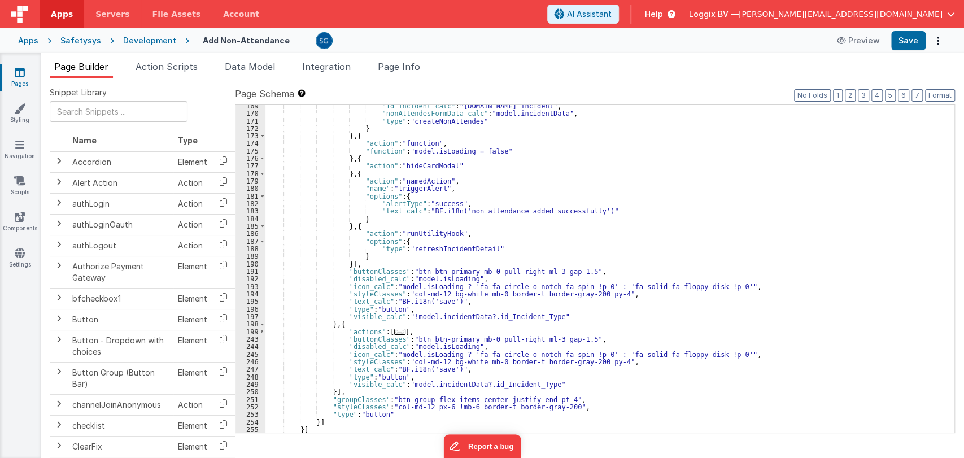
scroll to position [1313, 0]
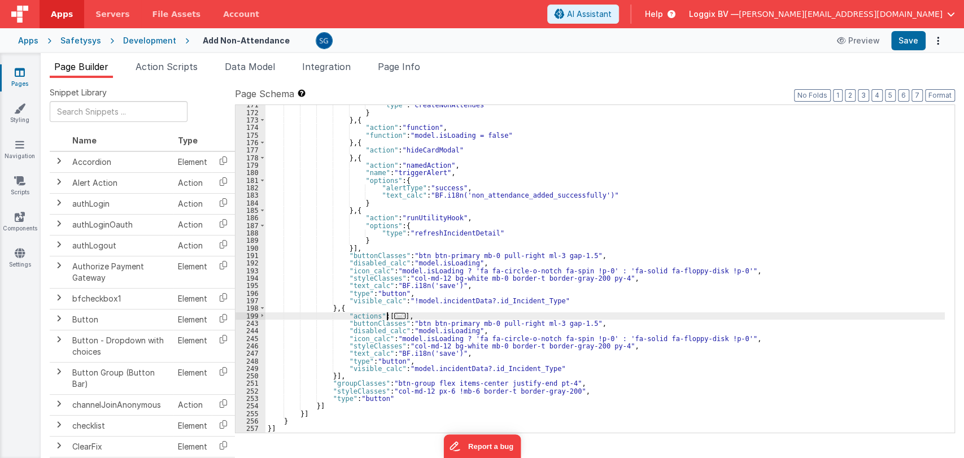
click at [394, 313] on span "..." at bounding box center [399, 316] width 11 height 6
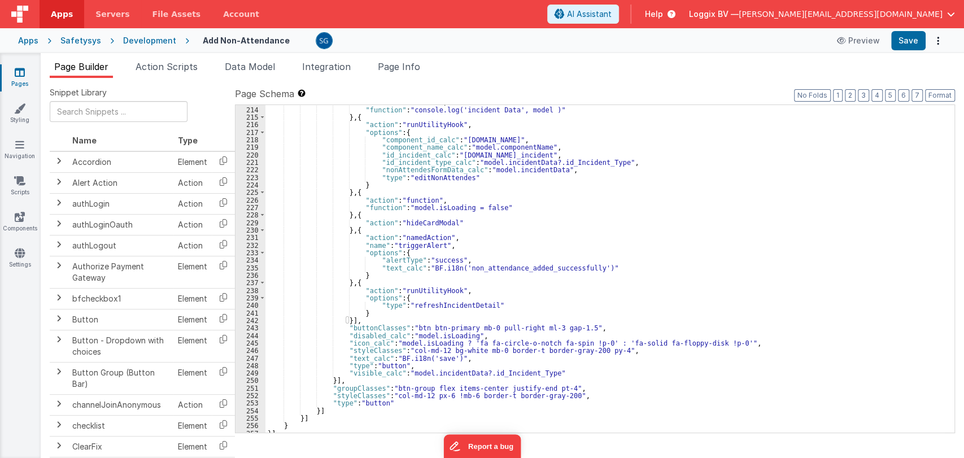
scroll to position [1635, 0]
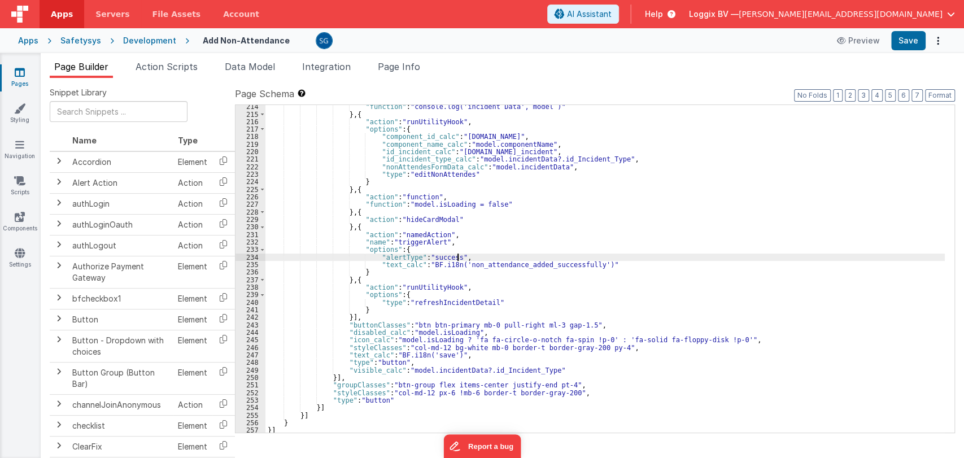
click at [527, 260] on div ""function" : "console.log('incident Data', model )" } , { "action" : "runUtilit…" at bounding box center [604, 274] width 679 height 343
click at [527, 263] on div ""function" : "console.log('incident Data', model )" } , { "action" : "runUtilit…" at bounding box center [604, 274] width 679 height 343
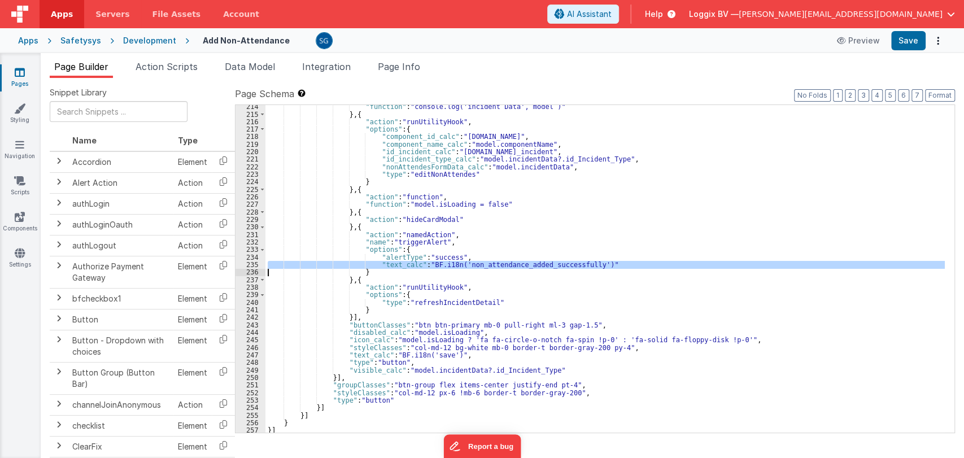
click at [527, 263] on div ""function" : "console.log('incident Data', model )" } , { "action" : "runUtilit…" at bounding box center [604, 268] width 679 height 327
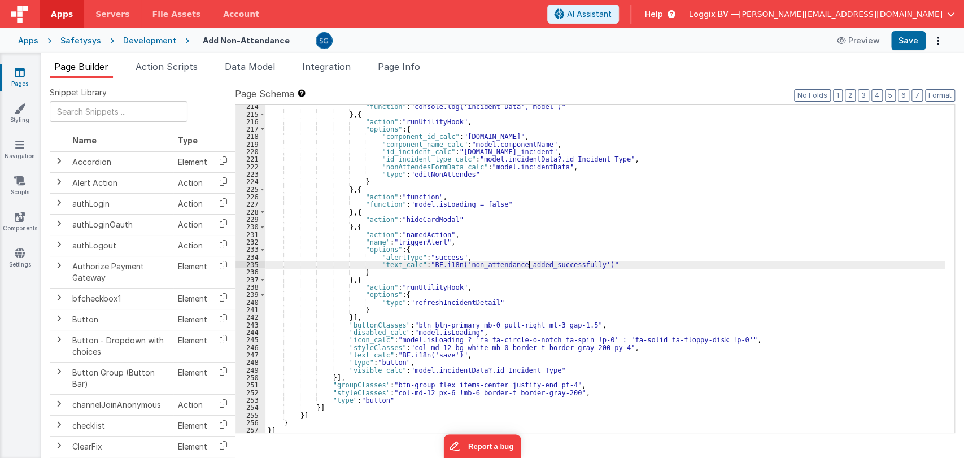
click at [527, 263] on div ""function" : "console.log('incident Data', model )" } , { "action" : "runUtilit…" at bounding box center [604, 274] width 679 height 343
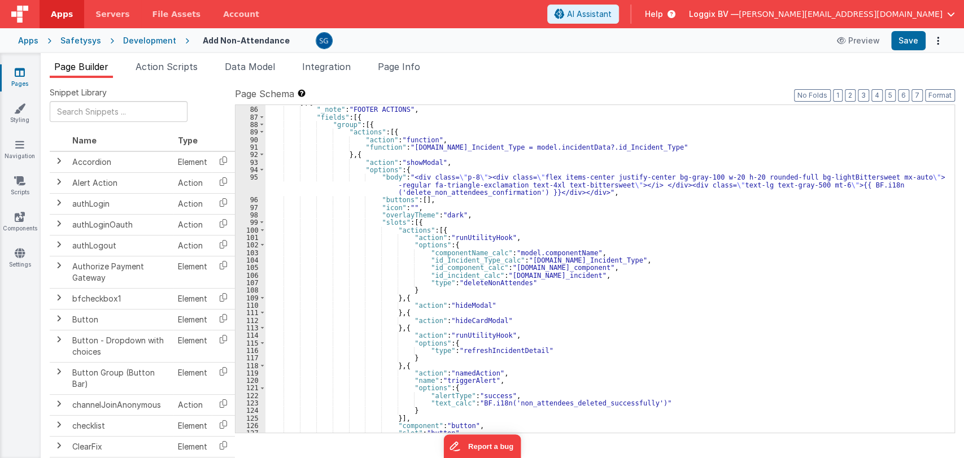
scroll to position [653, 0]
click at [261, 132] on span at bounding box center [262, 132] width 6 height 7
click at [262, 132] on span at bounding box center [262, 132] width 6 height 7
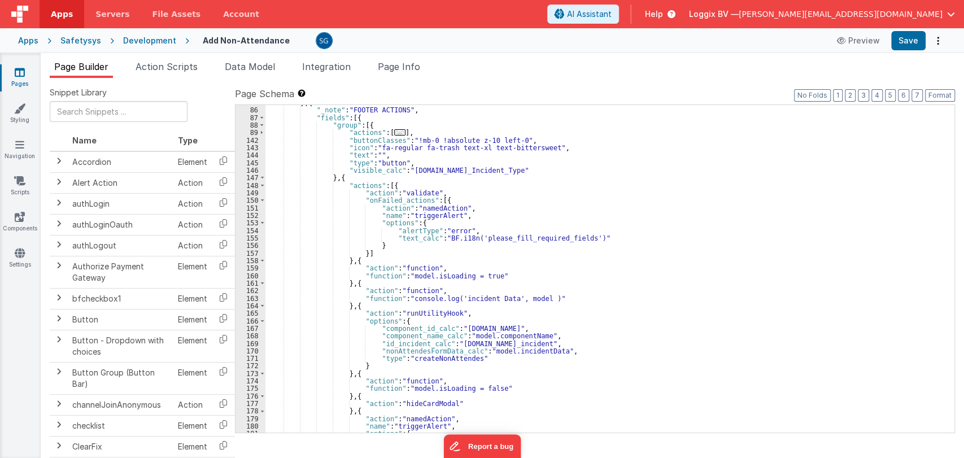
click at [473, 169] on div "} , { "_note" : "FOOTER ACTIONS" , "fields" : [{ "group" : [{ "actions" : [ ...…" at bounding box center [604, 270] width 679 height 343
click at [562, 167] on div "} , { "_note" : "FOOTER ACTIONS" , "fields" : [{ "group" : [{ "actions" : [ ...…" at bounding box center [604, 270] width 679 height 343
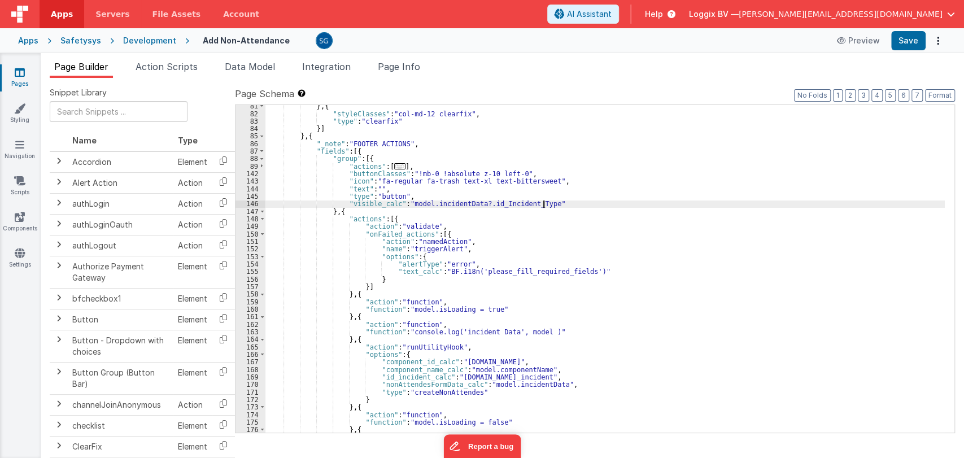
scroll to position [618, 0]
click at [899, 40] on button "Save" at bounding box center [908, 40] width 34 height 19
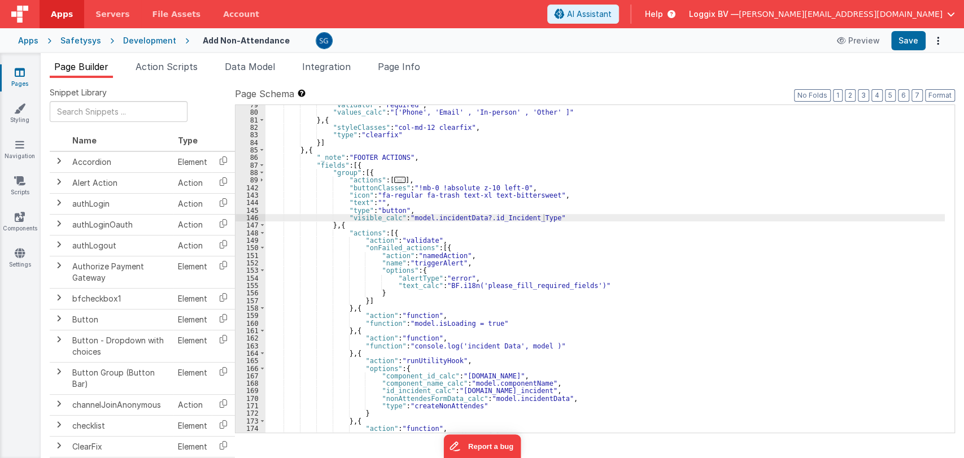
scroll to position [606, 0]
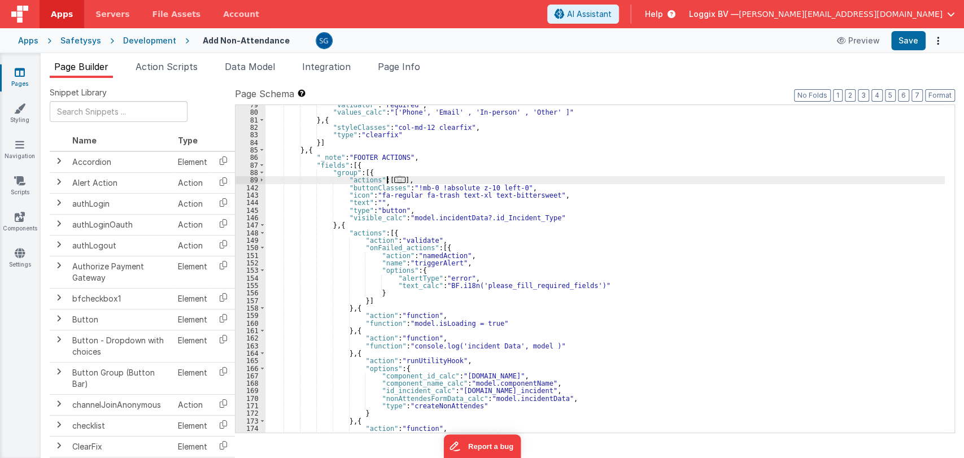
click at [394, 178] on span "..." at bounding box center [399, 180] width 11 height 6
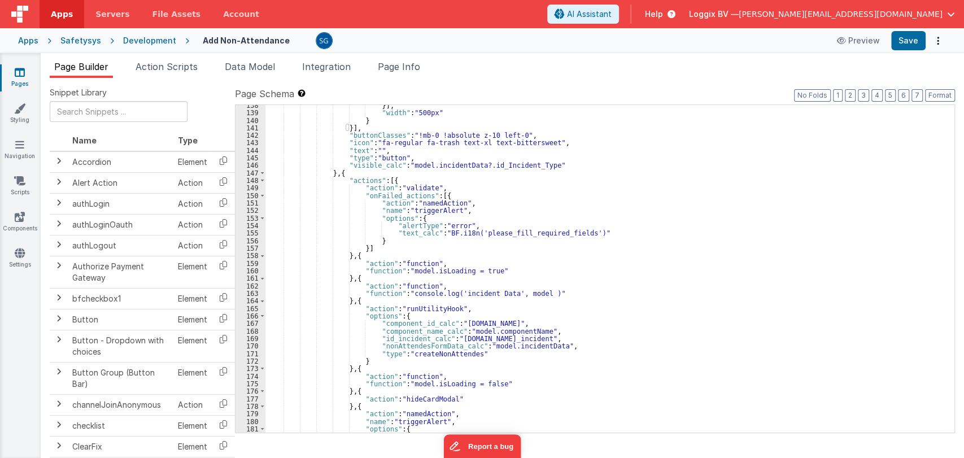
scroll to position [1068, 0]
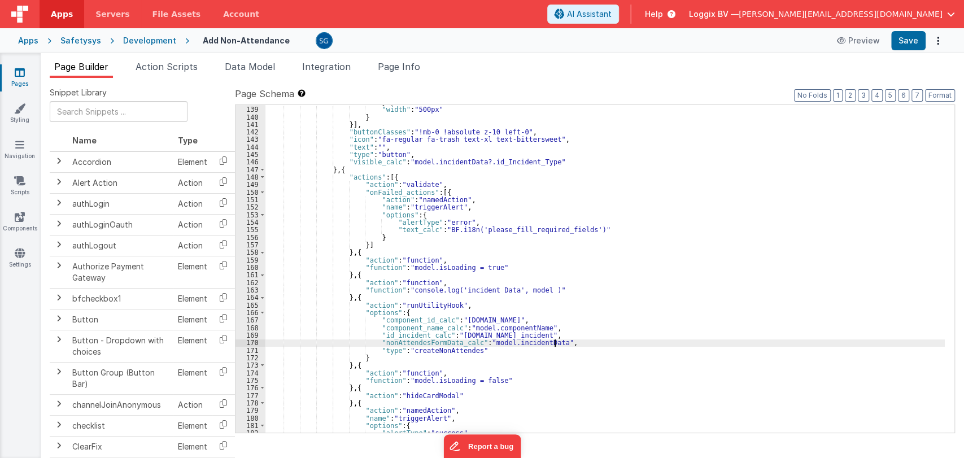
click at [557, 343] on div "}] , "width" : "500px" } }] , "buttonClasses" : "!mb-0 !absolute z-10 left-0" ,…" at bounding box center [604, 269] width 679 height 343
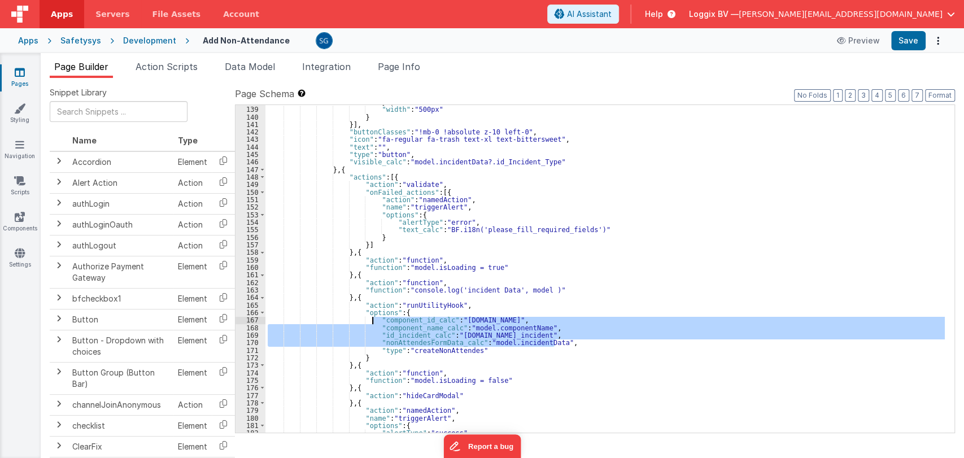
drag, startPoint x: 557, startPoint y: 343, endPoint x: 370, endPoint y: 320, distance: 188.3
click at [370, 320] on div "}] , "width" : "500px" } }] , "buttonClasses" : "!mb-0 !absolute z-10 left-0" ,…" at bounding box center [604, 269] width 679 height 343
click at [545, 333] on div "}] , "width" : "500px" } }] , "buttonClasses" : "!mb-0 !absolute z-10 left-0" ,…" at bounding box center [604, 268] width 679 height 327
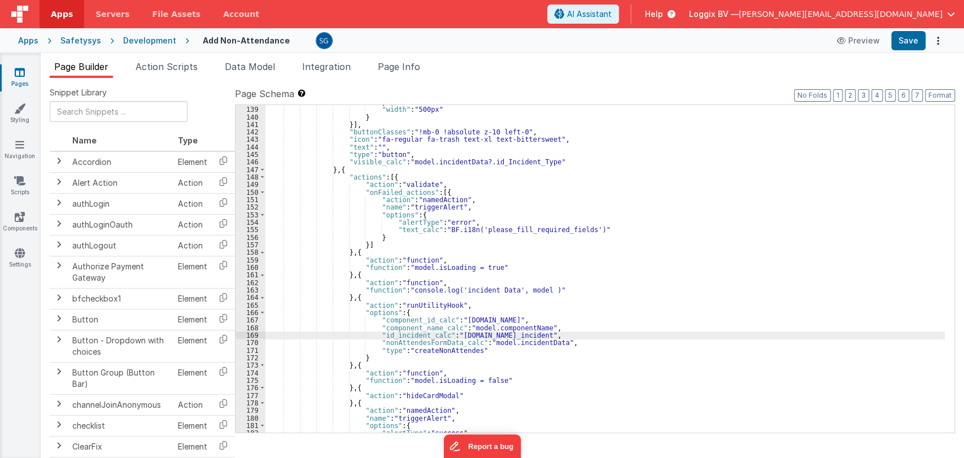
click at [529, 335] on div "}] , "width" : "500px" } }] , "buttonClasses" : "!mb-0 !absolute z-10 left-0" ,…" at bounding box center [604, 269] width 679 height 343
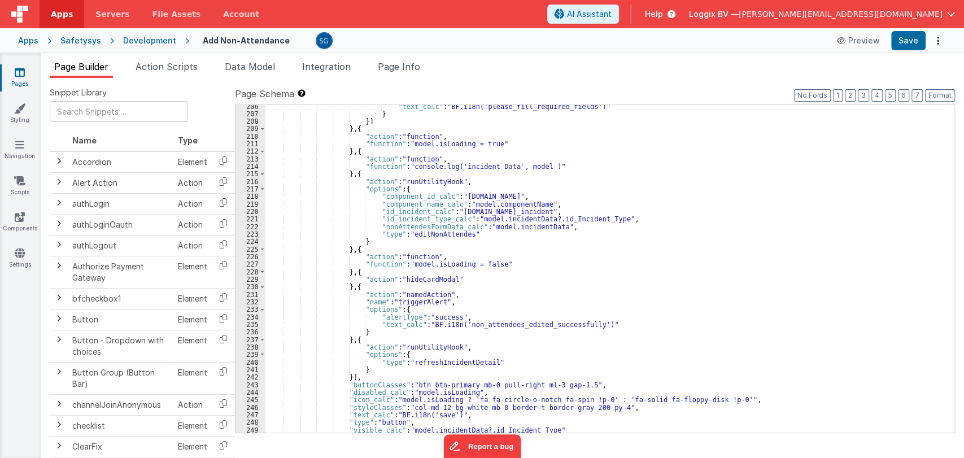
scroll to position [1577, 0]
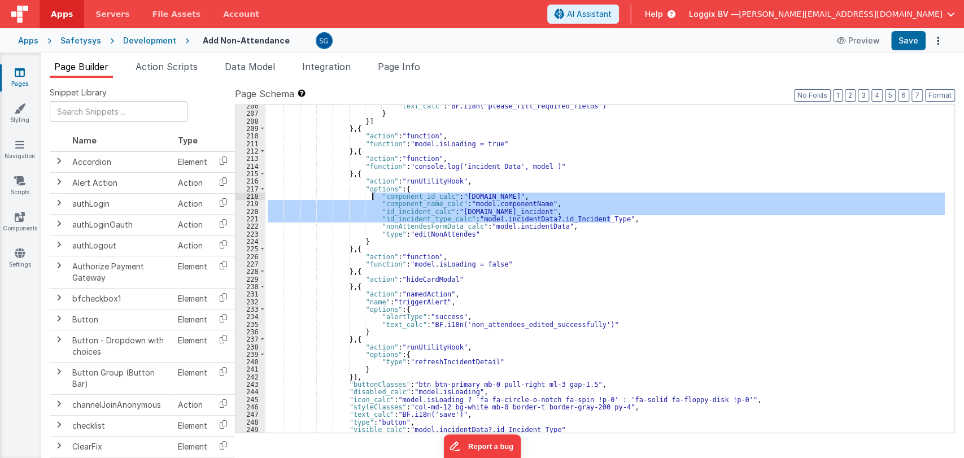
drag, startPoint x: 617, startPoint y: 216, endPoint x: 373, endPoint y: 195, distance: 245.4
click at [373, 195] on div ""text_calc" : "BF.i18n('please_fill_required_fields')" } }] } , { "action" : "f…" at bounding box center [604, 273] width 679 height 343
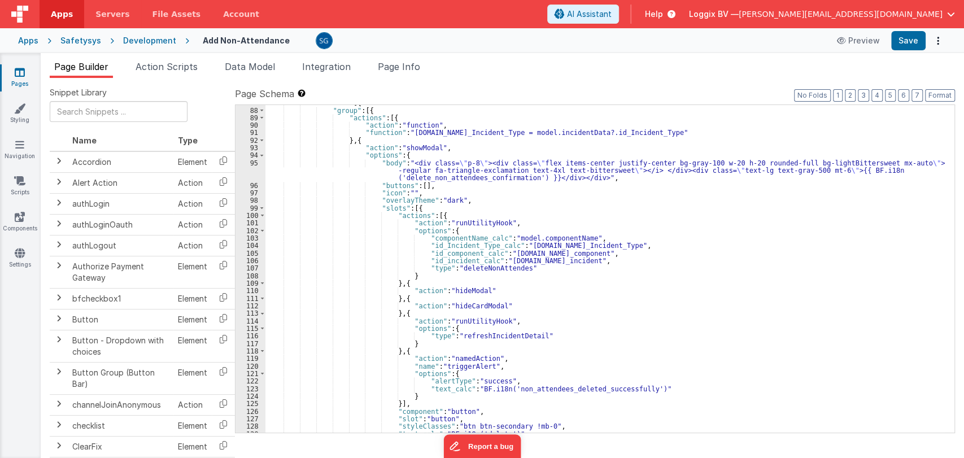
scroll to position [662, 0]
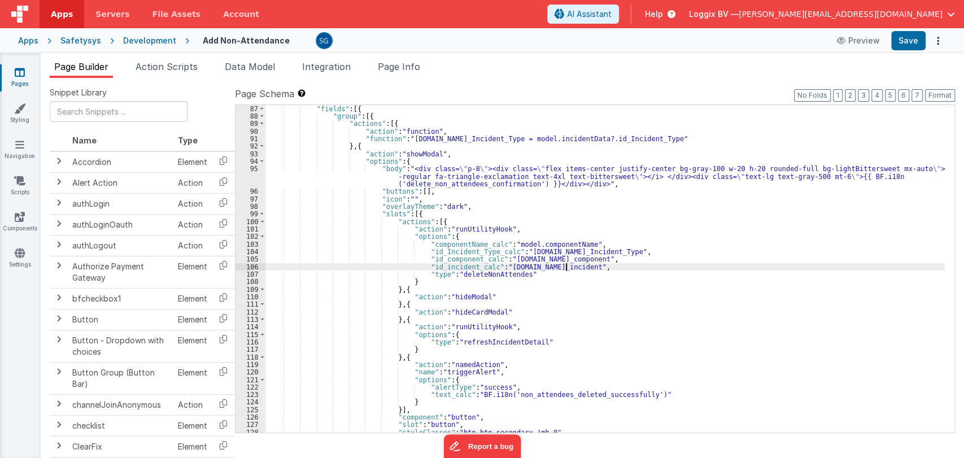
click at [575, 265] on div ""fields" : [{ "group" : [{ "actions" : [{ "action" : "function" , "function" : …" at bounding box center [604, 276] width 679 height 343
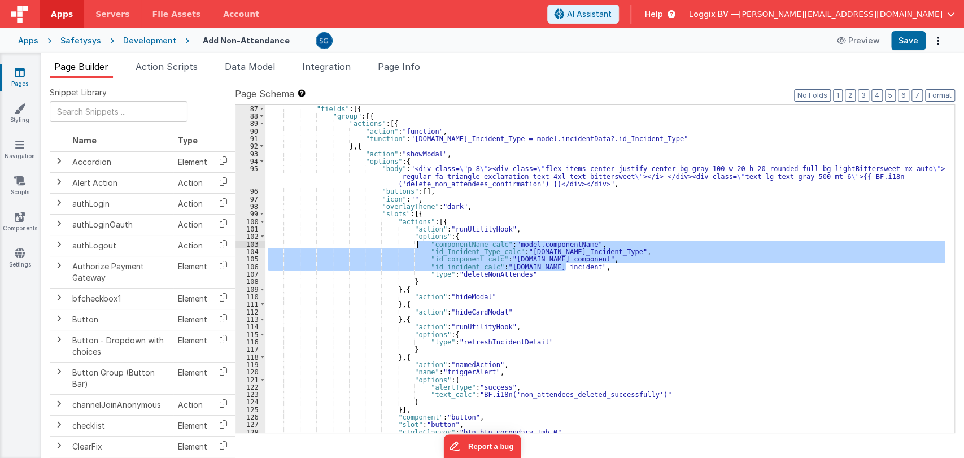
drag, startPoint x: 575, startPoint y: 265, endPoint x: 417, endPoint y: 244, distance: 159.5
click at [417, 245] on div ""fields" : [{ "group" : [{ "actions" : [{ "action" : "function" , "function" : …" at bounding box center [604, 276] width 679 height 343
click at [417, 245] on div ""fields" : [{ "group" : [{ "actions" : [{ "action" : "function" , "function" : …" at bounding box center [604, 268] width 679 height 327
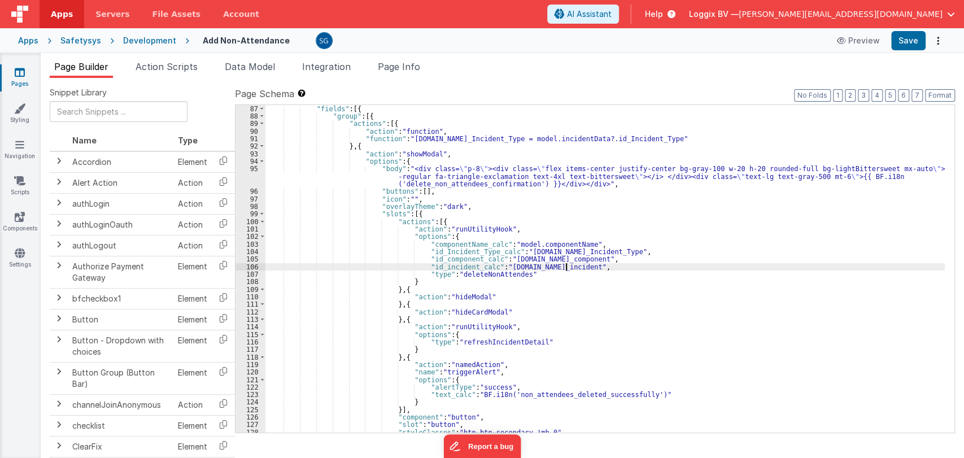
click at [575, 267] on div ""fields" : [{ "group" : [{ "actions" : [{ "action" : "function" , "function" : …" at bounding box center [604, 276] width 679 height 343
click at [566, 265] on div ""fields" : [{ "group" : [{ "actions" : [{ "action" : "function" , "function" : …" at bounding box center [604, 276] width 679 height 343
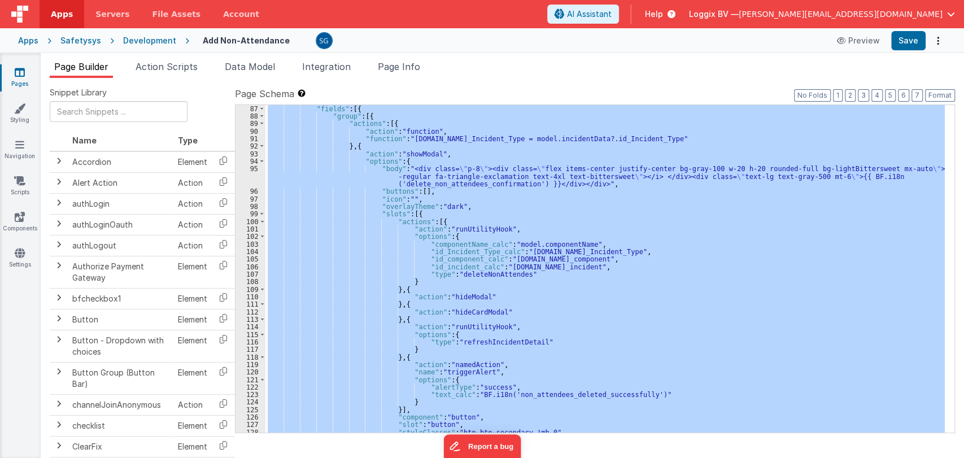
drag, startPoint x: 556, startPoint y: 264, endPoint x: 435, endPoint y: 242, distance: 122.8
click at [578, 261] on div ""fields" : [{ "group" : [{ "actions" : [{ "action" : "function" , "function" : …" at bounding box center [604, 268] width 679 height 327
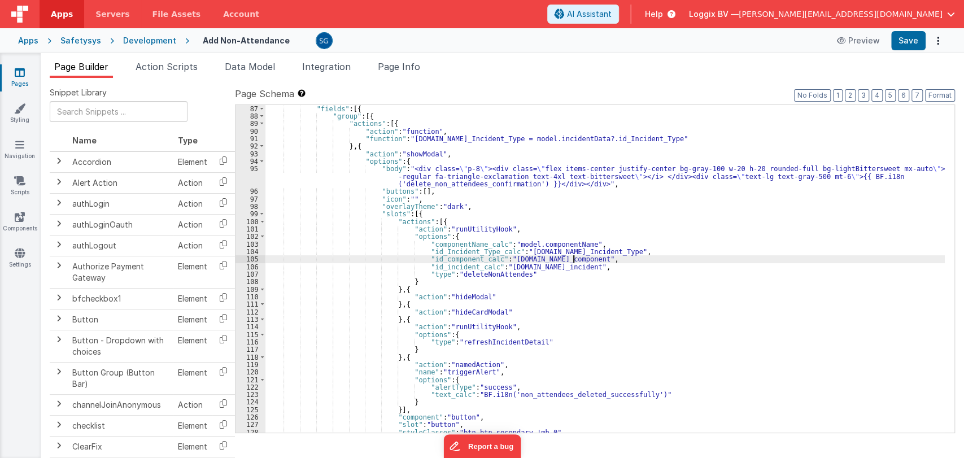
click at [574, 265] on div ""fields" : [{ "group" : [{ "actions" : [{ "action" : "function" , "function" : …" at bounding box center [604, 276] width 679 height 343
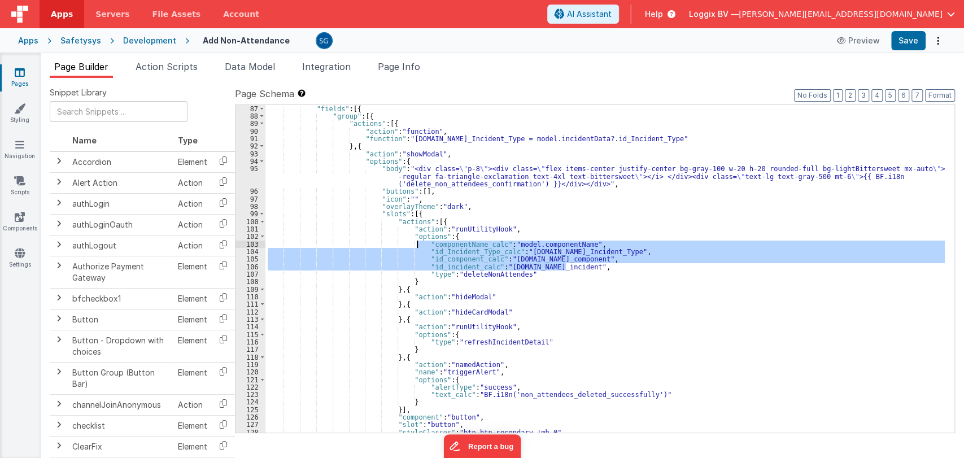
drag, startPoint x: 574, startPoint y: 265, endPoint x: 415, endPoint y: 244, distance: 160.1
click at [415, 244] on div ""fields" : [{ "group" : [{ "actions" : [{ "action" : "function" , "function" : …" at bounding box center [604, 276] width 679 height 343
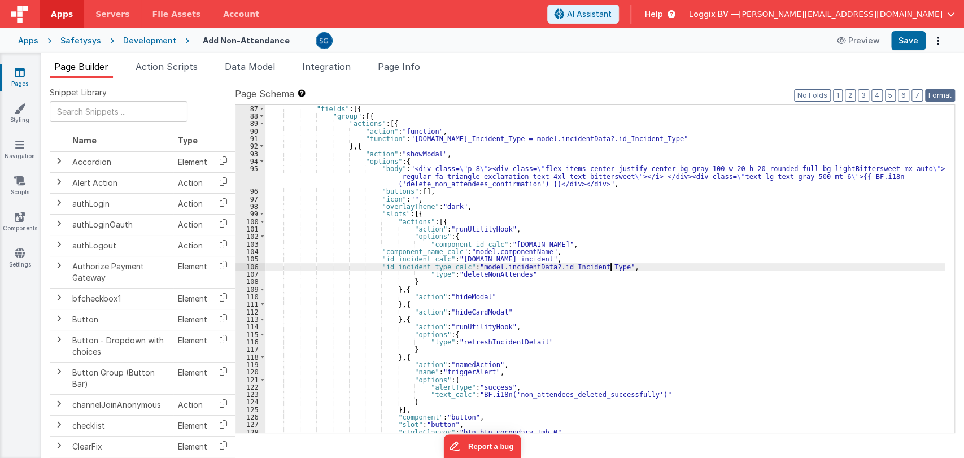
click at [933, 95] on button "Format" at bounding box center [940, 95] width 30 height 12
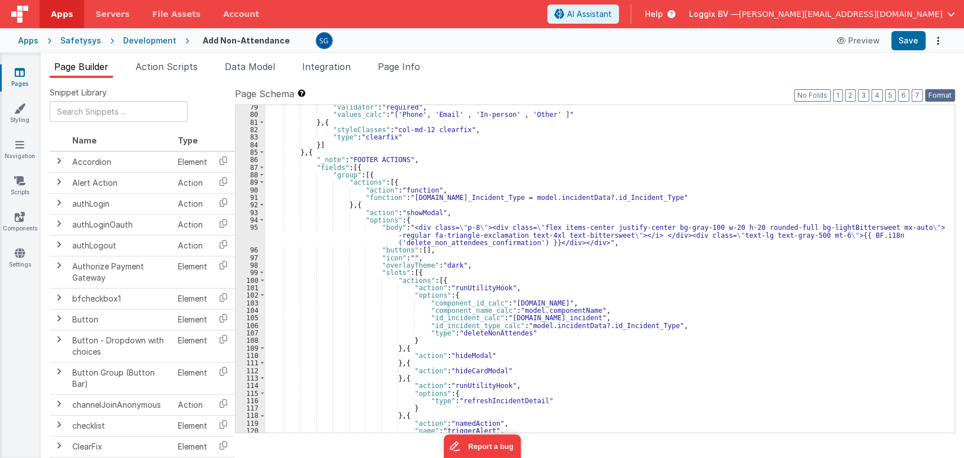
scroll to position [604, 0]
click at [908, 46] on button "Save" at bounding box center [908, 40] width 34 height 19
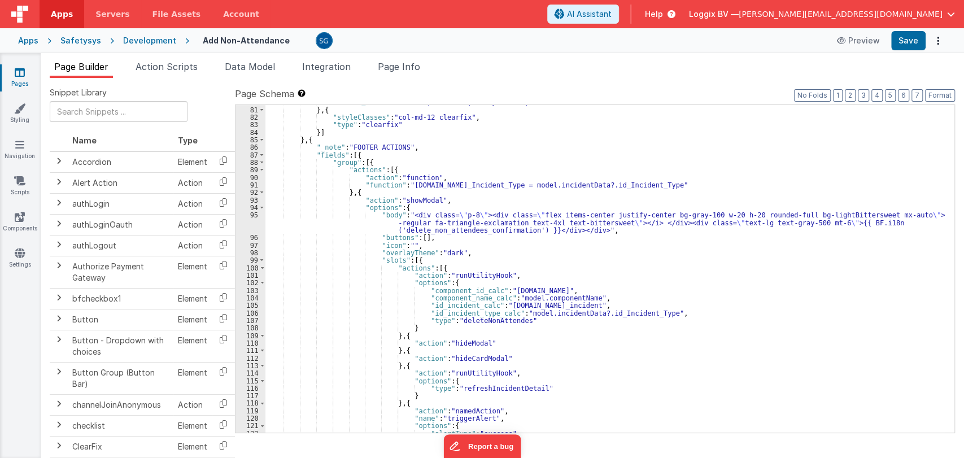
scroll to position [616, 0]
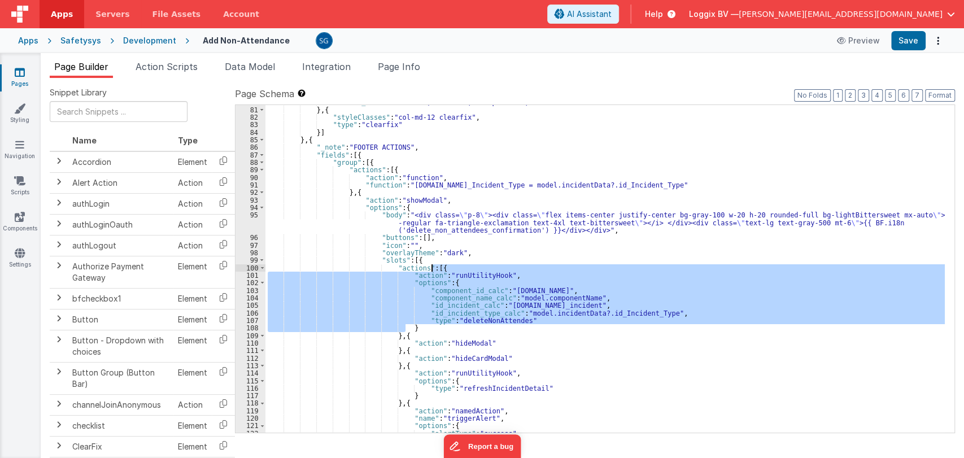
drag, startPoint x: 413, startPoint y: 329, endPoint x: 431, endPoint y: 269, distance: 62.4
click at [431, 269] on div ""values_calc" : "['Phone', 'Email' , 'In-person' , 'Other' ]" } , { "styleClass…" at bounding box center [604, 269] width 679 height 343
click at [431, 269] on div ""values_calc" : "['Phone', 'Email' , 'In-person' , 'Other' ]" } , { "styleClass…" at bounding box center [604, 268] width 679 height 327
drag, startPoint x: 415, startPoint y: 326, endPoint x: 433, endPoint y: 268, distance: 60.9
click at [433, 268] on div ""values_calc" : "['Phone', 'Email' , 'In-person' , 'Other' ]" } , { "styleClass…" at bounding box center [604, 269] width 679 height 343
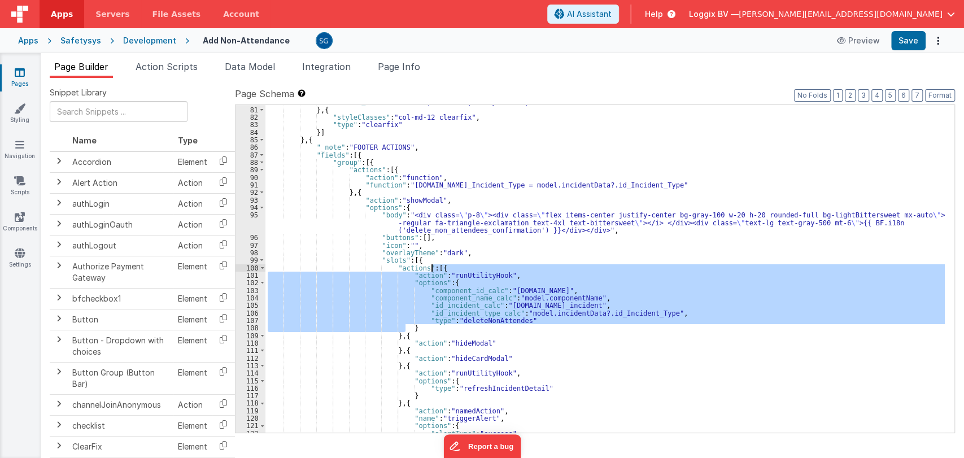
click at [438, 326] on div ""values_calc" : "['Phone', 'Email' , 'In-person' , 'Other' ]" } , { "styleClass…" at bounding box center [604, 268] width 679 height 327
drag, startPoint x: 429, startPoint y: 327, endPoint x: 433, endPoint y: 268, distance: 59.4
click at [433, 268] on div ""values_calc" : "['Phone', 'Email' , 'In-person' , 'Other' ]" } , { "styleClass…" at bounding box center [604, 269] width 679 height 343
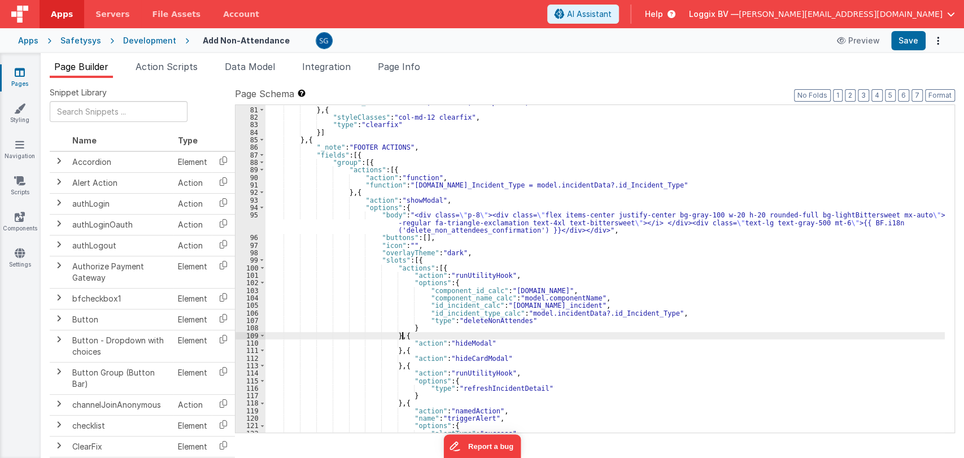
drag, startPoint x: 465, startPoint y: 336, endPoint x: 424, endPoint y: 6, distance: 332.8
click at [464, 335] on div ""values_calc" : "['Phone', 'Email' , 'In-person' , 'Other' ]" } , { "styleClass…" at bounding box center [604, 269] width 679 height 343
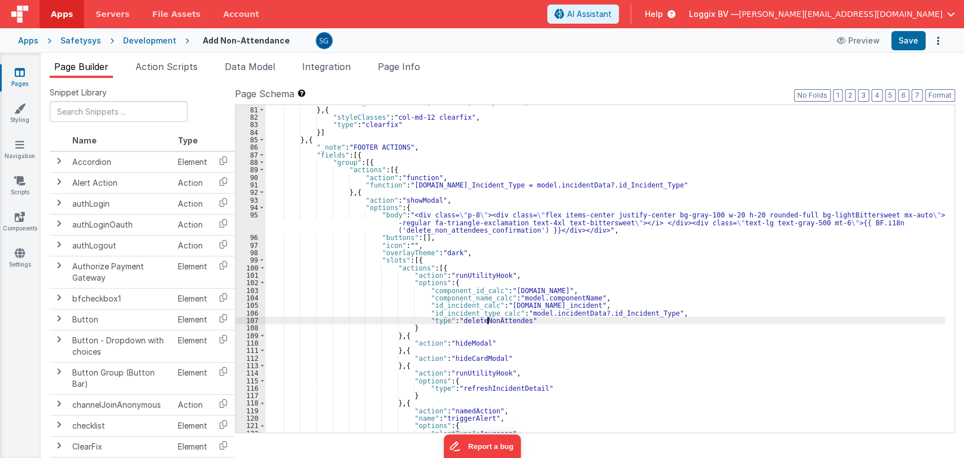
click at [488, 318] on div ""values_calc" : "['Phone', 'Email' , 'In-person' , 'Other' ]" } , { "styleClass…" at bounding box center [604, 269] width 679 height 343
click at [915, 43] on button "Save" at bounding box center [908, 40] width 34 height 19
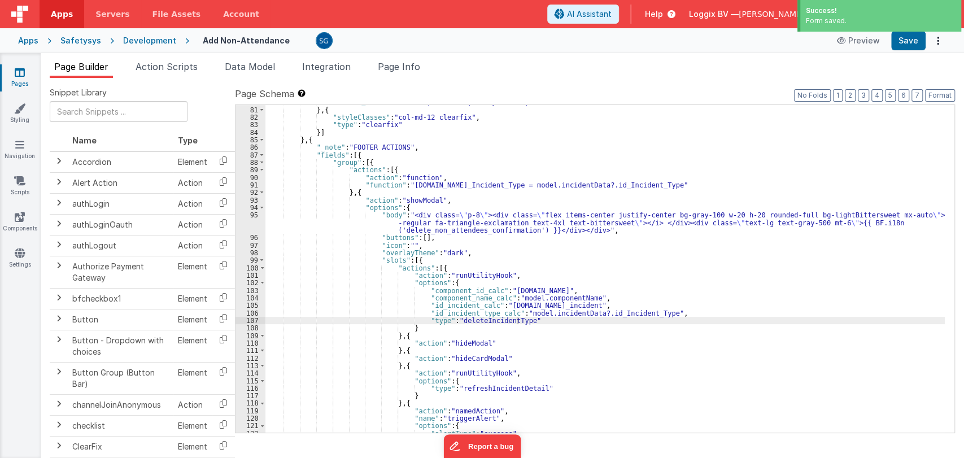
click at [485, 320] on div ""values_calc" : "['Phone', 'Email' , 'In-person' , 'Other' ]" } , { "styleClass…" at bounding box center [604, 269] width 679 height 343
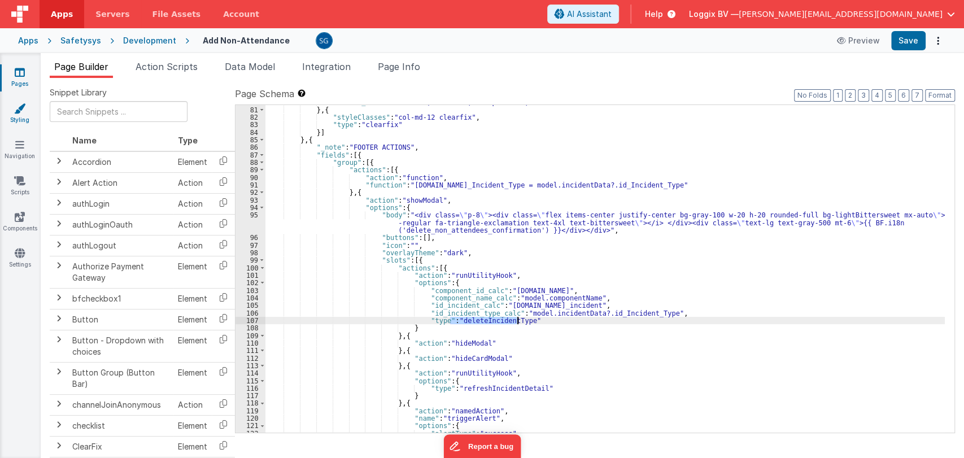
click at [16, 110] on icon at bounding box center [19, 108] width 11 height 11
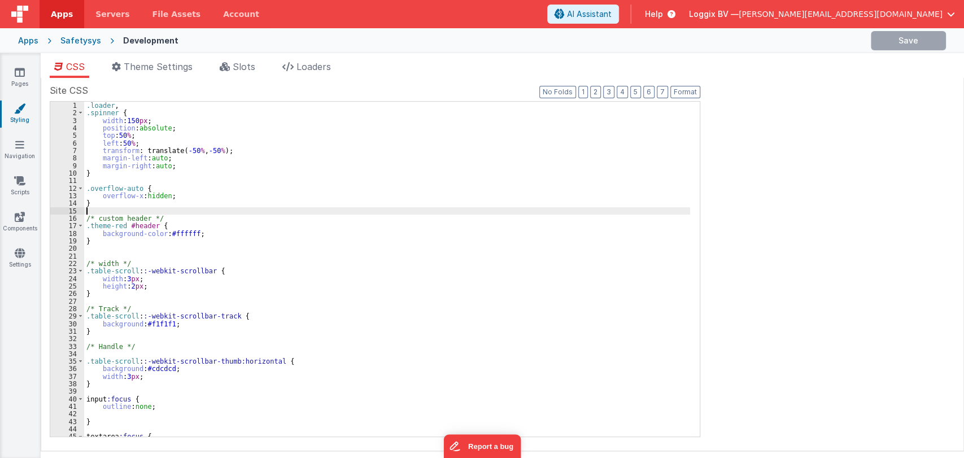
click at [290, 209] on div ".loader , .spinner { width : 150 px ; position : absolute ; top : 50 % ; left :…" at bounding box center [387, 277] width 606 height 350
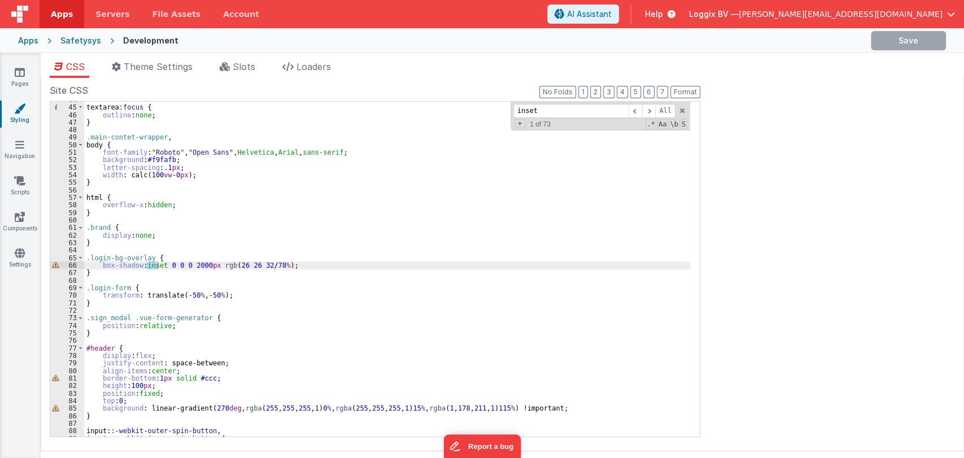
scroll to position [160, 0]
type input "inset"
click at [649, 110] on span at bounding box center [649, 111] width 14 height 14
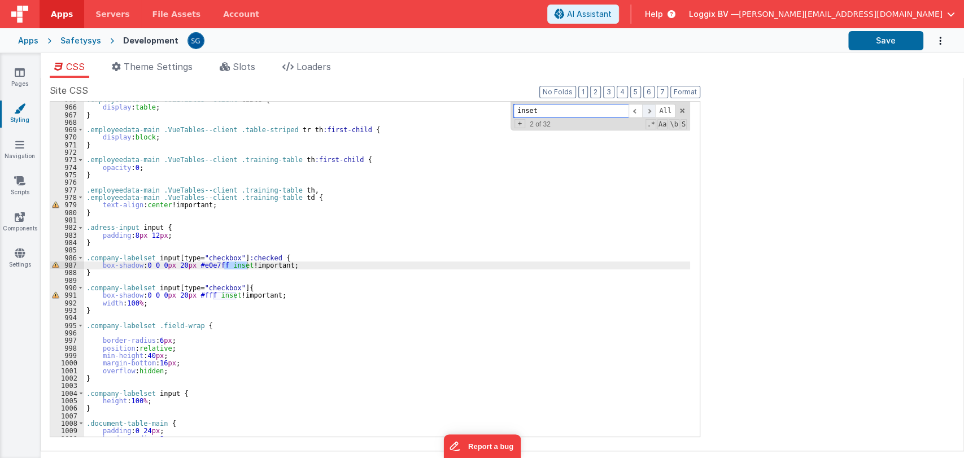
scroll to position [3542, 0]
click at [649, 110] on span at bounding box center [649, 111] width 14 height 14
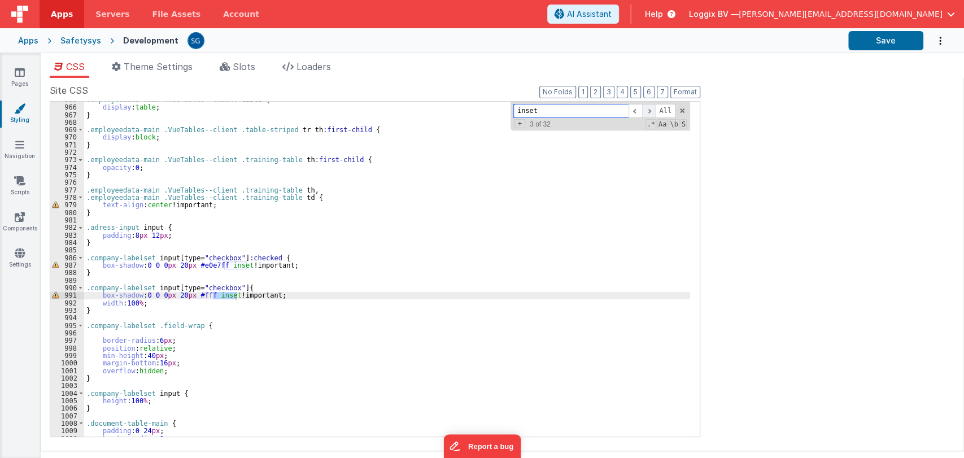
click at [649, 111] on span at bounding box center [649, 111] width 14 height 14
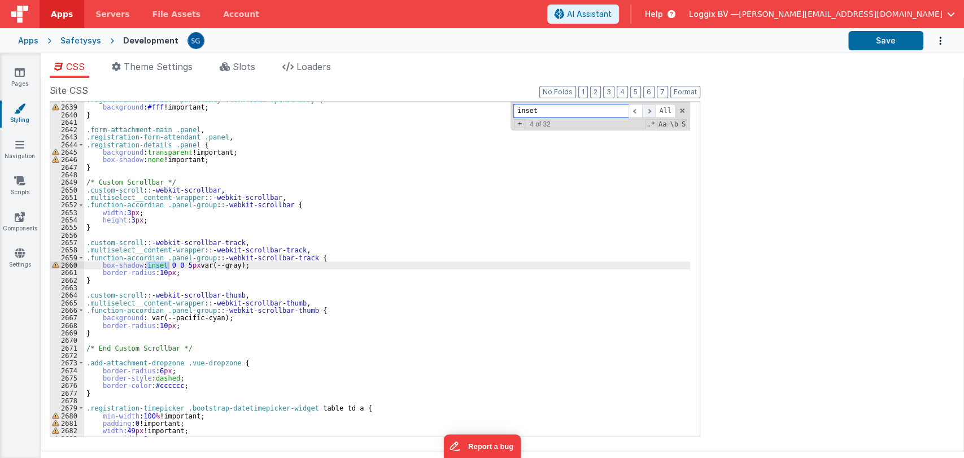
scroll to position [9685, 0]
click at [609, 112] on input "inset" at bounding box center [570, 111] width 115 height 14
click at [610, 112] on input "inset" at bounding box center [570, 111] width 115 height 14
click at [612, 112] on input "inset" at bounding box center [570, 111] width 115 height 14
click at [612, 111] on input "inset" at bounding box center [570, 111] width 115 height 14
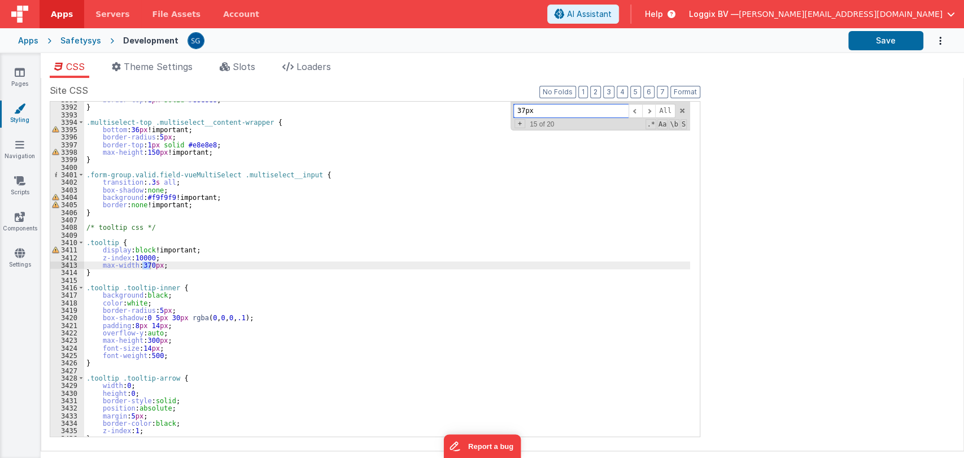
scroll to position [8143, 0]
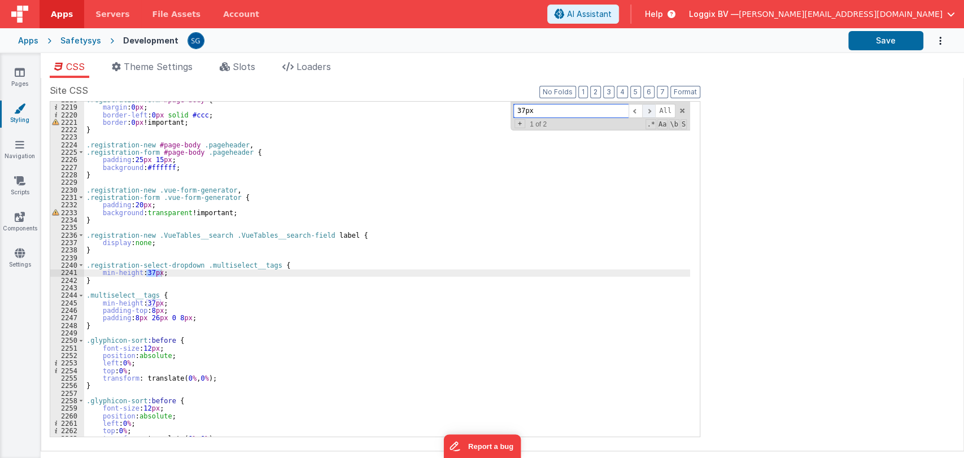
click at [652, 112] on span at bounding box center [649, 111] width 14 height 14
click at [650, 113] on span at bounding box center [649, 111] width 14 height 14
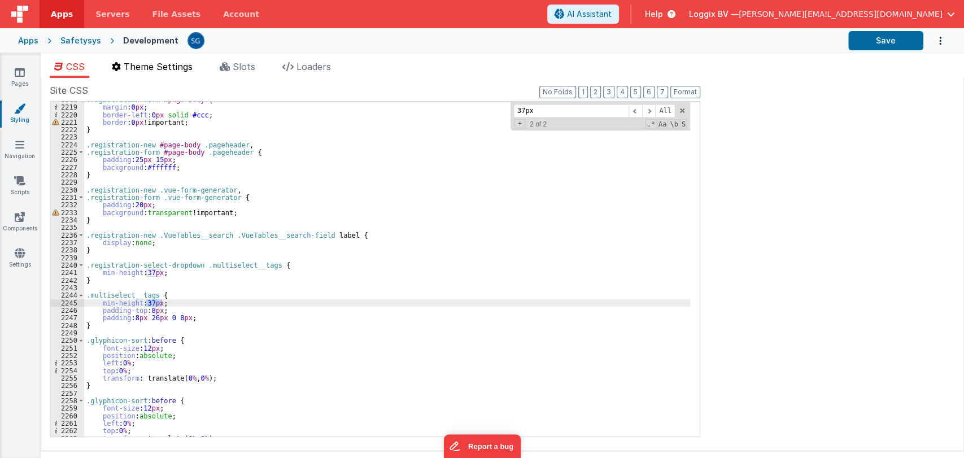
click at [145, 64] on span "Theme Settings" at bounding box center [158, 66] width 69 height 11
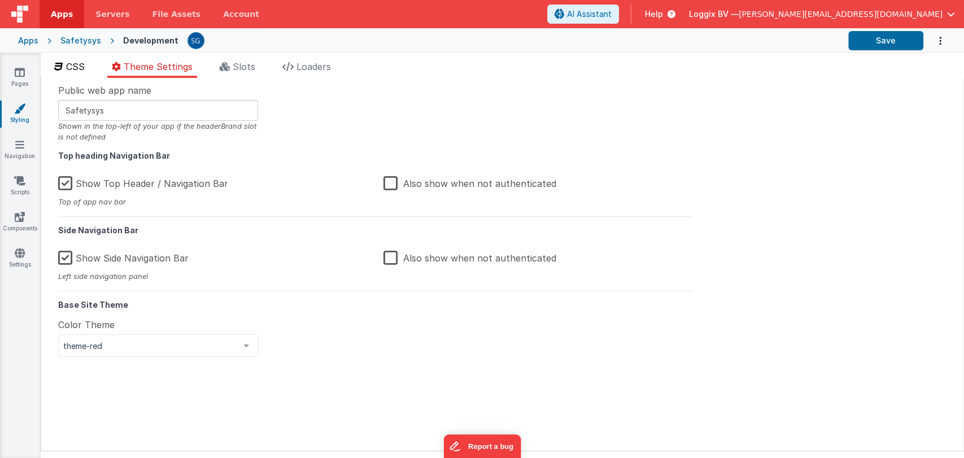
click at [79, 64] on span "CSS" at bounding box center [75, 66] width 19 height 11
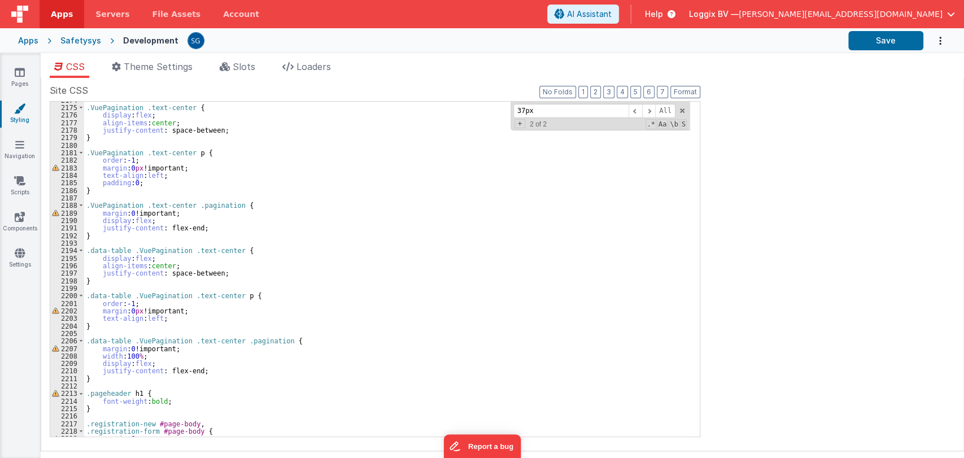
scroll to position [7981, 0]
click at [413, 234] on div ".VuePagination .text-center { display : flex ; align-items : center ; justify-c…" at bounding box center [387, 272] width 606 height 350
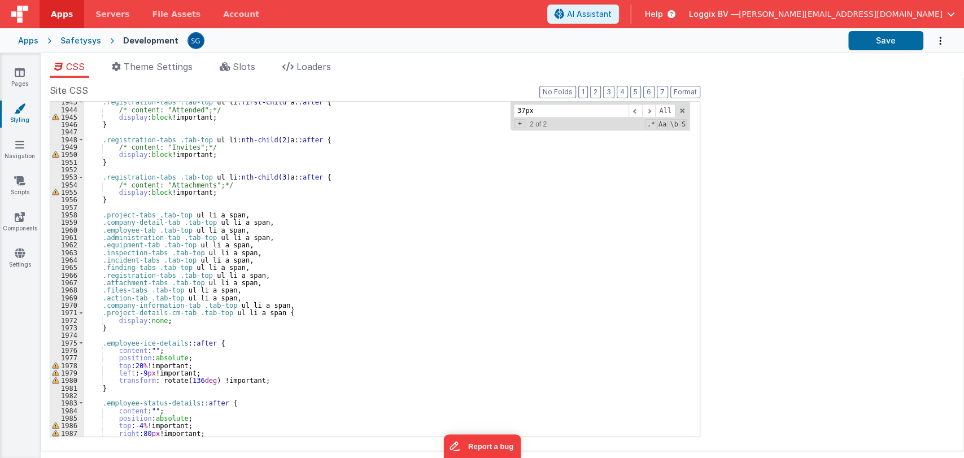
scroll to position [7093, 0]
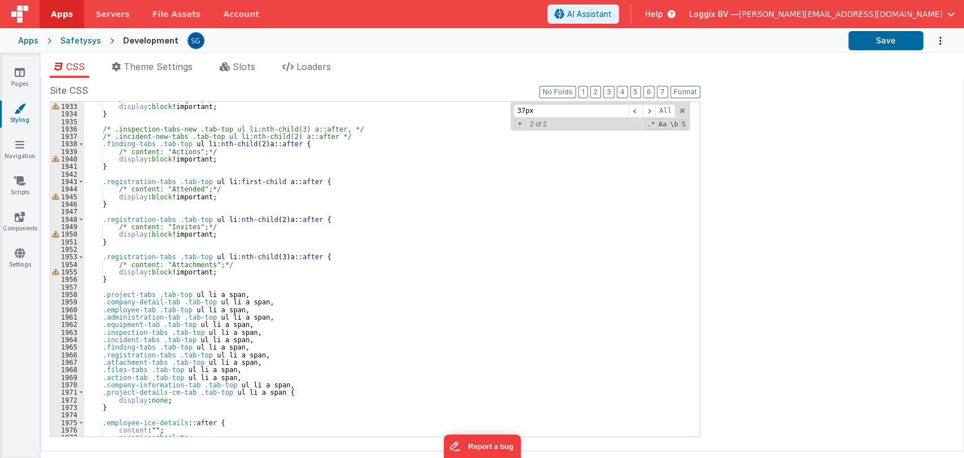
click at [305, 236] on div "/* content: "Images";*/ display : block !important; } /* .inspection-tabs-new .…" at bounding box center [387, 270] width 606 height 350
paste input "dropdown-menu"
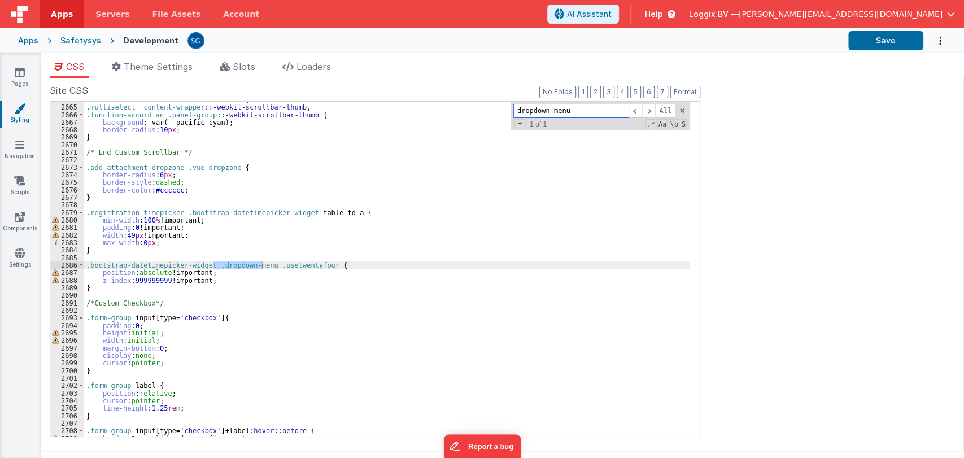
scroll to position [9780, 0]
type input "dropdown-menu"
click at [155, 272] on div ".custom-scroll : :-webkit-scrollbar-thumb , .multiselect__content-wrapper : :-w…" at bounding box center [387, 271] width 606 height 350
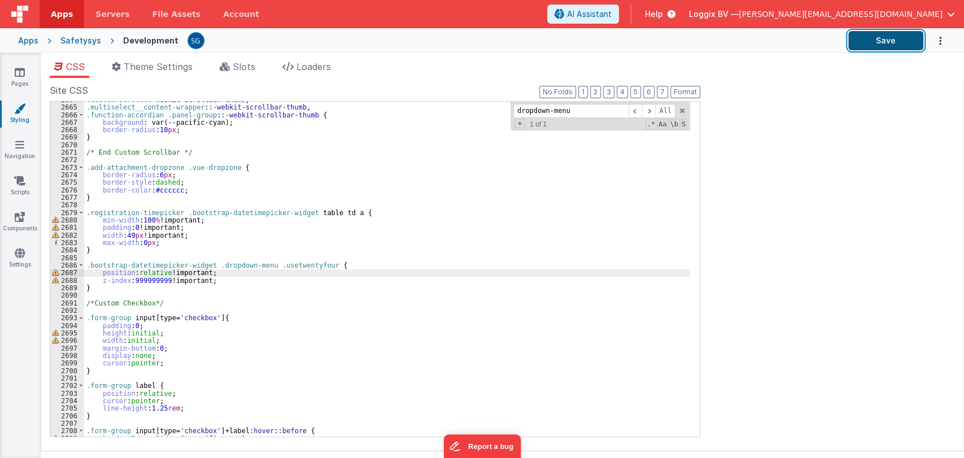
click at [871, 34] on button "Save" at bounding box center [885, 40] width 75 height 19
click at [158, 273] on div ".custom-scroll : :-webkit-scrollbar-thumb , .multiselect__content-wrapper : :-w…" at bounding box center [387, 271] width 606 height 350
click at [155, 280] on div ".custom-scroll : :-webkit-scrollbar-thumb , .multiselect__content-wrapper : :-w…" at bounding box center [387, 271] width 606 height 350
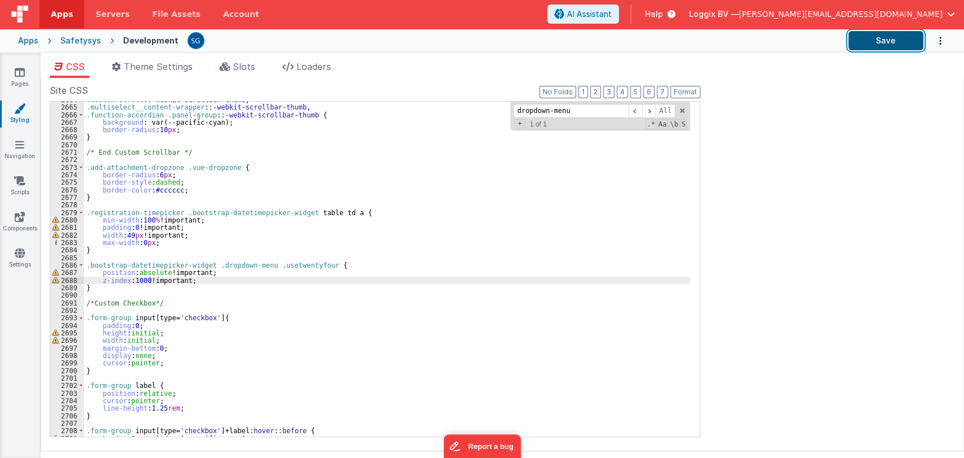
click at [888, 42] on button "Save" at bounding box center [885, 40] width 75 height 19
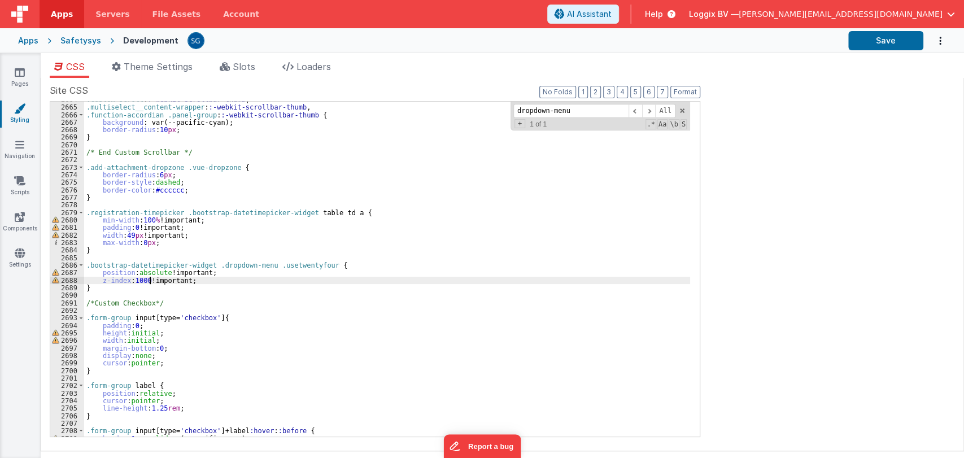
click at [149, 279] on div ".custom-scroll : :-webkit-scrollbar-thumb , .multiselect__content-wrapper : :-w…" at bounding box center [387, 271] width 606 height 350
click at [889, 45] on button "Save" at bounding box center [885, 40] width 75 height 19
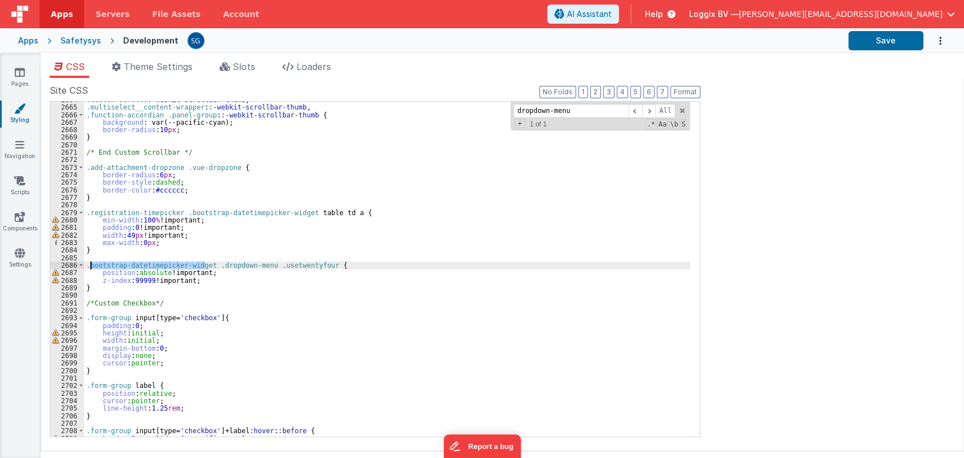
drag, startPoint x: 204, startPoint y: 264, endPoint x: 90, endPoint y: 263, distance: 114.1
click at [90, 263] on div ".custom-scroll : :-webkit-scrollbar-thumb , .multiselect__content-wrapper : :-w…" at bounding box center [387, 271] width 606 height 350
paste input "dropdown-menu"
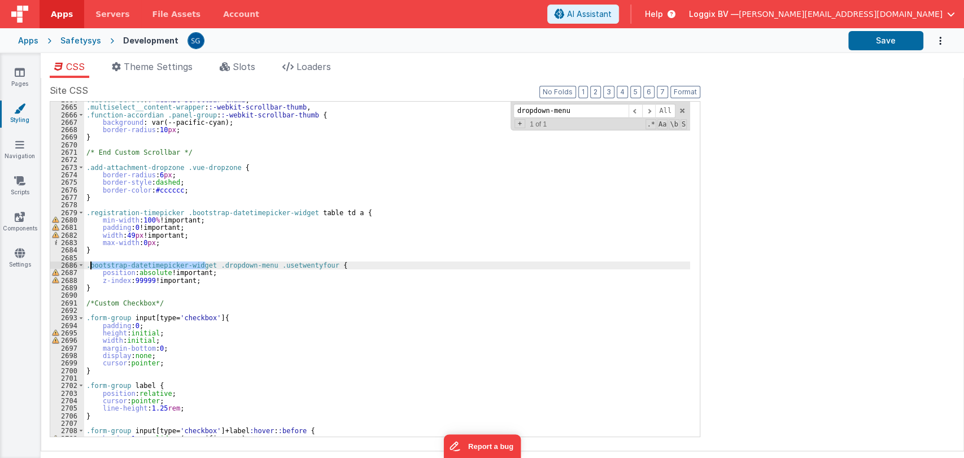
drag, startPoint x: 205, startPoint y: 264, endPoint x: 90, endPoint y: 263, distance: 115.2
click at [90, 263] on div ".custom-scroll : :-webkit-scrollbar-thumb , .multiselect__content-wrapper : :-w…" at bounding box center [387, 271] width 606 height 350
paste input "dropdown-menu"
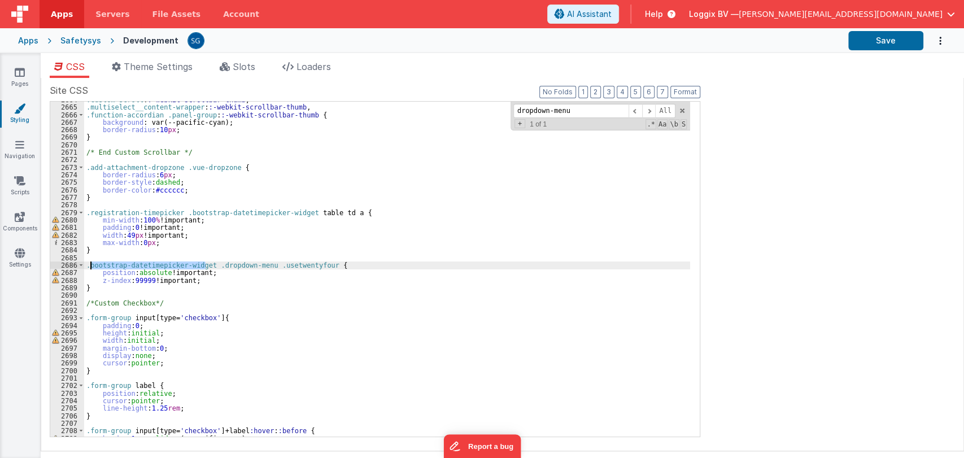
drag, startPoint x: 206, startPoint y: 264, endPoint x: 91, endPoint y: 262, distance: 115.2
click at [91, 262] on div ".custom-scroll : :-webkit-scrollbar-thumb , .multiselect__content-wrapper : :-w…" at bounding box center [387, 271] width 606 height 350
type input "bootstrap-datetimepicker-widget"
click at [637, 106] on span at bounding box center [635, 111] width 14 height 14
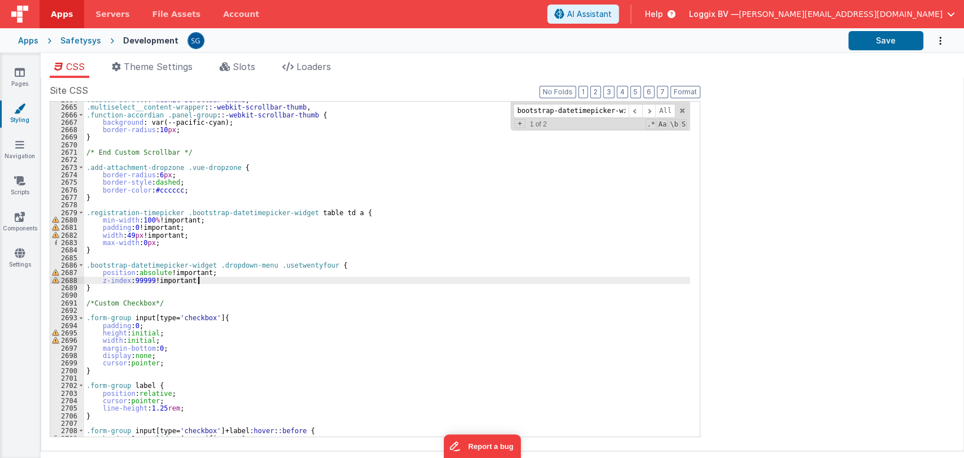
click at [226, 278] on div ".custom-scroll : :-webkit-scrollbar-thumb , .multiselect__content-wrapper : :-w…" at bounding box center [387, 271] width 606 height 350
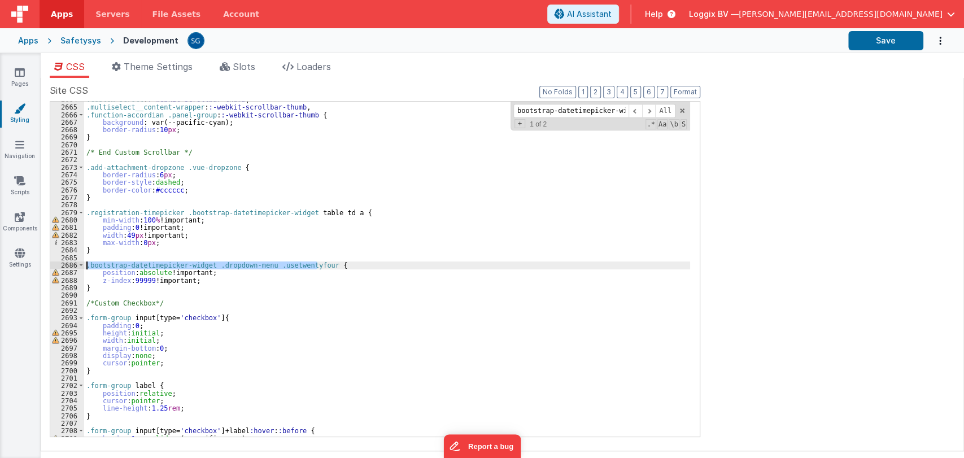
drag, startPoint x: 317, startPoint y: 265, endPoint x: 86, endPoint y: 263, distance: 230.9
click at [86, 263] on div ".custom-scroll : :-webkit-scrollbar-thumb , .multiselect__content-wrapper : :-w…" at bounding box center [387, 271] width 606 height 350
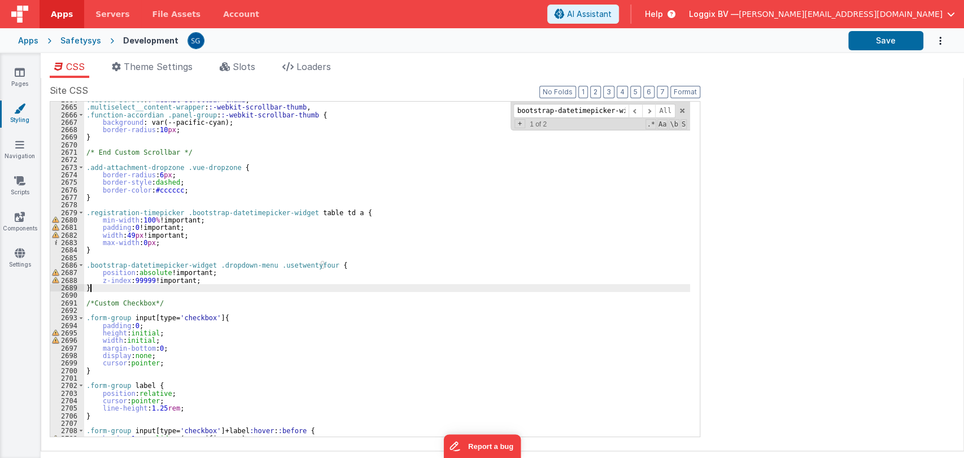
click at [104, 289] on div ".custom-scroll : :-webkit-scrollbar-thumb , .multiselect__content-wrapper : :-w…" at bounding box center [387, 271] width 606 height 350
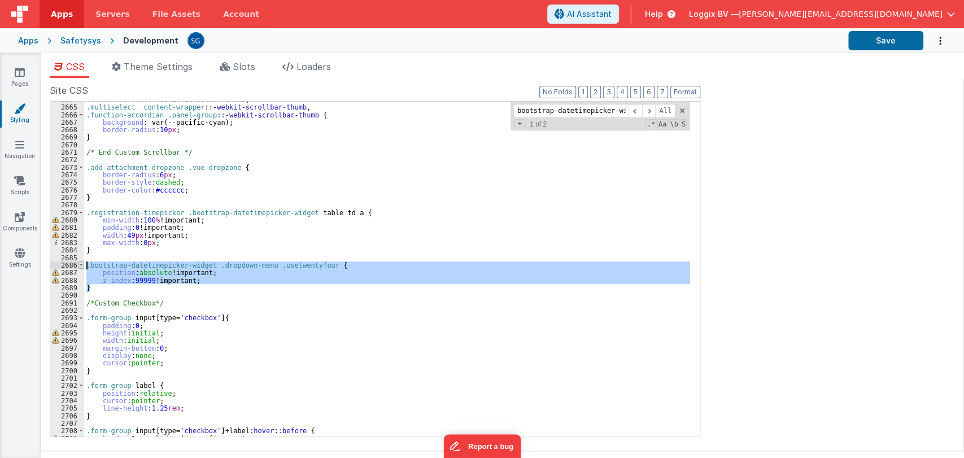
drag, startPoint x: 104, startPoint y: 289, endPoint x: 81, endPoint y: 264, distance: 34.4
click at [81, 264] on div "2664 2665 2666 2667 2668 2669 2670 2671 2672 2673 2674 2675 2676 2677 2678 2679…" at bounding box center [375, 269] width 650 height 336
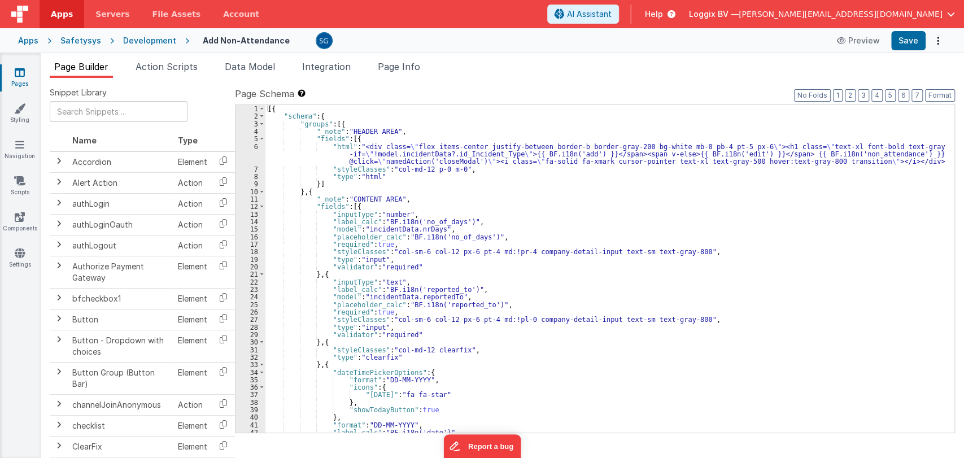
click at [537, 276] on div "[{ "schema" : { "groups" : [{ "_note" : "HEADER AREA" , "fields" : [{ "html" : …" at bounding box center [604, 276] width 679 height 343
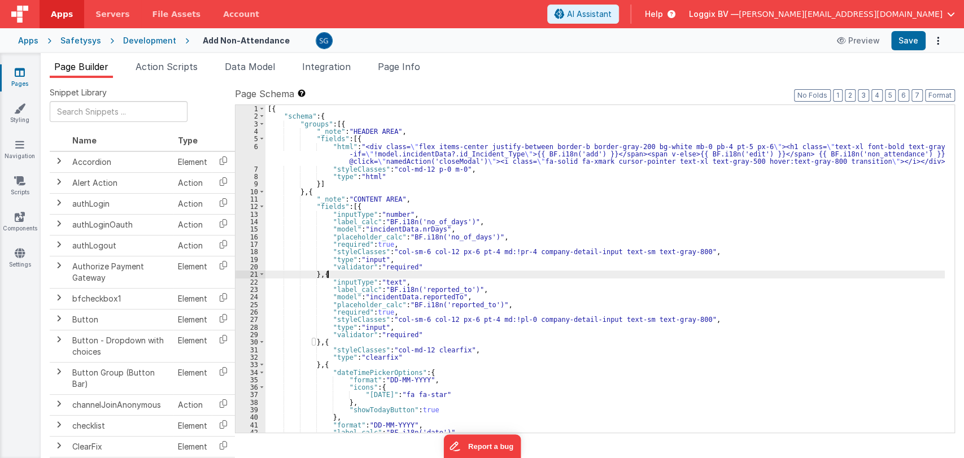
click at [499, 263] on div "[{ "schema" : { "groups" : [{ "_note" : "HEADER AREA" , "fields" : [{ "html" : …" at bounding box center [604, 276] width 679 height 343
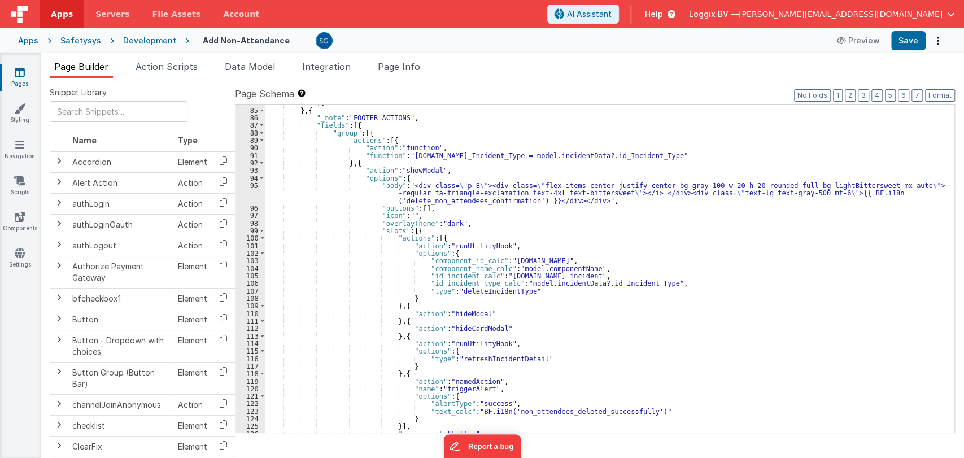
scroll to position [646, 0]
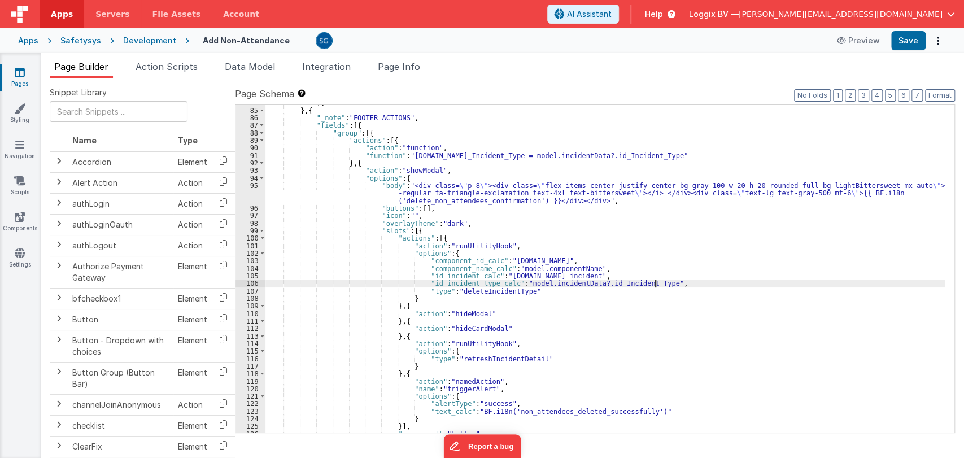
click at [664, 285] on div "}] } , { "_note" : "FOOTER ACTIONS" , "fields" : [{ "group" : [{ "actions" : [{…" at bounding box center [604, 270] width 679 height 343
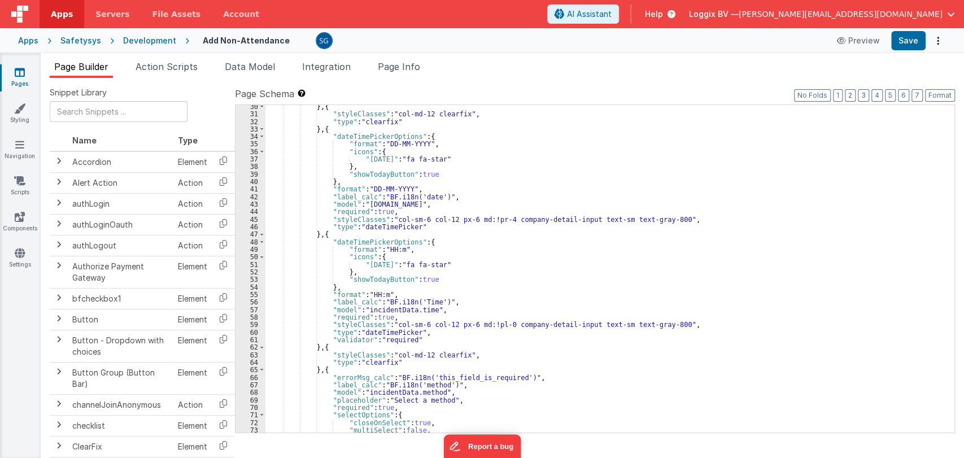
scroll to position [235, 0]
click at [15, 110] on icon at bounding box center [19, 108] width 11 height 11
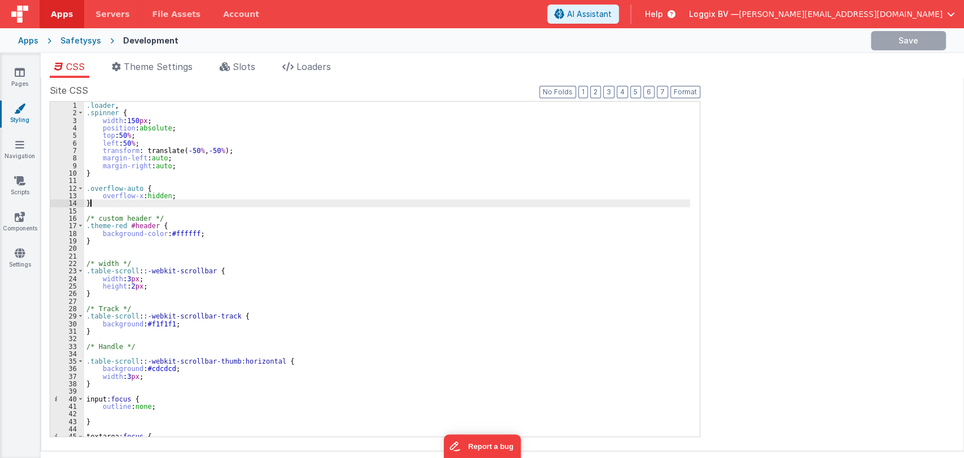
click at [413, 201] on div ".loader , .spinner { width : 150 px ; position : absolute ; top : 50 % ; left :…" at bounding box center [387, 277] width 606 height 350
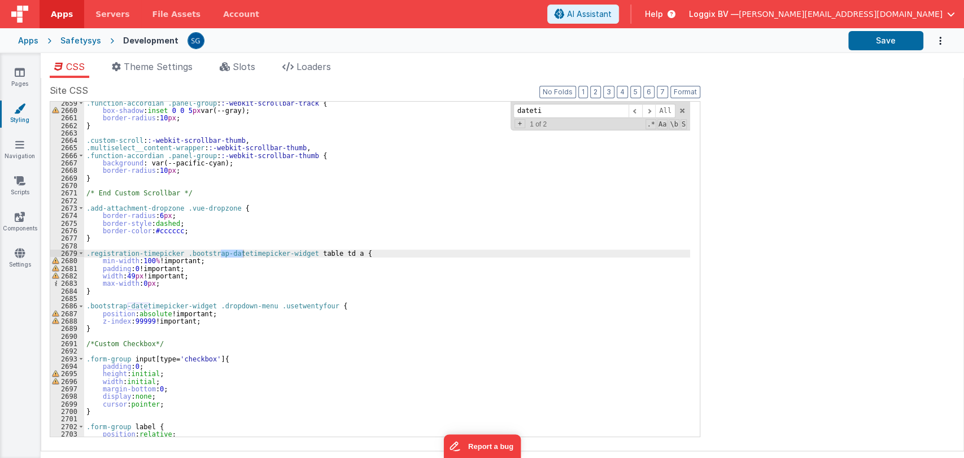
scroll to position [9761, 0]
type input "dateti"
click at [126, 331] on div ".function-accordian .panel-group : :-webkit-scrollbar-track { box-shadow : inse…" at bounding box center [387, 274] width 606 height 350
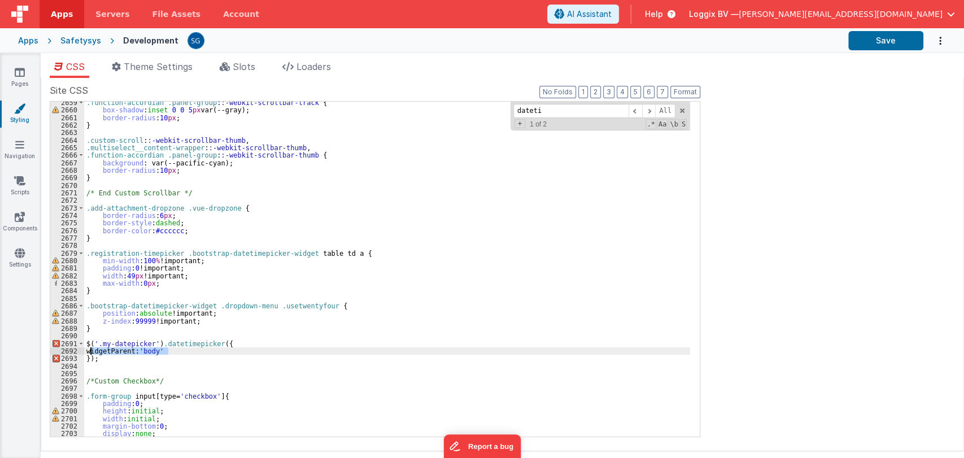
drag, startPoint x: 171, startPoint y: 352, endPoint x: 90, endPoint y: 349, distance: 80.2
click at [90, 349] on div ".function-accordian .panel-group : :-webkit-scrollbar-track { box-shadow : inse…" at bounding box center [387, 274] width 606 height 350
click at [90, 345] on div ".function-accordian .panel-group : :-webkit-scrollbar-track { box-shadow : inse…" at bounding box center [387, 274] width 606 height 350
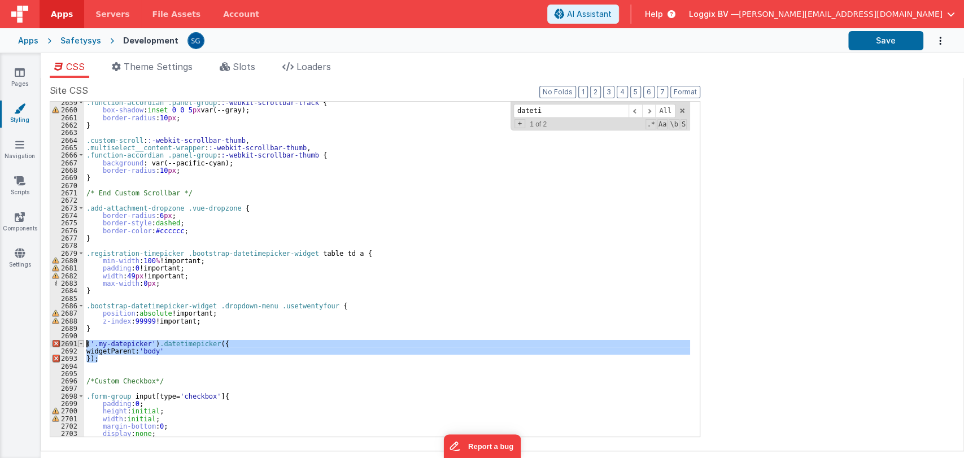
drag, startPoint x: 101, startPoint y: 359, endPoint x: 82, endPoint y: 344, distance: 23.6
click at [82, 344] on div "2659 2660 2661 2662 2663 2664 2665 2666 2667 2668 2669 2670 2671 2672 2673 2674…" at bounding box center [375, 269] width 650 height 336
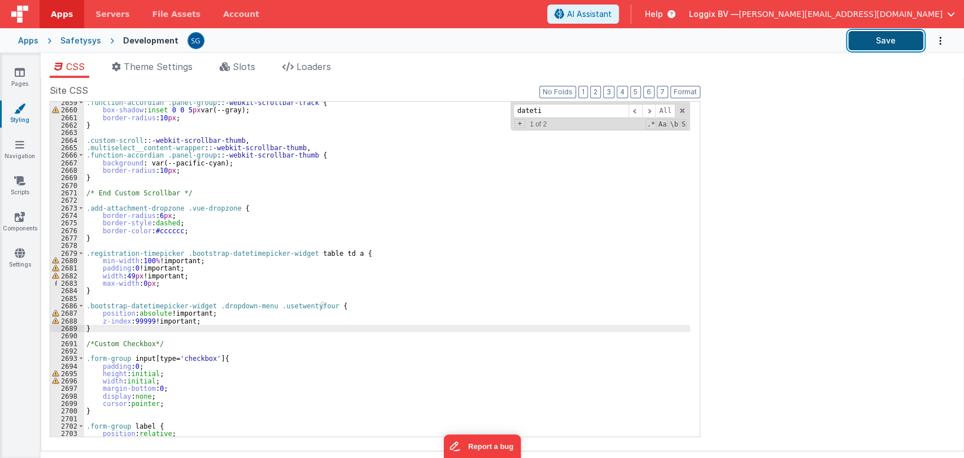
click at [890, 41] on button "Save" at bounding box center [885, 40] width 75 height 19
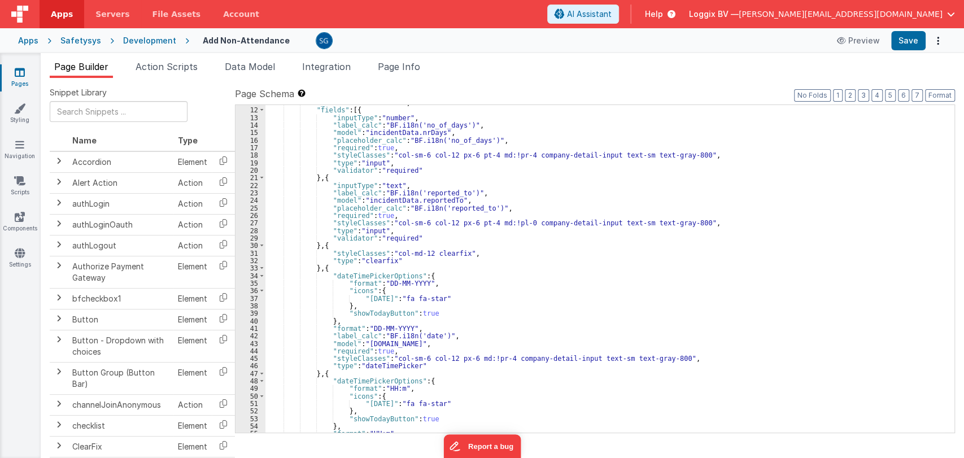
scroll to position [124, 0]
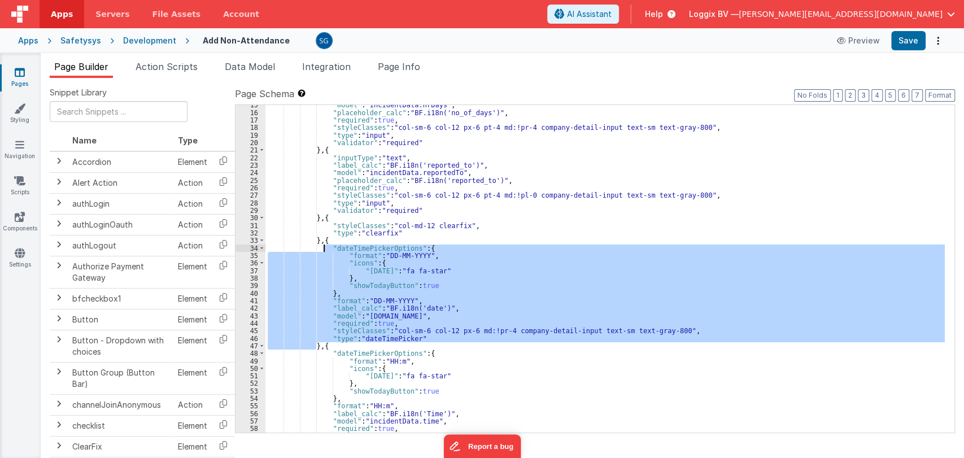
drag, startPoint x: 317, startPoint y: 346, endPoint x: 324, endPoint y: 241, distance: 105.2
click at [324, 241] on div ""model" : "incidentData.nrDays" , "placeholder_calc" : "BF.i18n('no_of_days')" …" at bounding box center [604, 272] width 679 height 343
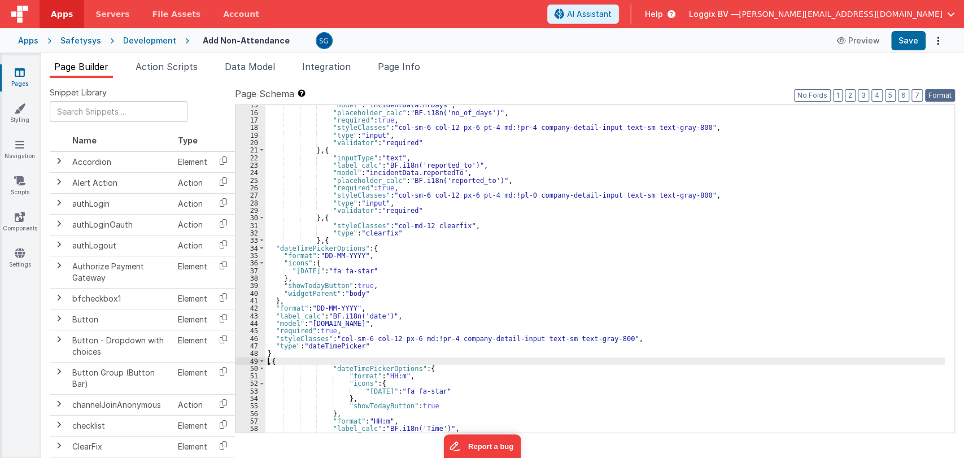
click at [935, 97] on button "Format" at bounding box center [940, 95] width 30 height 12
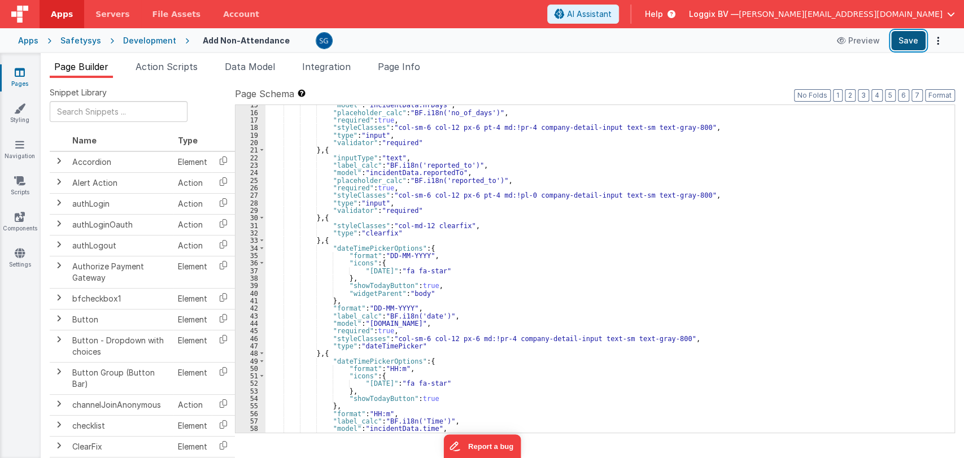
click at [910, 40] on button "Save" at bounding box center [908, 40] width 34 height 19
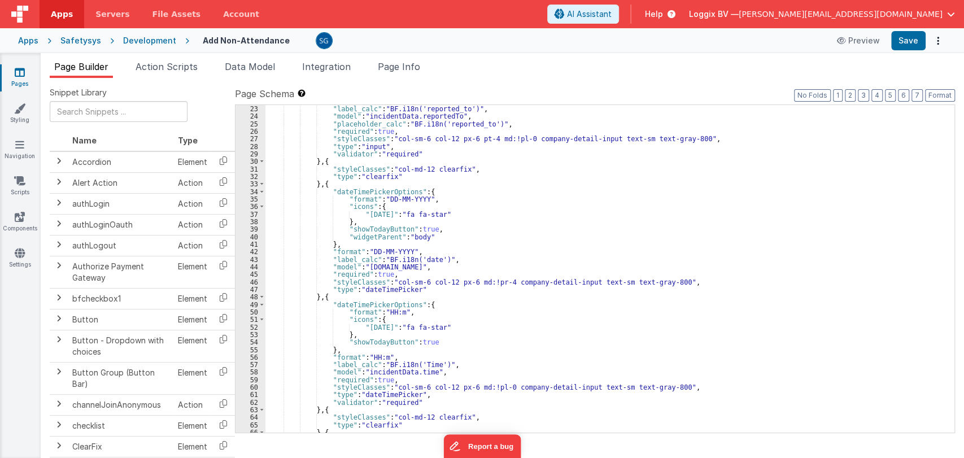
scroll to position [181, 0]
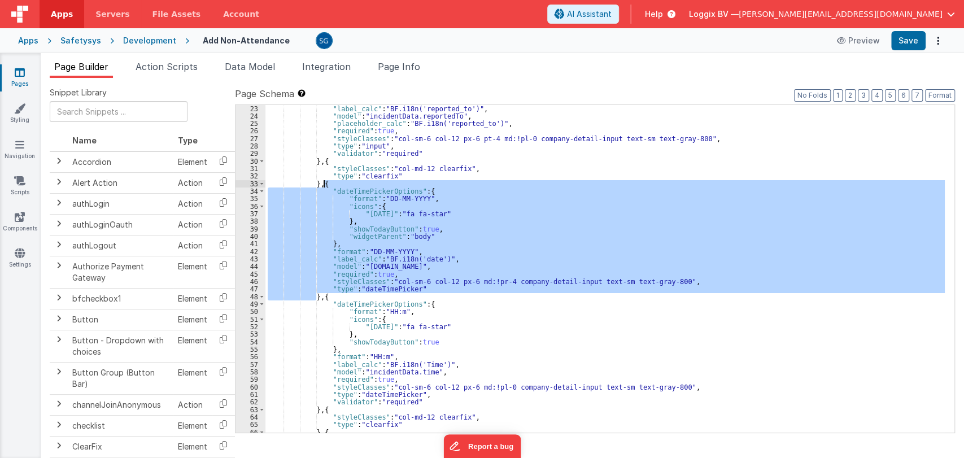
drag, startPoint x: 315, startPoint y: 296, endPoint x: 325, endPoint y: 185, distance: 111.6
click at [325, 185] on div ""label_calc" : "BF.i18n('reported_to')" , "model" : "incidentData.reportedTo" ,…" at bounding box center [604, 276] width 679 height 343
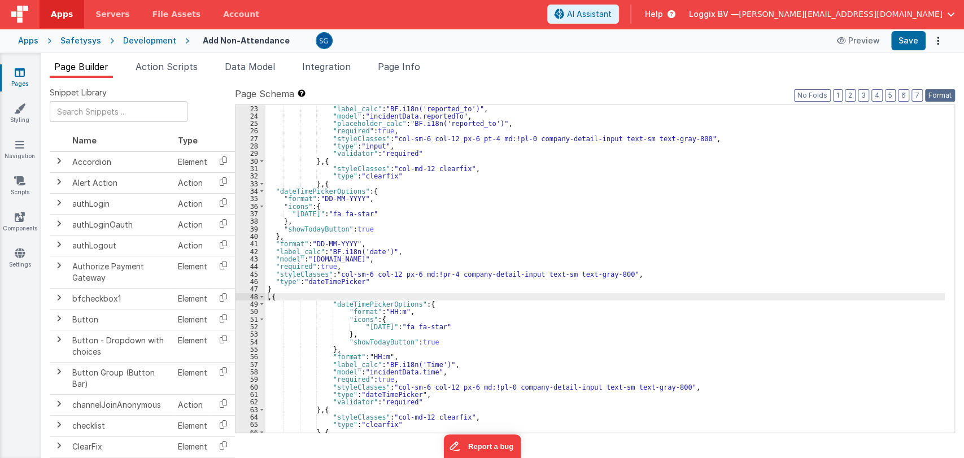
click at [934, 97] on button "Format" at bounding box center [940, 95] width 30 height 12
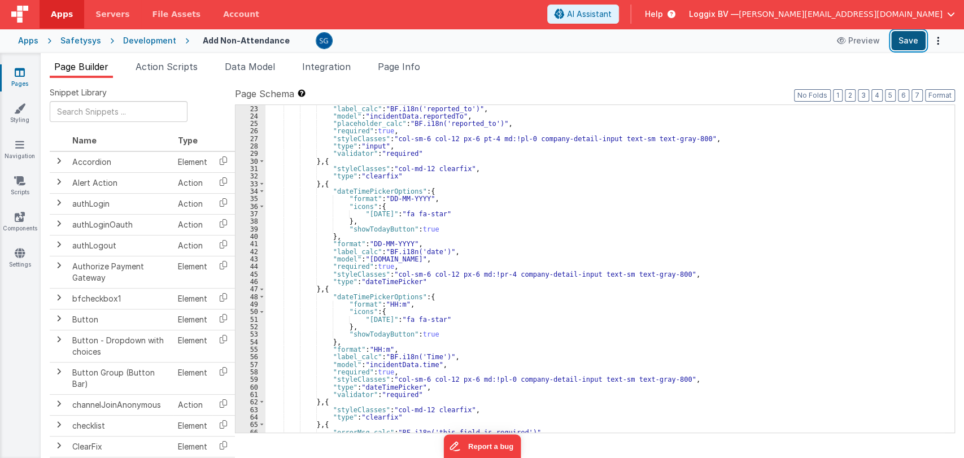
click at [920, 45] on button "Save" at bounding box center [908, 40] width 34 height 19
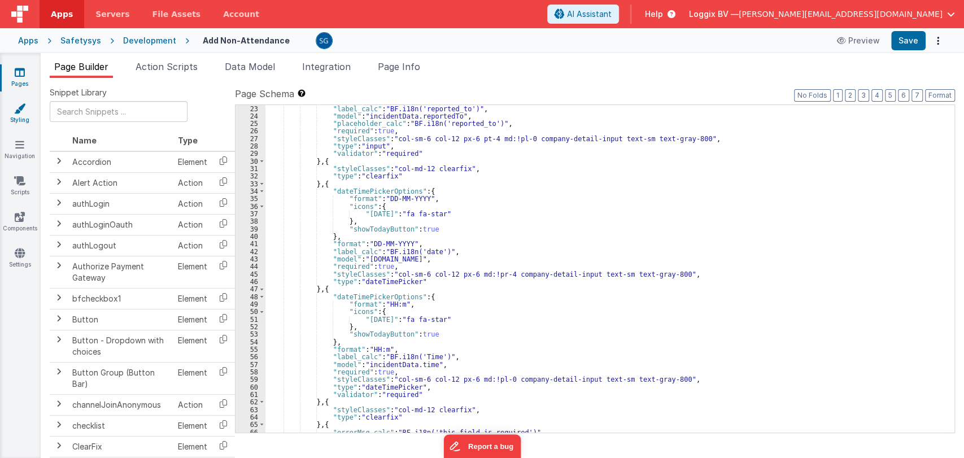
click at [16, 122] on link "Styling" at bounding box center [19, 114] width 41 height 23
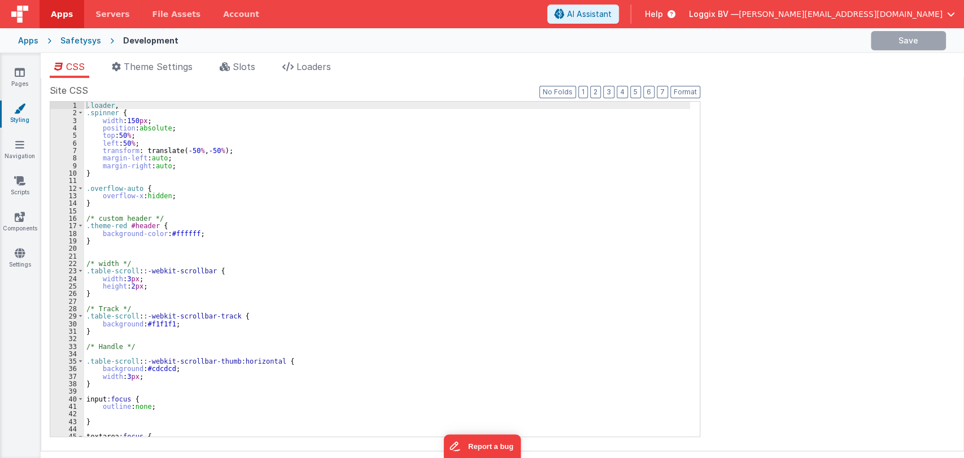
click at [458, 227] on div ".loader , .spinner { width : 150 px ; position : absolute ; top : 50 % ; left :…" at bounding box center [387, 277] width 606 height 350
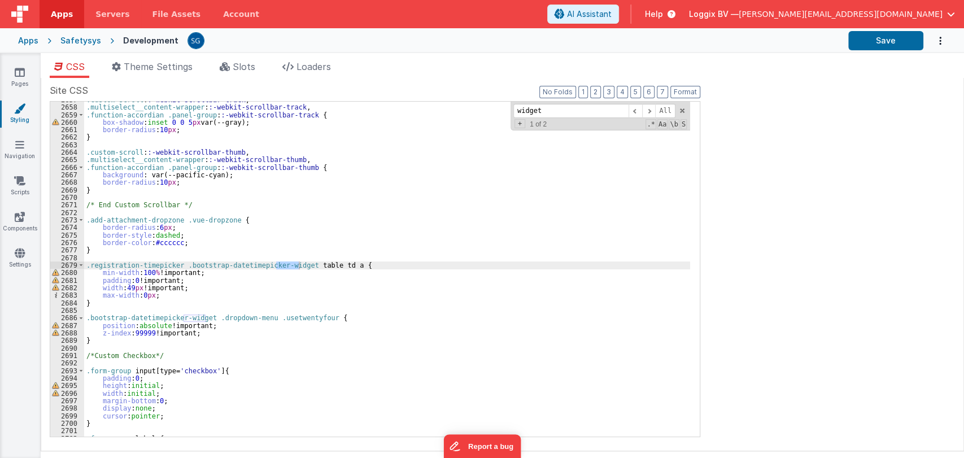
scroll to position [9755, 0]
type input "widget"
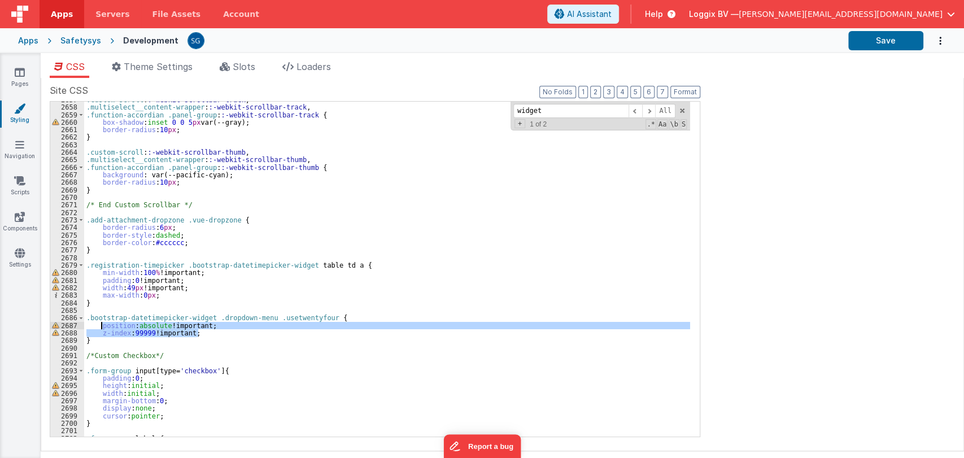
drag, startPoint x: 202, startPoint y: 335, endPoint x: 100, endPoint y: 325, distance: 102.8
click at [100, 325] on div ".custom-scroll : :-webkit-scrollbar-track , .multiselect__content-wrapper : :-w…" at bounding box center [387, 271] width 606 height 350
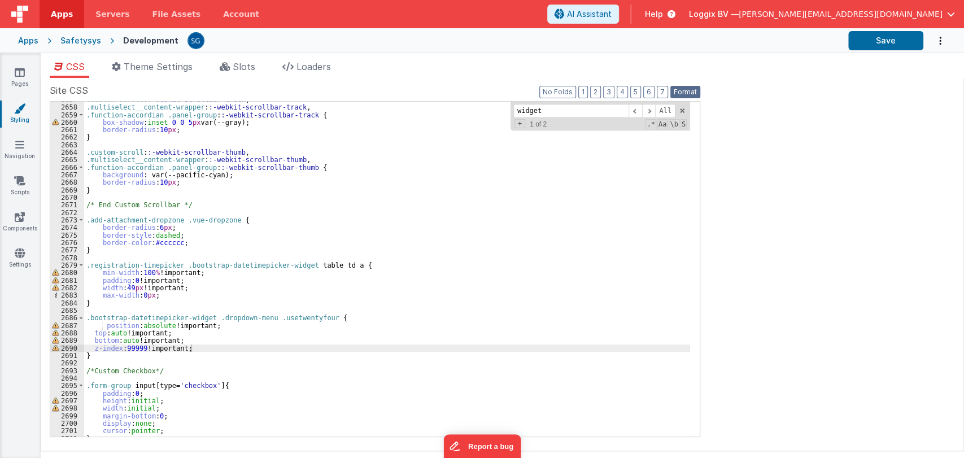
click at [682, 94] on button "Format" at bounding box center [685, 92] width 30 height 12
click at [881, 31] on button "Save" at bounding box center [885, 40] width 75 height 19
click at [18, 74] on icon at bounding box center [20, 72] width 10 height 11
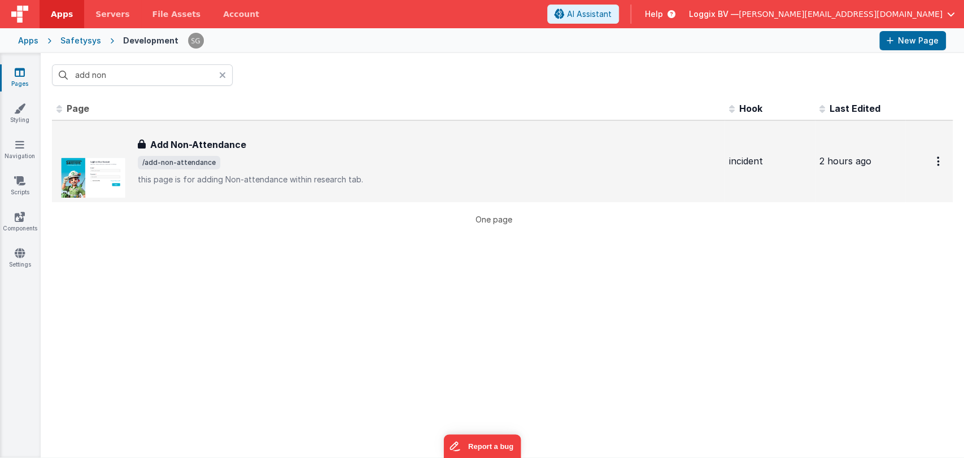
click at [188, 150] on h3 "Add Non-Attendance" at bounding box center [198, 145] width 96 height 14
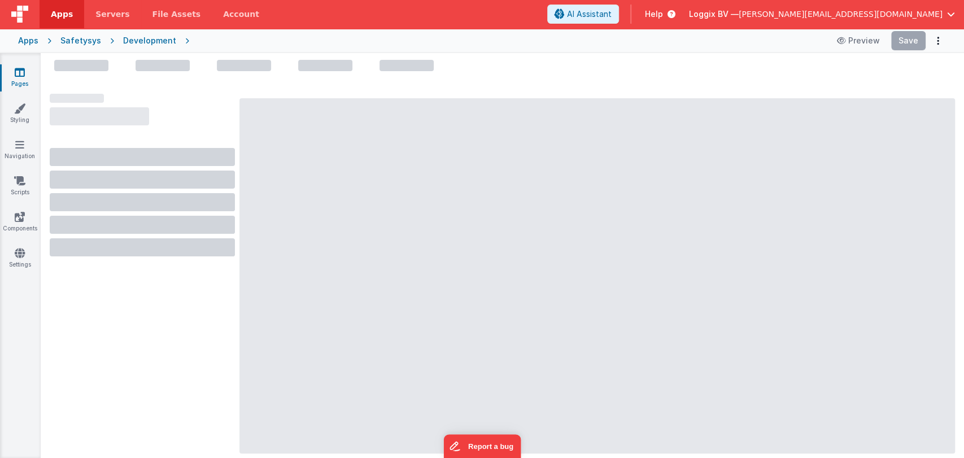
click at [11, 77] on link "Pages" at bounding box center [19, 78] width 41 height 23
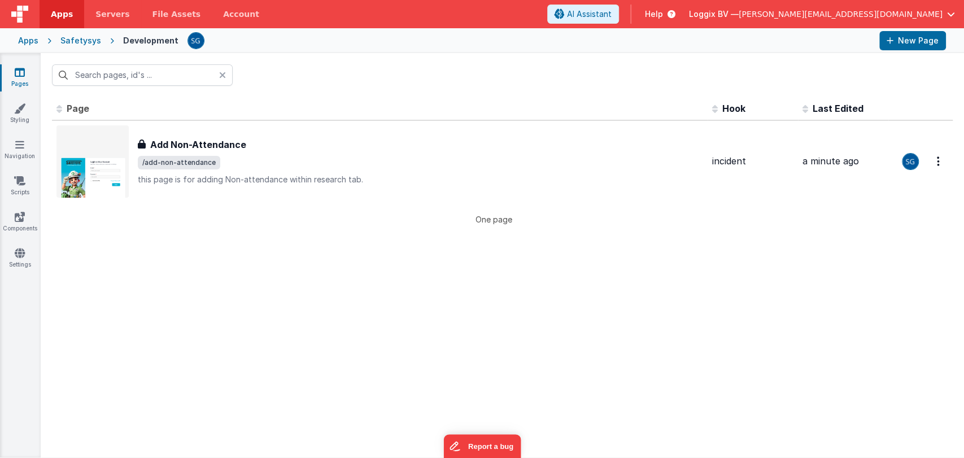
type input "add non"
drag, startPoint x: 219, startPoint y: 76, endPoint x: 172, endPoint y: 72, distance: 47.6
click at [220, 76] on icon at bounding box center [222, 75] width 7 height 9
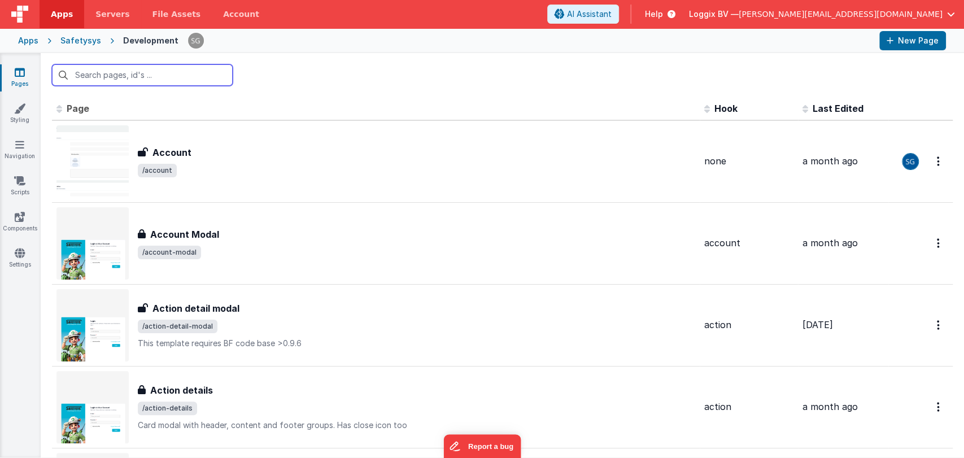
click at [172, 72] on input "text" at bounding box center [142, 74] width 181 height 21
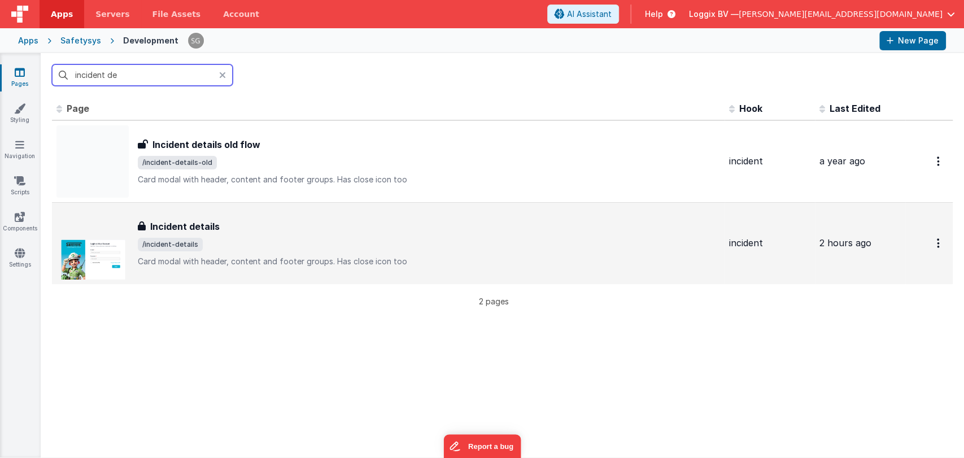
type input "incident de"
click at [255, 227] on div "Incident details" at bounding box center [429, 227] width 582 height 14
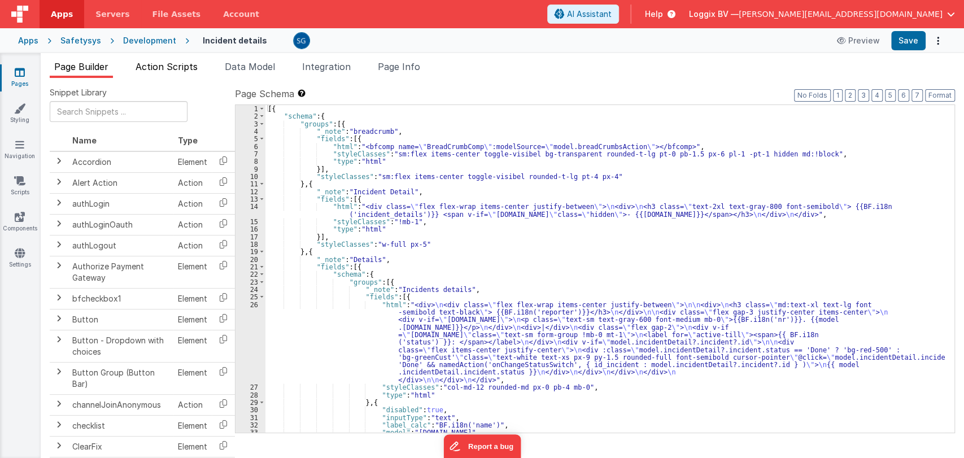
click at [154, 63] on span "Action Scripts" at bounding box center [167, 66] width 62 height 11
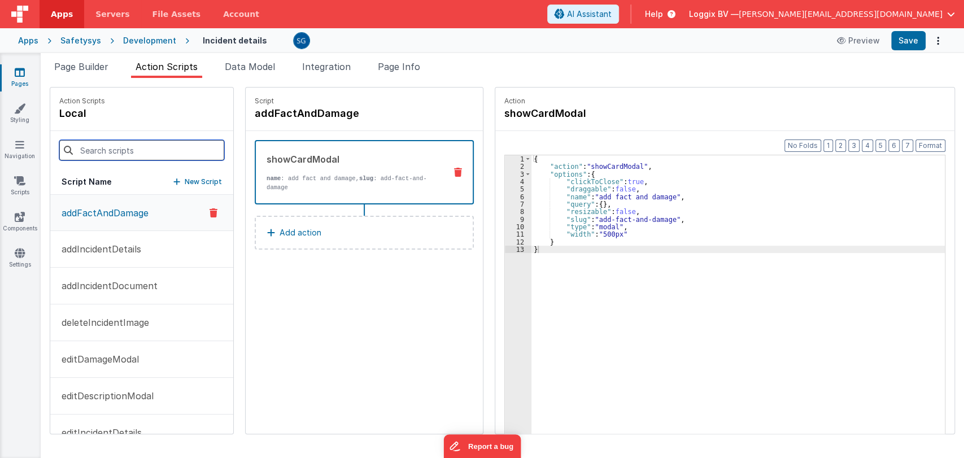
click at [110, 150] on input at bounding box center [141, 150] width 165 height 20
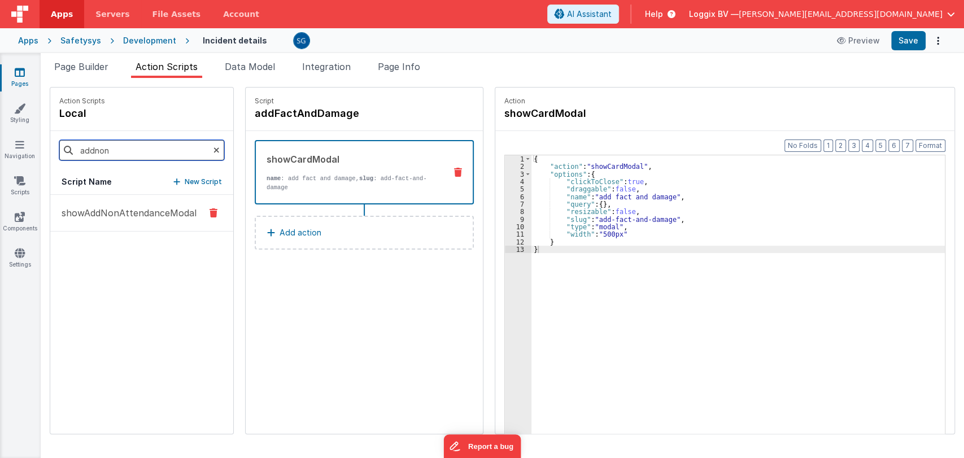
type input "addnon"
click at [126, 212] on p "showAddNonAttendanceModal" at bounding box center [126, 213] width 142 height 14
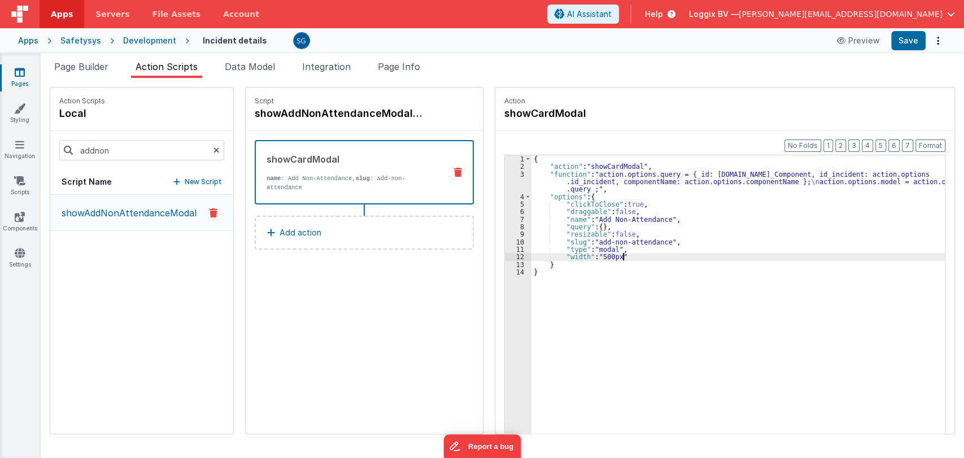
click at [633, 257] on div "{ "action" : "showCardModal" , "function" : "action.options.query = { id: actio…" at bounding box center [739, 319] width 416 height 329
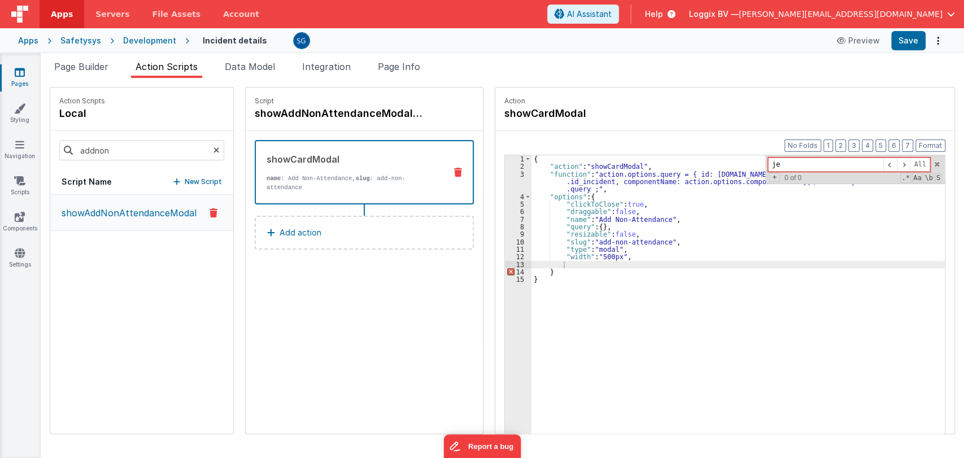
type input "j"
type input "height"
click at [610, 265] on div "{ "action" : "showCardModal" , "function" : "action.options.query = { id: actio…" at bounding box center [739, 319] width 416 height 329
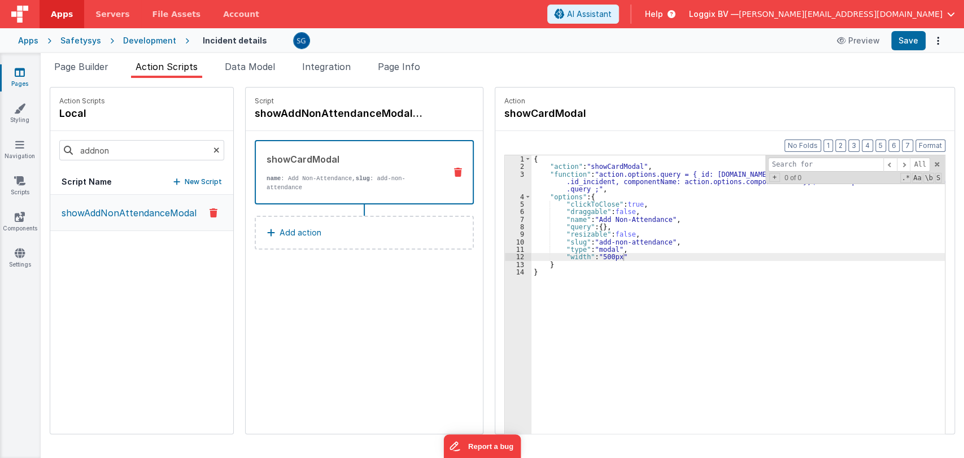
click at [21, 73] on icon at bounding box center [20, 72] width 10 height 11
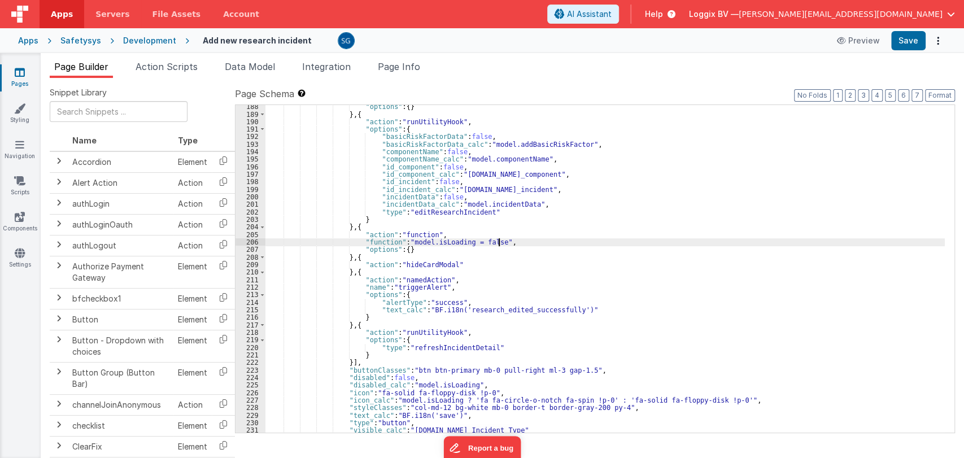
scroll to position [1485, 0]
click at [533, 220] on div ""options" : { } } , { "action" : "runUtilityHook" , "options" : { "basicRiskFac…" at bounding box center [604, 274] width 679 height 343
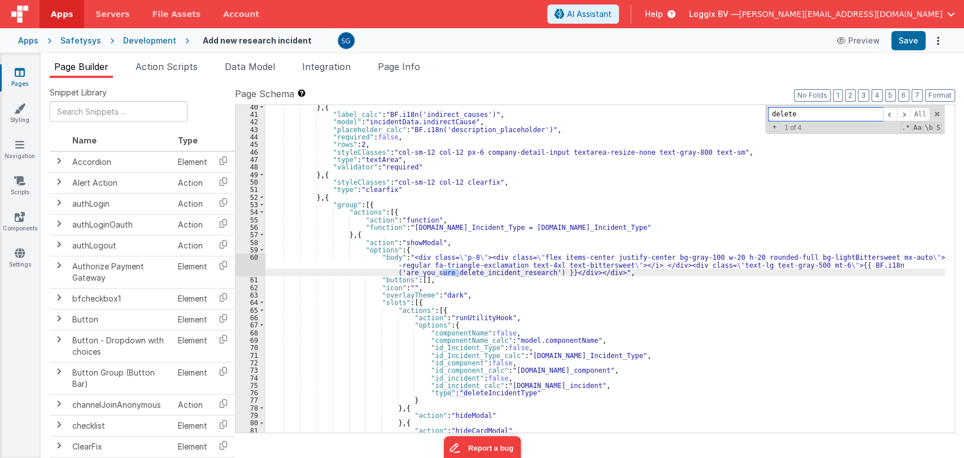
scroll to position [356, 0]
click at [610, 274] on div "} , { "label_calc" : "BF.i18n('indirect_causes')" , "model" : "incidentData.ind…" at bounding box center [604, 274] width 679 height 343
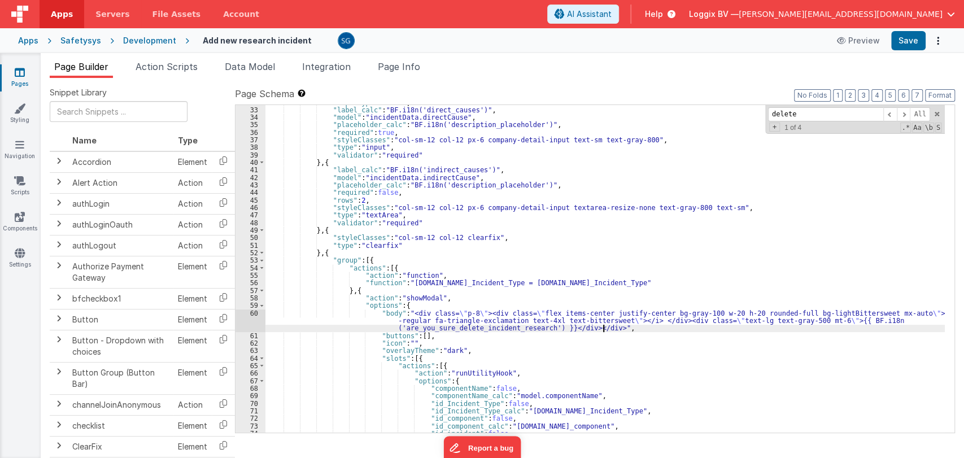
scroll to position [291, 0]
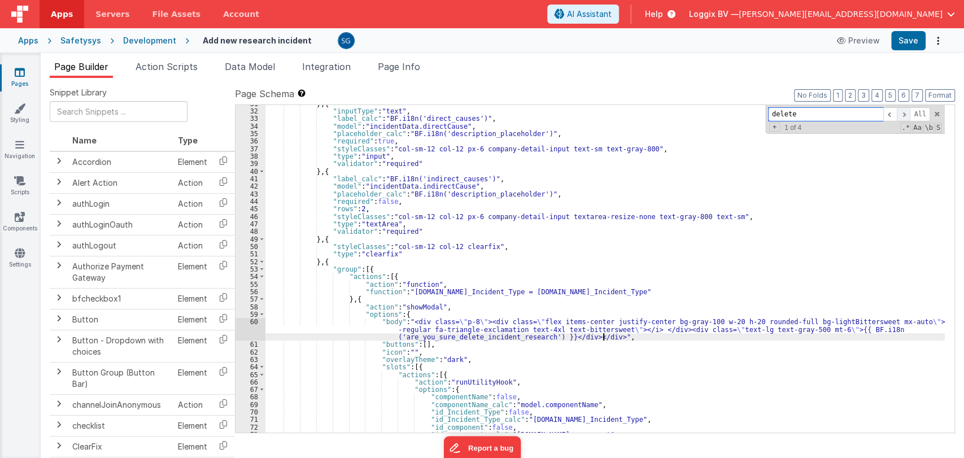
click at [908, 116] on span at bounding box center [904, 114] width 14 height 14
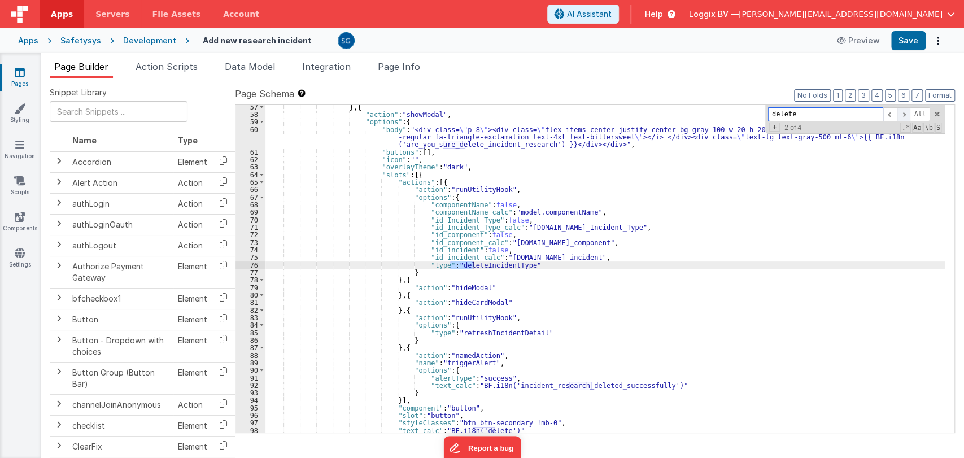
scroll to position [483, 0]
click at [908, 116] on span at bounding box center [904, 114] width 14 height 14
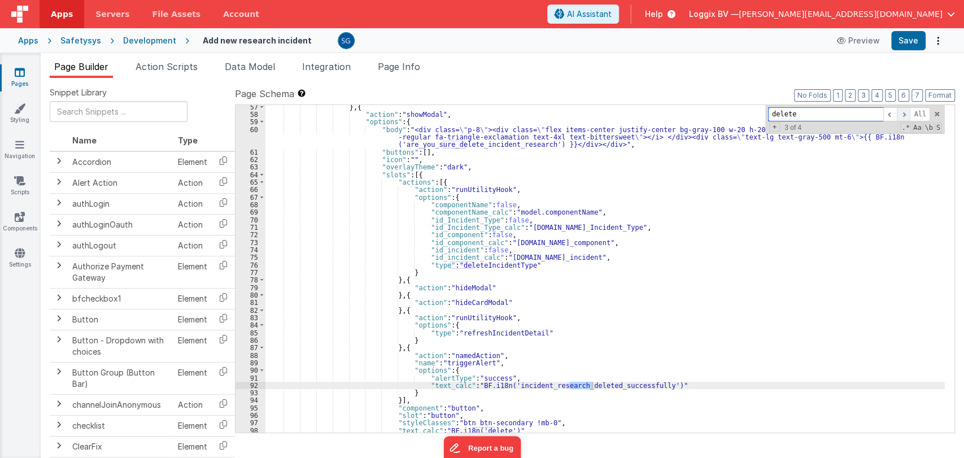
click at [908, 116] on span at bounding box center [904, 114] width 14 height 14
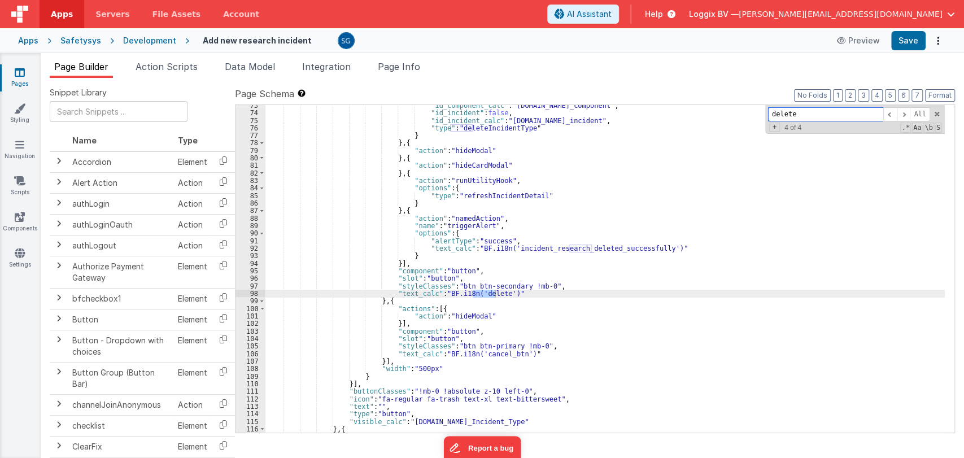
scroll to position [621, 0]
click at [375, 302] on div ""id_component_calc" : "[DOMAIN_NAME]_component" , "id_incident" : false , "id_i…" at bounding box center [604, 273] width 679 height 343
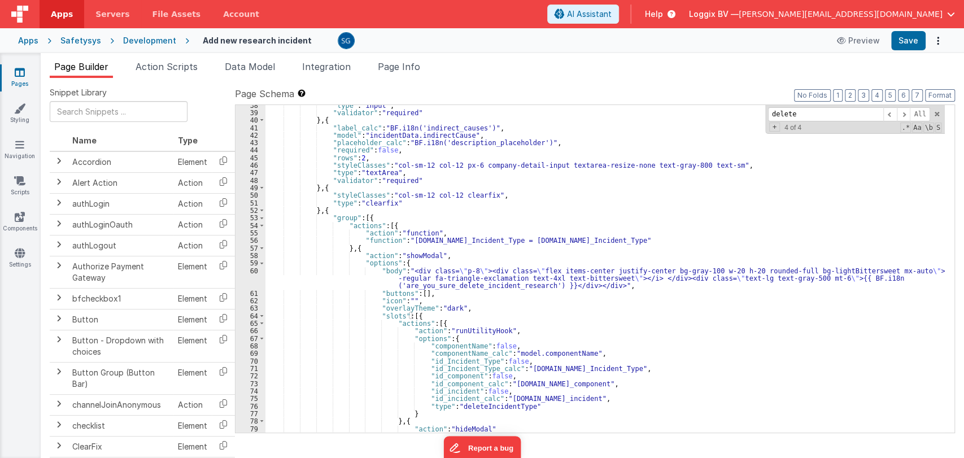
scroll to position [342, 0]
click at [530, 196] on div ""type" : "input" , "validator" : "required" } , { "label_calc" : "BF.i18n('indi…" at bounding box center [604, 273] width 679 height 343
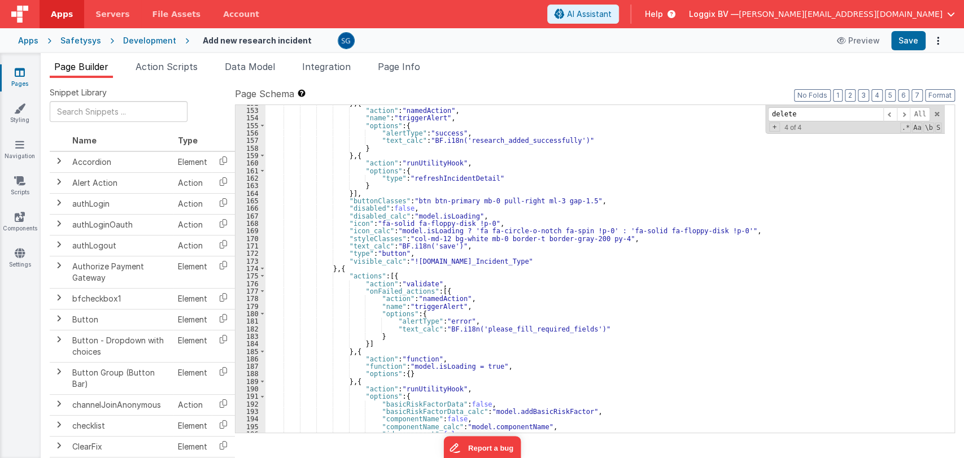
scroll to position [1215, 0]
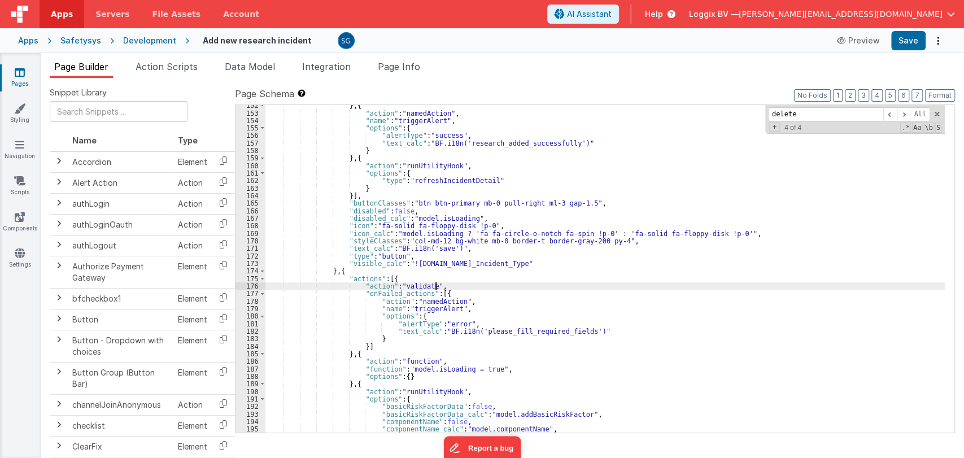
click at [687, 289] on div "} , { "action" : "namedAction" , "name" : "triggerAlert" , "options" : { "alert…" at bounding box center [604, 273] width 679 height 343
click at [622, 265] on div "} , { "action" : "namedAction" , "name" : "triggerAlert" , "options" : { "alert…" at bounding box center [604, 273] width 679 height 343
type input "d"
type input "e"
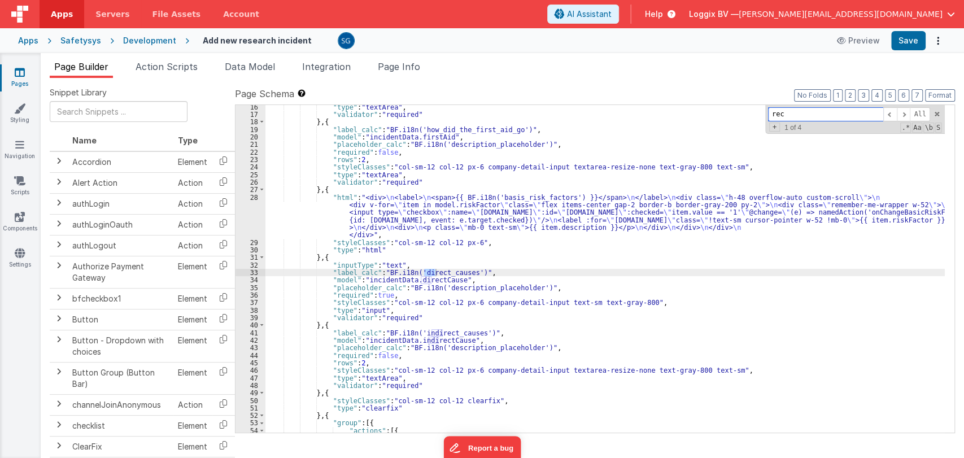
scroll to position [137, 0]
type input "r"
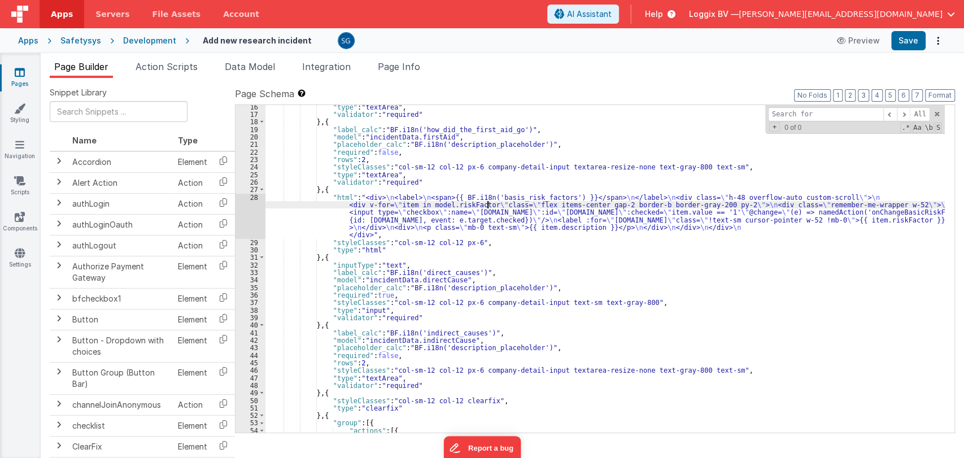
click at [488, 201] on div ""type" : "textArea" , "validator" : "required" } , { "label_calc" : "BF.i18n('h…" at bounding box center [604, 274] width 679 height 343
paste input "fa-regular fa-trash text-xl text-bittersweet"
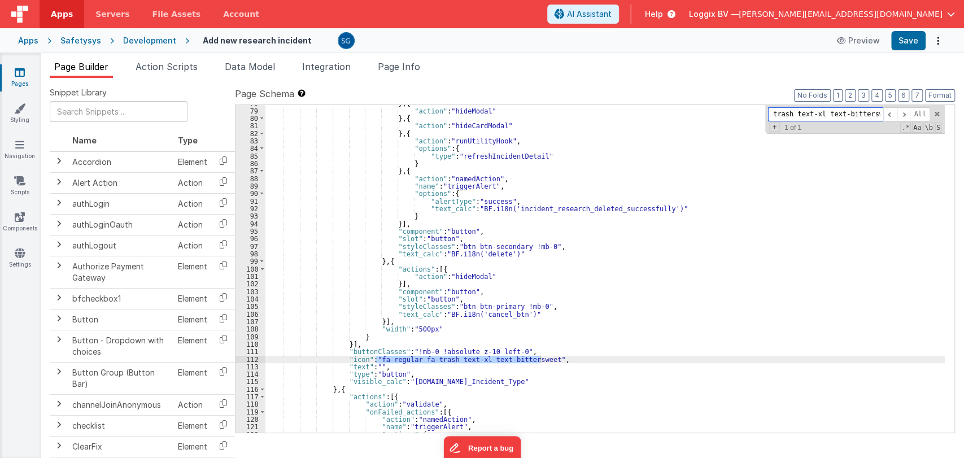
scroll to position [661, 0]
type input "fa-regular fa-trash text-xl text-bittersweet"
click at [323, 329] on div "} , { "action" : "hideModal" } , { "action" : "hideCardModal" } , { "action" : …" at bounding box center [604, 270] width 679 height 343
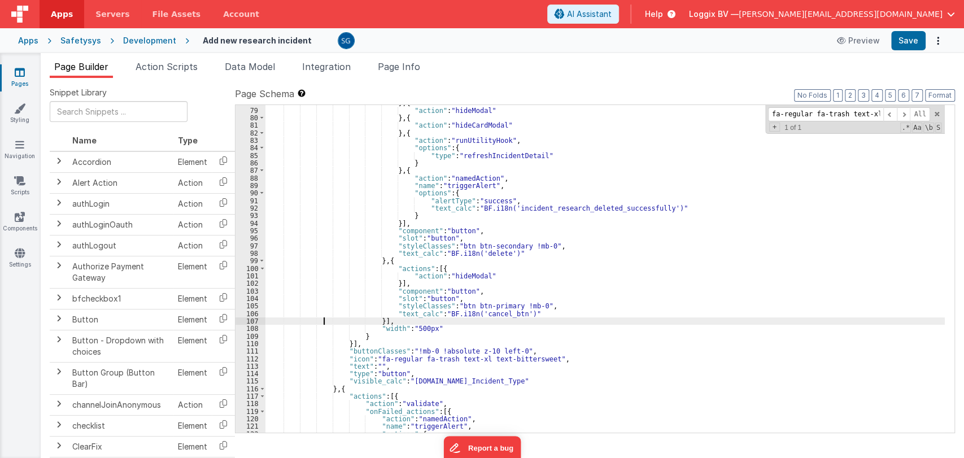
click at [324, 320] on div "} , { "action" : "hideModal" } , { "action" : "hideCardModal" } , { "action" : …" at bounding box center [604, 270] width 679 height 343
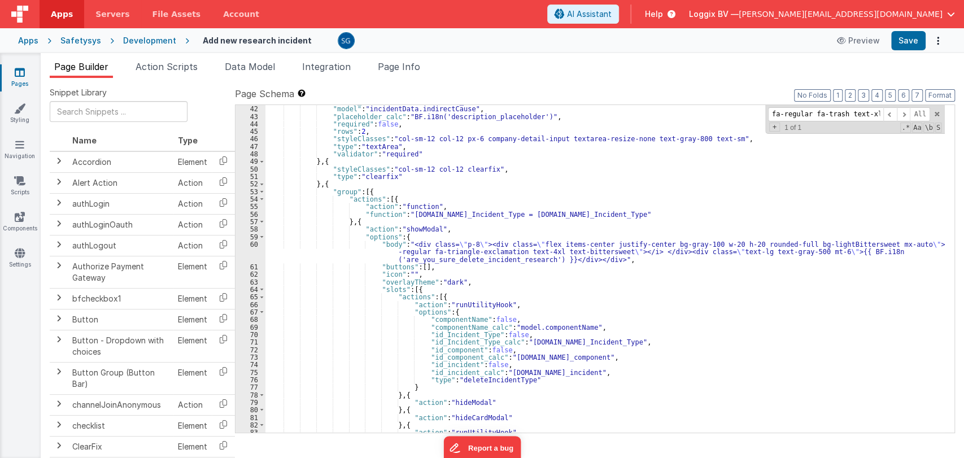
scroll to position [368, 0]
click at [324, 208] on div ""label_calc" : "BF.i18n('indirect_causes')" , "model" : "incidentData.indirectC…" at bounding box center [604, 269] width 679 height 343
click at [324, 215] on div ""label_calc" : "BF.i18n('indirect_causes')" , "model" : "incidentData.indirectC…" at bounding box center [604, 269] width 679 height 343
click at [386, 200] on div ""label_calc" : "BF.i18n('indirect_causes')" , "model" : "incidentData.indirectC…" at bounding box center [604, 269] width 679 height 343
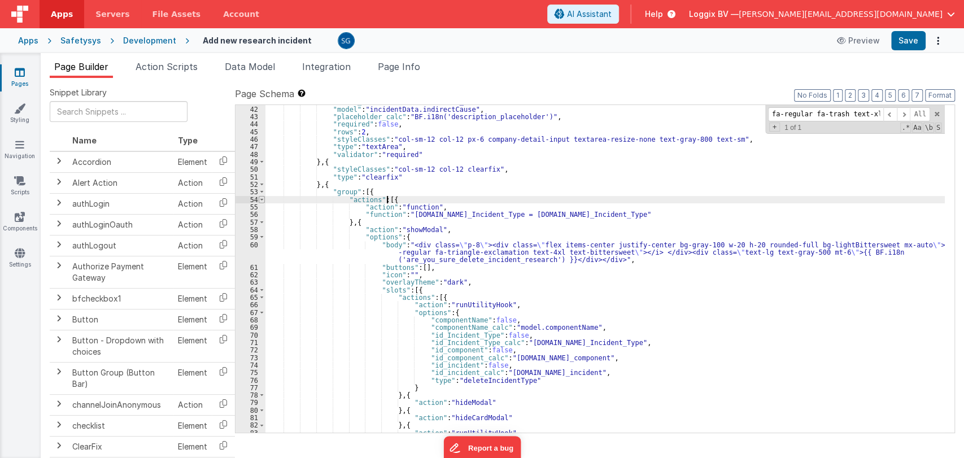
click at [261, 199] on span at bounding box center [262, 199] width 6 height 7
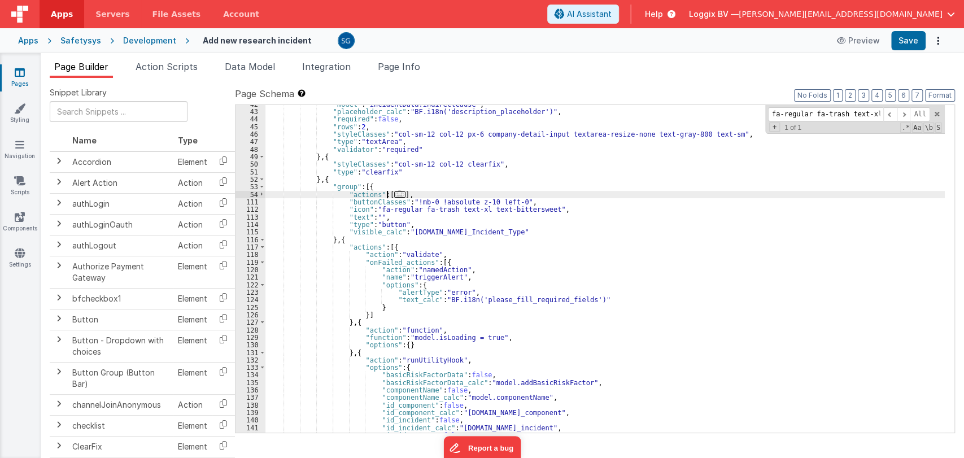
scroll to position [374, 0]
click at [261, 245] on span at bounding box center [262, 246] width 6 height 7
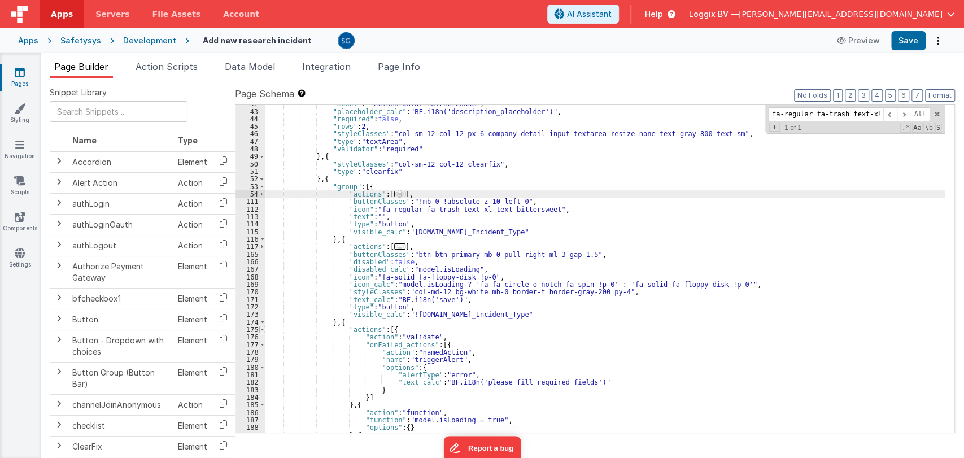
click at [262, 329] on span at bounding box center [262, 329] width 6 height 7
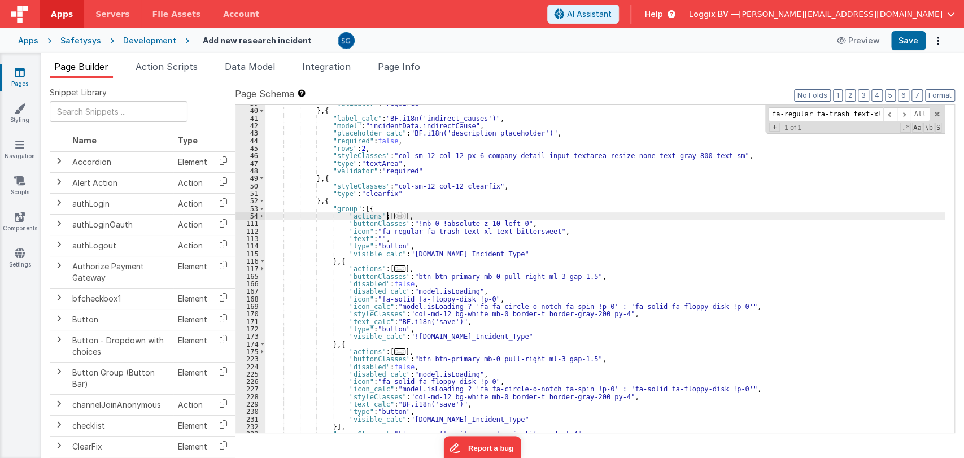
scroll to position [352, 0]
click at [394, 213] on span "..." at bounding box center [399, 216] width 11 height 6
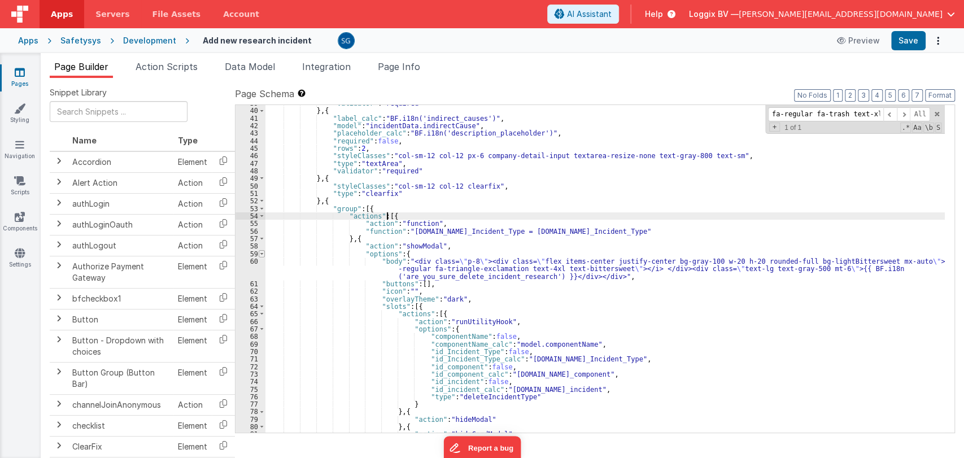
click at [261, 251] on span at bounding box center [262, 253] width 6 height 7
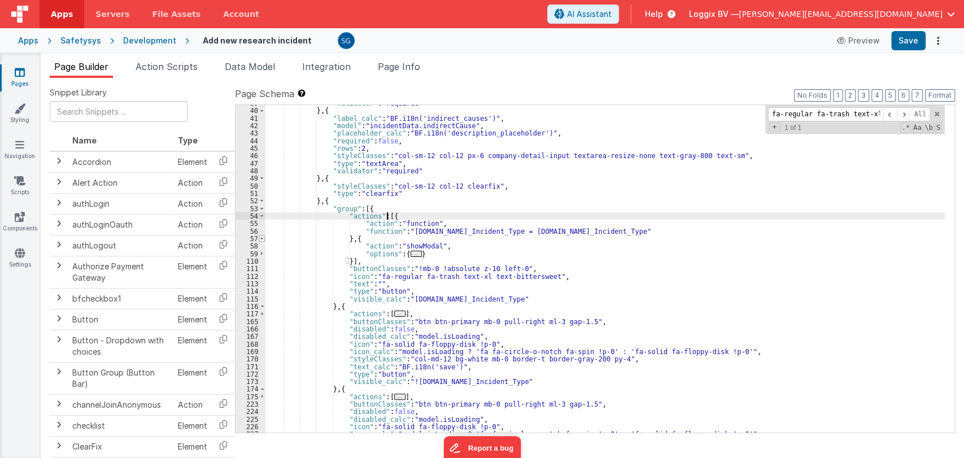
click at [261, 237] on span at bounding box center [262, 238] width 6 height 7
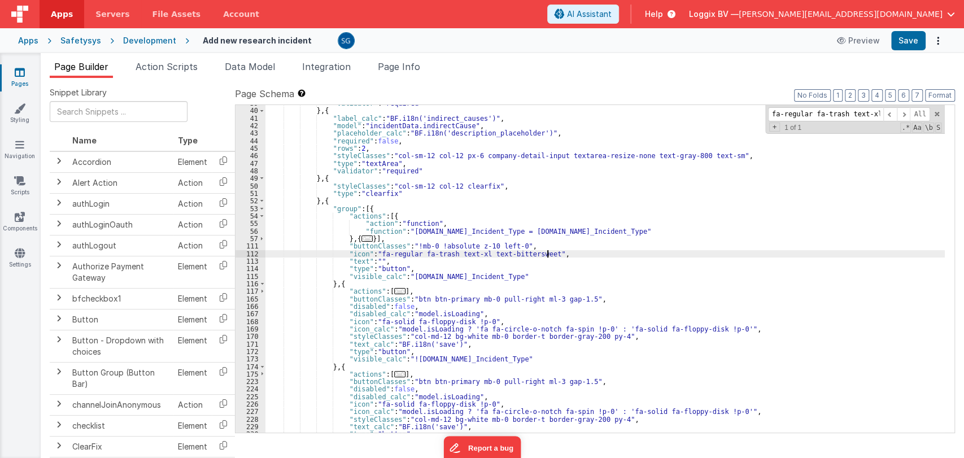
click at [551, 254] on div ""validator" : "required" } , { "label_calc" : "BF.i18n('indirect_causes')" , "m…" at bounding box center [604, 270] width 679 height 343
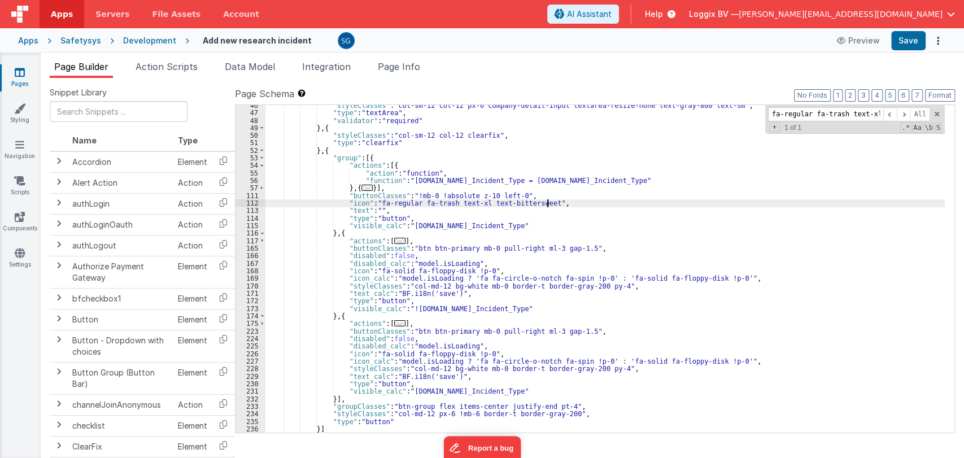
scroll to position [402, 0]
click at [260, 167] on span at bounding box center [262, 165] width 6 height 7
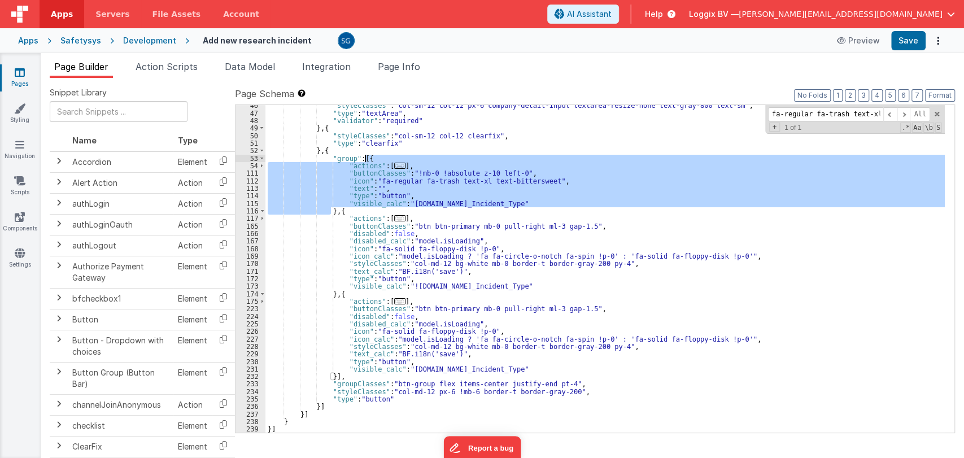
drag, startPoint x: 330, startPoint y: 209, endPoint x: 366, endPoint y: 157, distance: 63.0
click at [366, 157] on div ""styleClasses" : "col-sm-12 col-12 px-6 company-detail-input textarea-resize-no…" at bounding box center [604, 273] width 679 height 343
click at [405, 172] on div ""styleClasses" : "col-sm-12 col-12 px-6 company-detail-input textarea-resize-no…" at bounding box center [604, 268] width 679 height 327
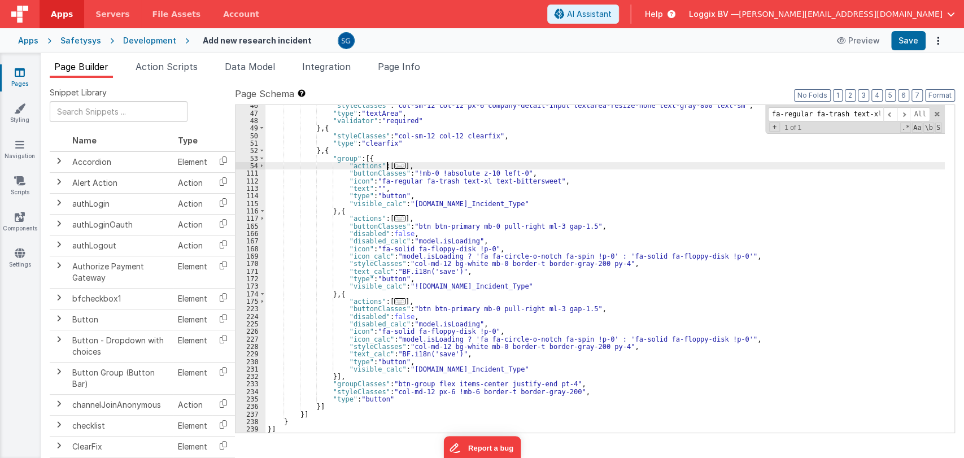
click at [394, 165] on span "..." at bounding box center [399, 166] width 11 height 6
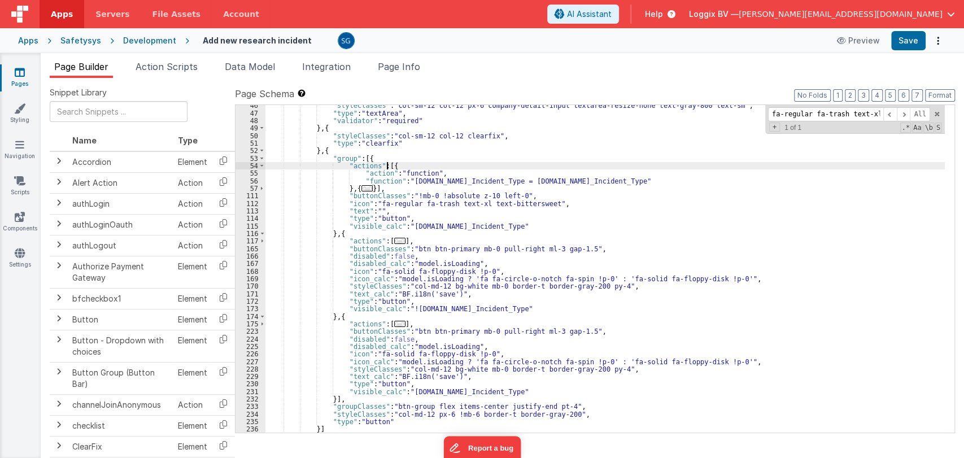
click at [363, 186] on span "..." at bounding box center [366, 188] width 11 height 6
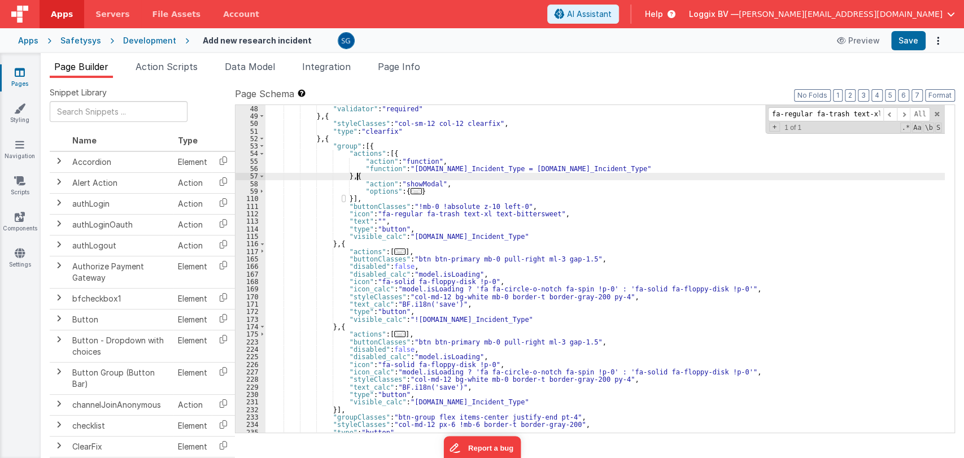
scroll to position [414, 0]
click at [411, 193] on span "..." at bounding box center [416, 191] width 11 height 6
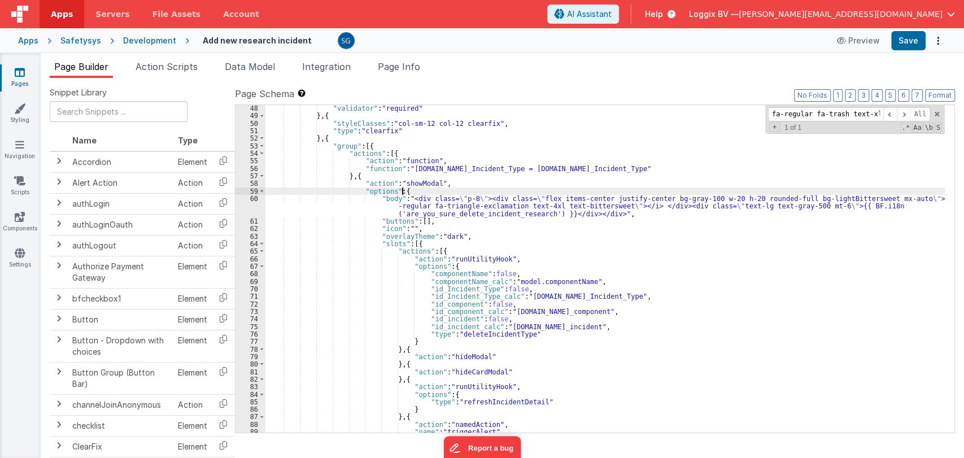
click at [495, 334] on div ""validator" : "required" } , { "styleClasses" : "col-sm-12 col-12 clearfix" , "…" at bounding box center [604, 275] width 679 height 343
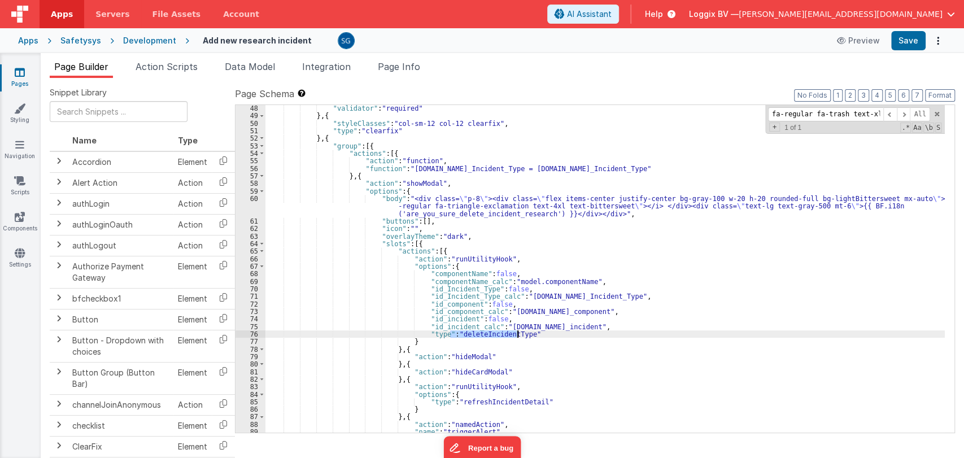
click at [495, 334] on div ""validator" : "required" } , { "styleClasses" : "col-sm-12 col-12 clearfix" , "…" at bounding box center [604, 275] width 679 height 343
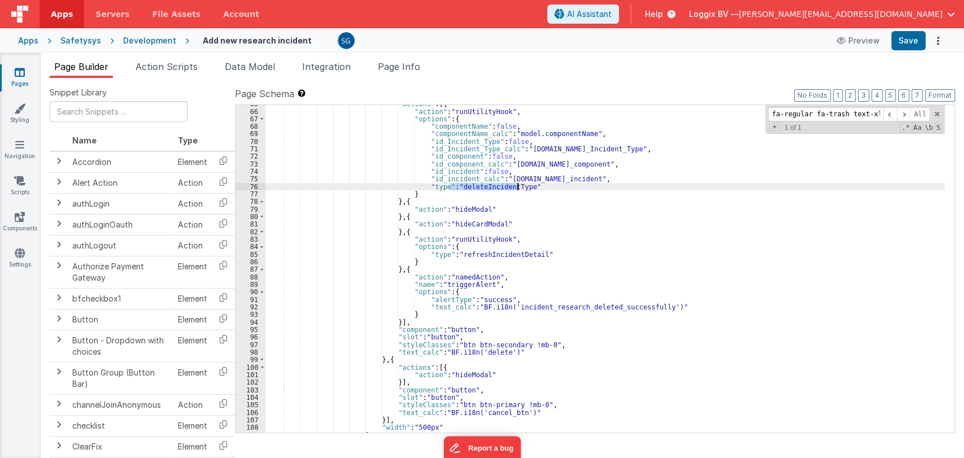
scroll to position [562, 0]
